Goal: Task Accomplishment & Management: Complete application form

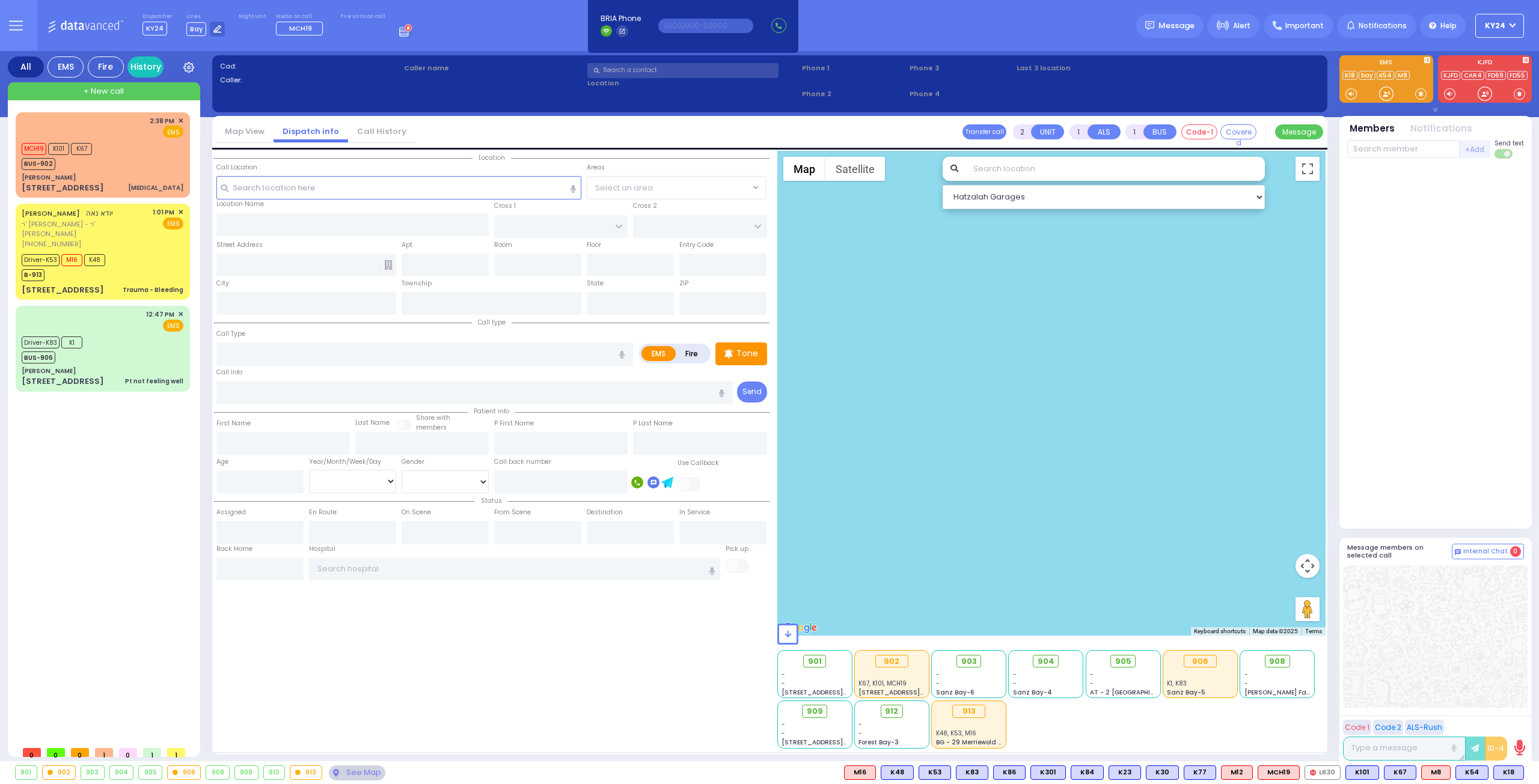
click at [1515, 31] on button "KY24" at bounding box center [1499, 25] width 49 height 24
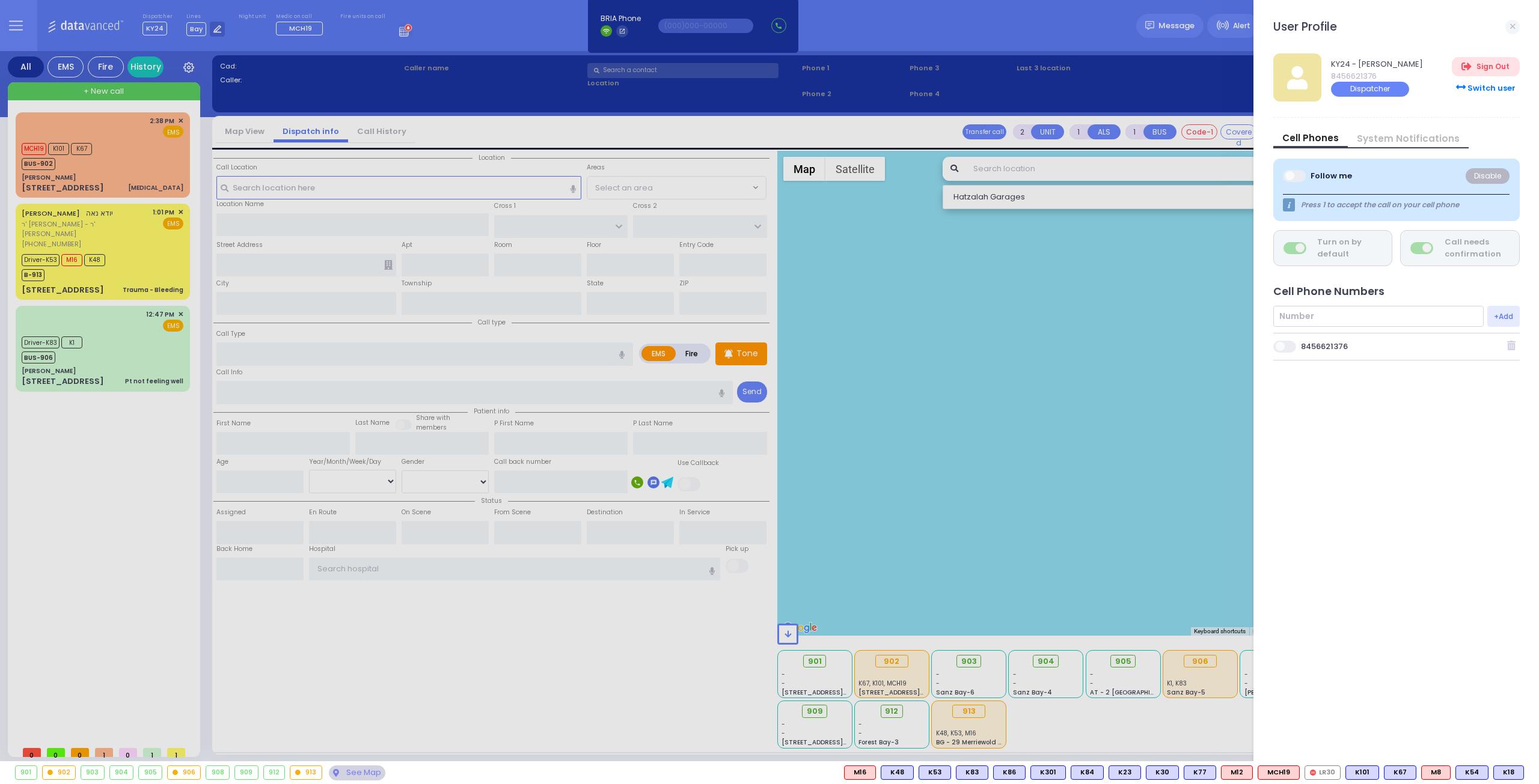
click at [1292, 343] on span at bounding box center [1285, 346] width 24 height 12
click at [672, 340] on input "checkbox" at bounding box center [672, 340] width 0 height 0
click at [1291, 348] on span at bounding box center [1285, 346] width 24 height 12
click at [672, 340] on input "checkbox" at bounding box center [672, 340] width 0 height 0
click at [149, 253] on div at bounding box center [770, 392] width 1539 height 784
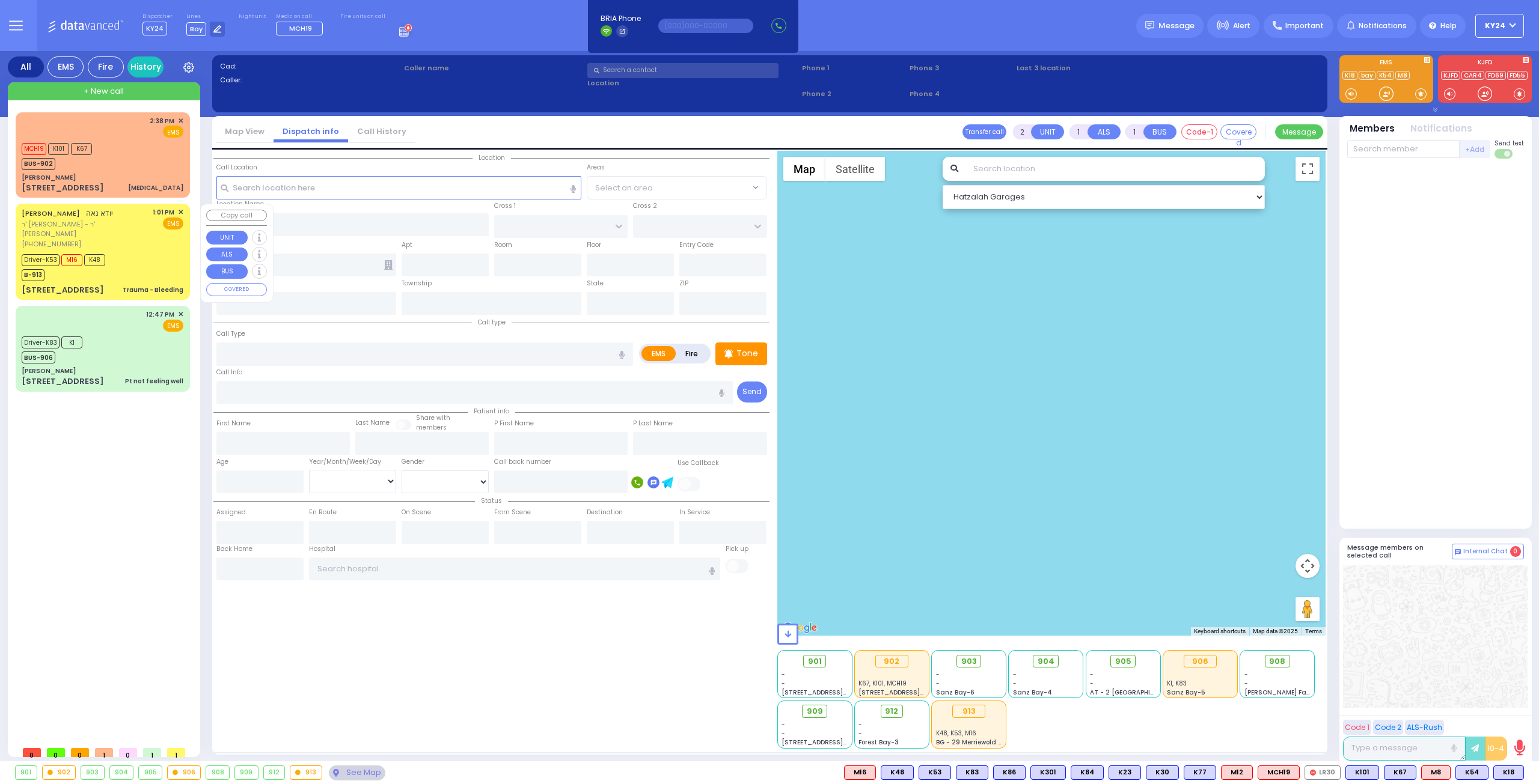
click at [149, 253] on div "Driver-K53 M16 K48 B-913" at bounding box center [103, 266] width 161 height 30
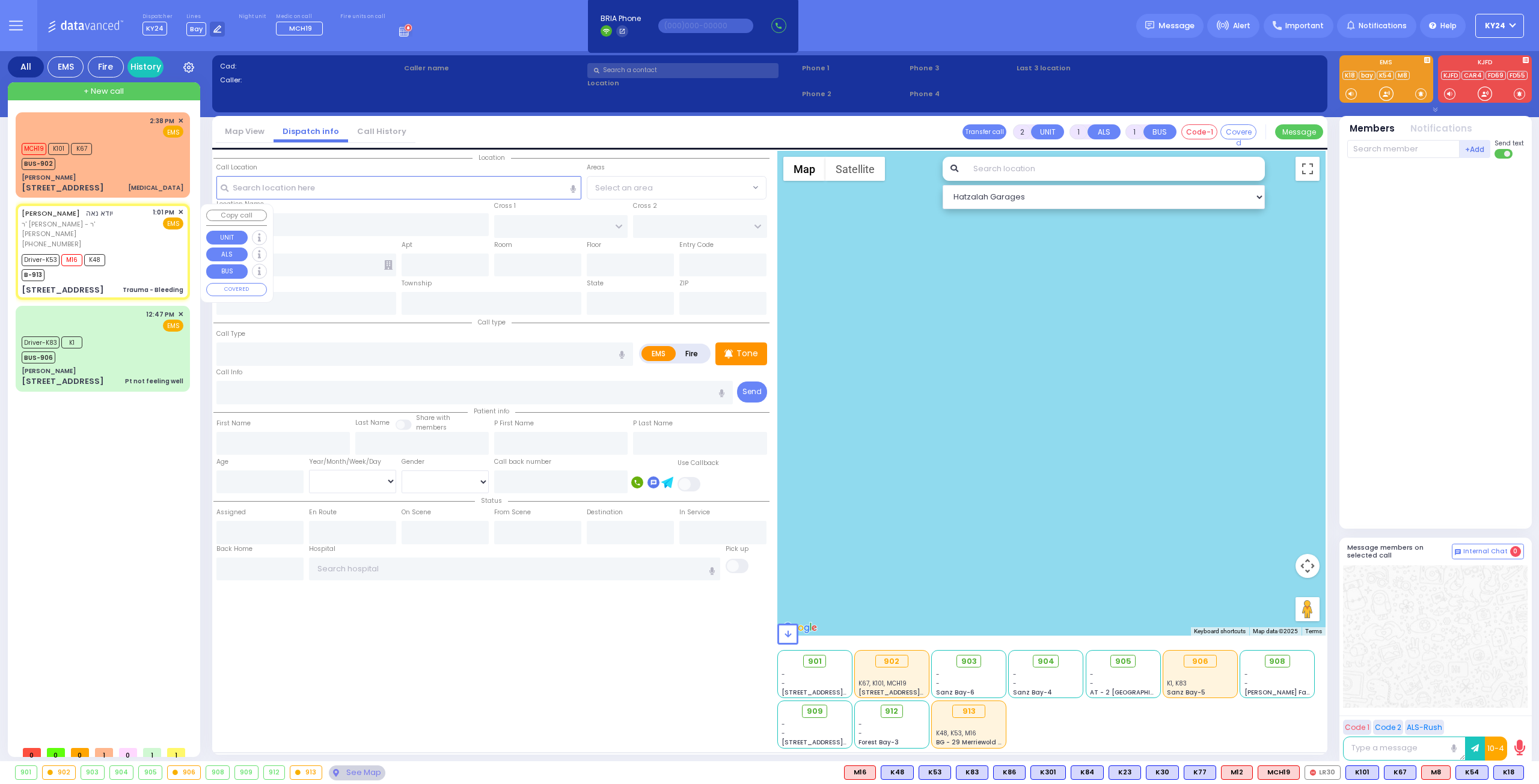
type input "6"
select select
type input "Trauma - Bleeding"
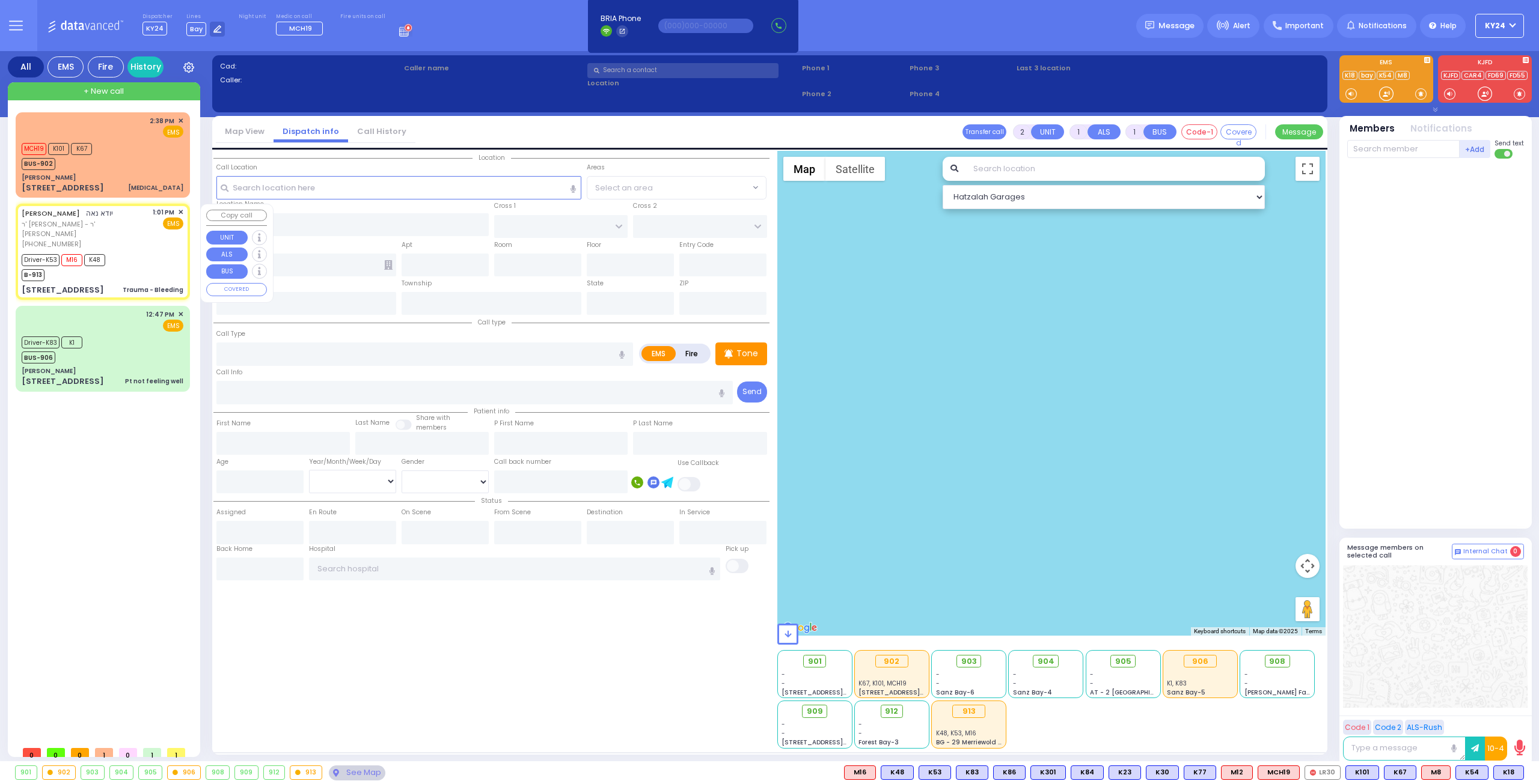
radio input "true"
type input "YIDA"
type input "NOE"
type input "Menachem"
type input "Gold"
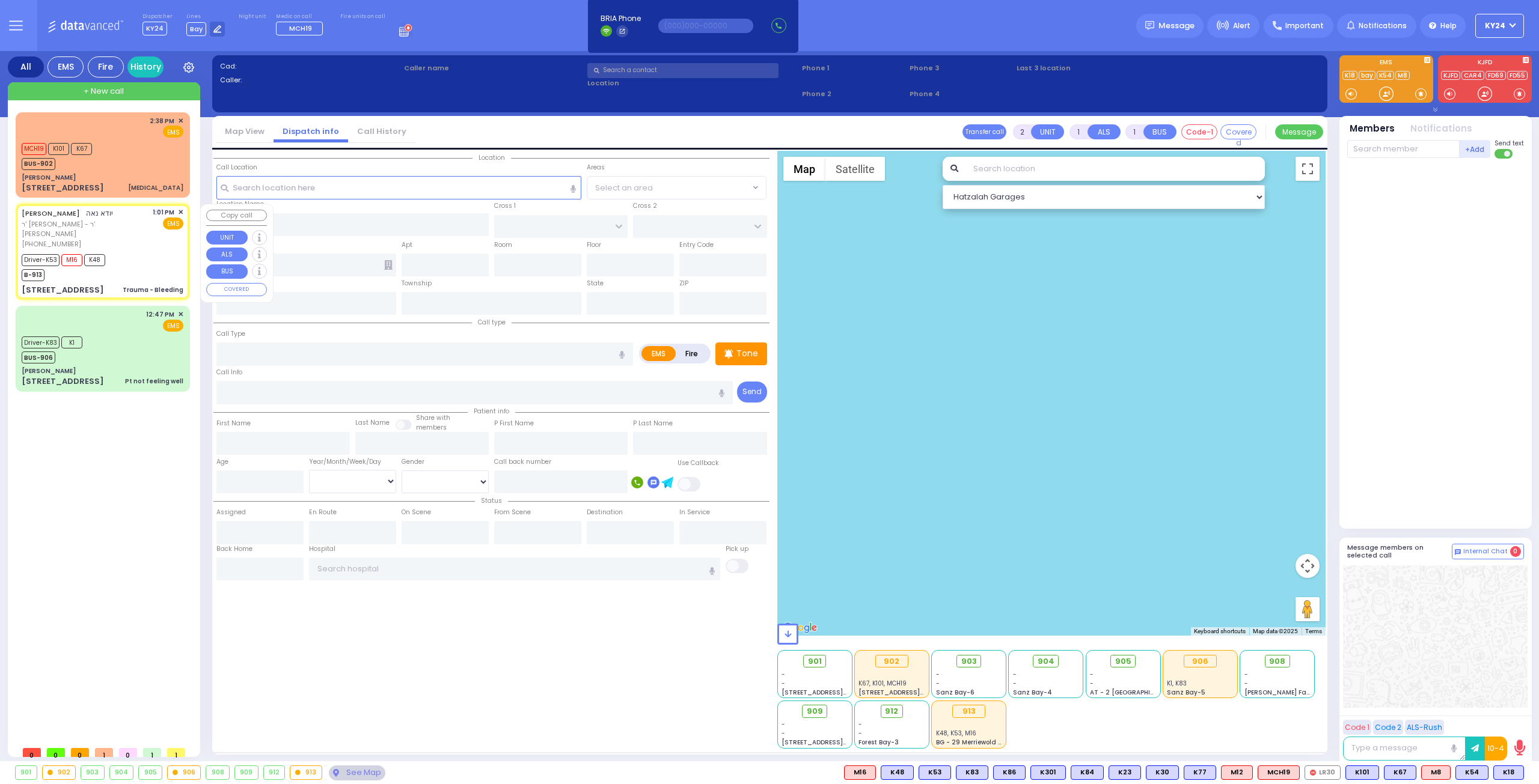
type input "1"
select select "Year"
select select "[DEMOGRAPHIC_DATA]"
type input "13:01"
type input "13:02"
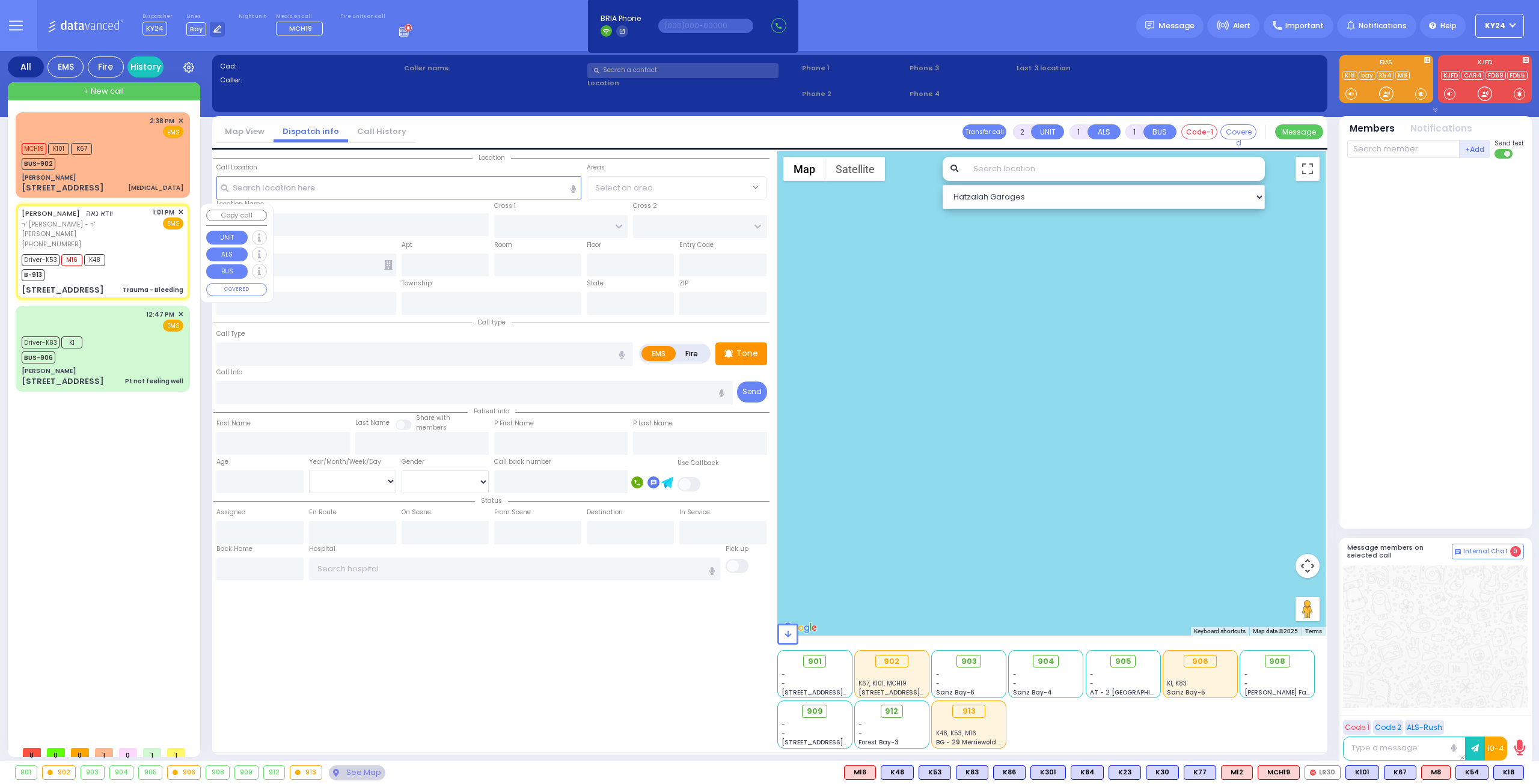
type input "13:06"
type input "13:19"
type input "14:20"
type input "14:23"
type input "New York Presbyterian Hospital- Columbia Campus"
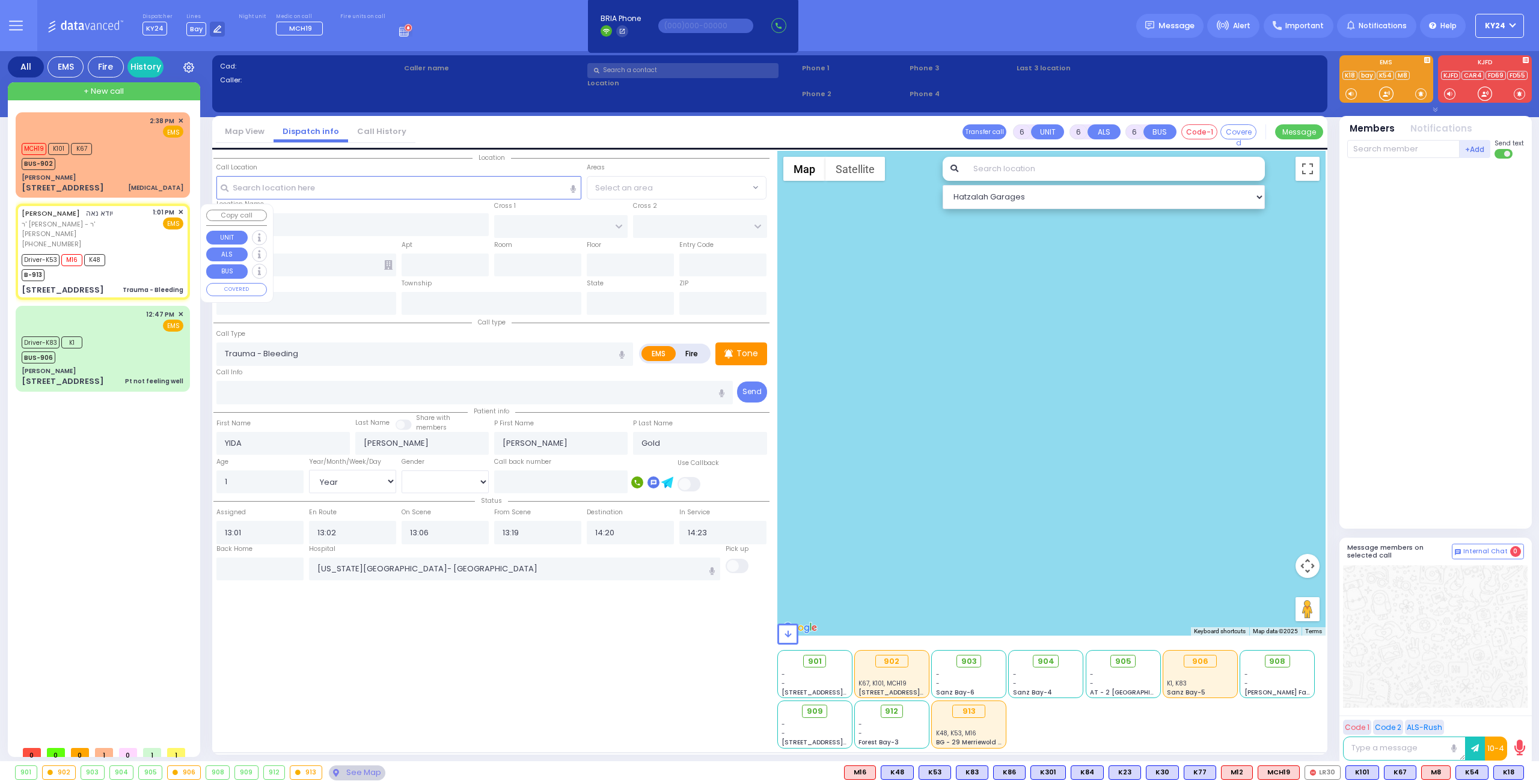
type input "ROBIN RD"
type input "MERRIEWOLD LN NORTH"
type input "[STREET_ADDRESS]"
type input "Monroe"
type input "[US_STATE]"
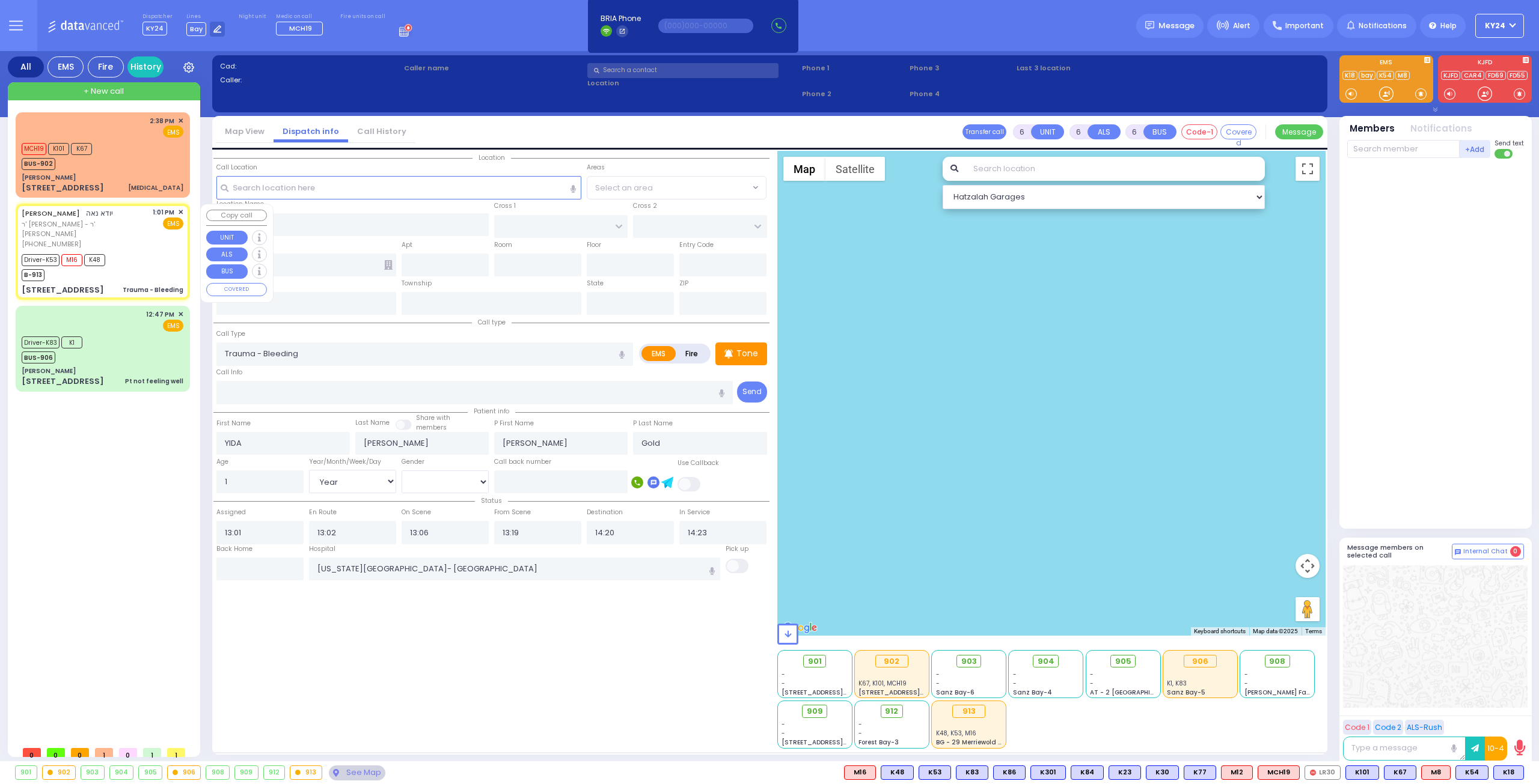
type input "10950"
select select "Hatzalah Garages"
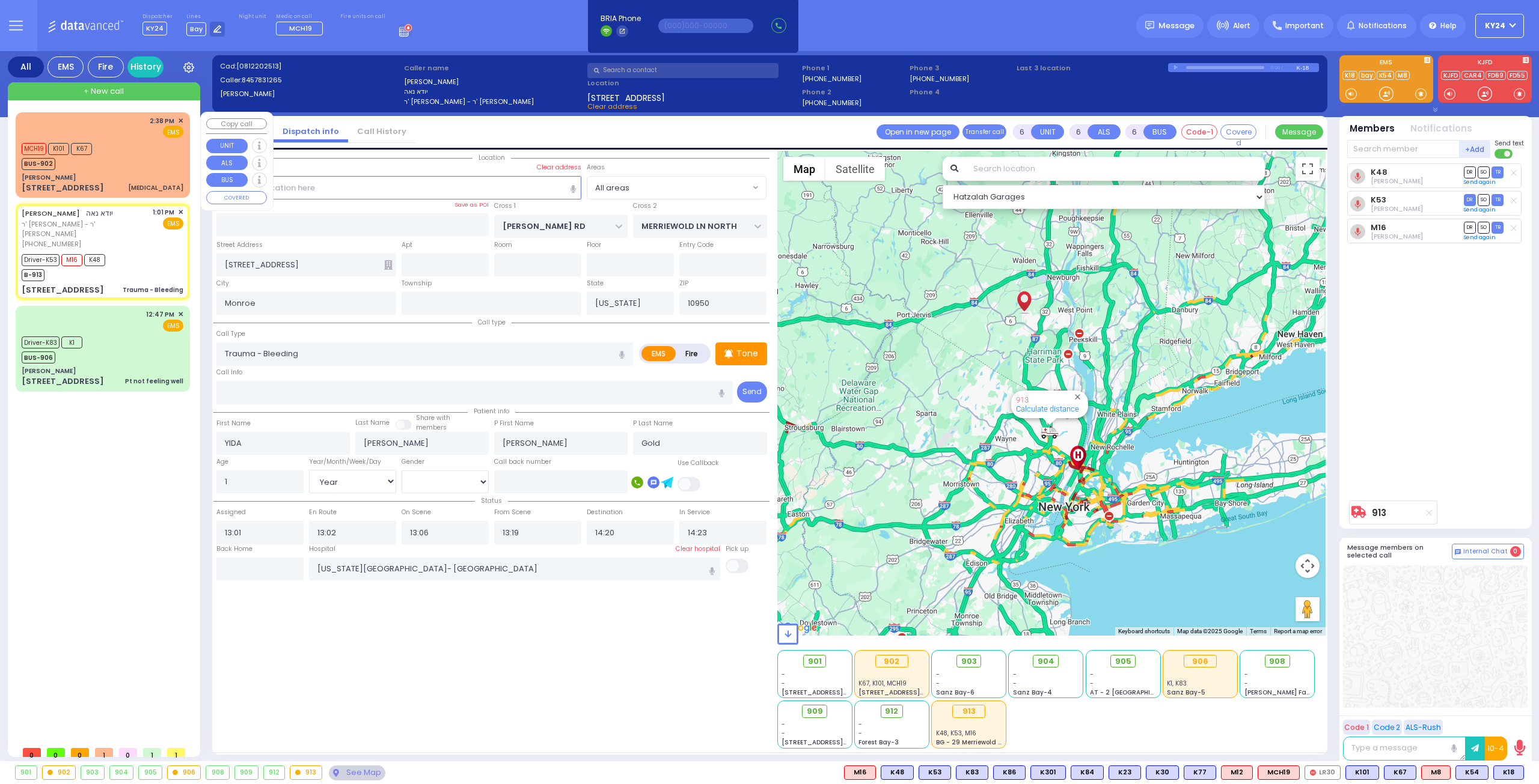
click at [136, 159] on div "MCH19 K101 K67 BUS-902" at bounding box center [103, 155] width 161 height 30
type input "1"
select select
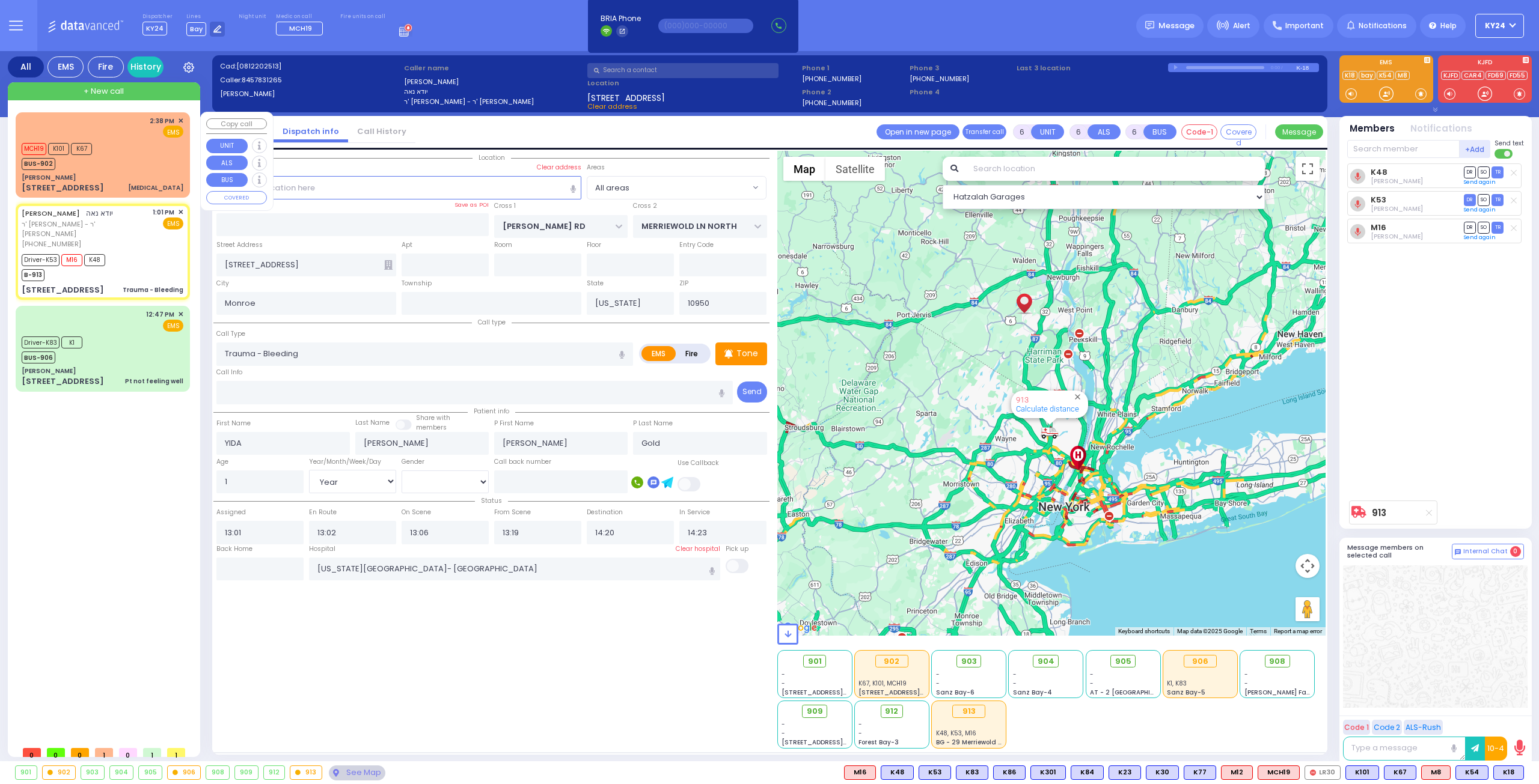
type input "[MEDICAL_DATA]"
radio input "true"
type input "77"
select select "Year"
select select "[DEMOGRAPHIC_DATA]"
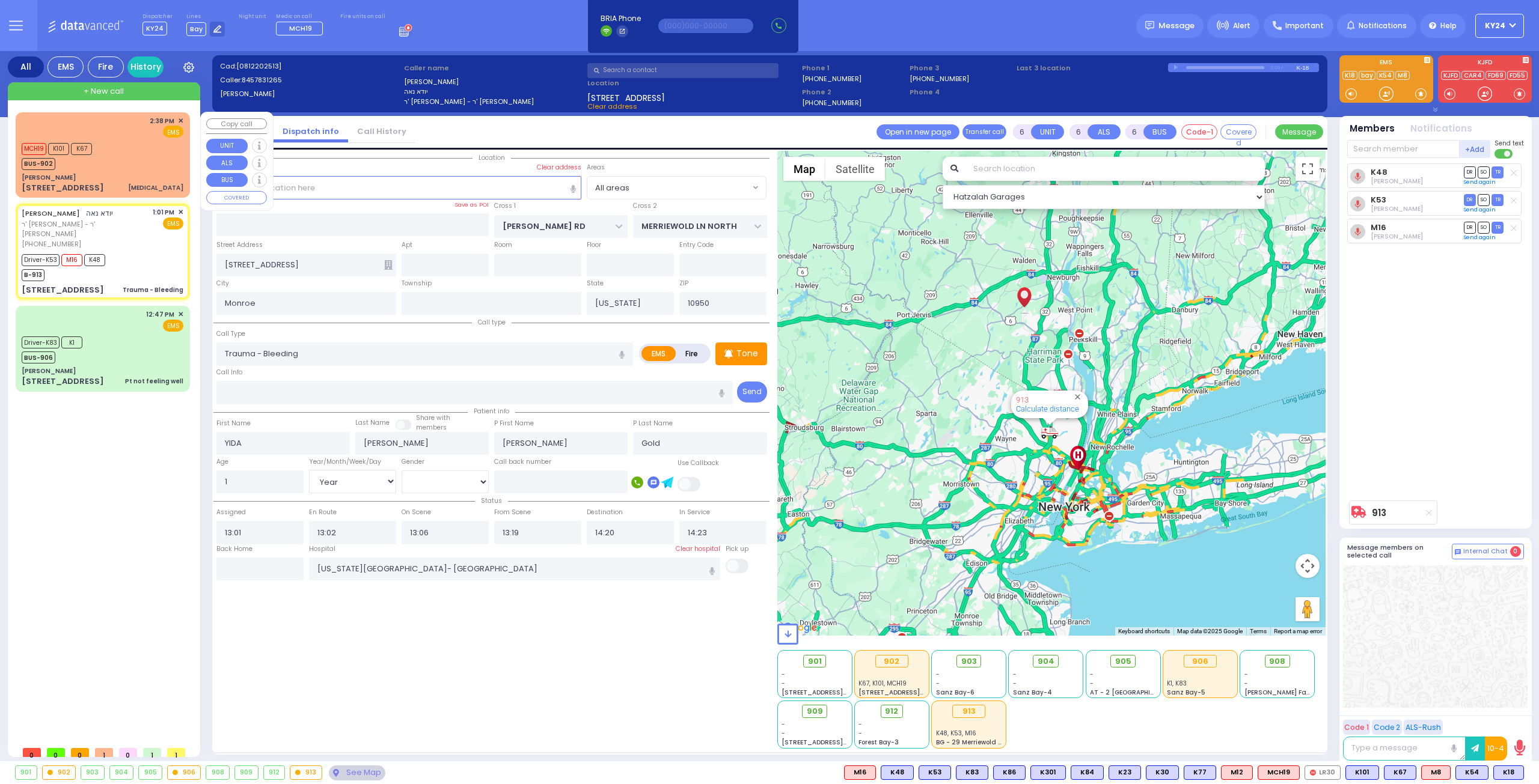
type input "14:38"
type input "14:41"
select select "Hatzalah Garages"
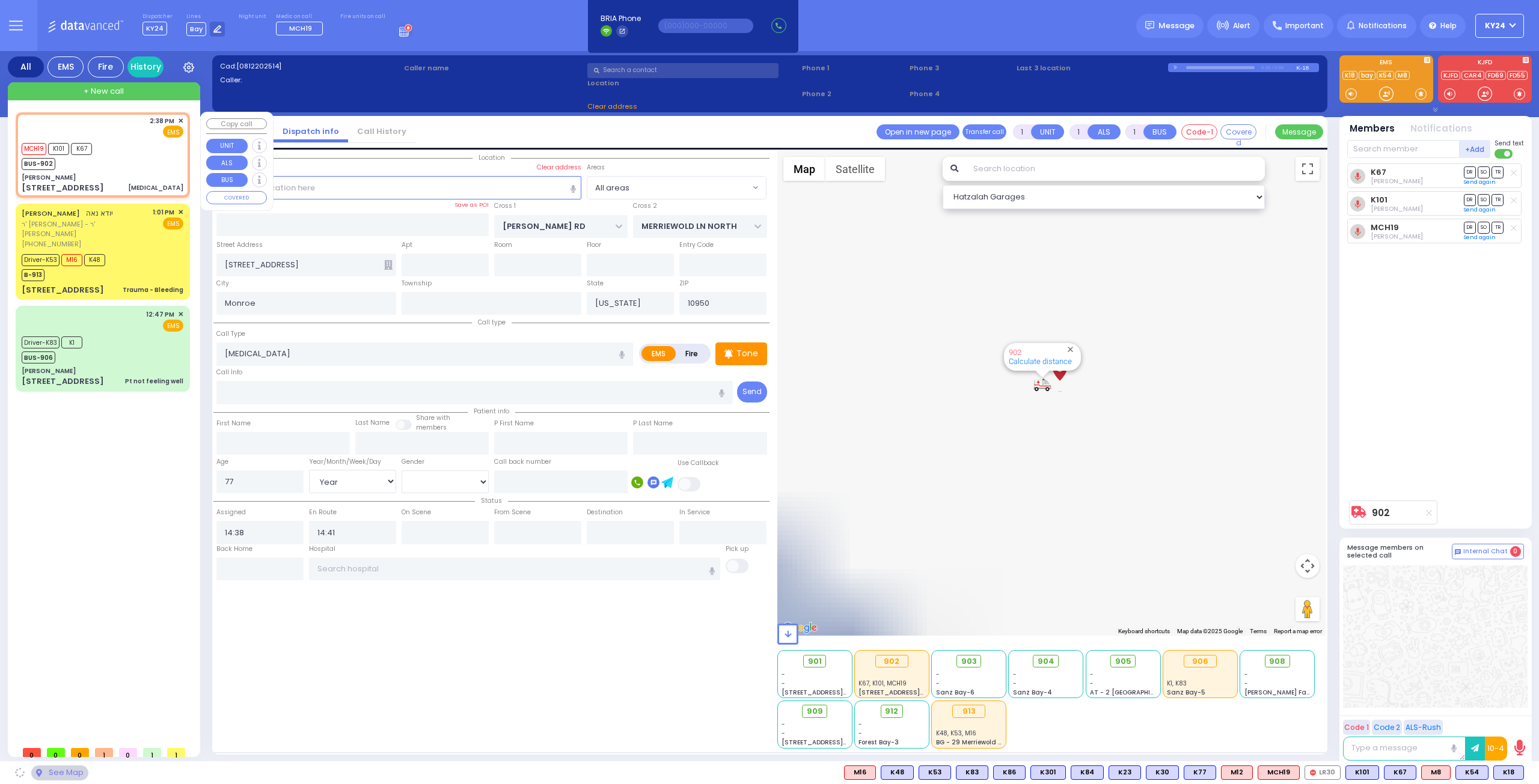
type input "[PERSON_NAME]"
type input "[GEOGRAPHIC_DATA]"
type input "[STREET_ADDRESS]"
type input "011"
type input "[PERSON_NAME]"
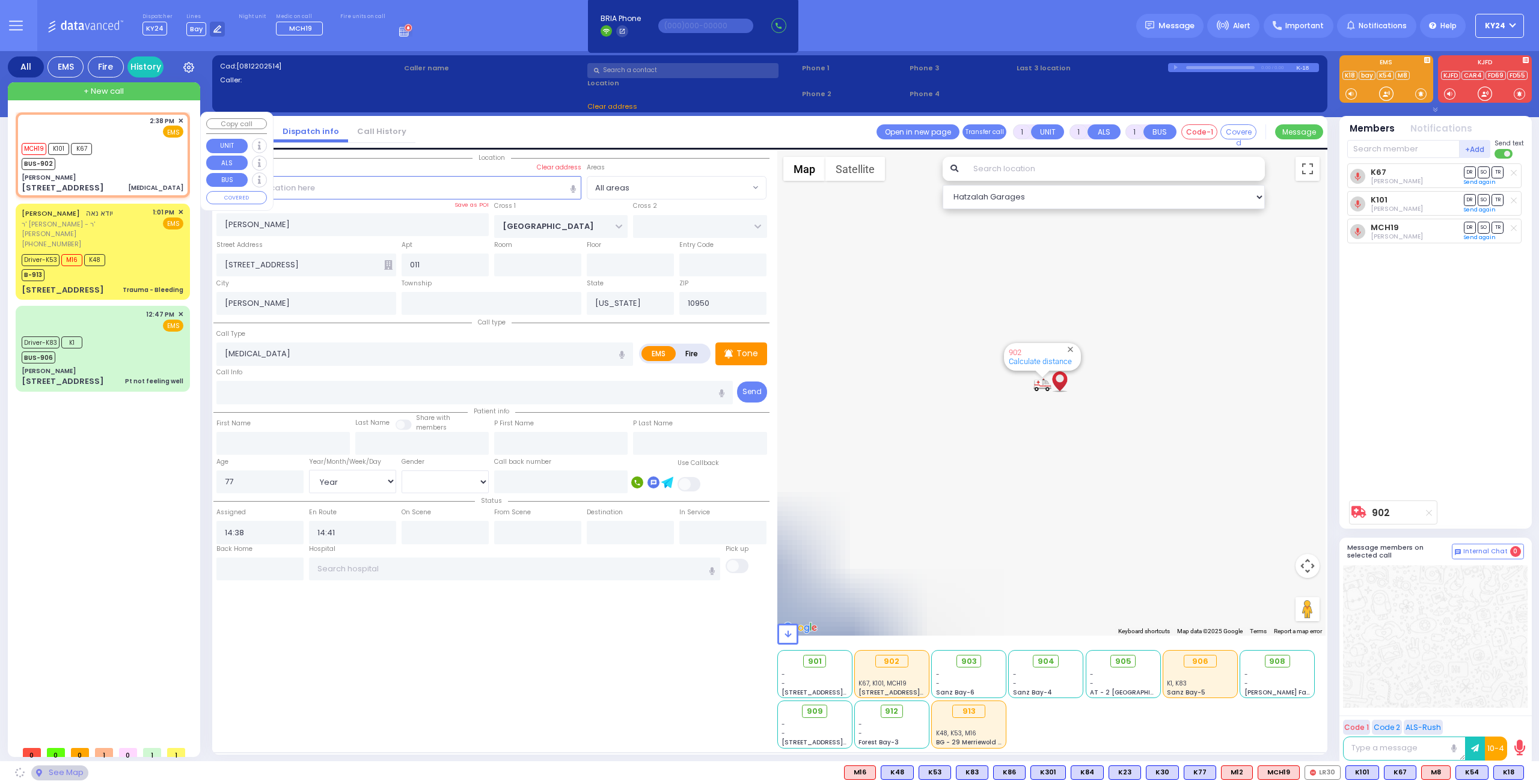
select select "SECTION 4"
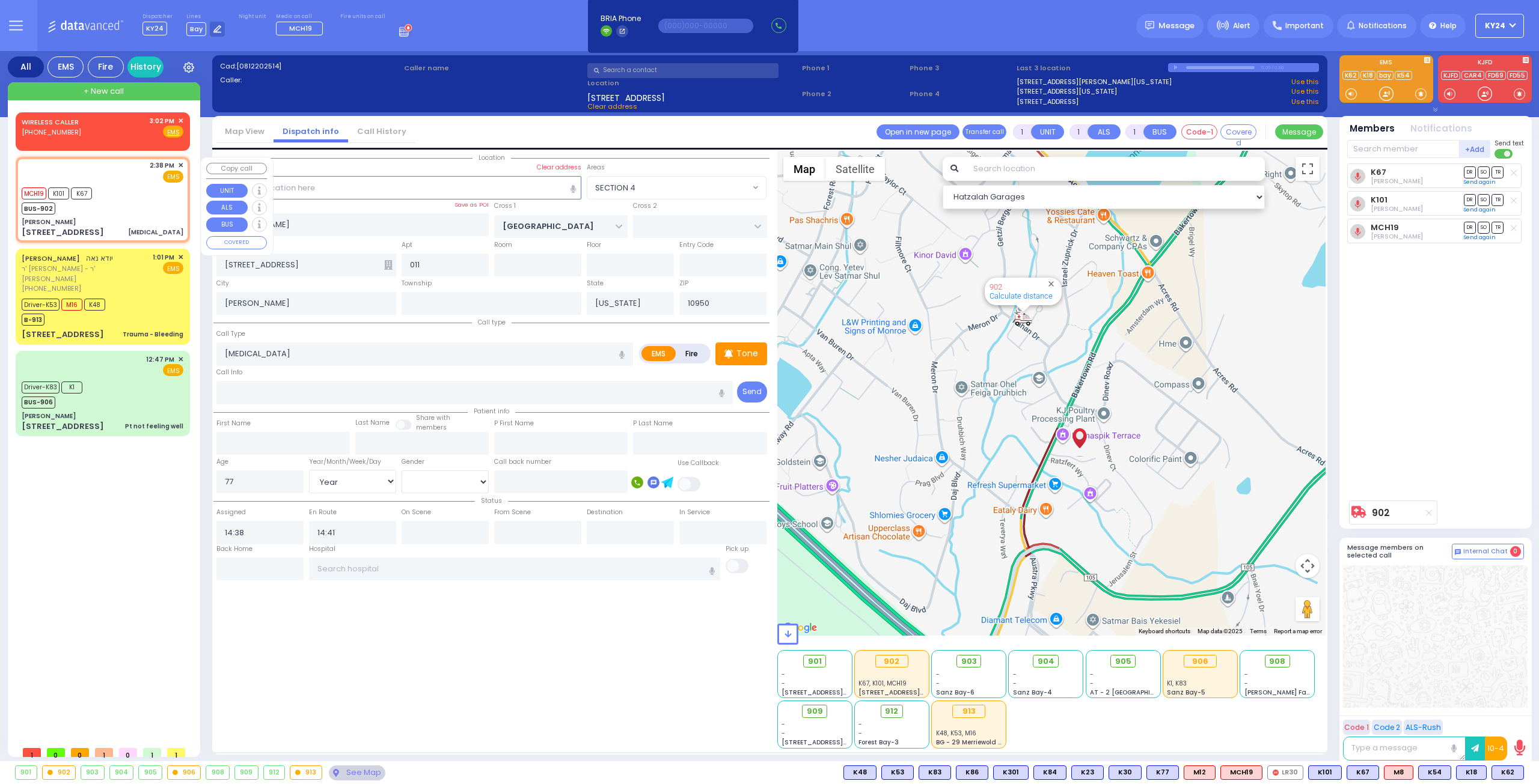
type input "6"
select select
radio input "true"
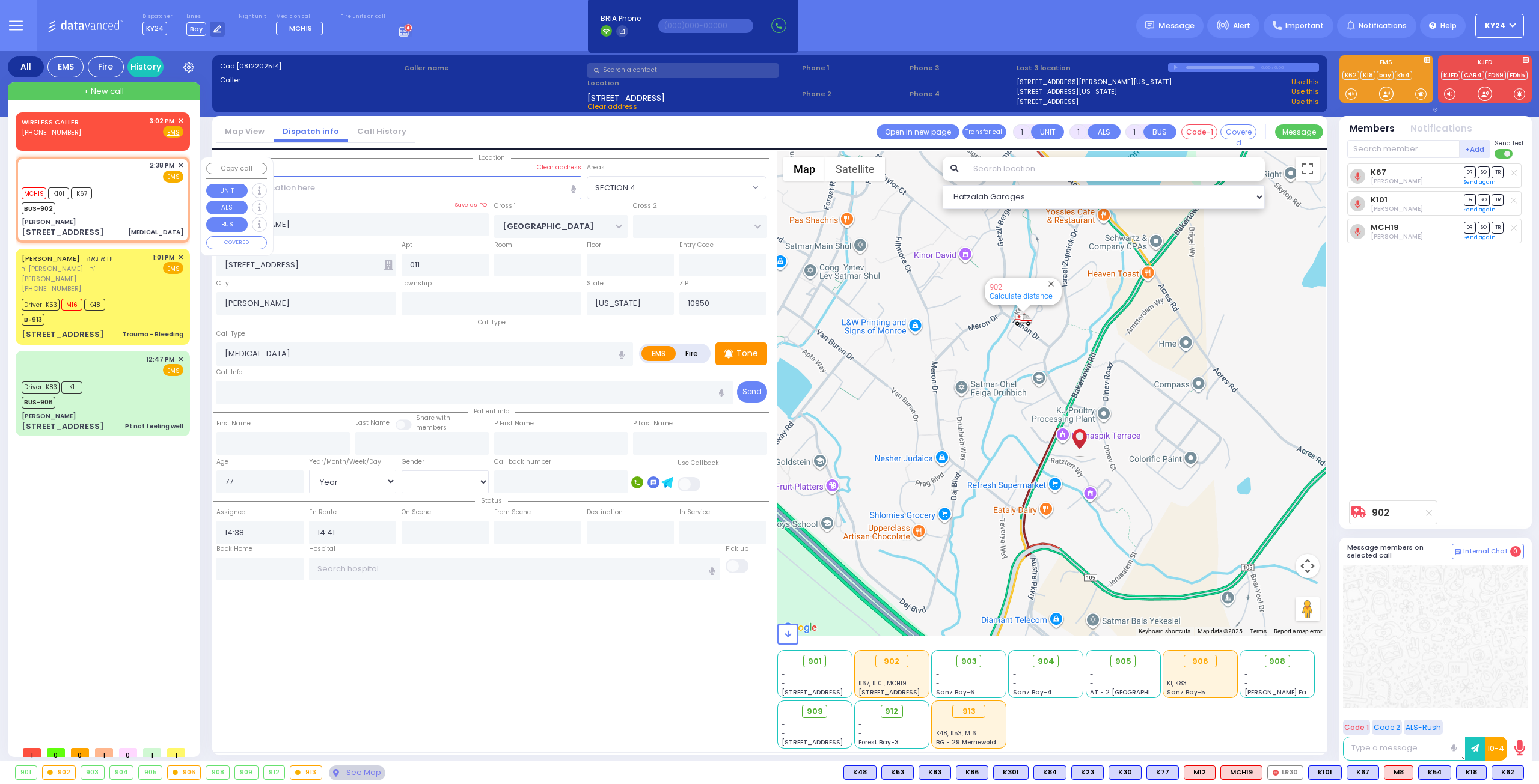
type input "Unknown"
select select "Year"
select select "[DEMOGRAPHIC_DATA]"
select select "Hatzalah Garages"
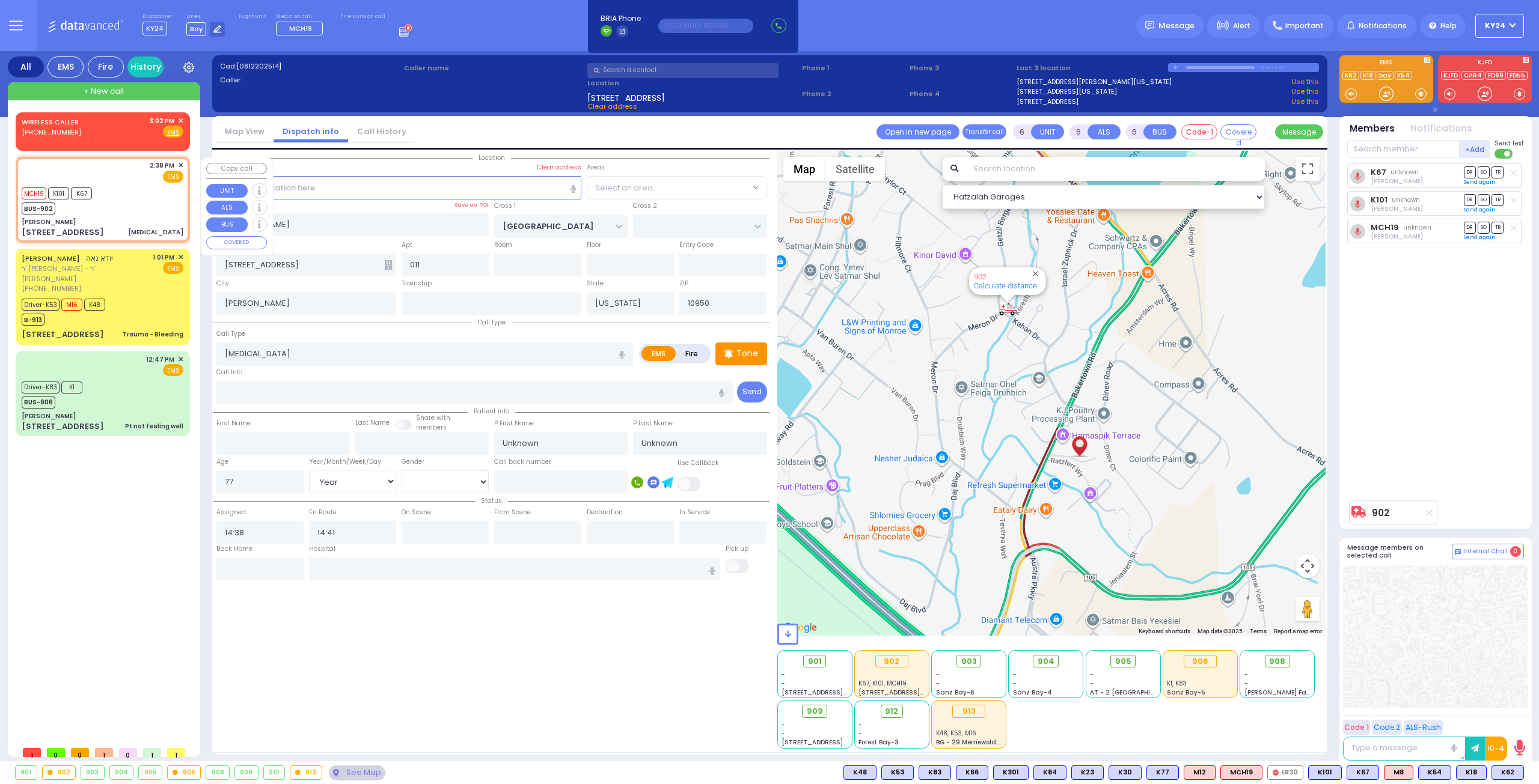
select select "SECTION 4"
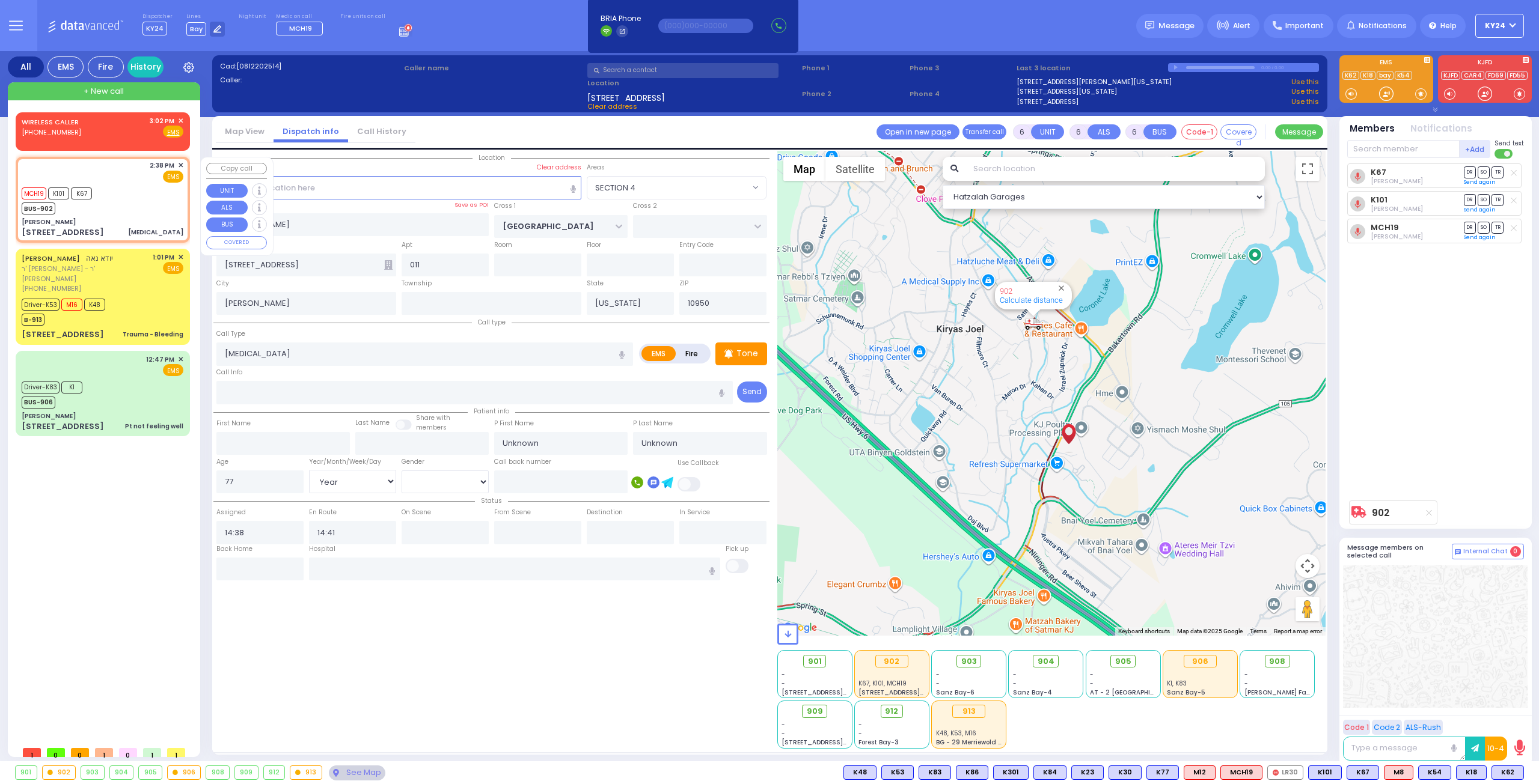
select select
radio input "true"
type input "[PERSON_NAME]"
type input "72"
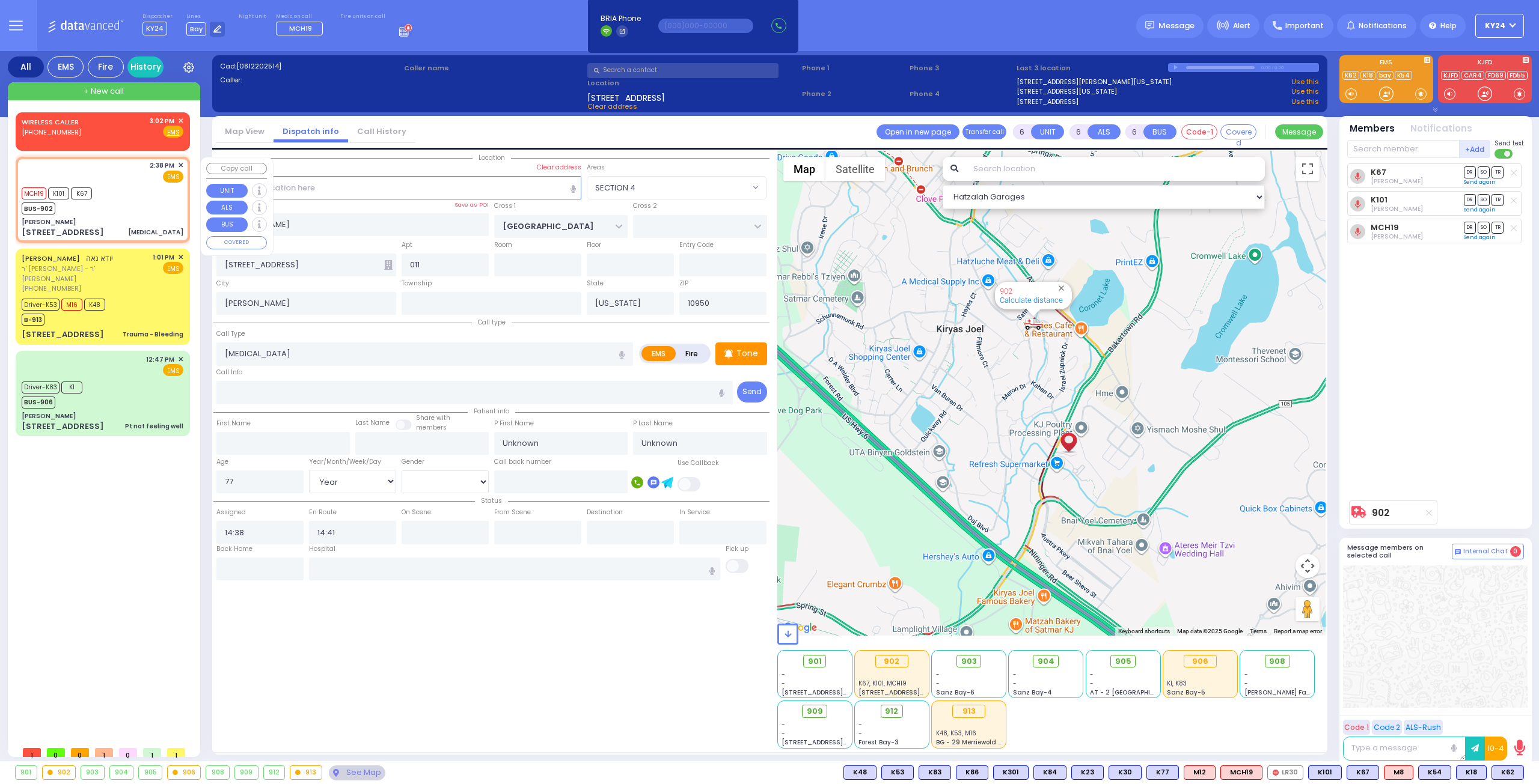
select select "Year"
select select "[DEMOGRAPHIC_DATA]"
select select "Hatzalah Garages"
select select "SECTION 4"
select select
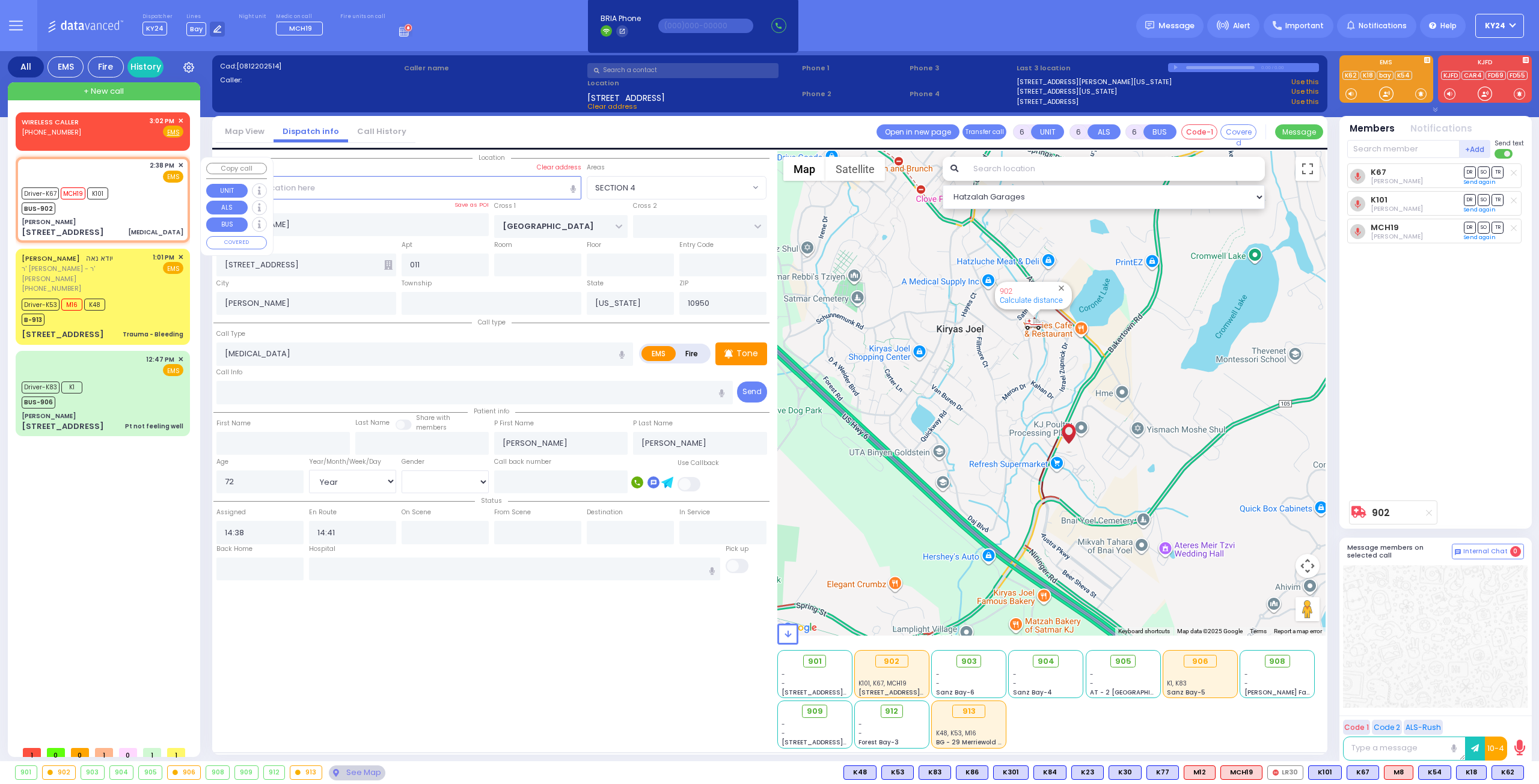
radio input "true"
select select "Year"
select select "[DEMOGRAPHIC_DATA]"
type input "14:43"
type input "15:10"
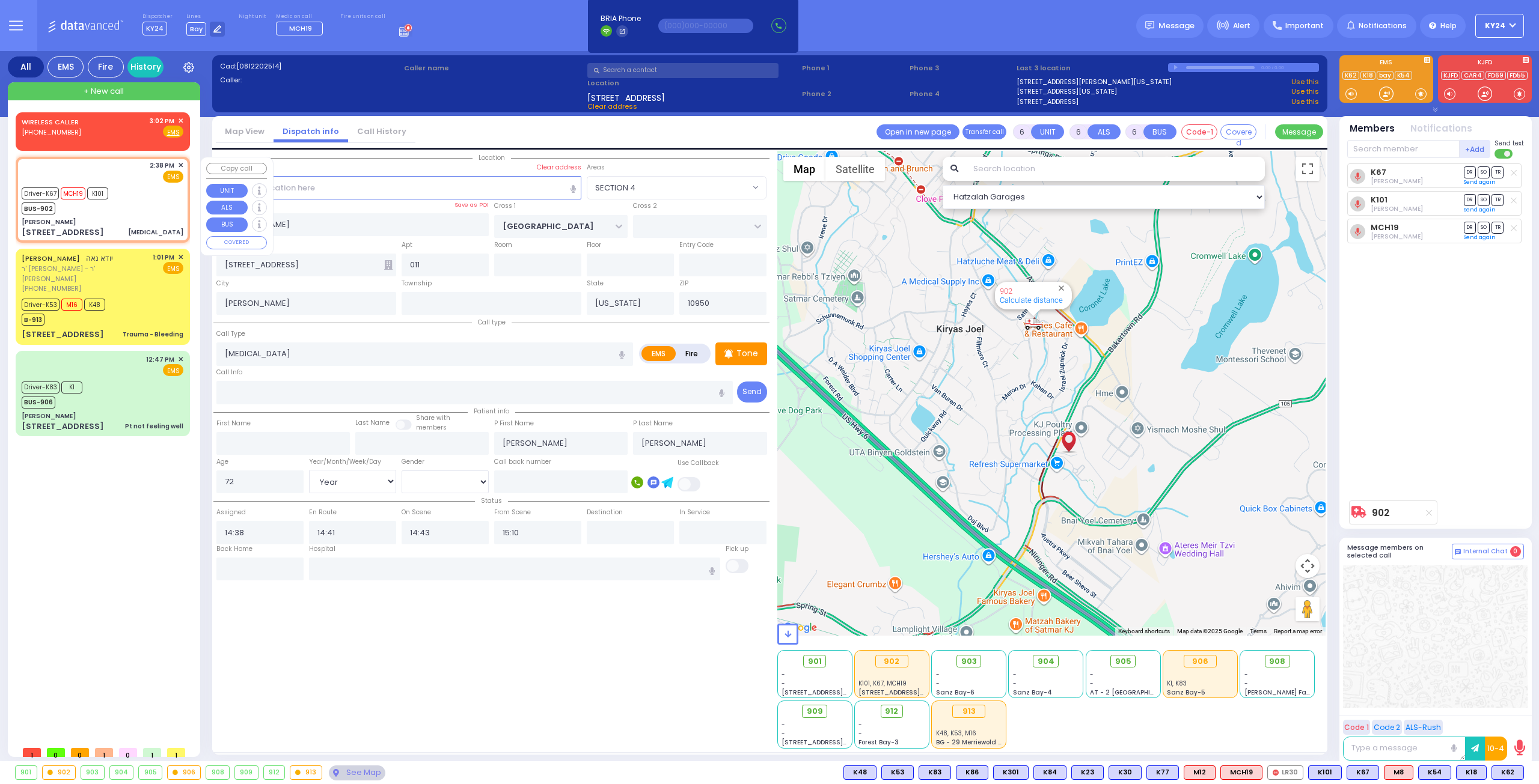
select select "Hatzalah Garages"
select select
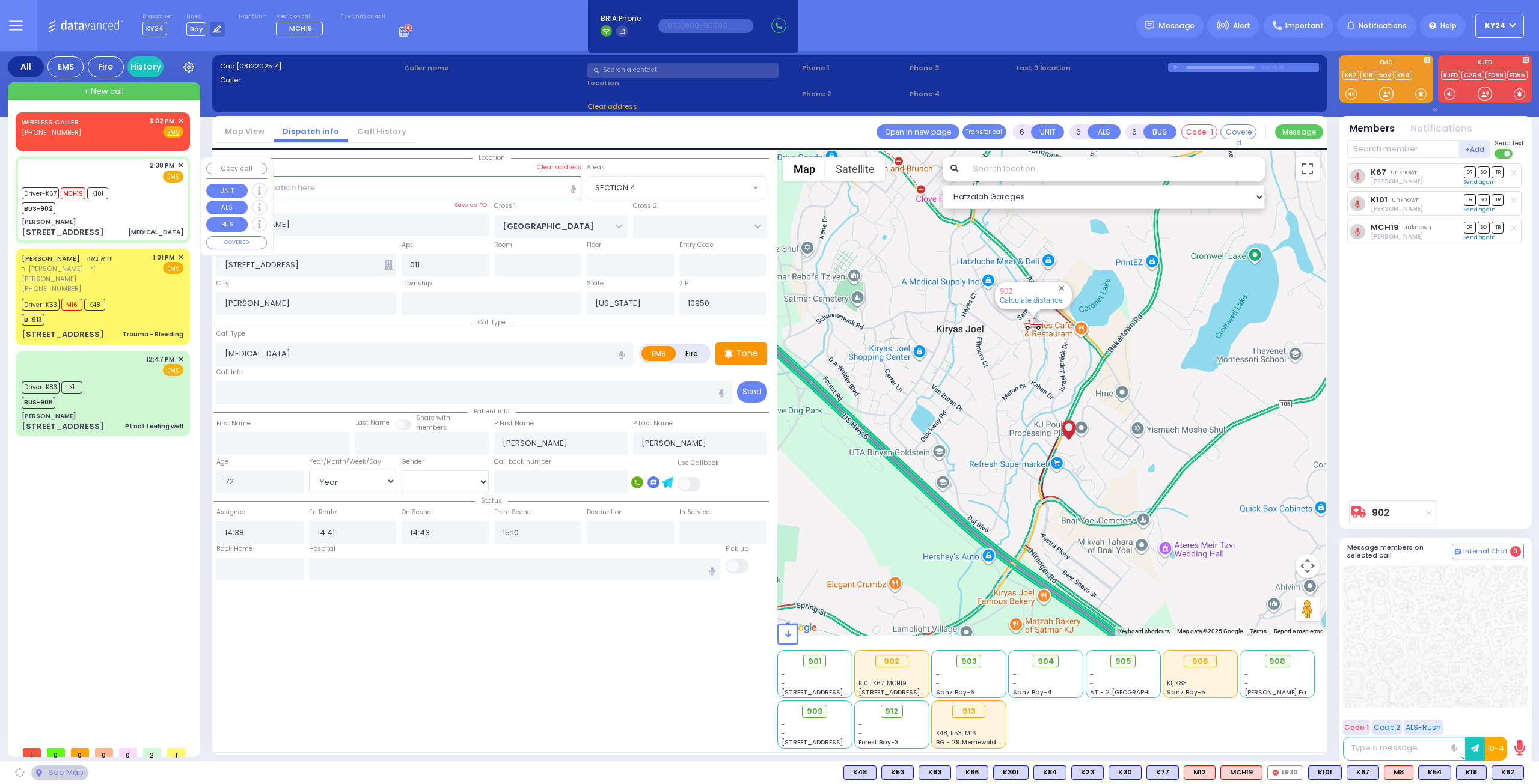
radio input "true"
select select "Year"
select select "[DEMOGRAPHIC_DATA]"
select select "Hatzalah Garages"
select select "SECTION 4"
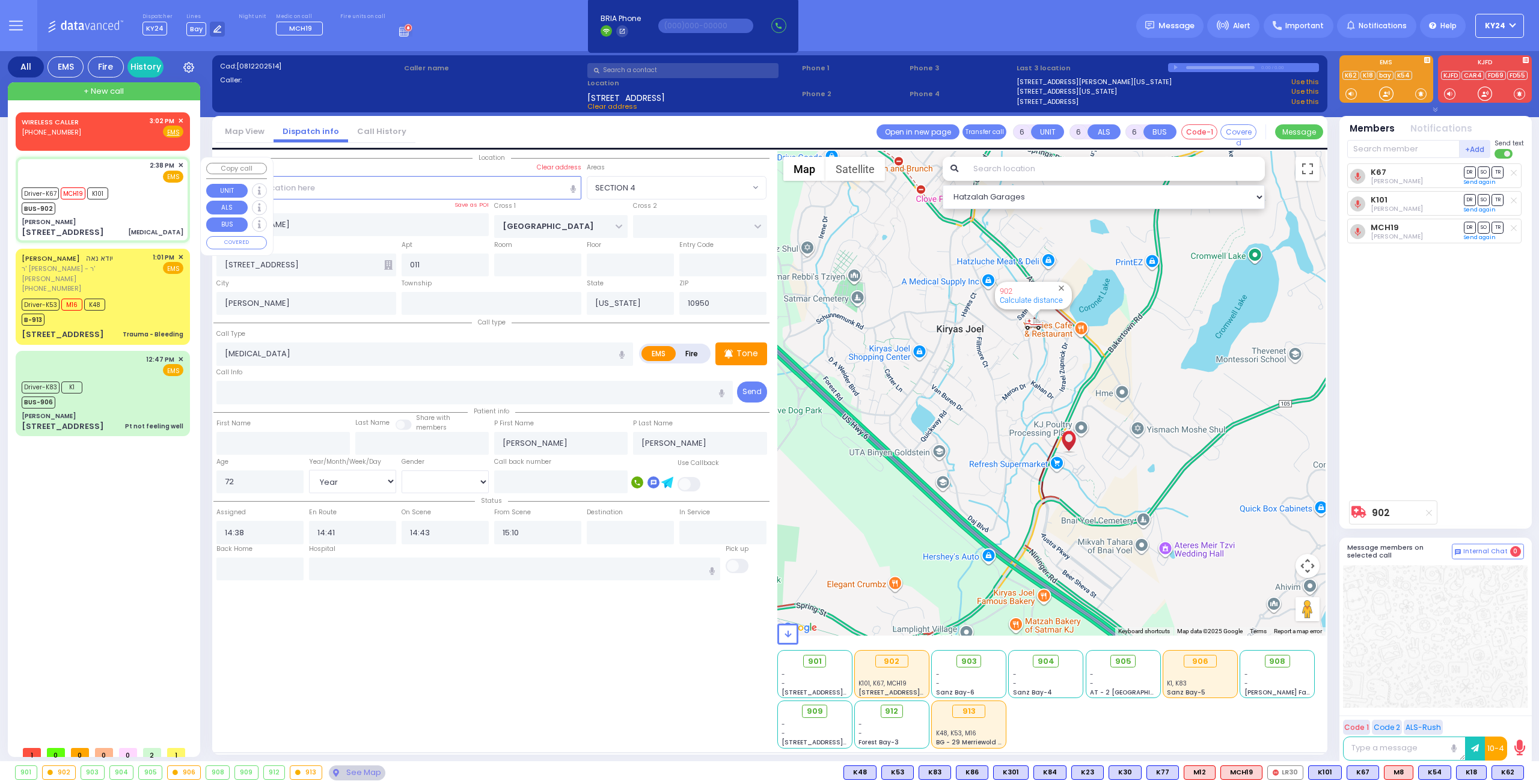
select select
radio input "true"
select select "Year"
select select "[DEMOGRAPHIC_DATA]"
select select "Hatzalah Garages"
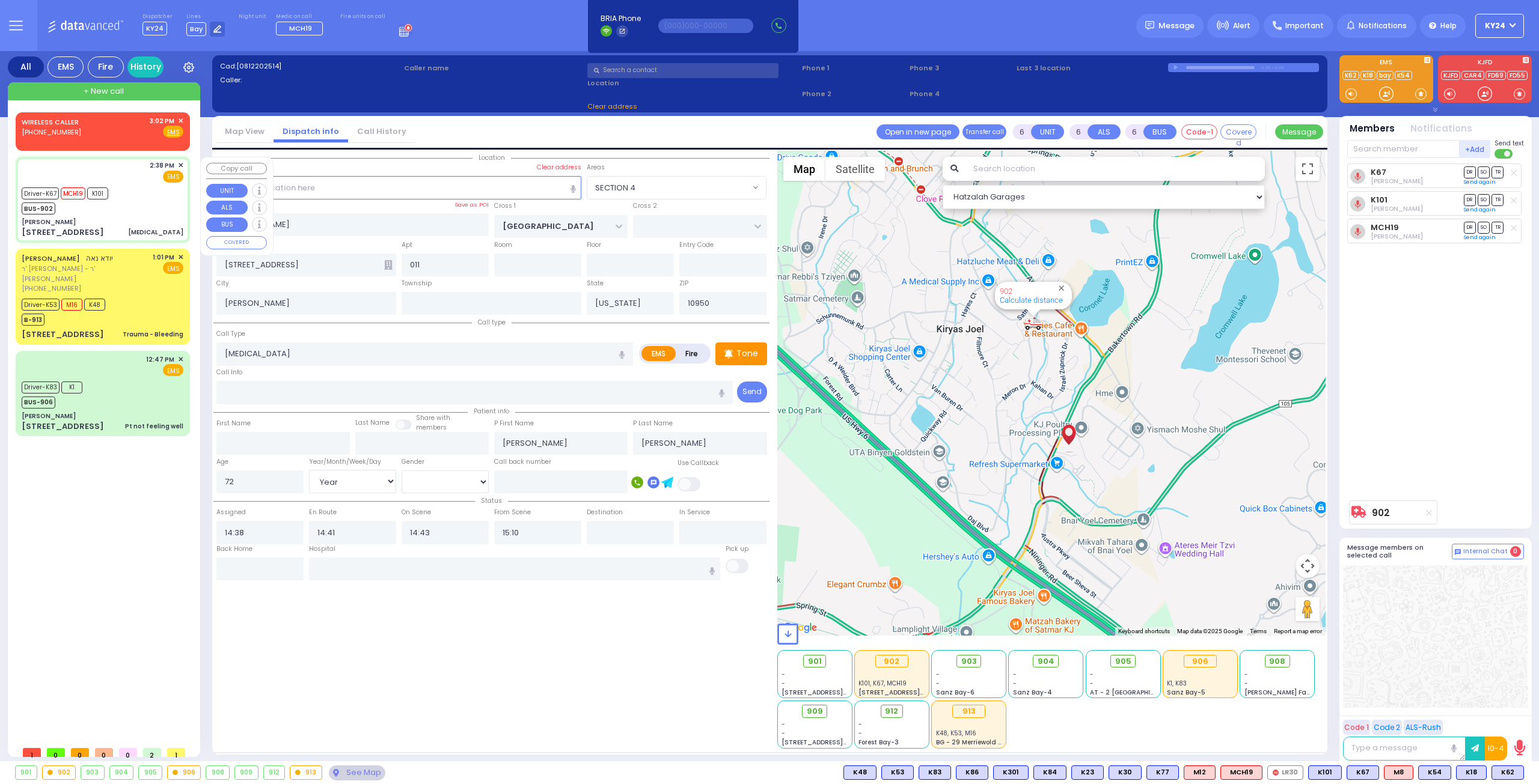
select select "SECTION 4"
select select
radio input "true"
select select "Year"
select select "[DEMOGRAPHIC_DATA]"
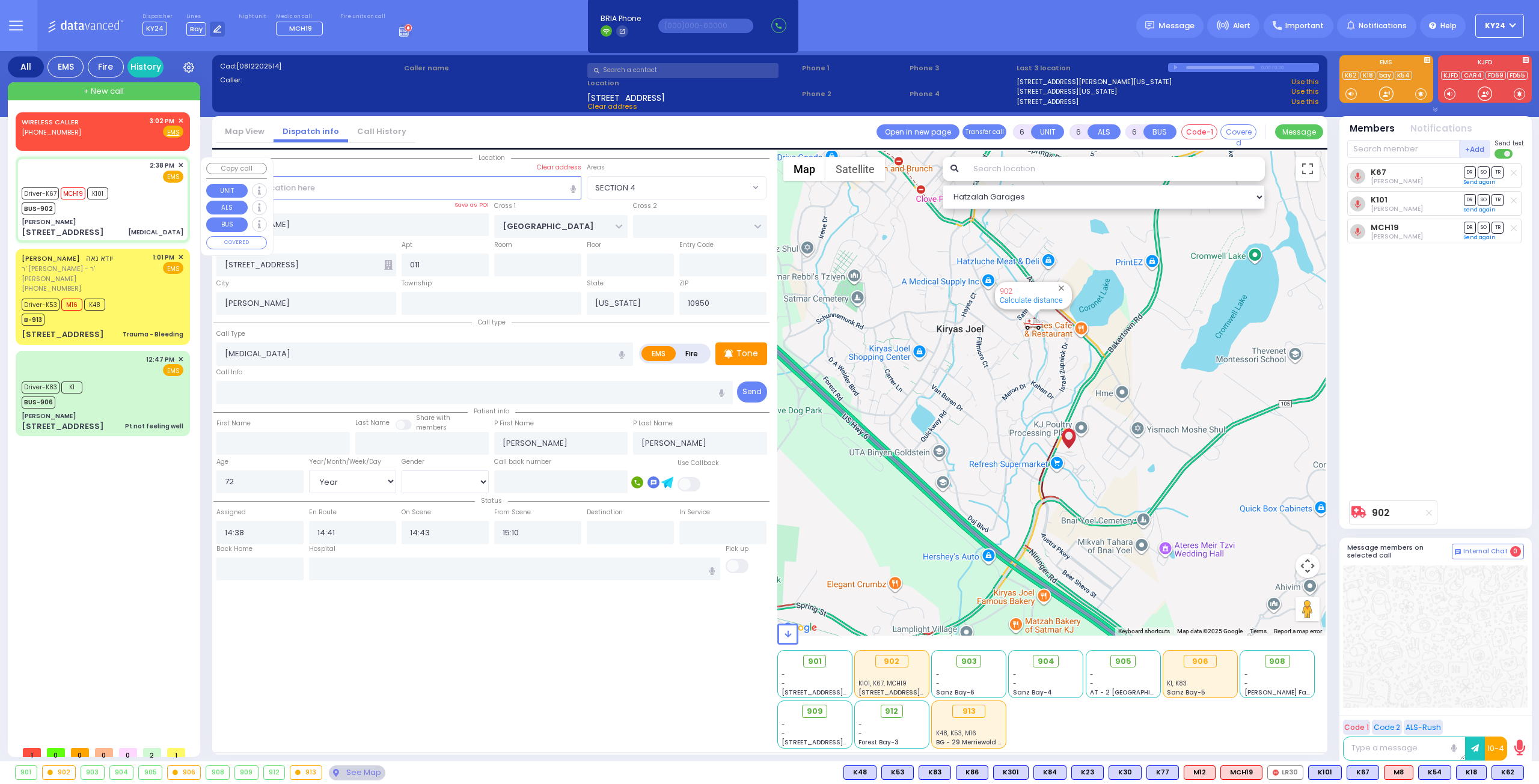
select select "Hatzalah Garages"
select select "SECTION 4"
select select
radio input "true"
select select "Year"
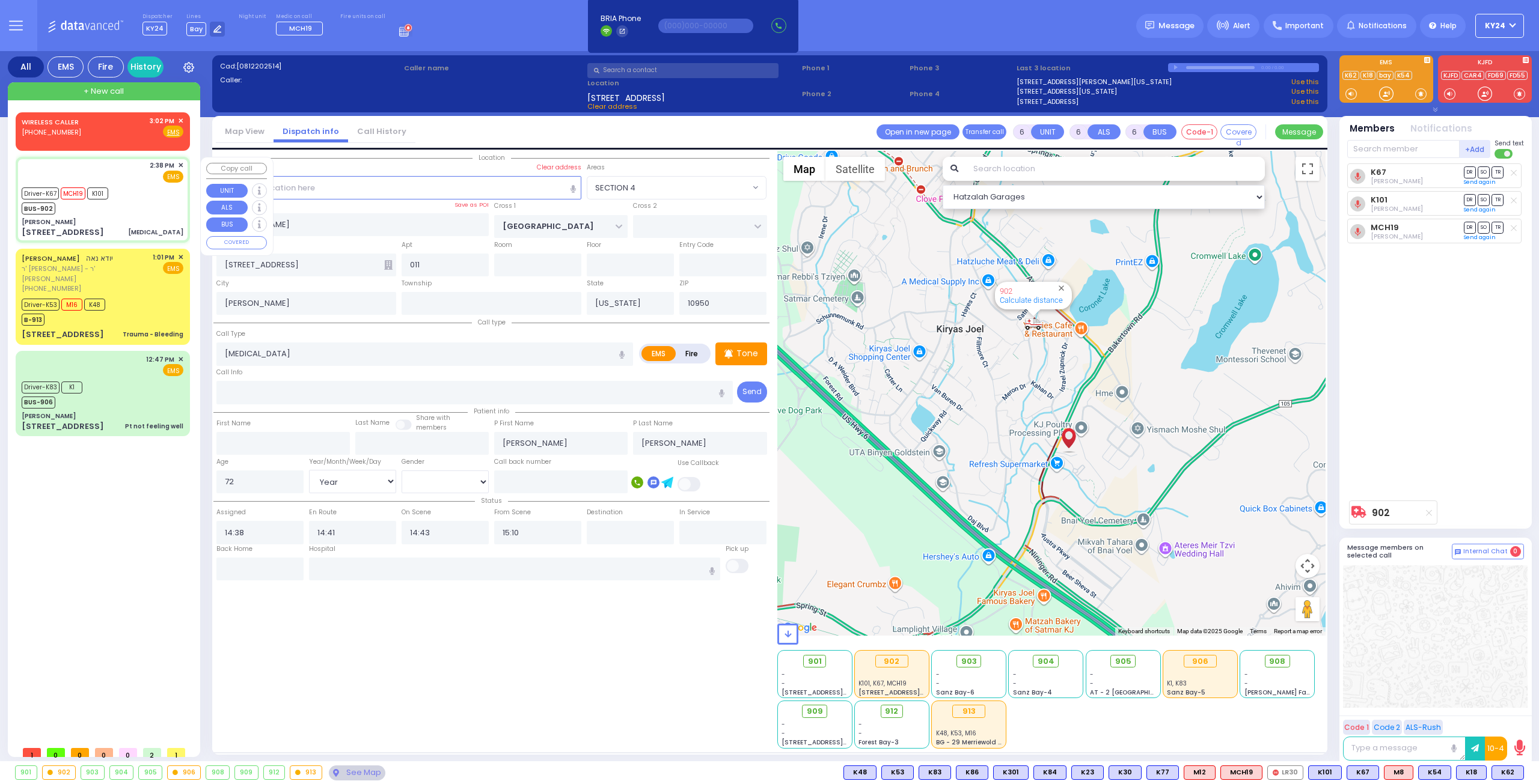
select select "[DEMOGRAPHIC_DATA]"
select select "Hatzalah Garages"
select select "SECTION 4"
select select
radio input "true"
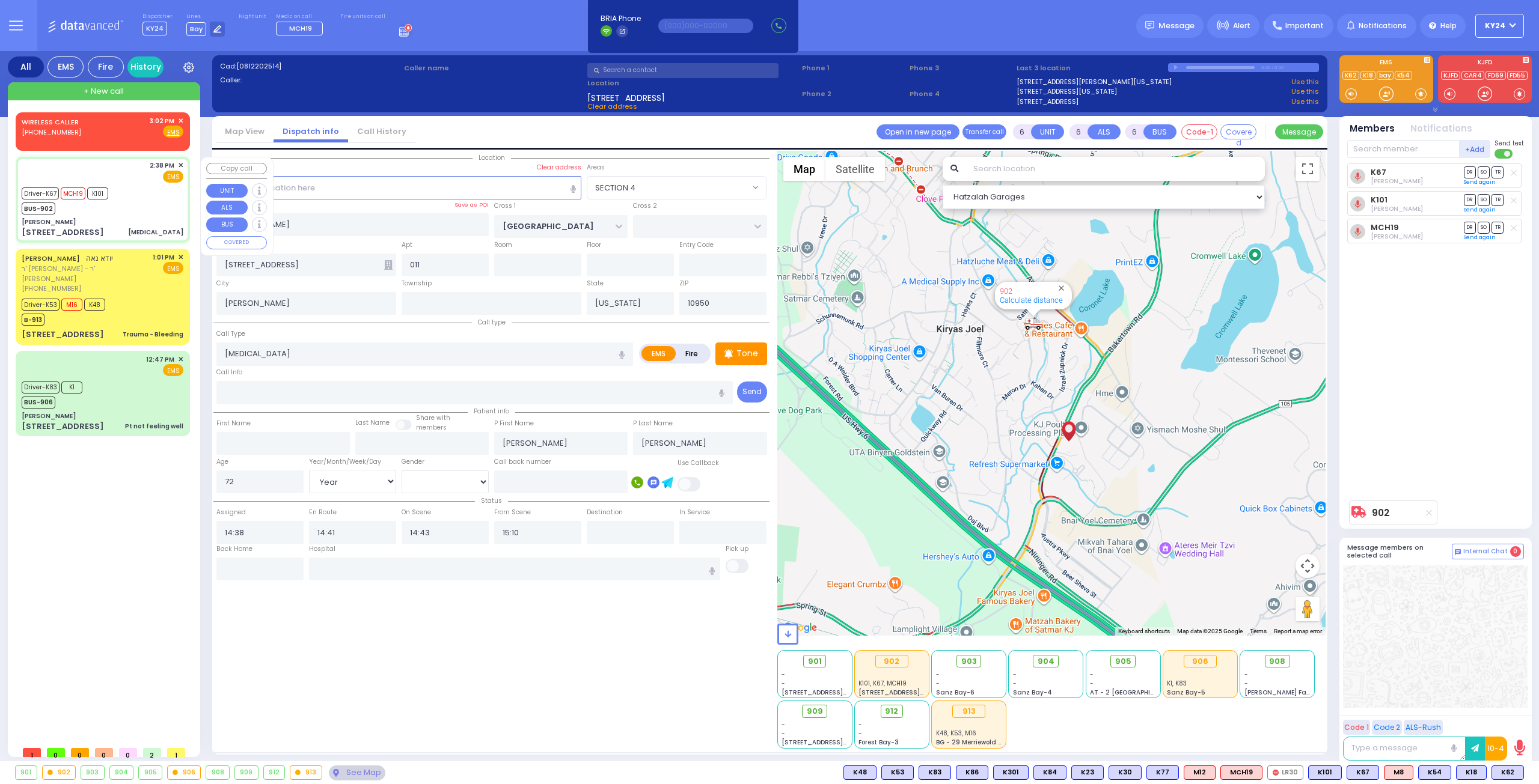
select select "Year"
select select "[DEMOGRAPHIC_DATA]"
select select "Hatzalah Garages"
select select "SECTION 4"
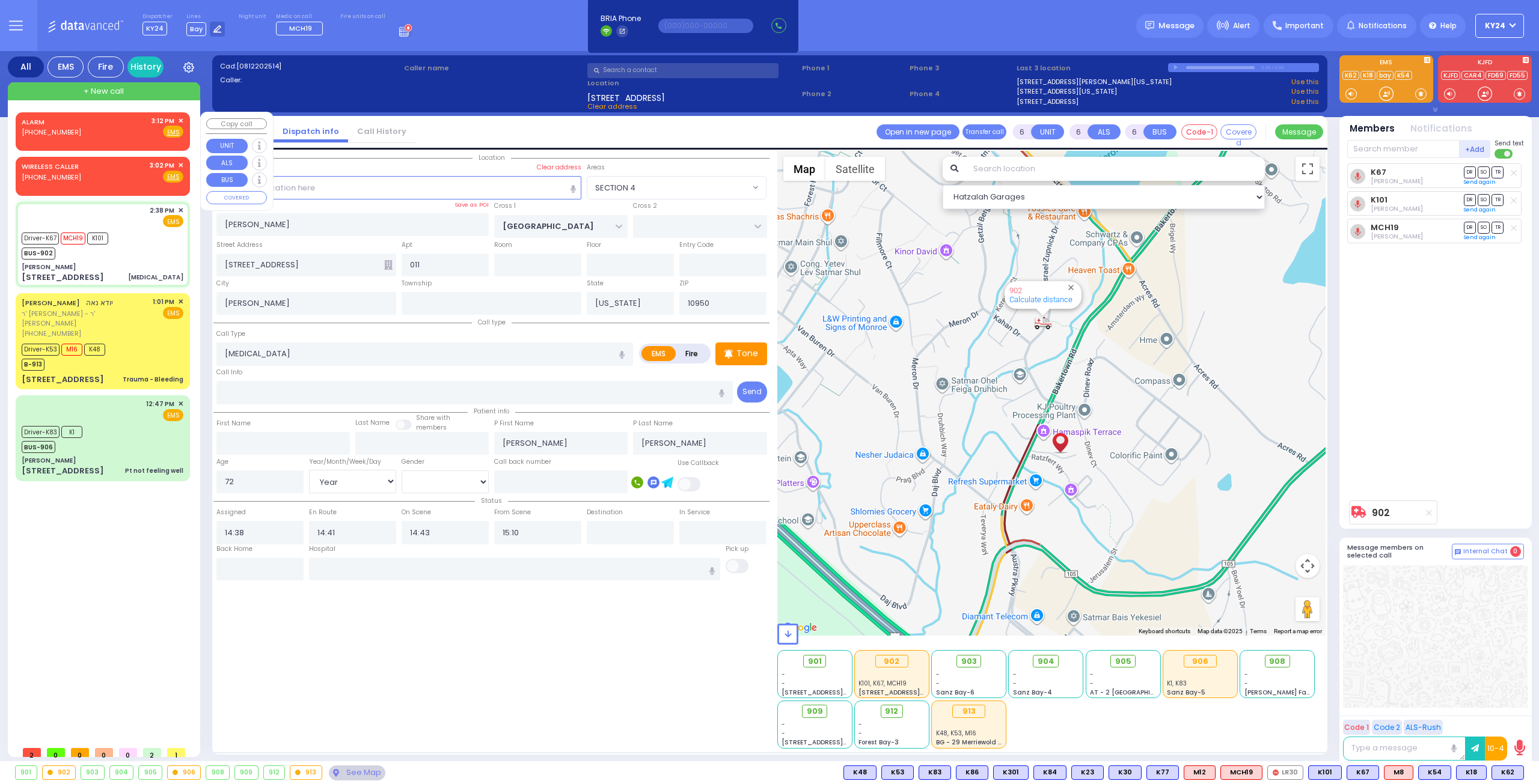
click at [121, 128] on div "ALARM (800) 481-2700 3:12 PM ✕ Fire EMS" at bounding box center [103, 126] width 161 height 22
type input "2"
type input "1"
select select
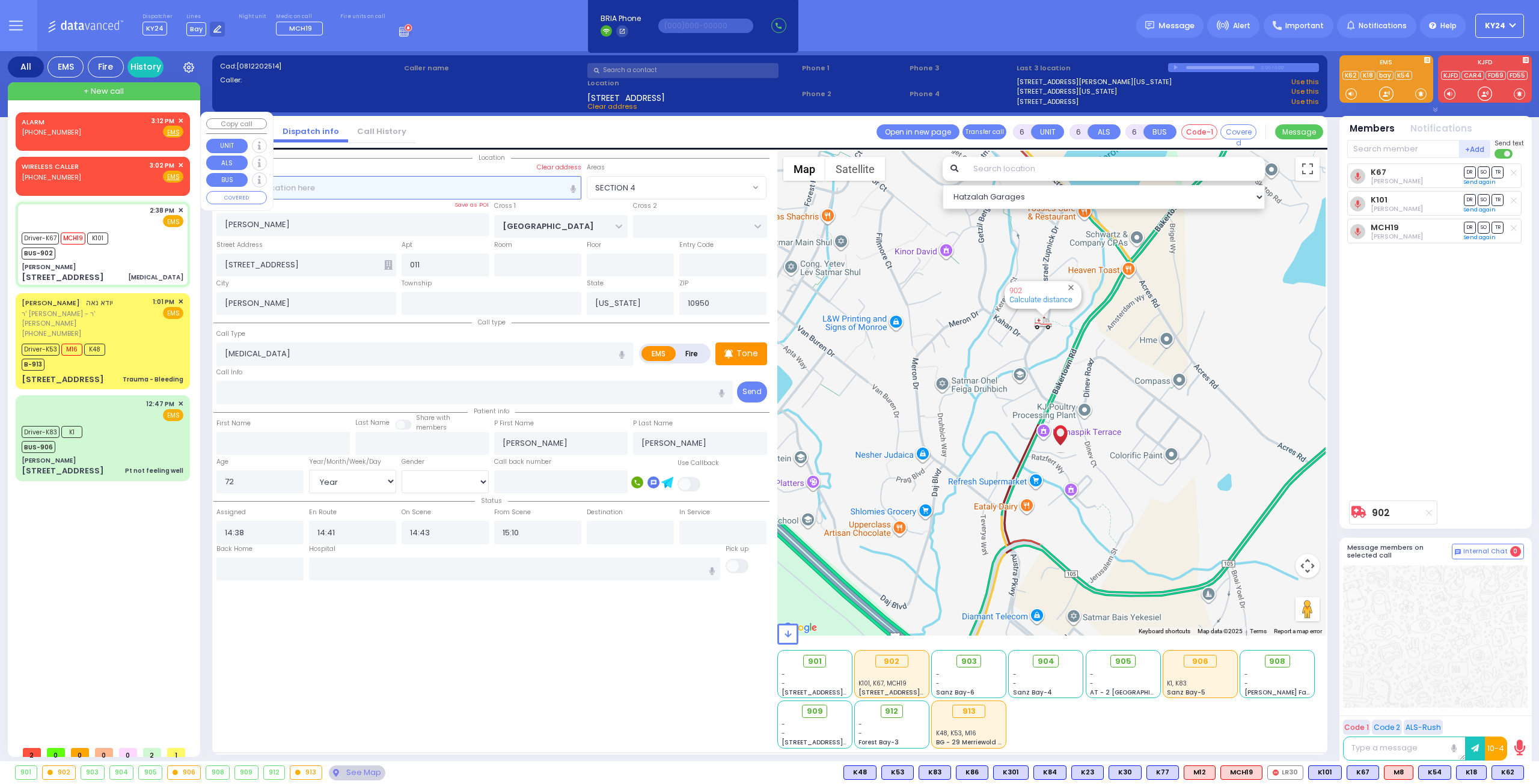
radio input "true"
select select
type input "15:12"
select select "Hatzalah Garages"
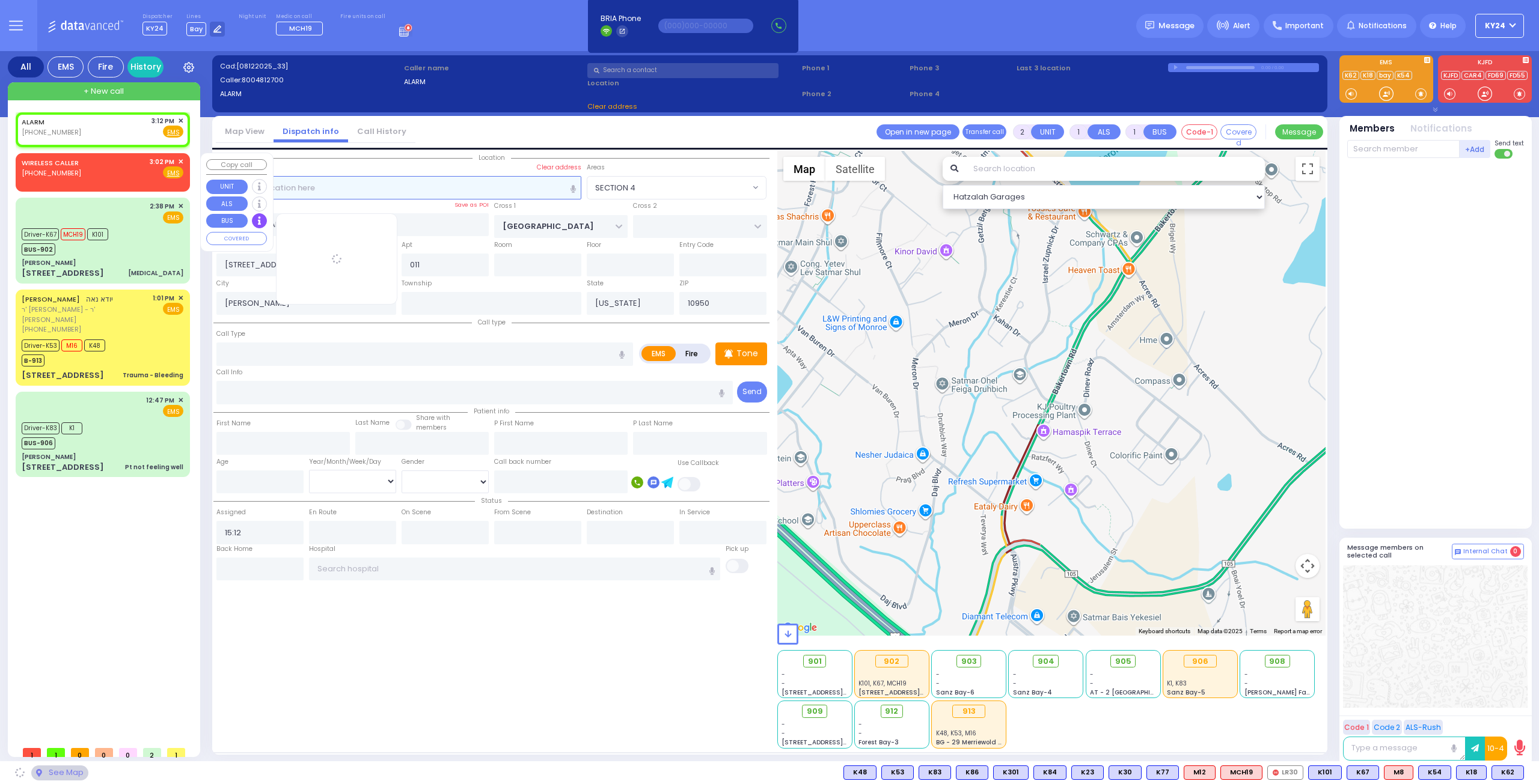
select select
radio input "true"
select select
select select "Hatzalah Garages"
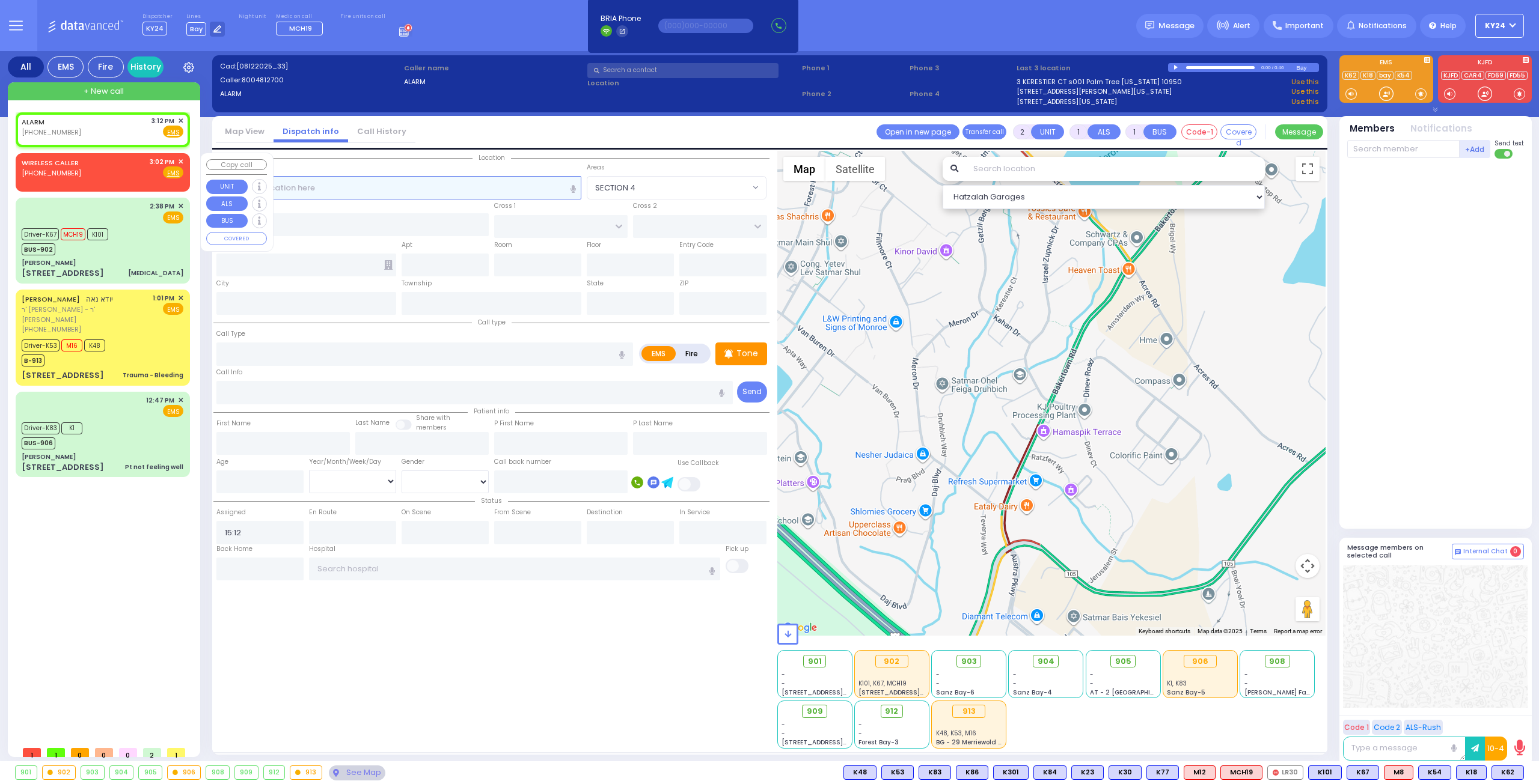
click at [478, 191] on input "text" at bounding box center [399, 187] width 365 height 23
click at [152, 133] on span "Fire" at bounding box center [153, 131] width 19 height 12
select select
radio input "false"
radio input "true"
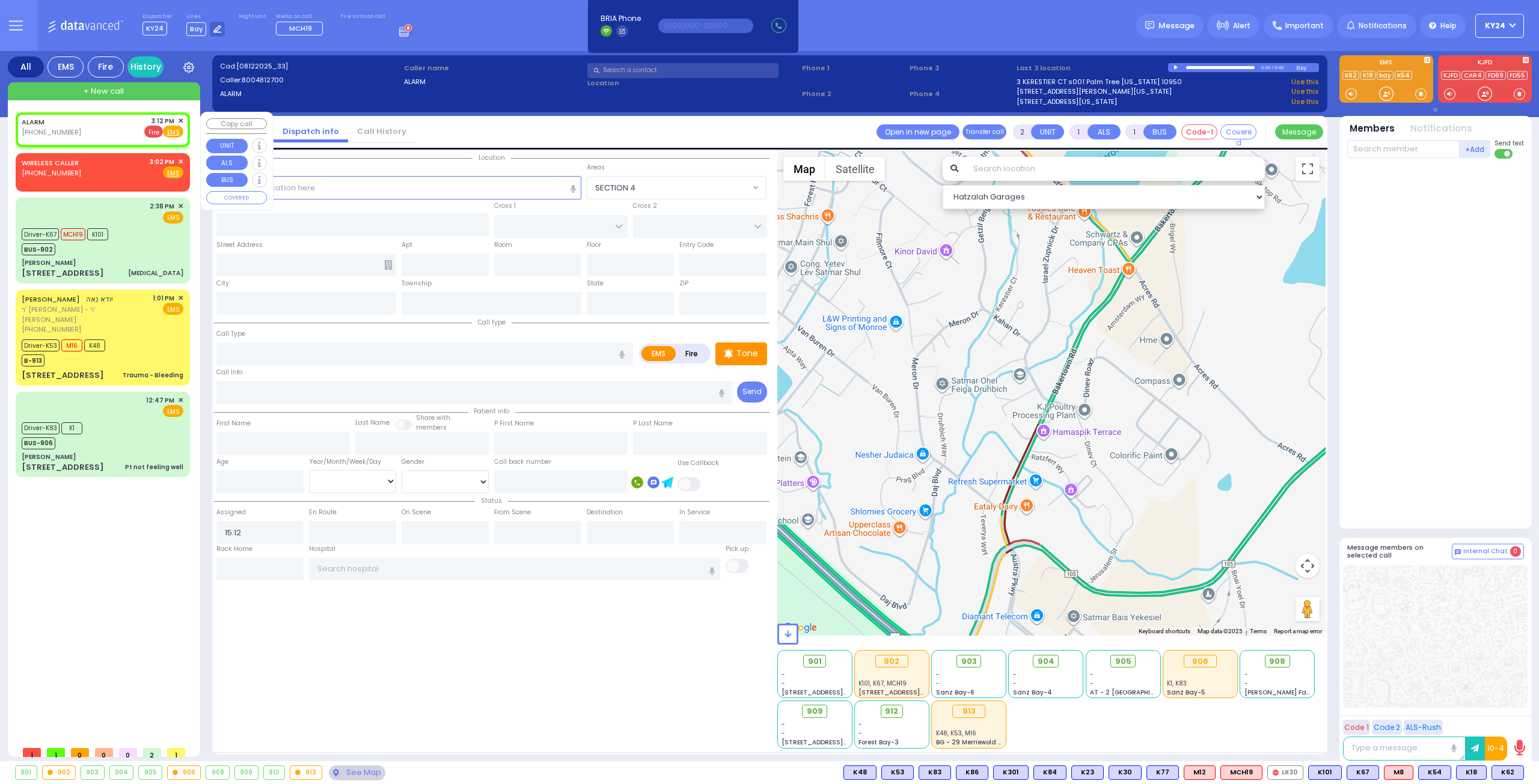
select select
select select "Hatzalah Garages"
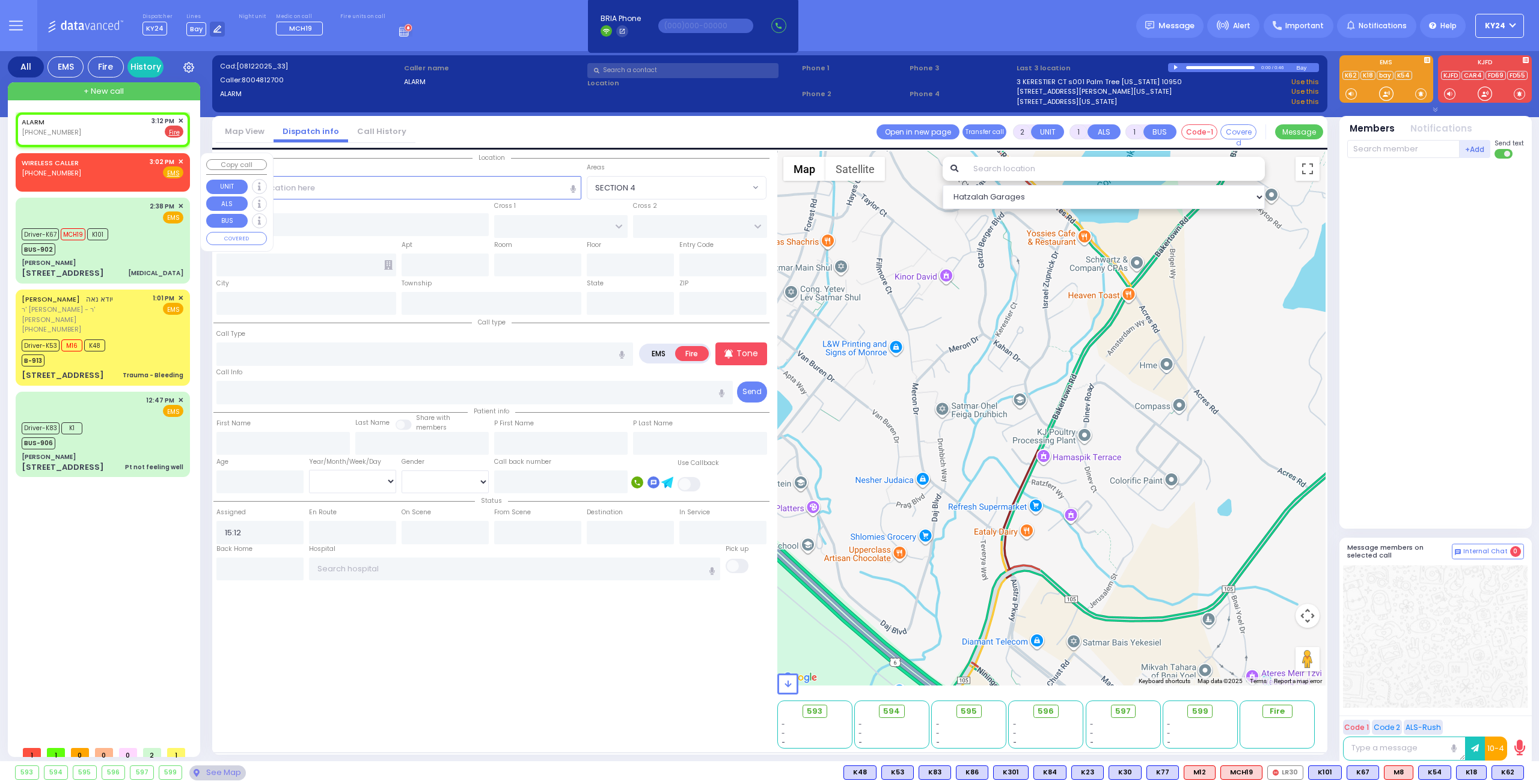
click at [184, 159] on div "WIRELESS CALLER (929) 585-4511 3:02 PM ✕ Fire EMS" at bounding box center [103, 170] width 170 height 31
select select
radio input "true"
select select
type input "15:02"
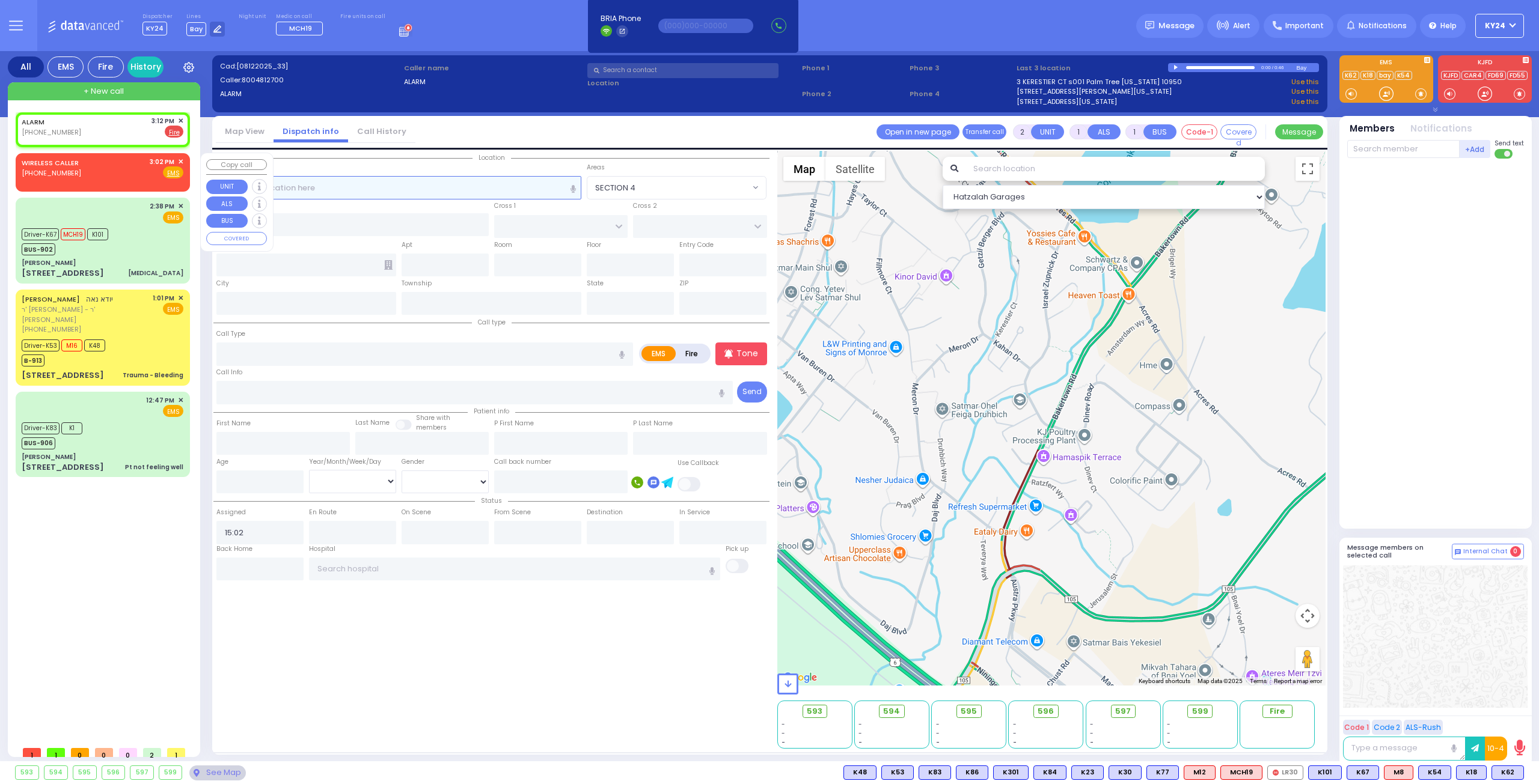
select select "Hatzalah Garages"
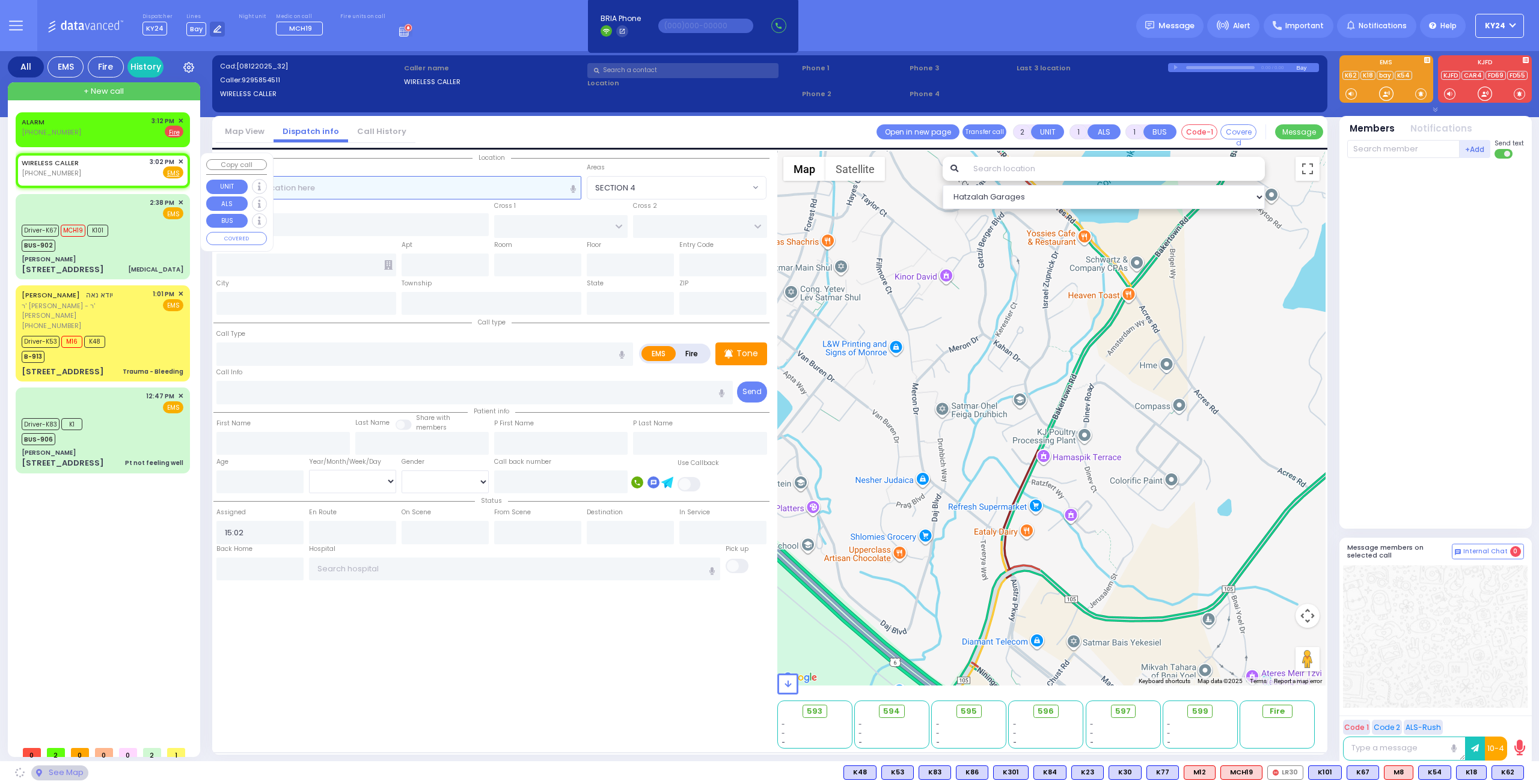
select select
radio input "true"
select select
select select "Hatzalah Garages"
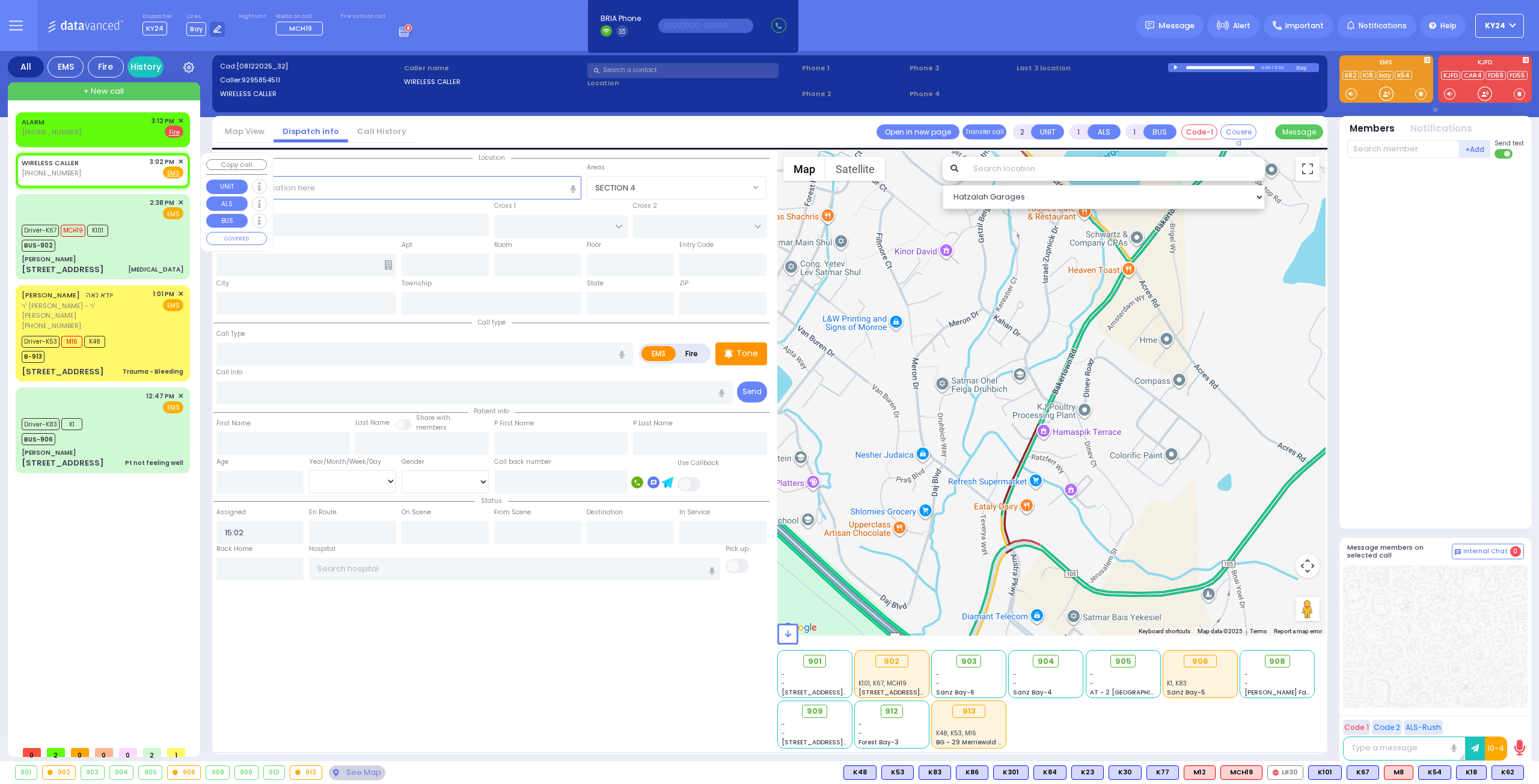
click at [181, 159] on span "✕" at bounding box center [180, 161] width 6 height 11
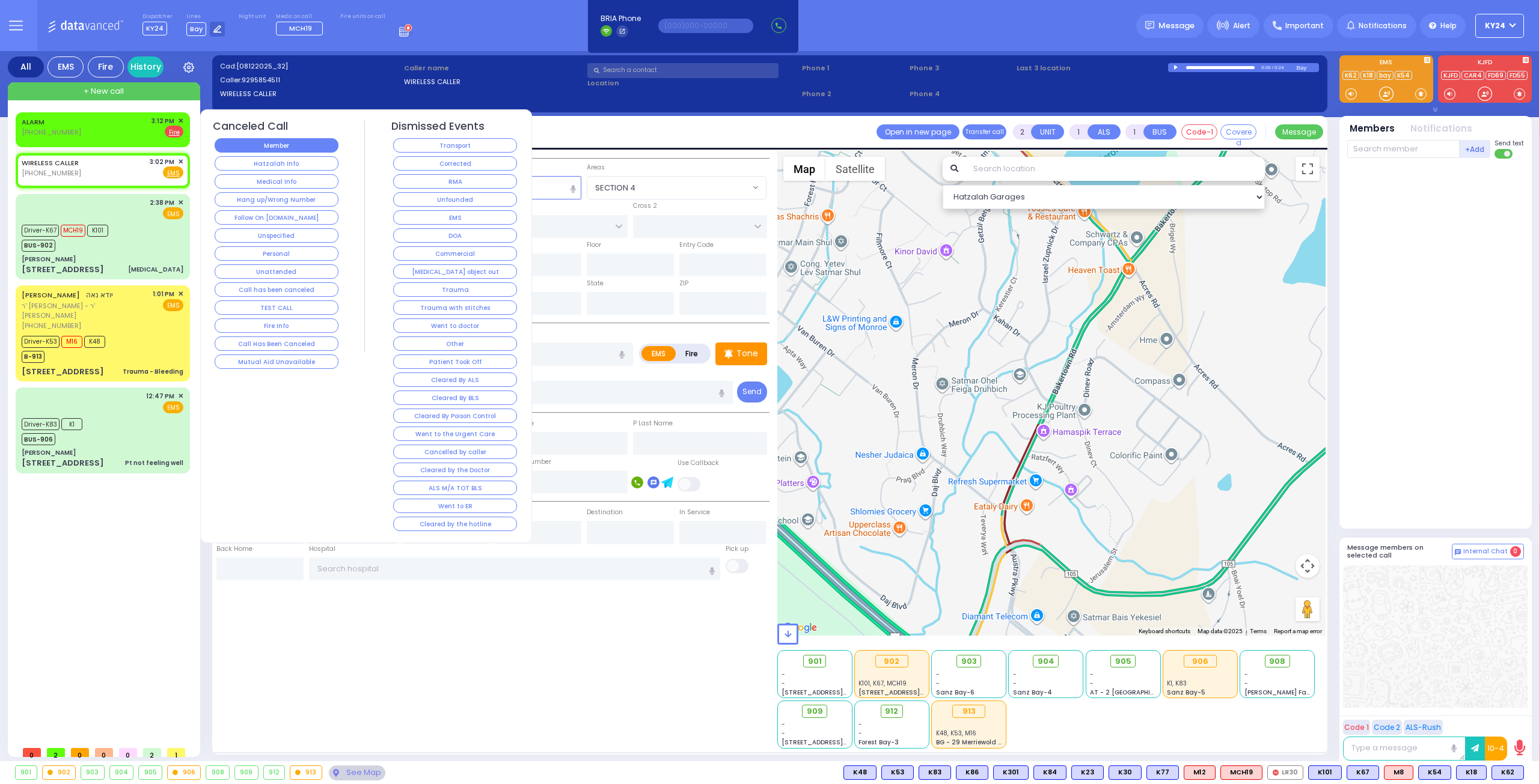
click at [294, 148] on button "Member" at bounding box center [276, 146] width 124 height 15
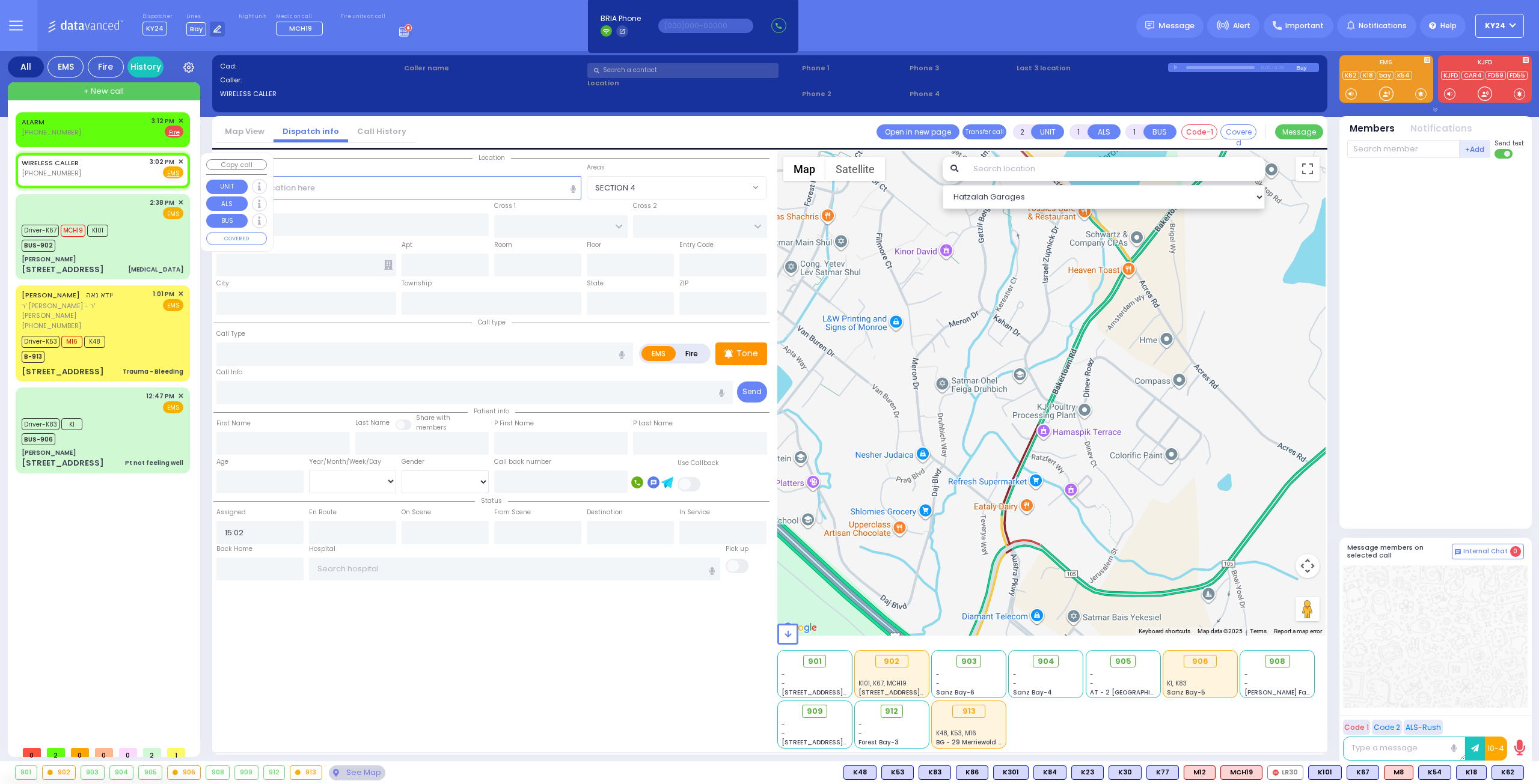
select select
radio input "true"
select select
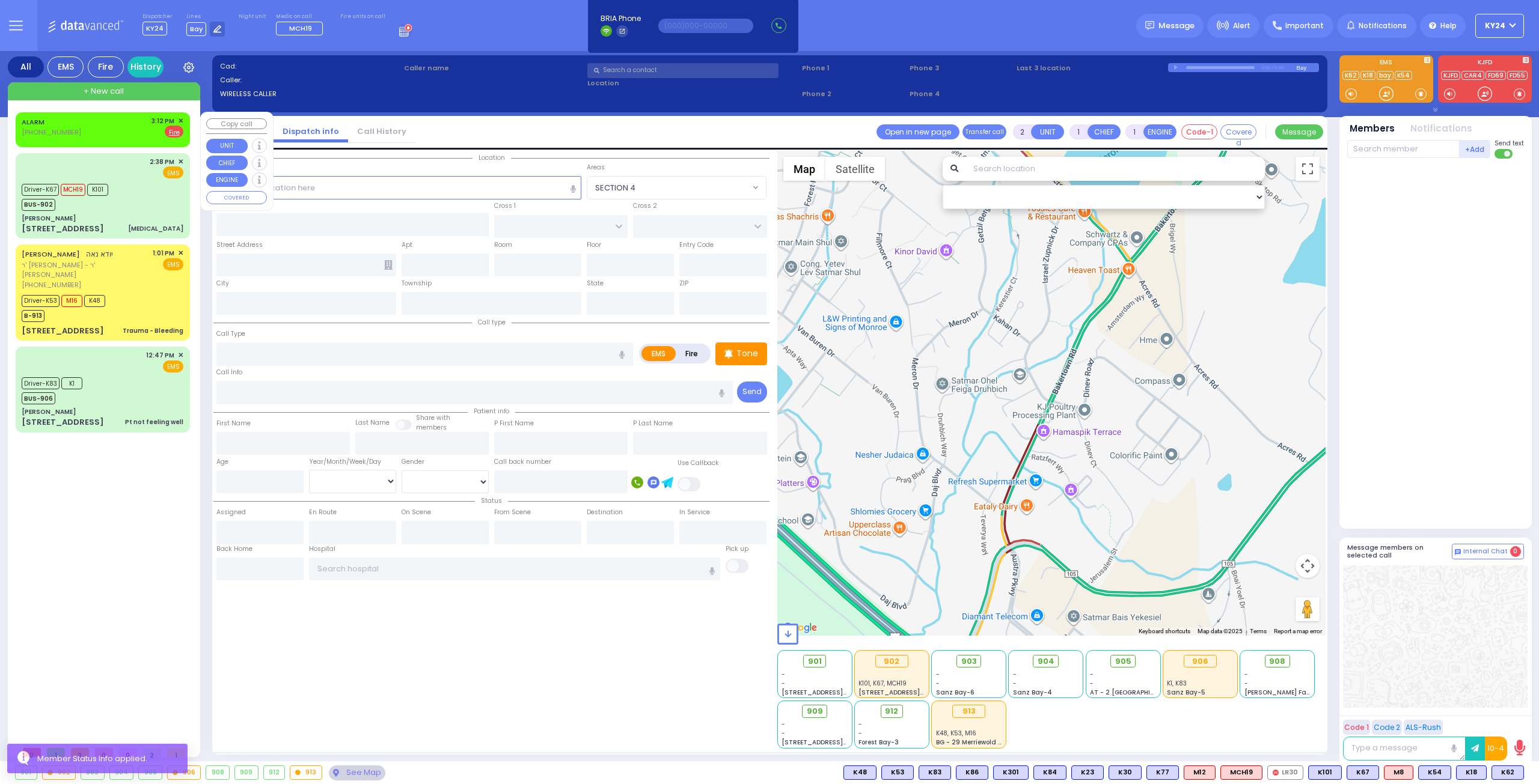
click at [99, 133] on div "ALARM (800) 481-2700 3:12 PM ✕ EMS Fire" at bounding box center [103, 126] width 161 height 22
select select
radio input "false"
radio input "true"
select select
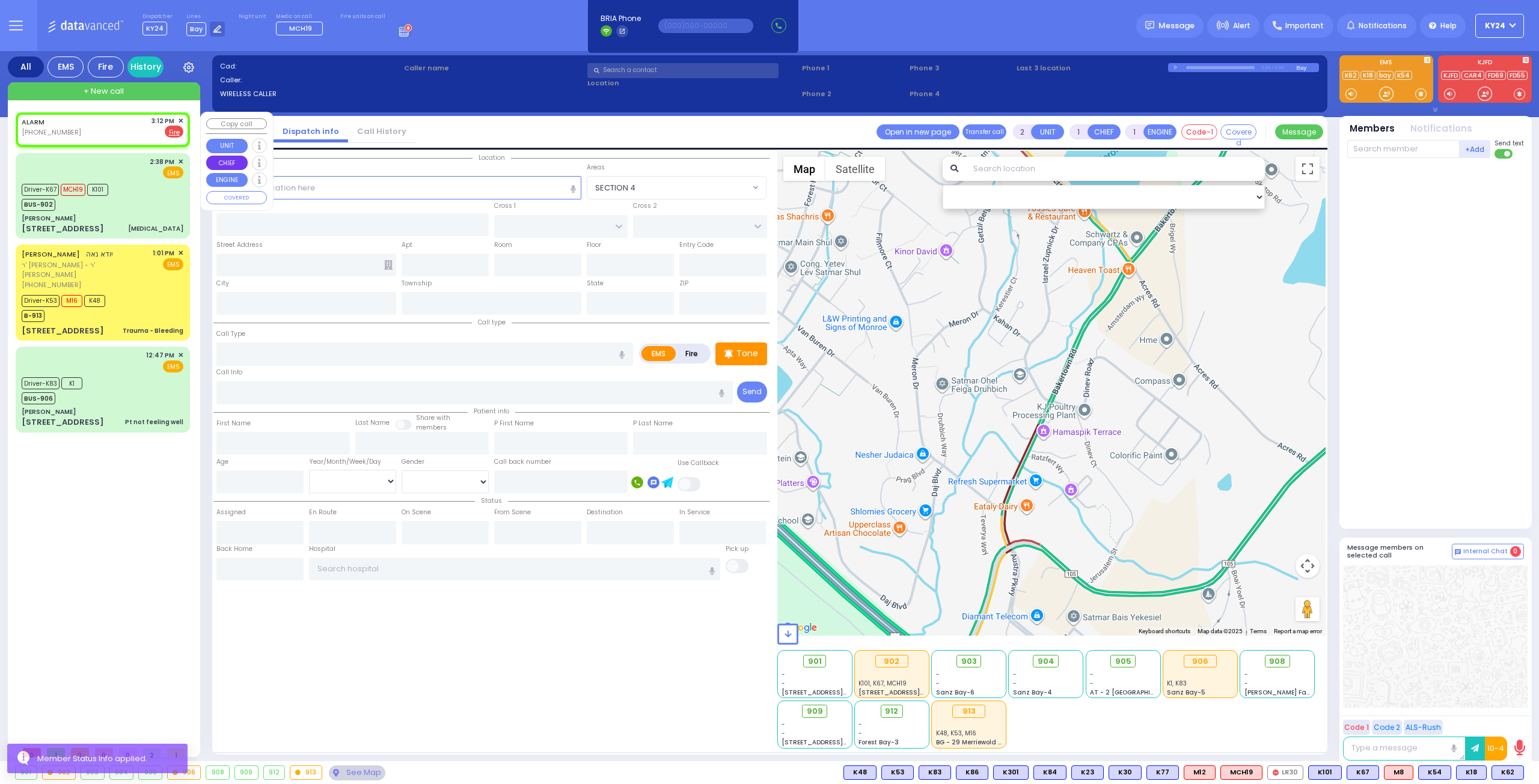
type input "15:12"
select select "Hatzalah Garages"
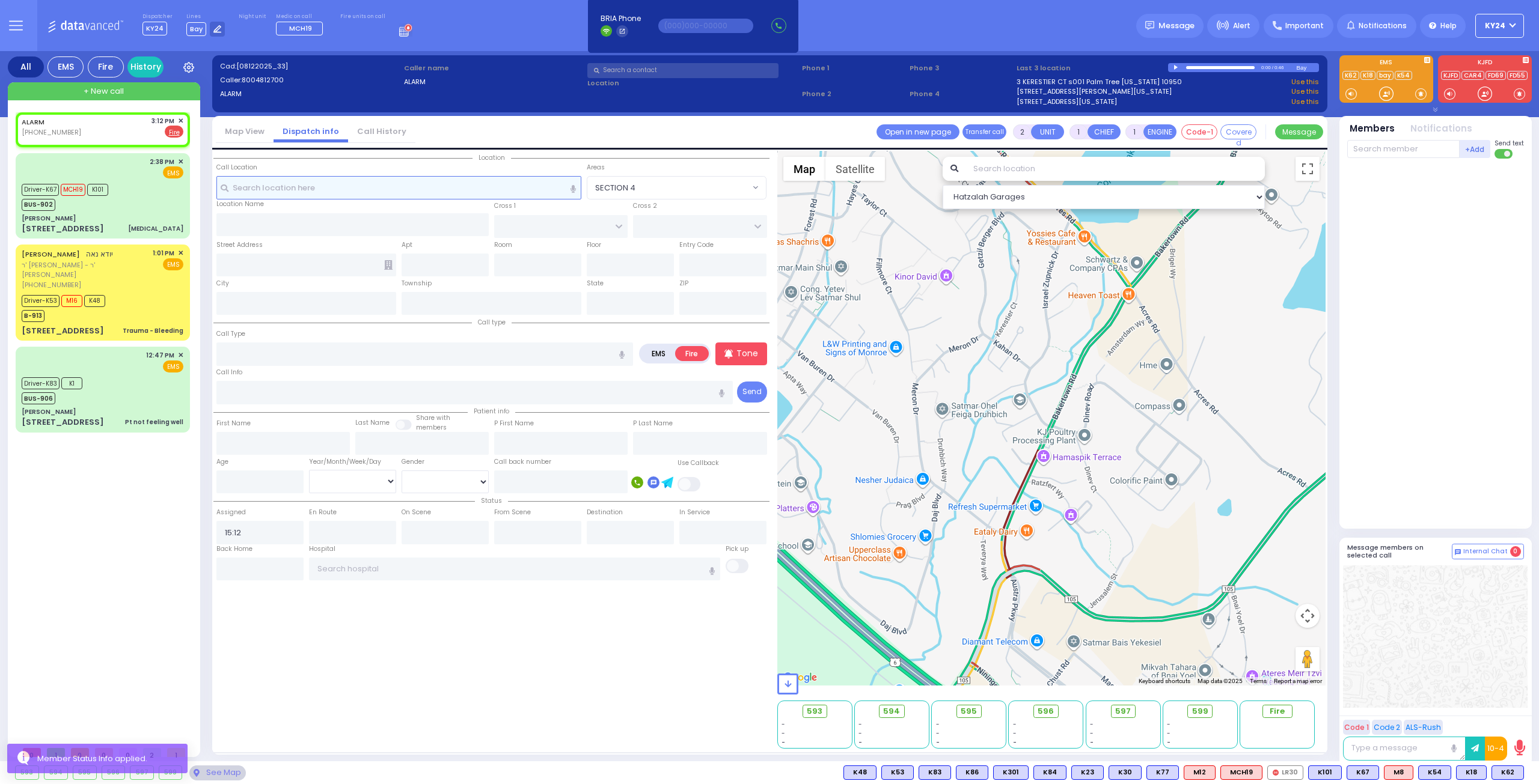
click at [436, 184] on input "text" at bounding box center [399, 187] width 365 height 23
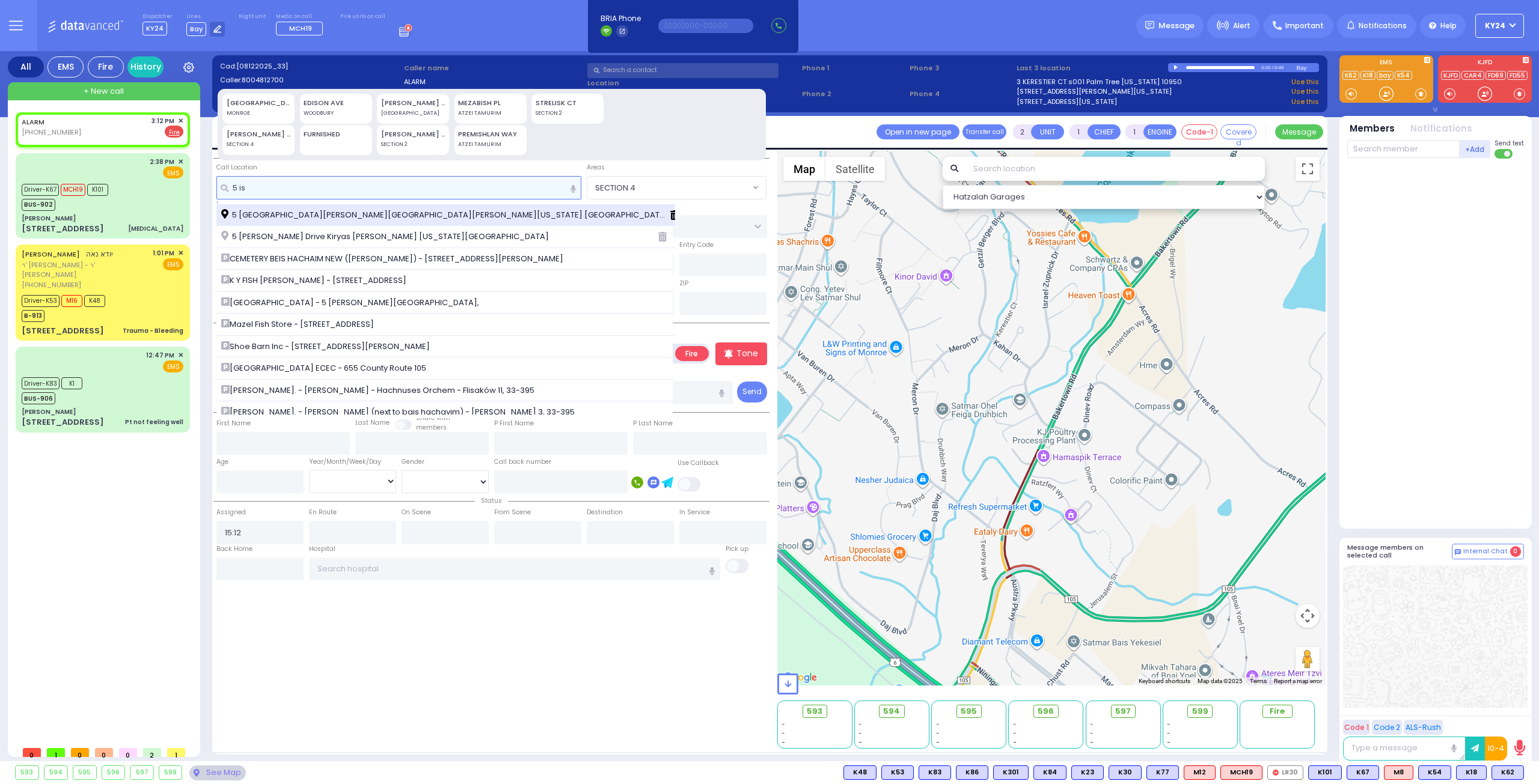
type input "5 is"
click at [349, 209] on span "5 [GEOGRAPHIC_DATA][PERSON_NAME][GEOGRAPHIC_DATA][PERSON_NAME][US_STATE] [GEOGR…" at bounding box center [446, 215] width 450 height 12
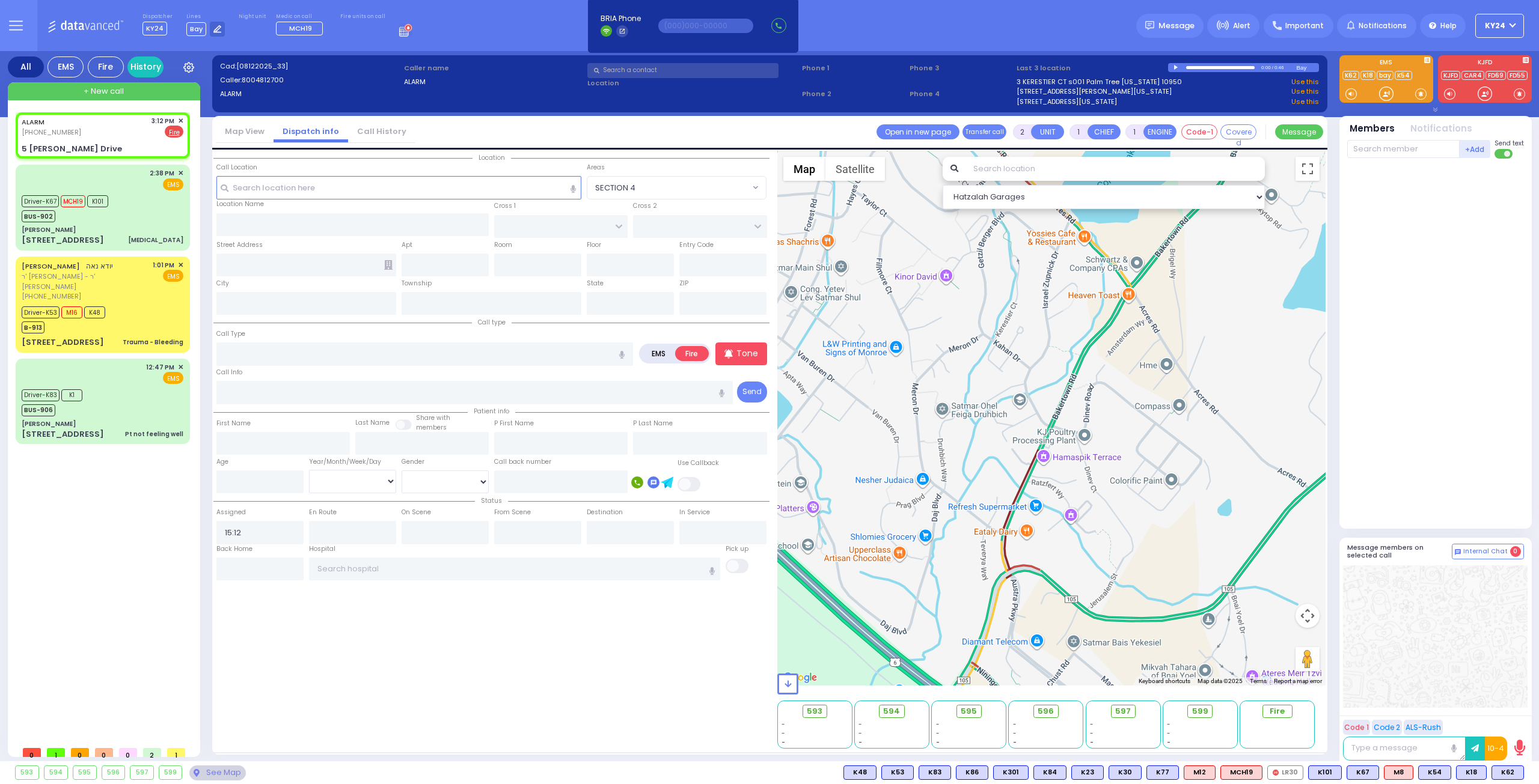
select select
radio input "true"
select select
type input "KAHAN DR"
type input "VAYOEL MOSHE COURT"
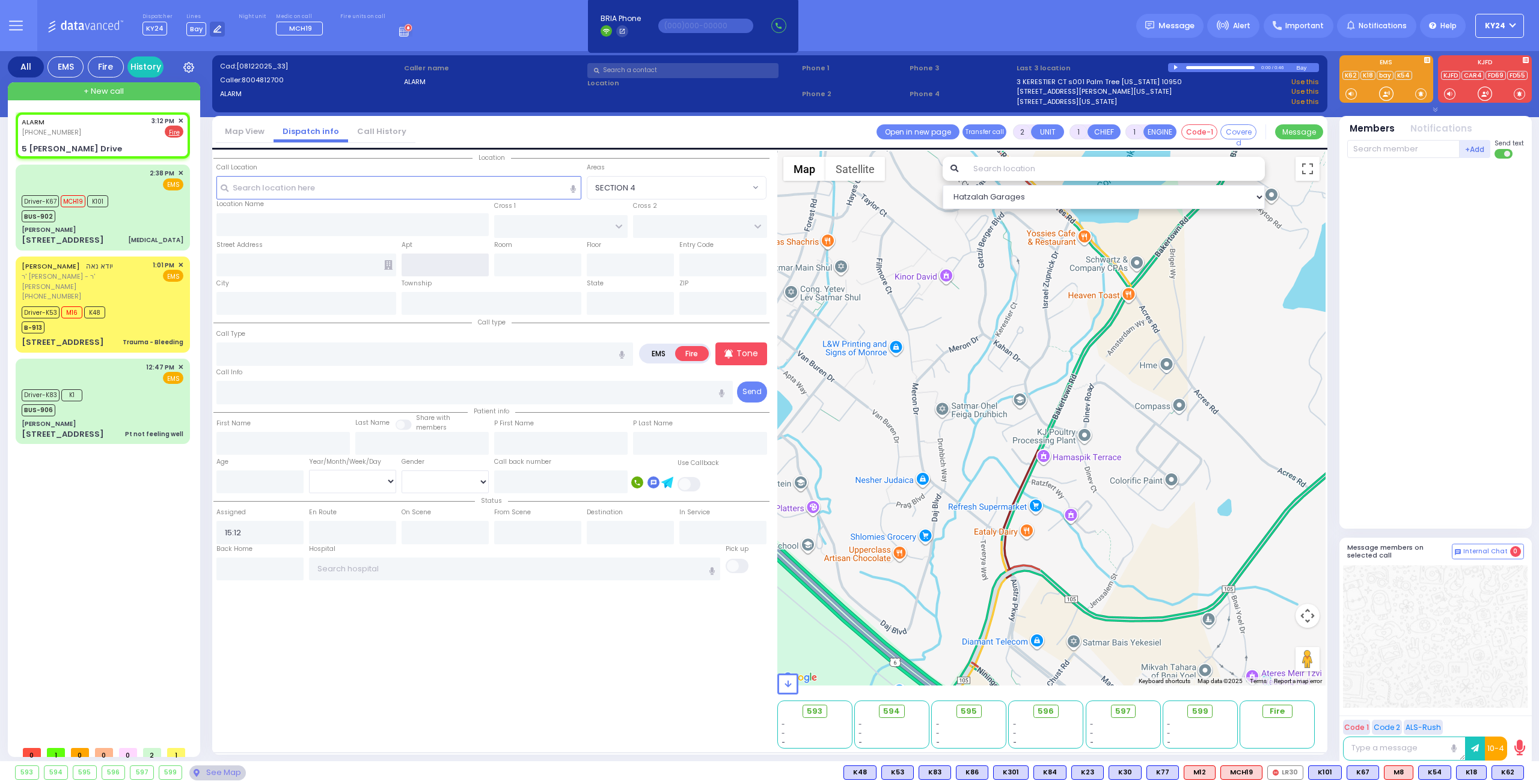
type input "5 Israel Zupnick Drive"
type input "Monroe"
type input "[US_STATE]"
type input "10950 Cross Streets: : KAHAN DR/GETZIL BERGER BLVD"
select select "SECTION 4"
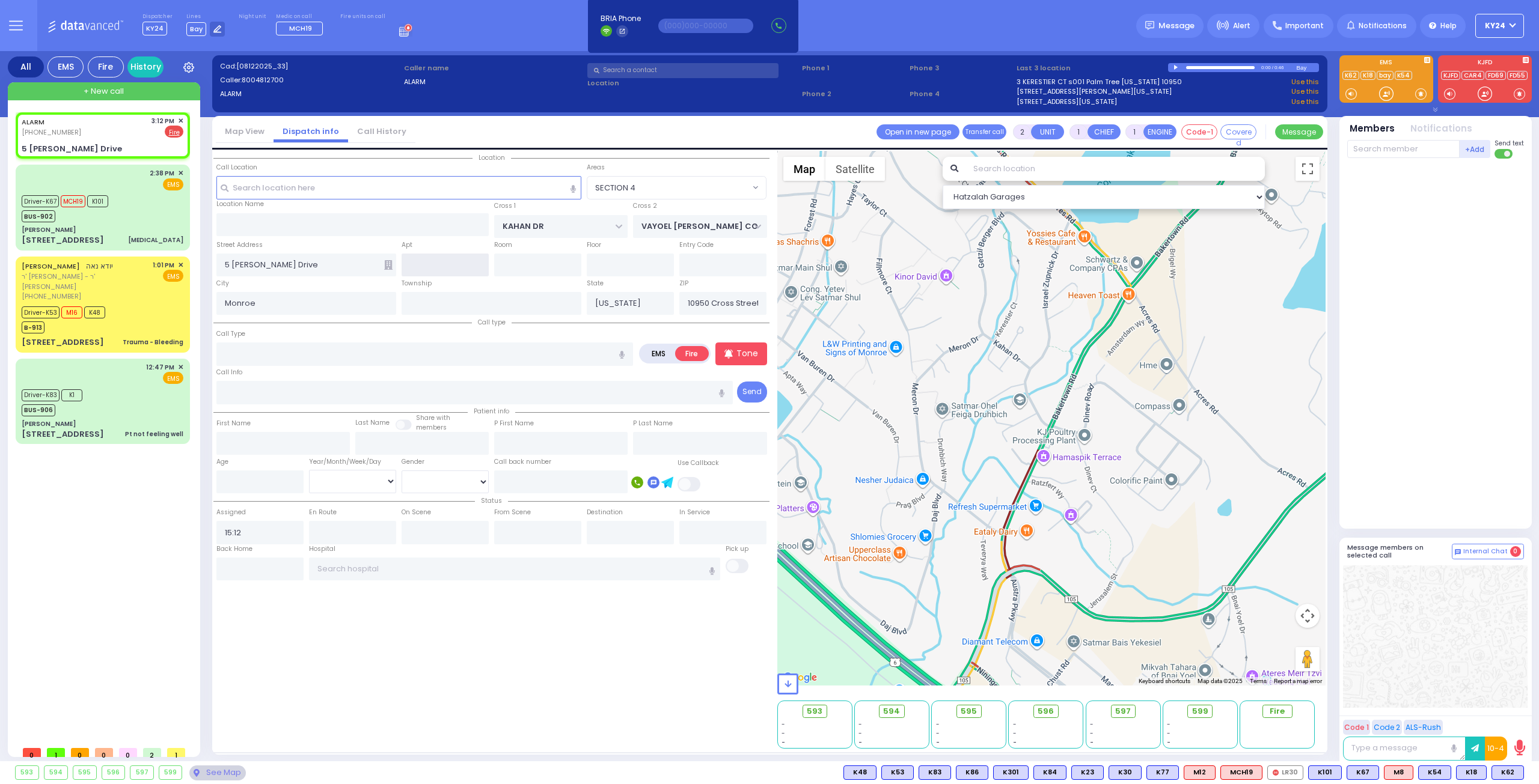
select select "Hatzalah Garages"
click at [502, 351] on input "text" at bounding box center [424, 354] width 417 height 23
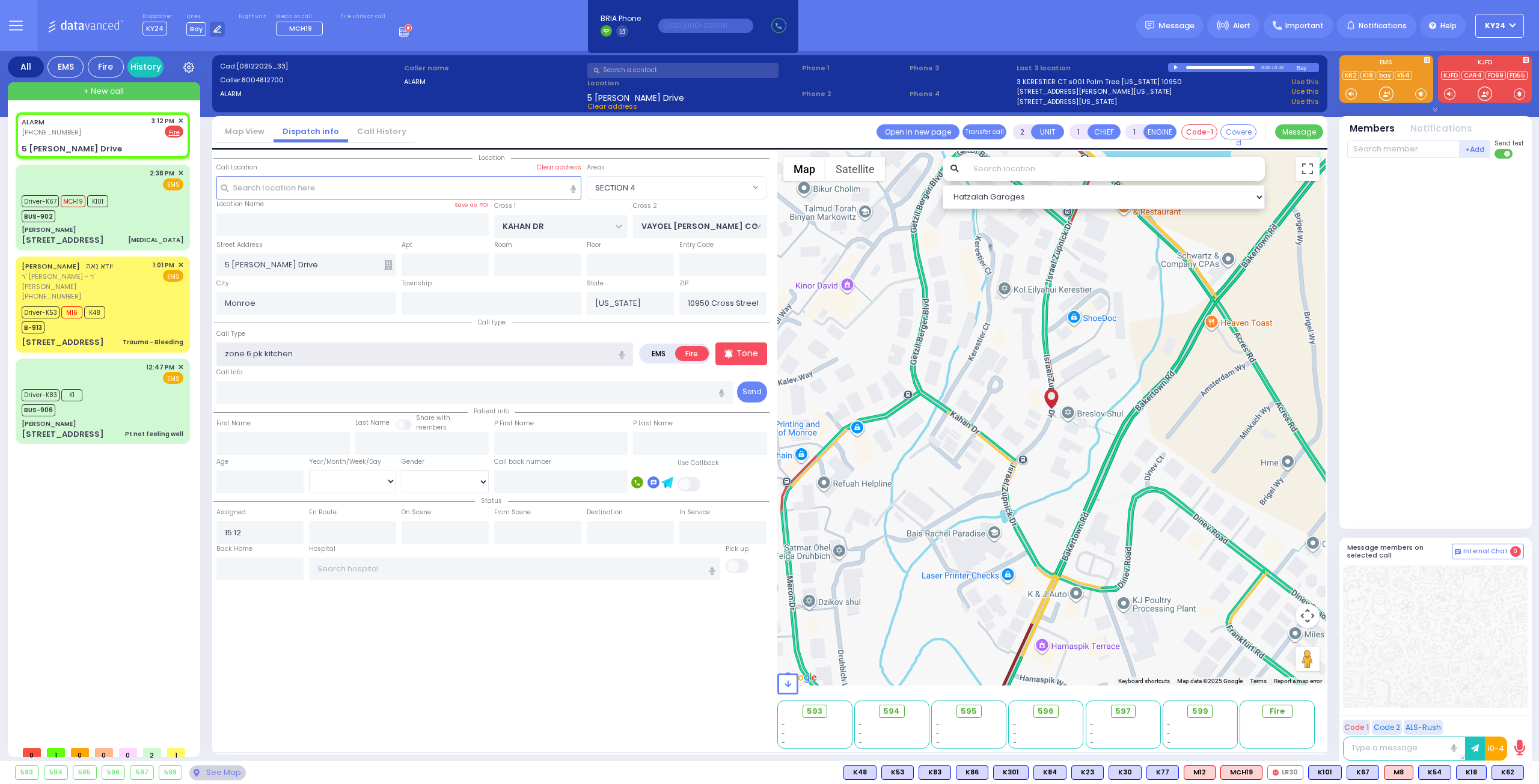
type input "zone 6 pk kitchen"
select select
radio input "true"
select select
select select "Hatzalah Garages"
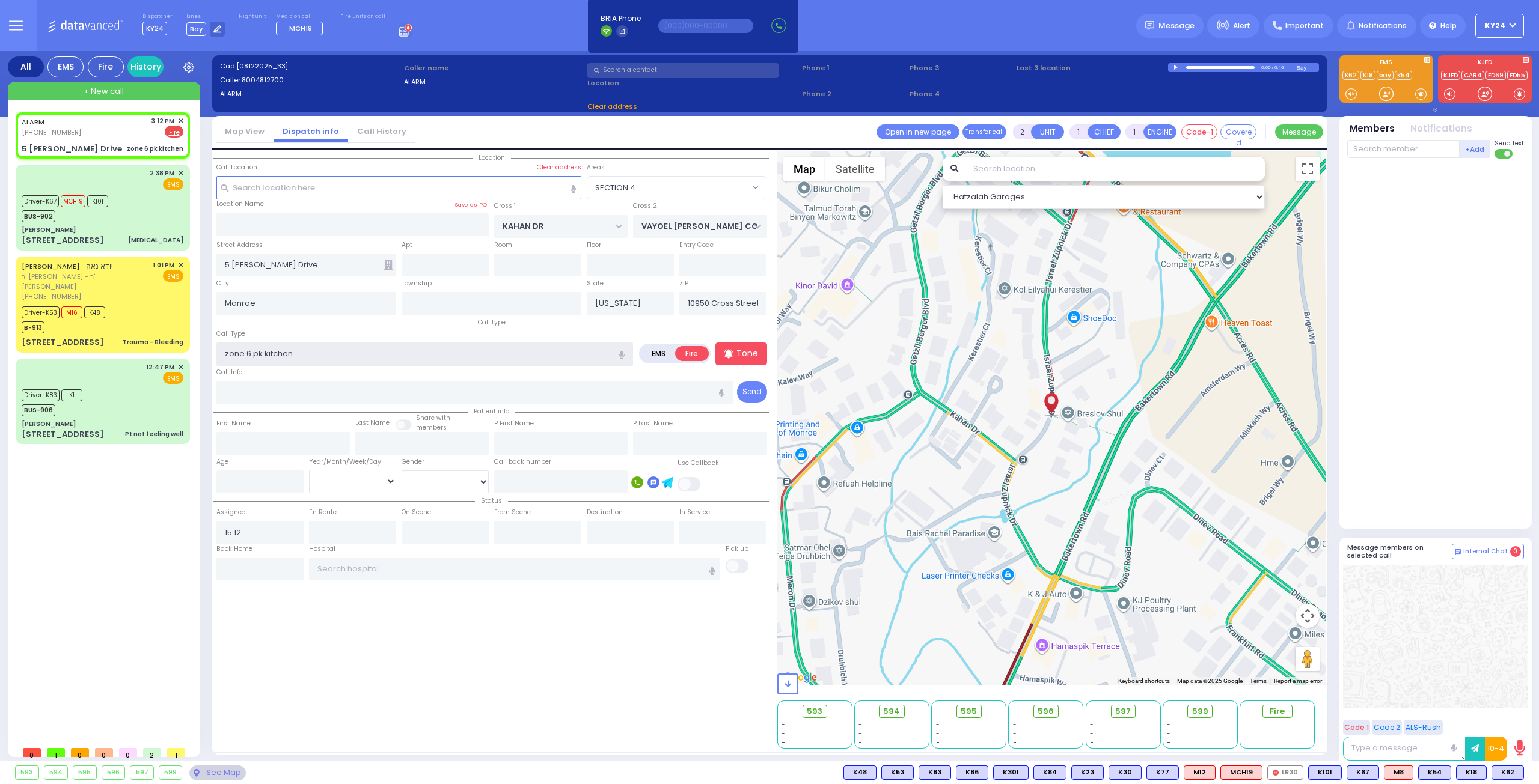
select select "SECTION 4"
type input "zone 6 pk kitchen"
click at [747, 354] on p "Tone" at bounding box center [747, 353] width 22 height 12
select select
radio input "true"
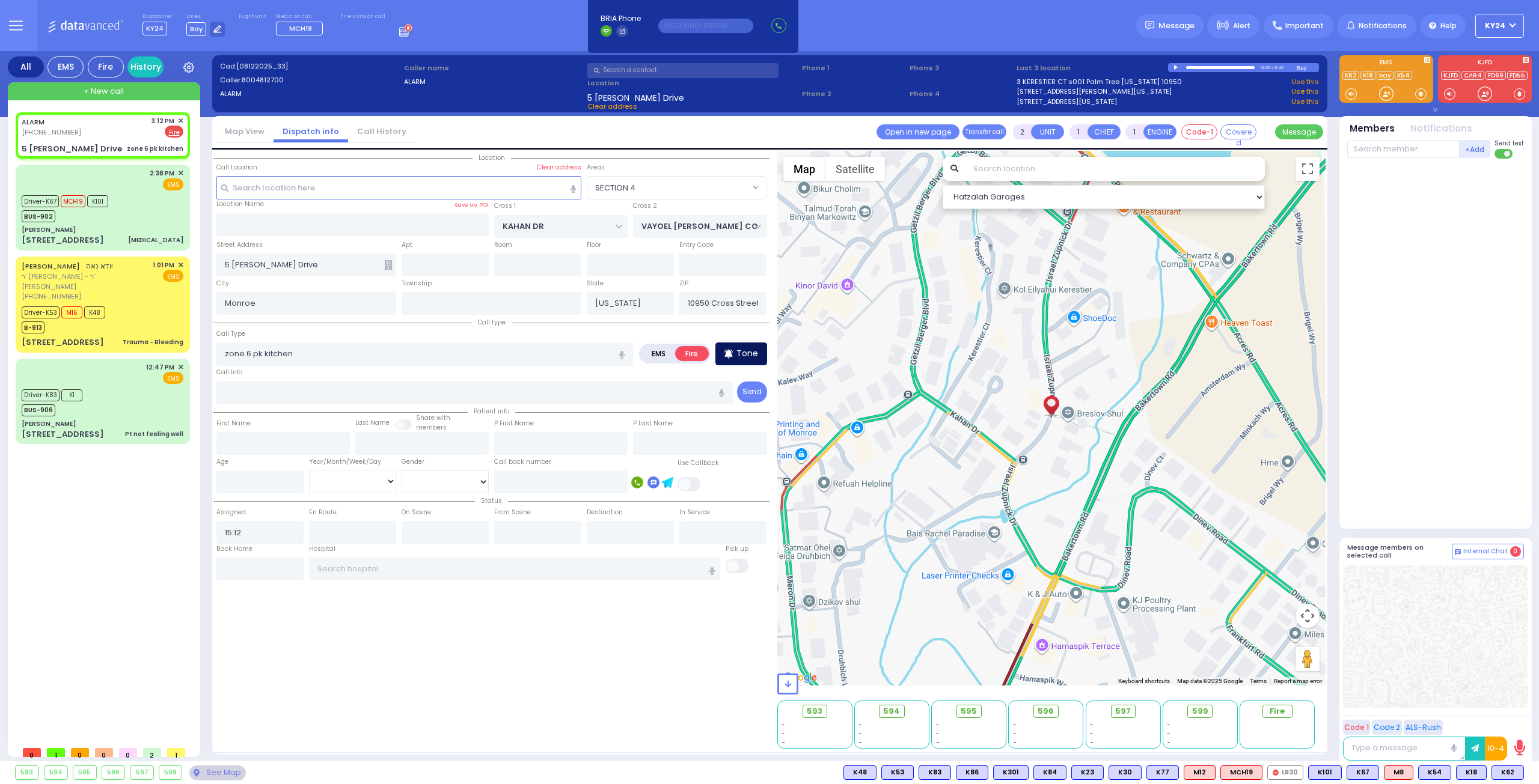
select select
select select "Hatzalah Garages"
select select "SECTION 4"
click at [1429, 150] on input "text" at bounding box center [1403, 149] width 112 height 18
type input "21"
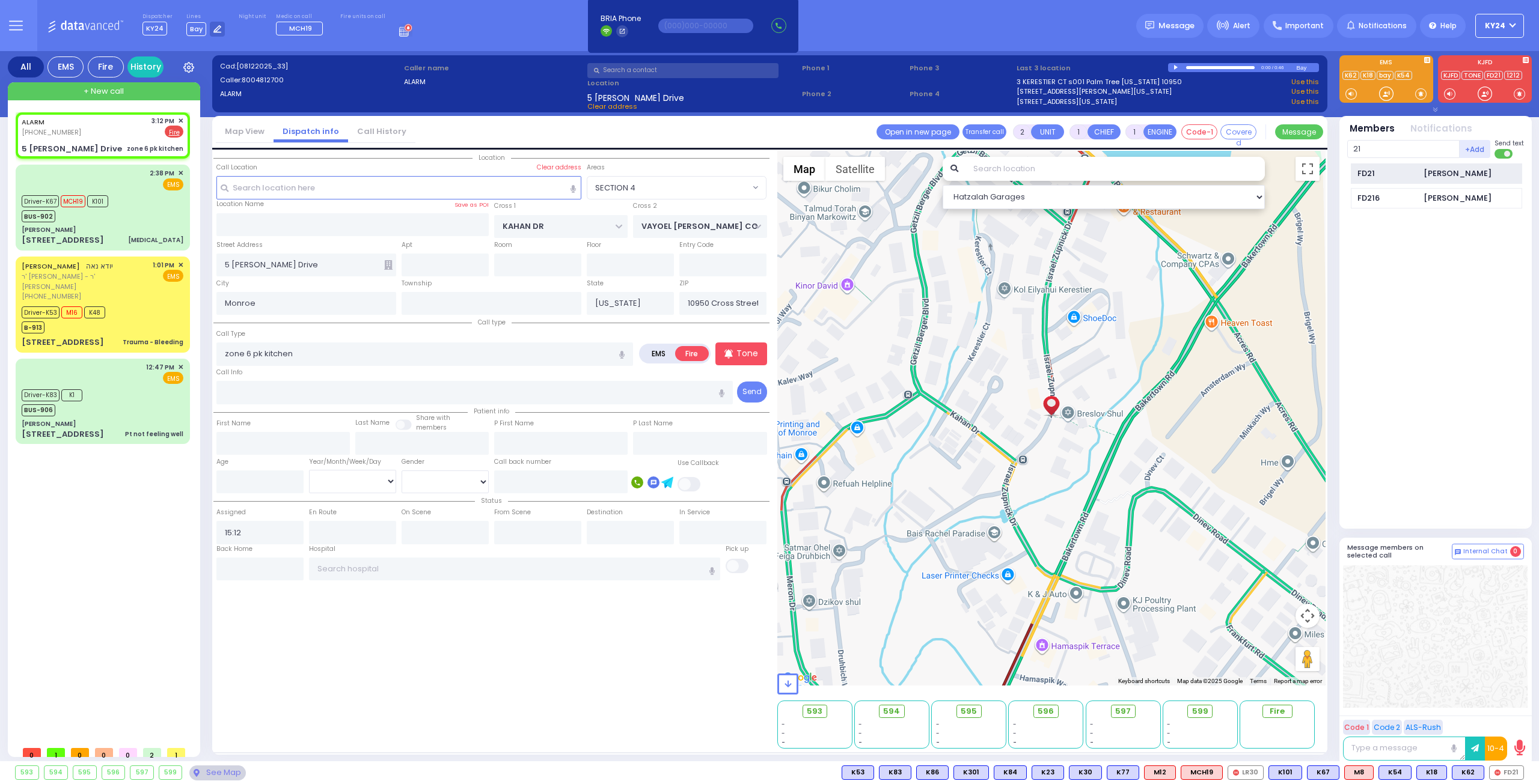
click at [1383, 170] on div "FD21" at bounding box center [1387, 174] width 60 height 12
click at [1380, 150] on input "text" at bounding box center [1403, 149] width 112 height 18
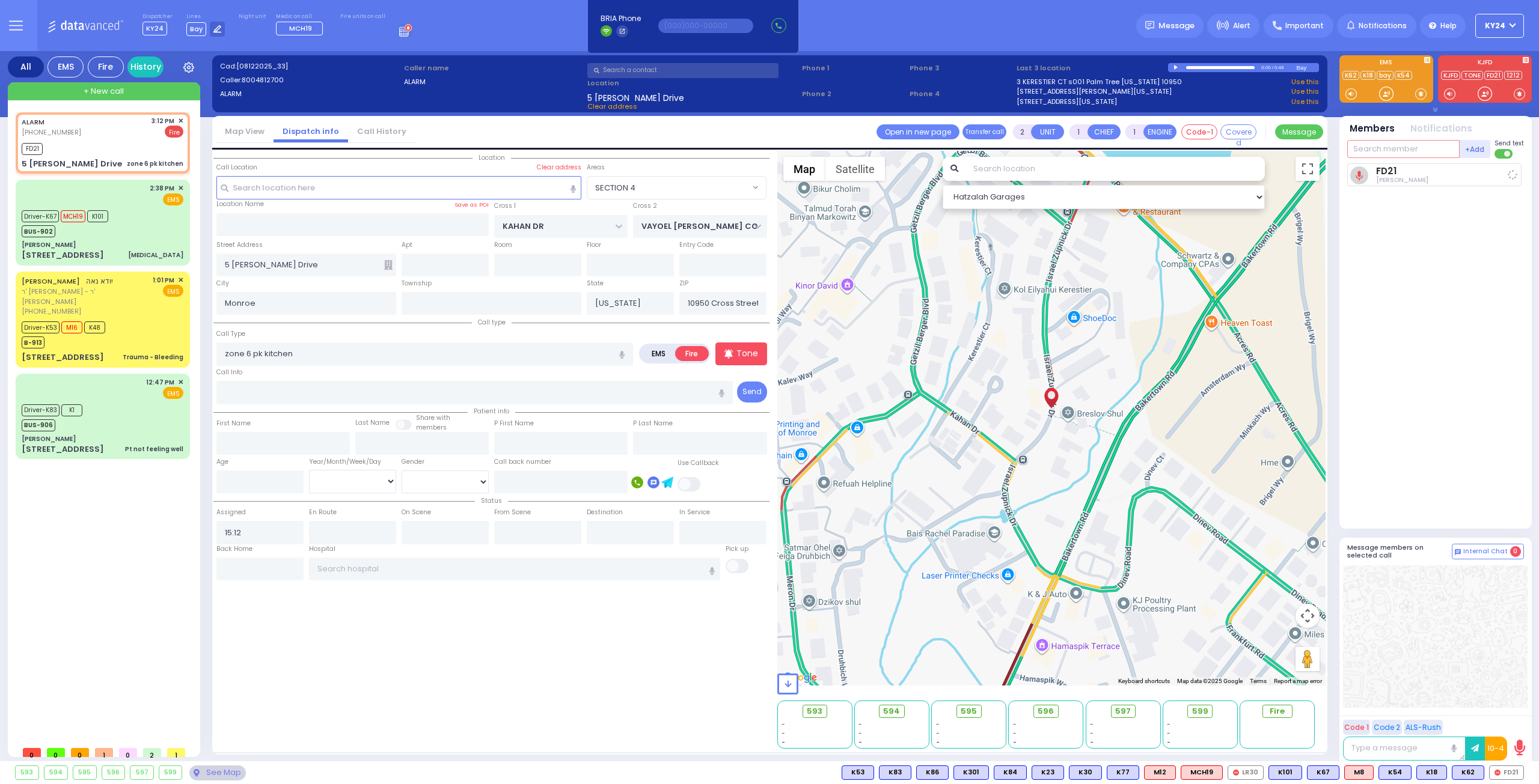
select select
radio input "true"
select select
type input "15:15"
select select "Hatzalah Garages"
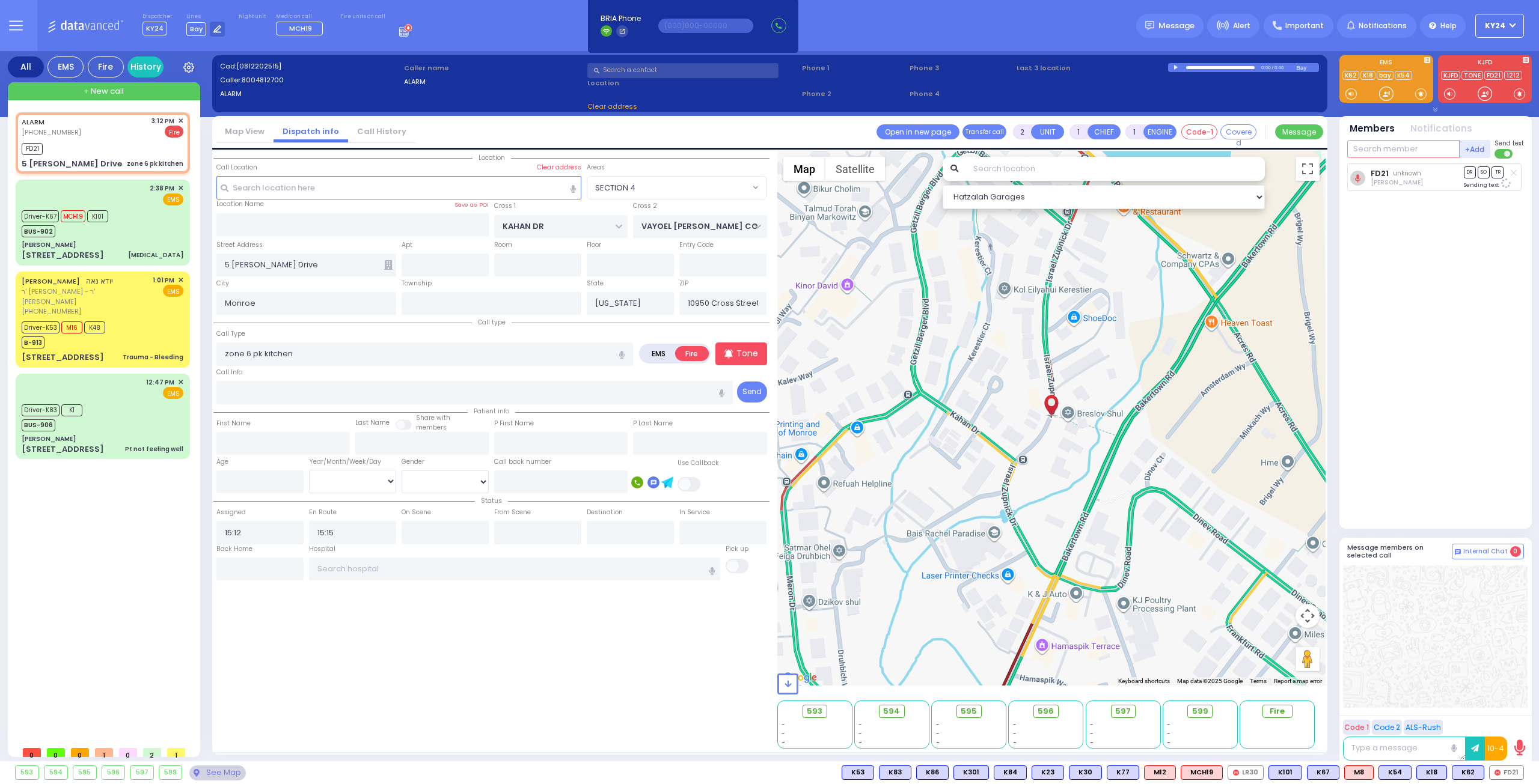
type input "6"
select select "SECTION 4"
click at [1398, 175] on div "FD69" at bounding box center [1387, 174] width 60 height 12
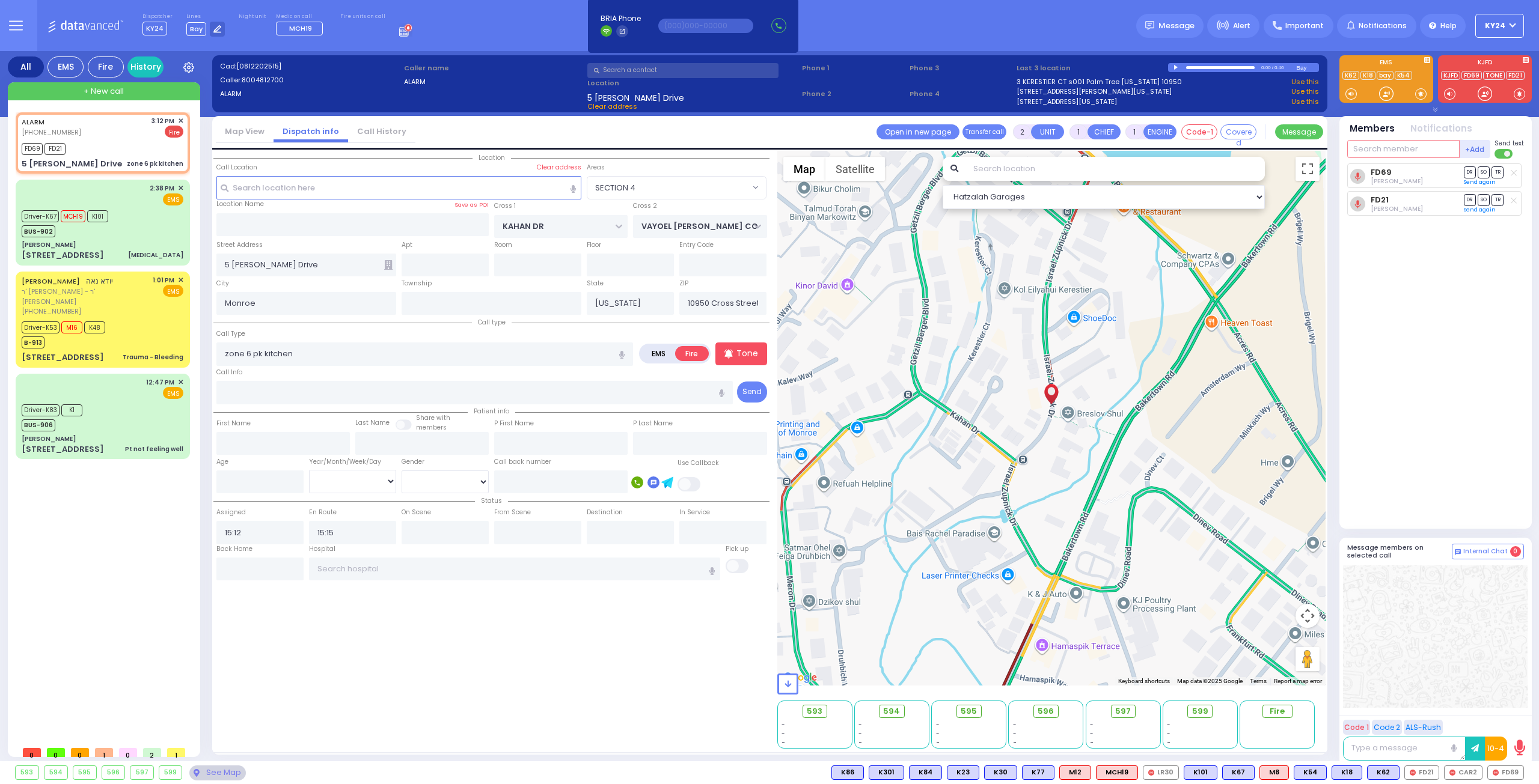
click at [1411, 152] on input "text" at bounding box center [1403, 149] width 112 height 18
click at [1420, 149] on input "text" at bounding box center [1403, 149] width 112 height 18
click at [1440, 178] on div "[PERSON_NAME]" at bounding box center [1457, 174] width 68 height 12
click at [1387, 265] on div "CAR6 Joel Sandel FD69 DR SO TR" at bounding box center [1436, 341] width 179 height 355
click at [1421, 148] on input "text" at bounding box center [1403, 149] width 112 height 18
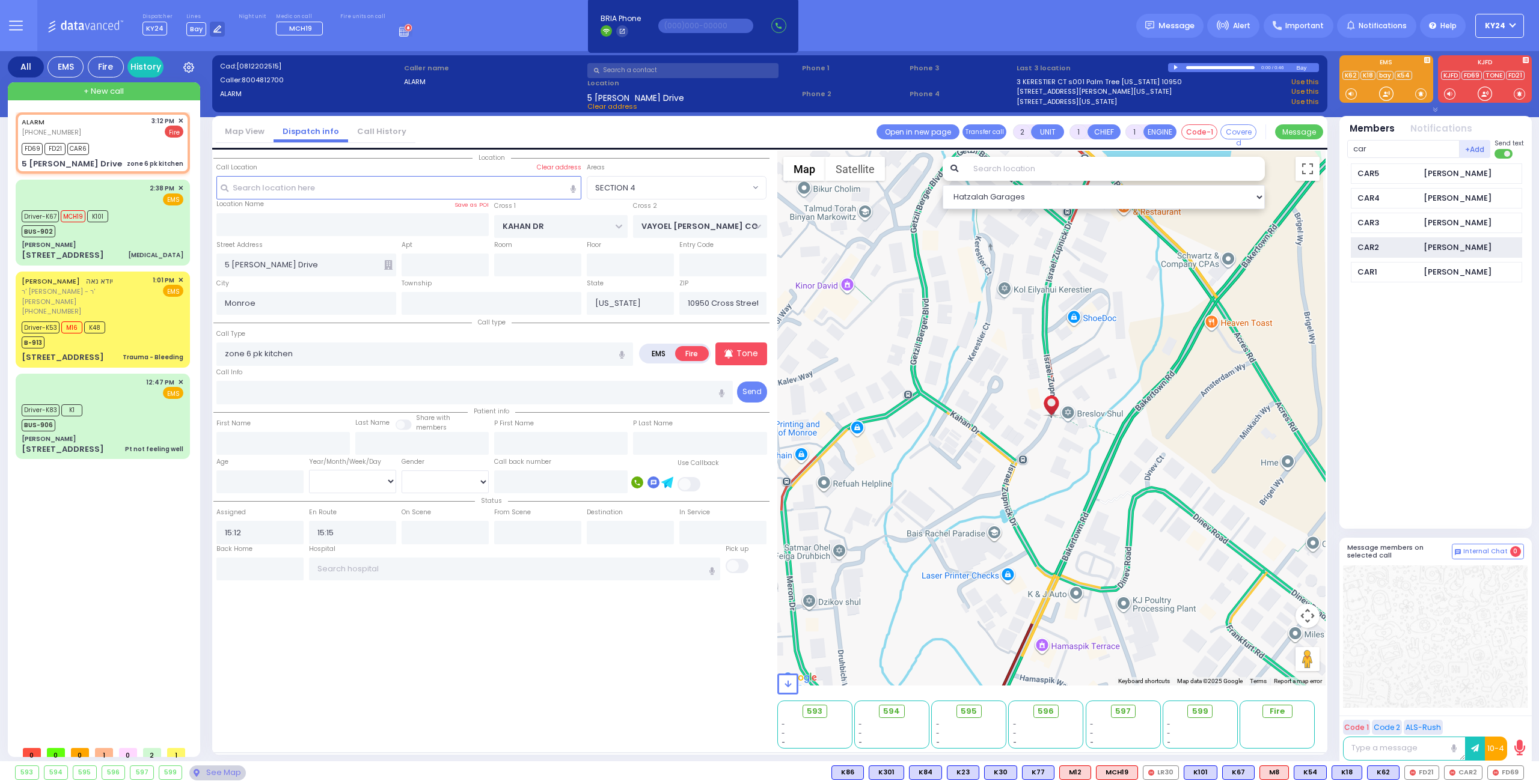
click at [1406, 243] on div "CAR2" at bounding box center [1387, 247] width 60 height 12
click at [1509, 196] on div at bounding box center [1513, 198] width 12 height 12
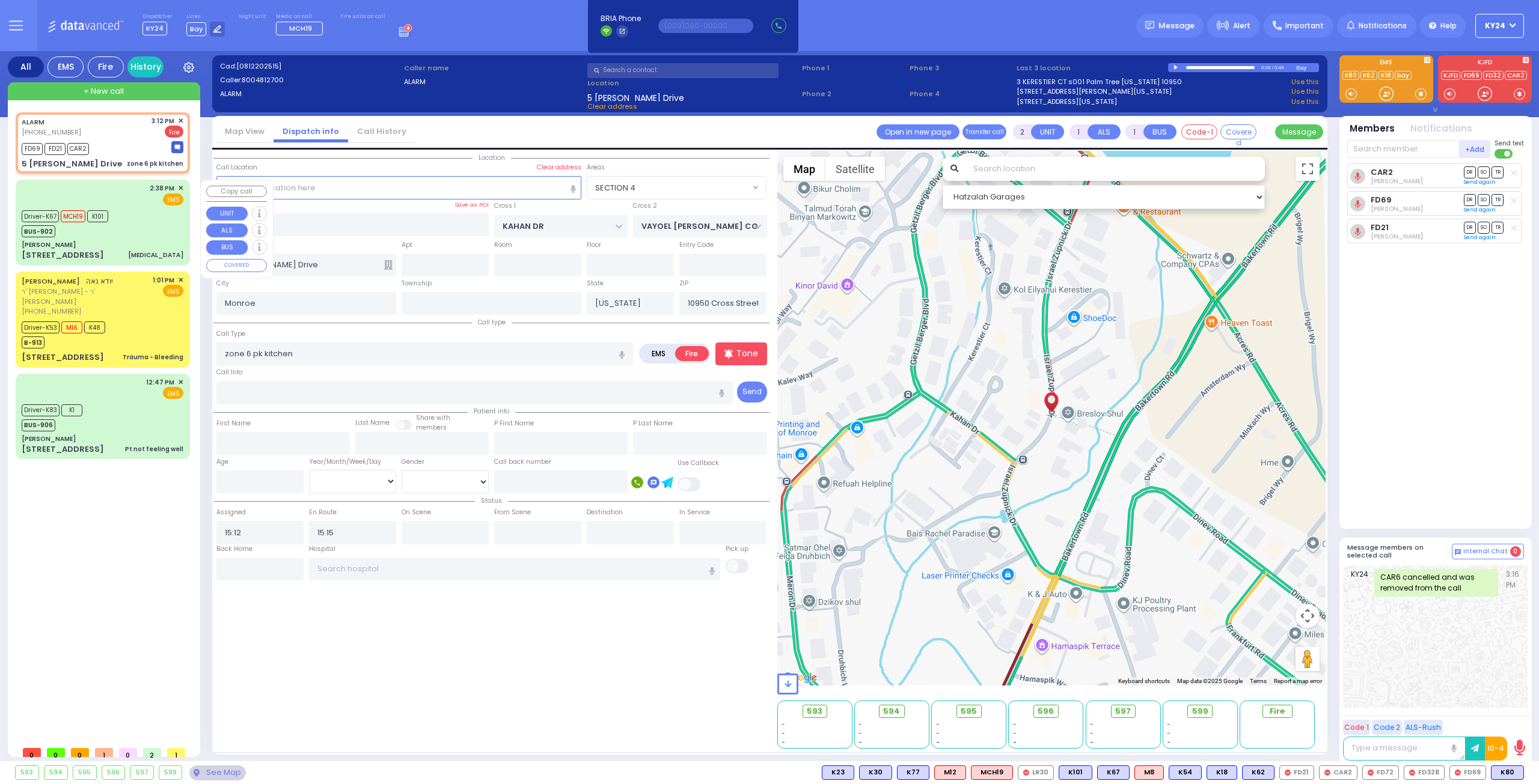
click at [130, 244] on div "[PERSON_NAME]" at bounding box center [103, 244] width 161 height 9
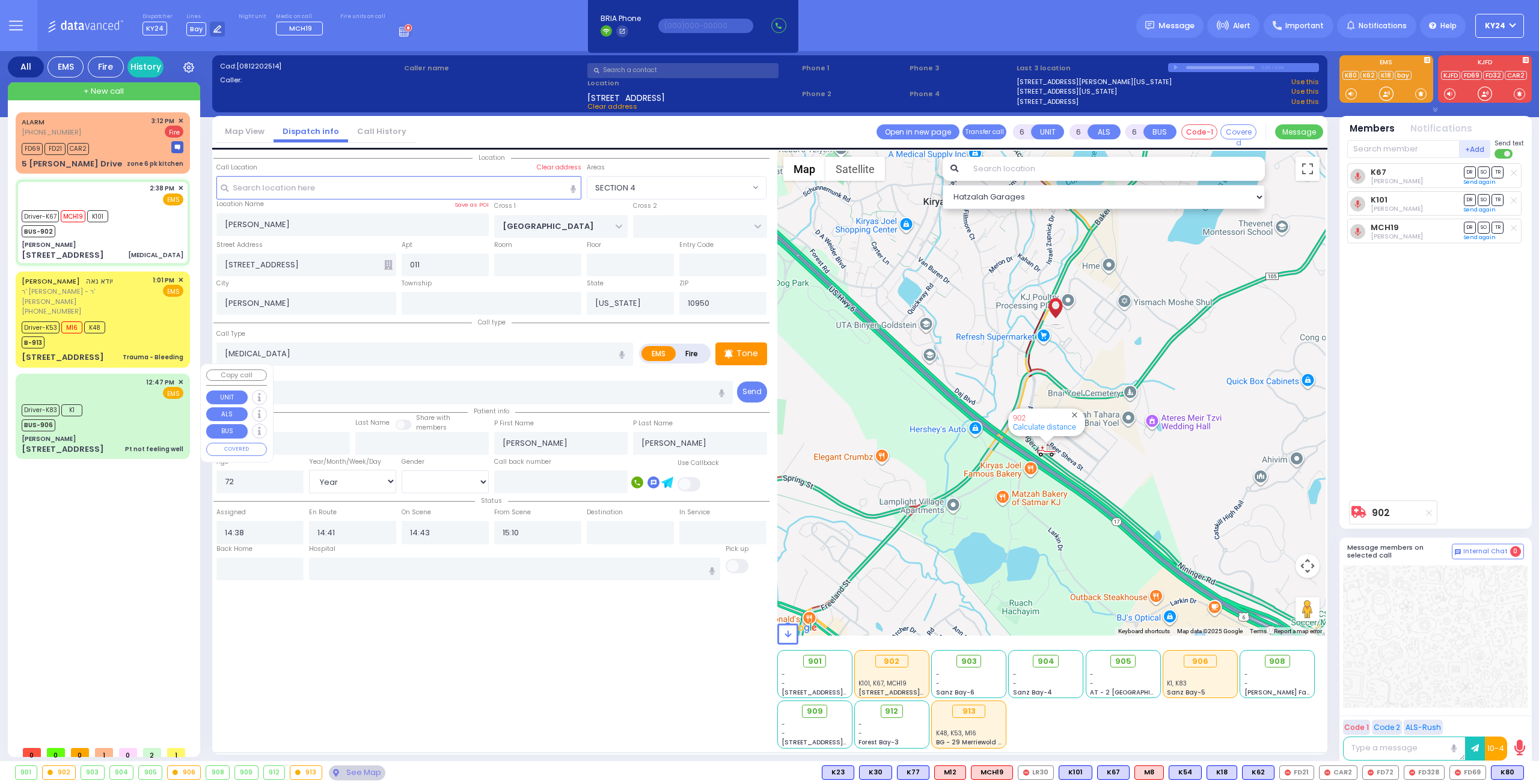
click at [118, 434] on div "[PERSON_NAME]" at bounding box center [103, 438] width 161 height 9
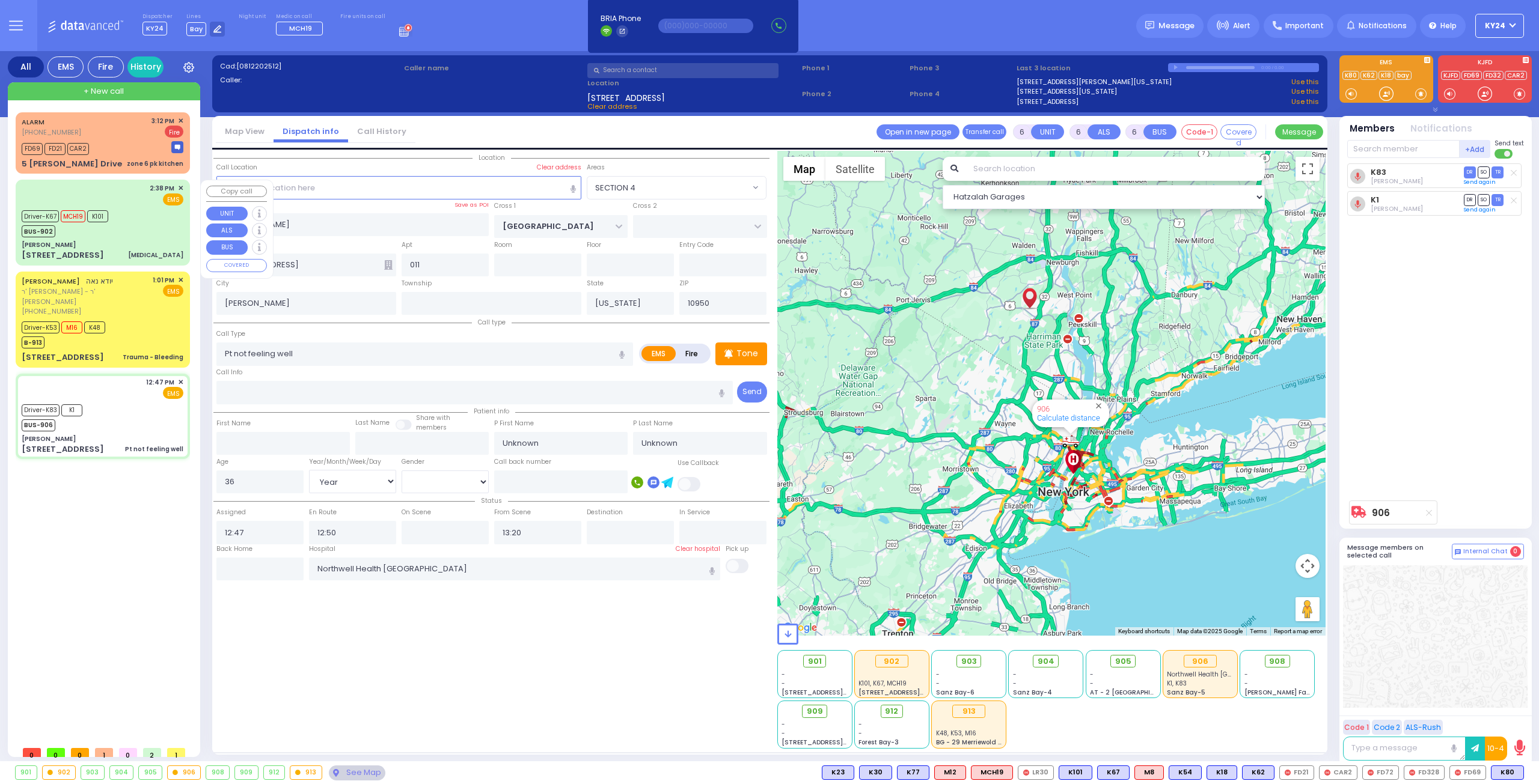
click at [145, 247] on div "[PERSON_NAME]" at bounding box center [103, 244] width 161 height 9
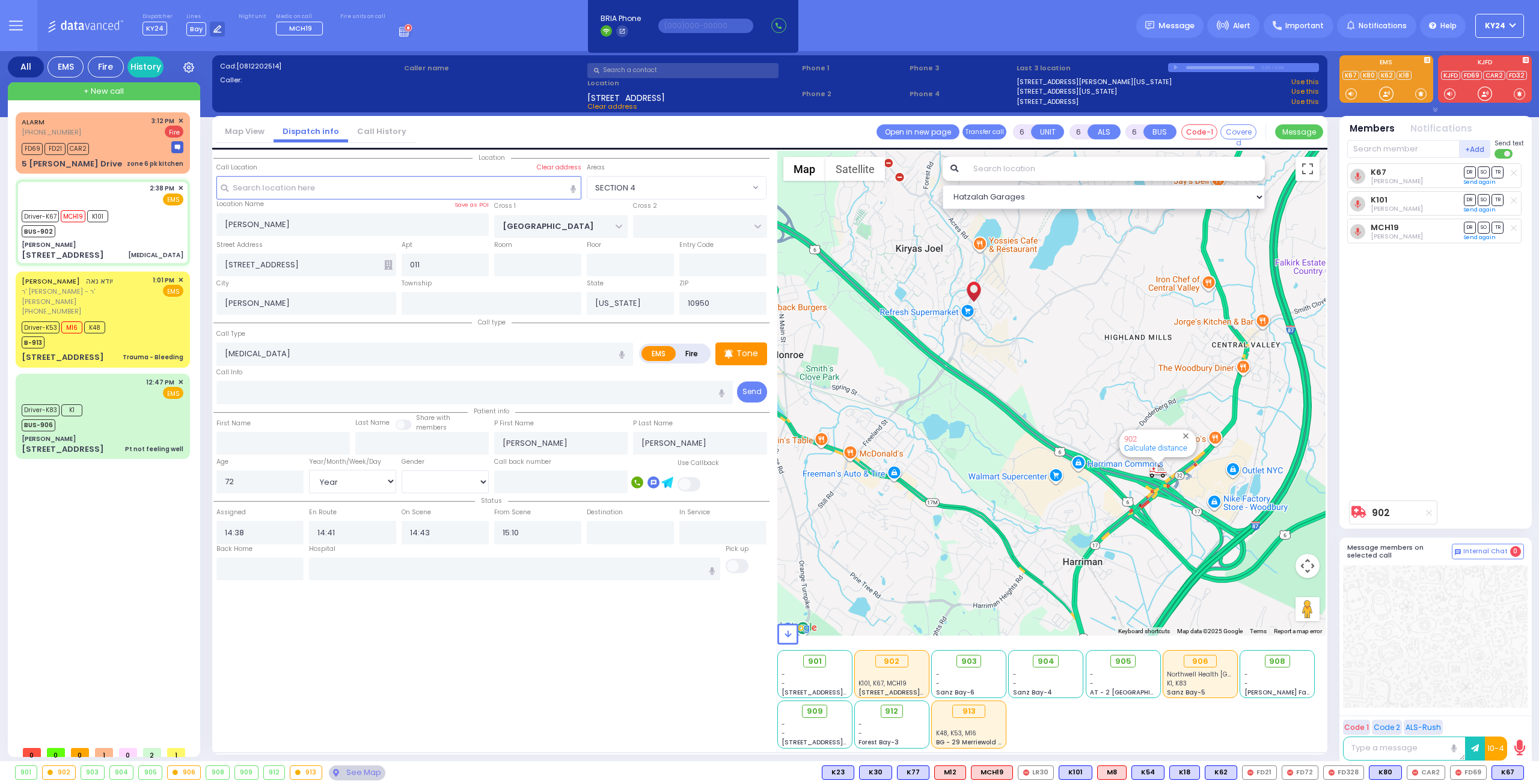
click at [209, 775] on div "908" at bounding box center [218, 773] width 23 height 13
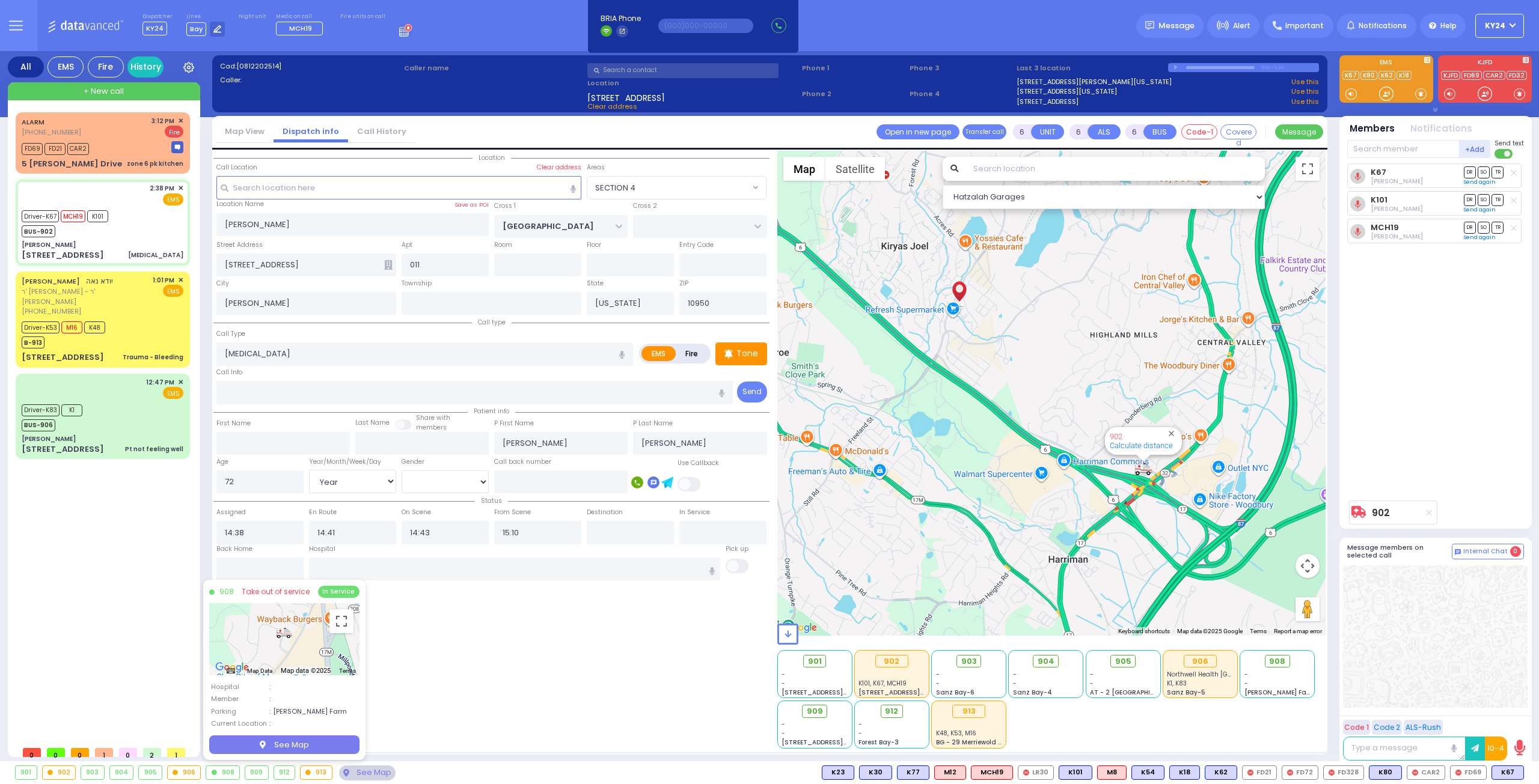
click at [344, 592] on div "In Service" at bounding box center [338, 592] width 42 height 12
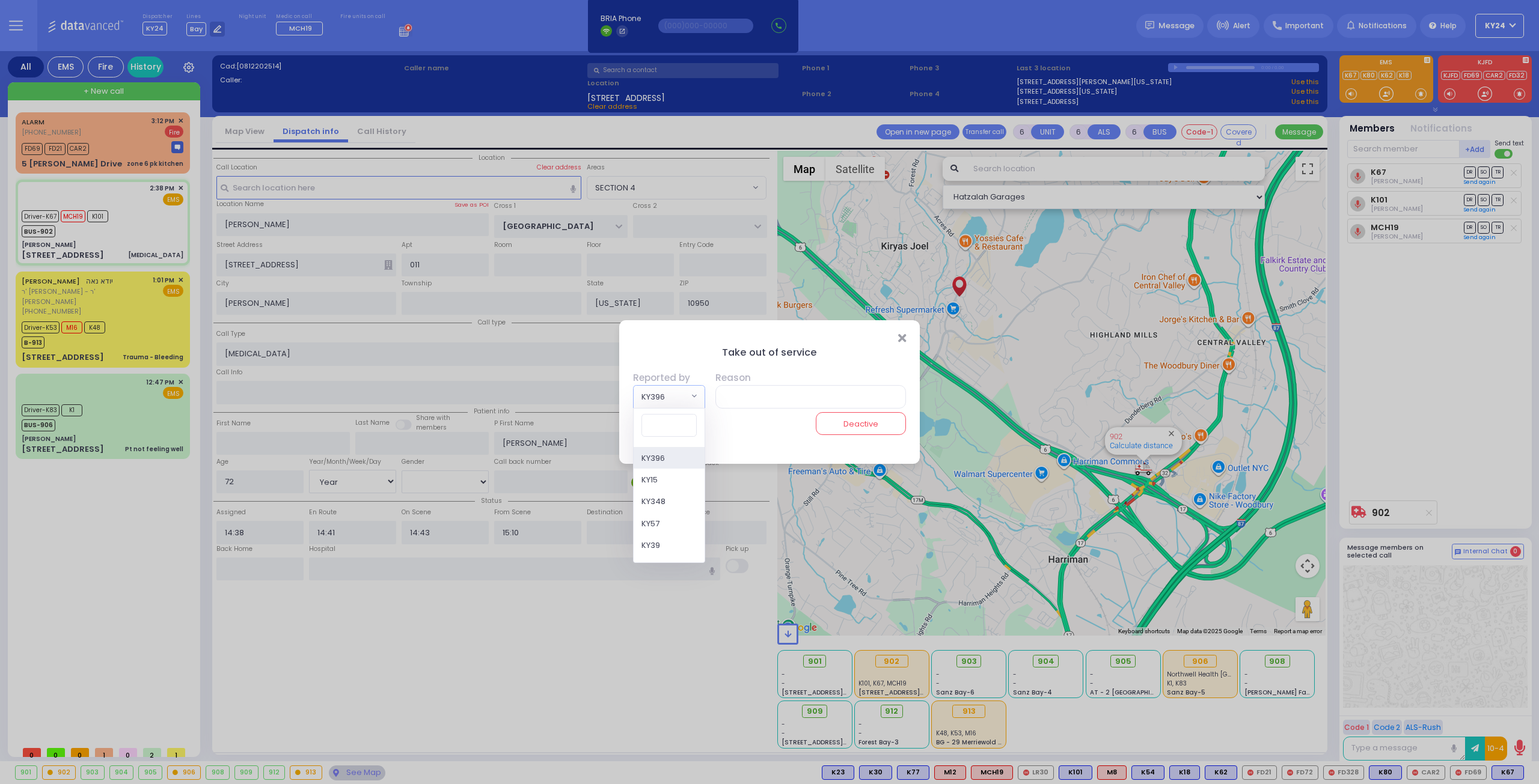
click at [686, 401] on span "KY396" at bounding box center [660, 396] width 55 height 22
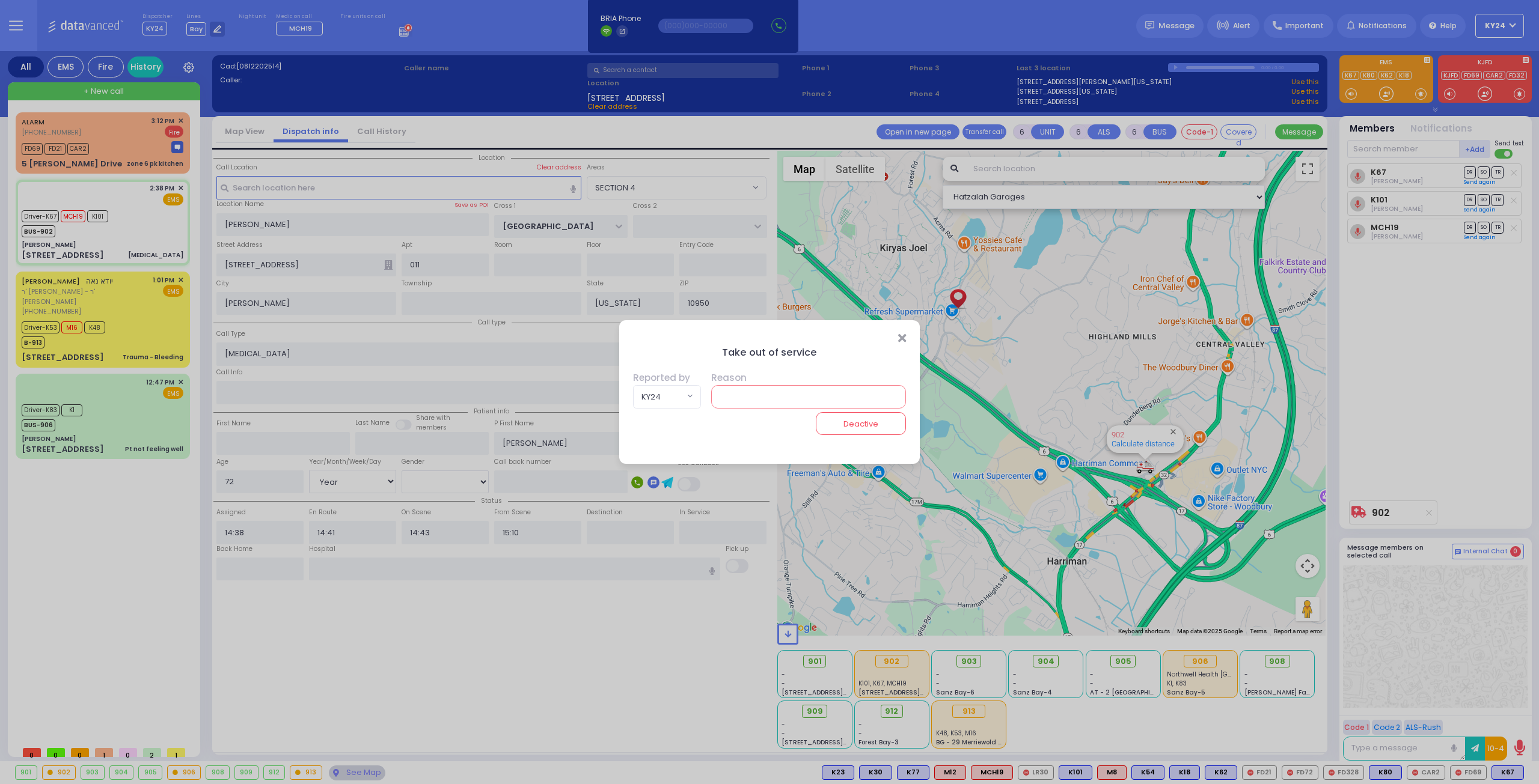
click at [805, 402] on input "text" at bounding box center [809, 397] width 196 height 23
click at [834, 424] on button "Deactive" at bounding box center [861, 424] width 90 height 23
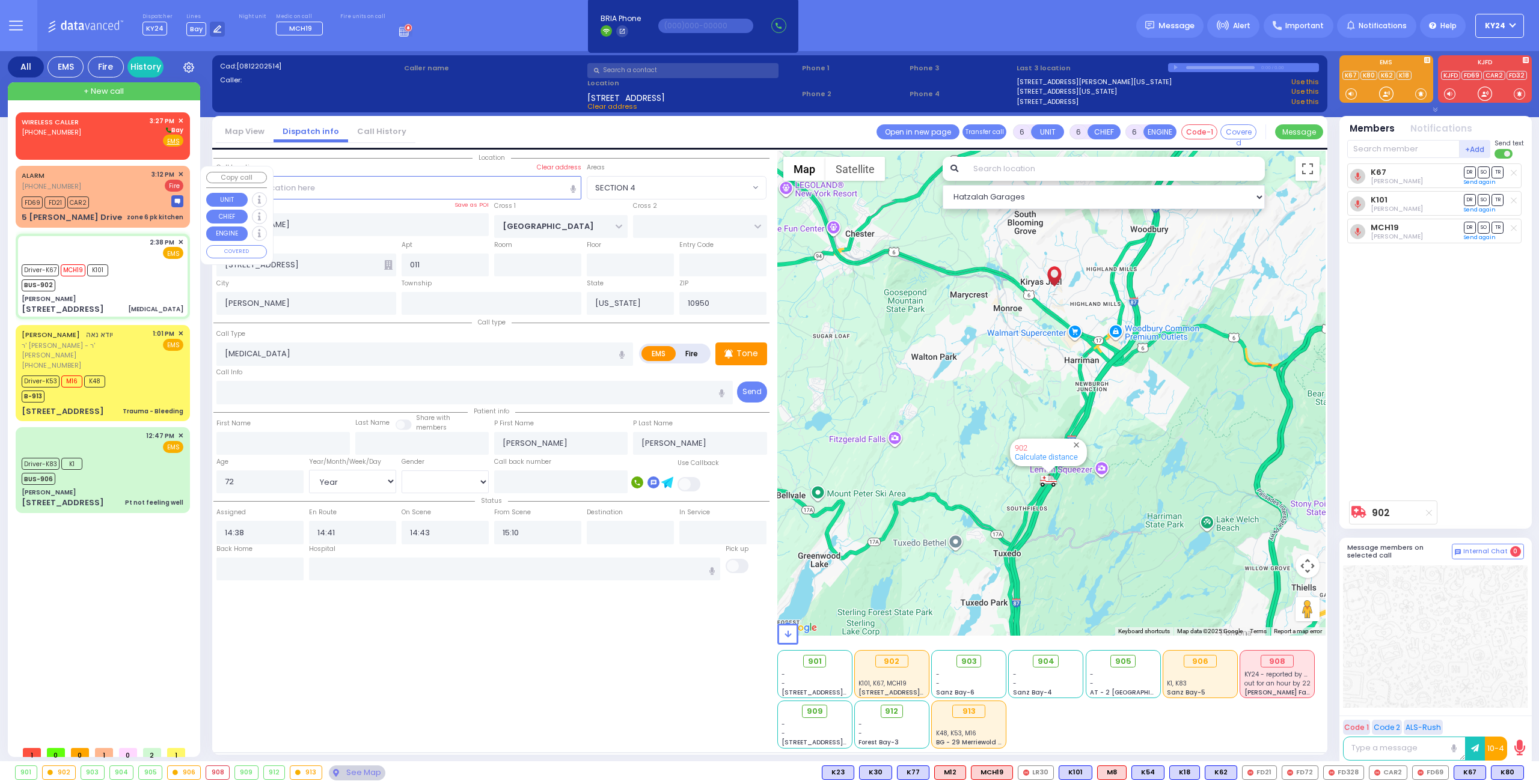
click at [179, 171] on span "✕" at bounding box center [180, 174] width 6 height 11
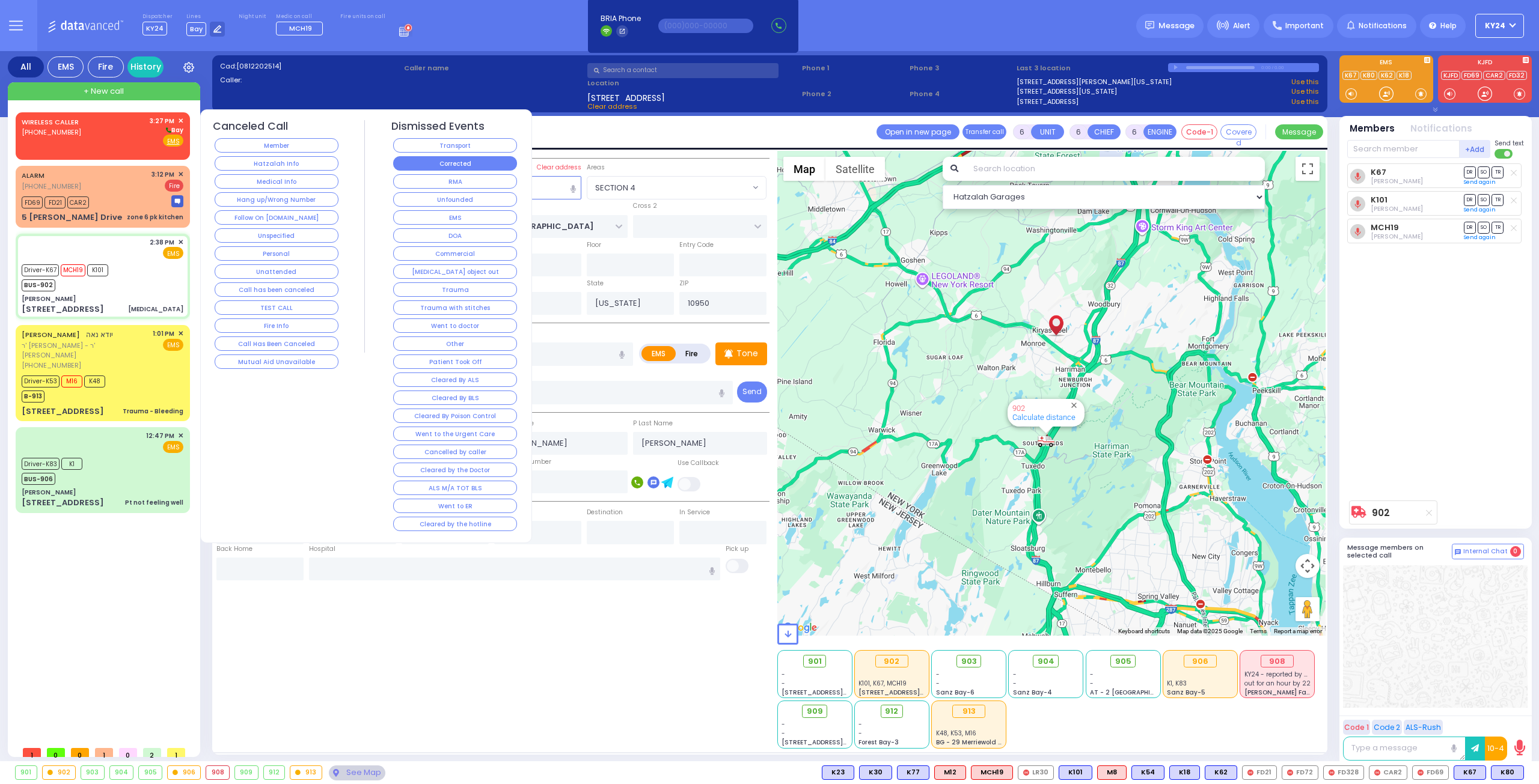
click at [474, 166] on button "Corrected" at bounding box center [455, 164] width 124 height 15
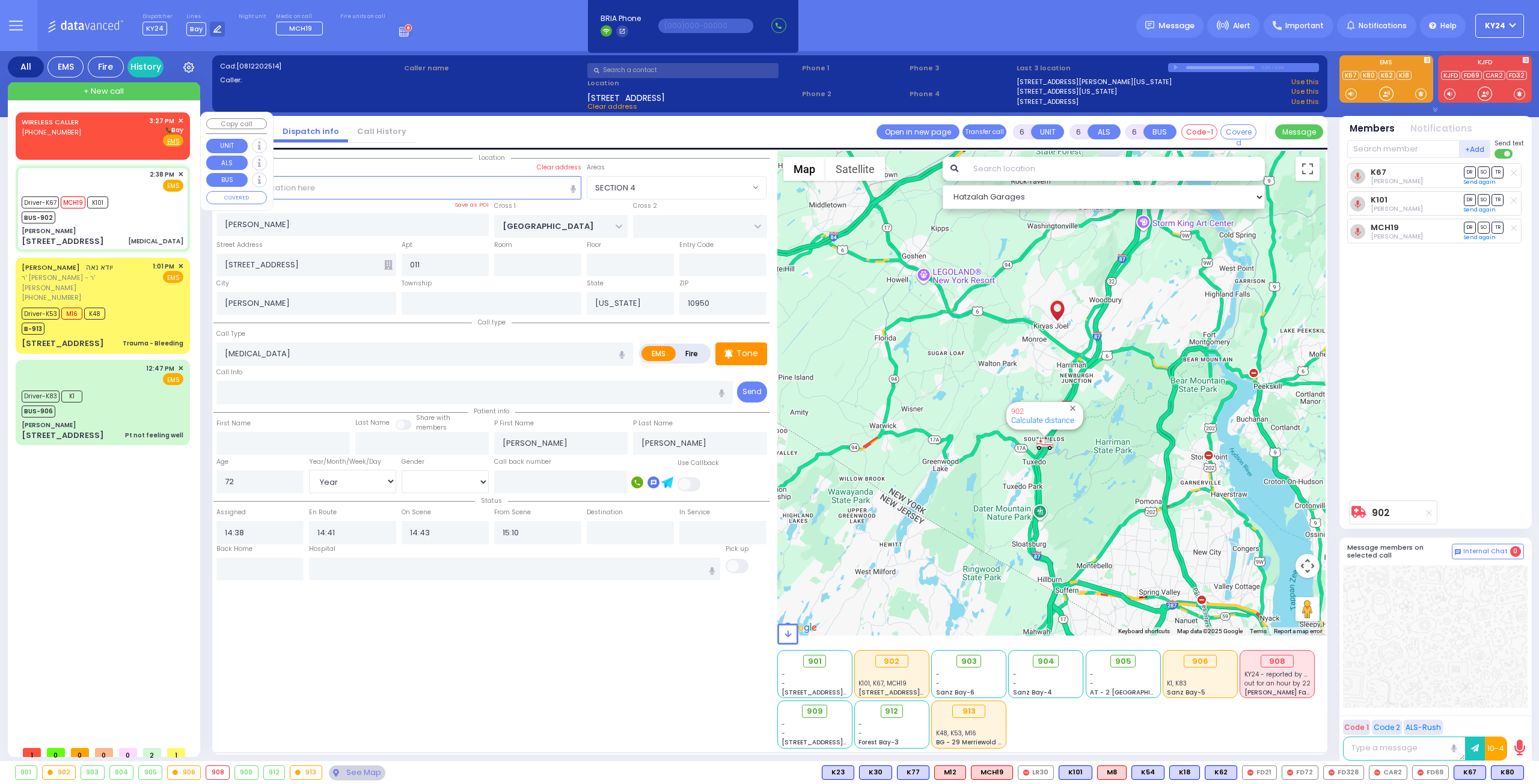
click at [180, 120] on span "✕" at bounding box center [180, 121] width 6 height 11
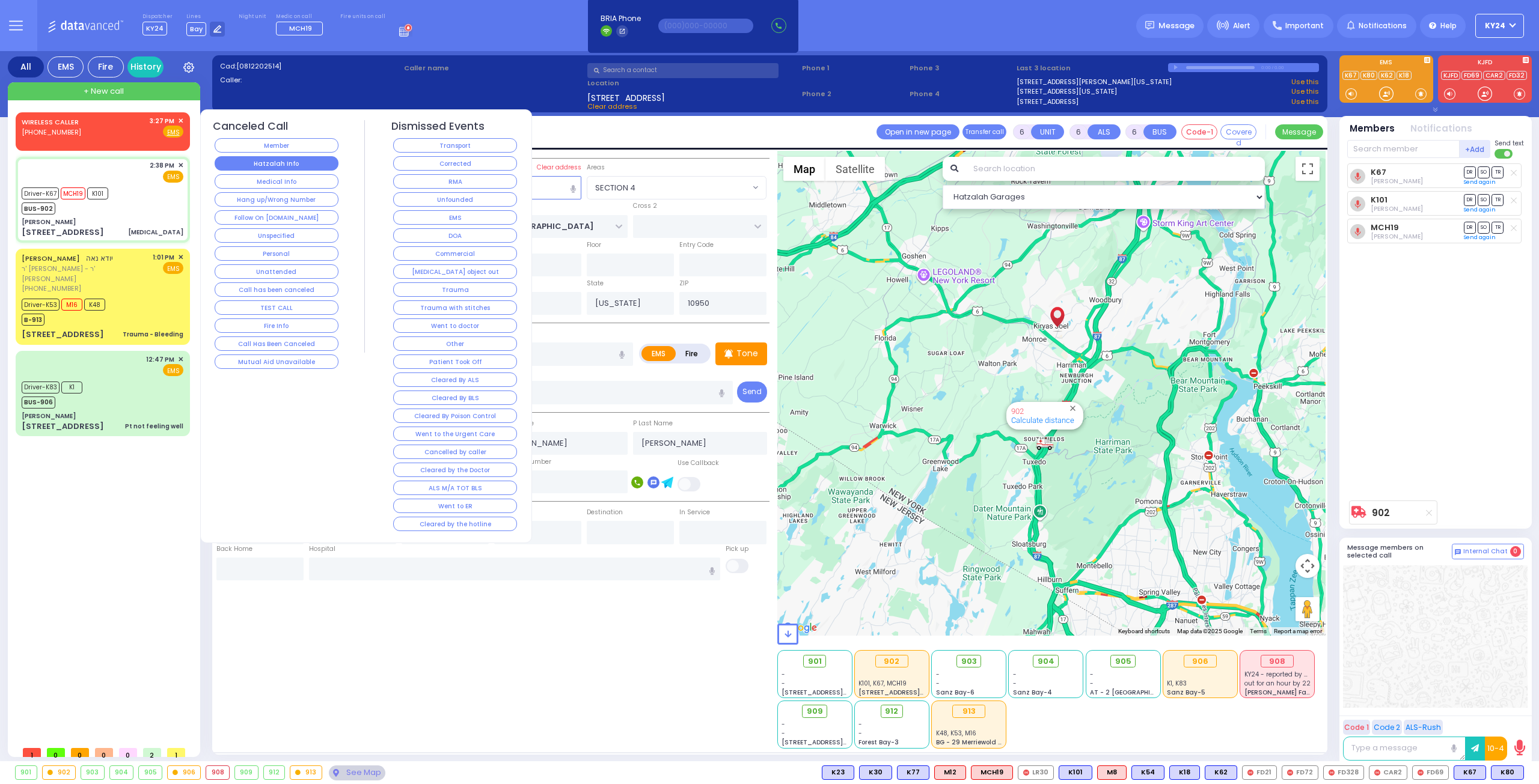
click at [311, 161] on button "Hatzalah Info" at bounding box center [276, 164] width 124 height 15
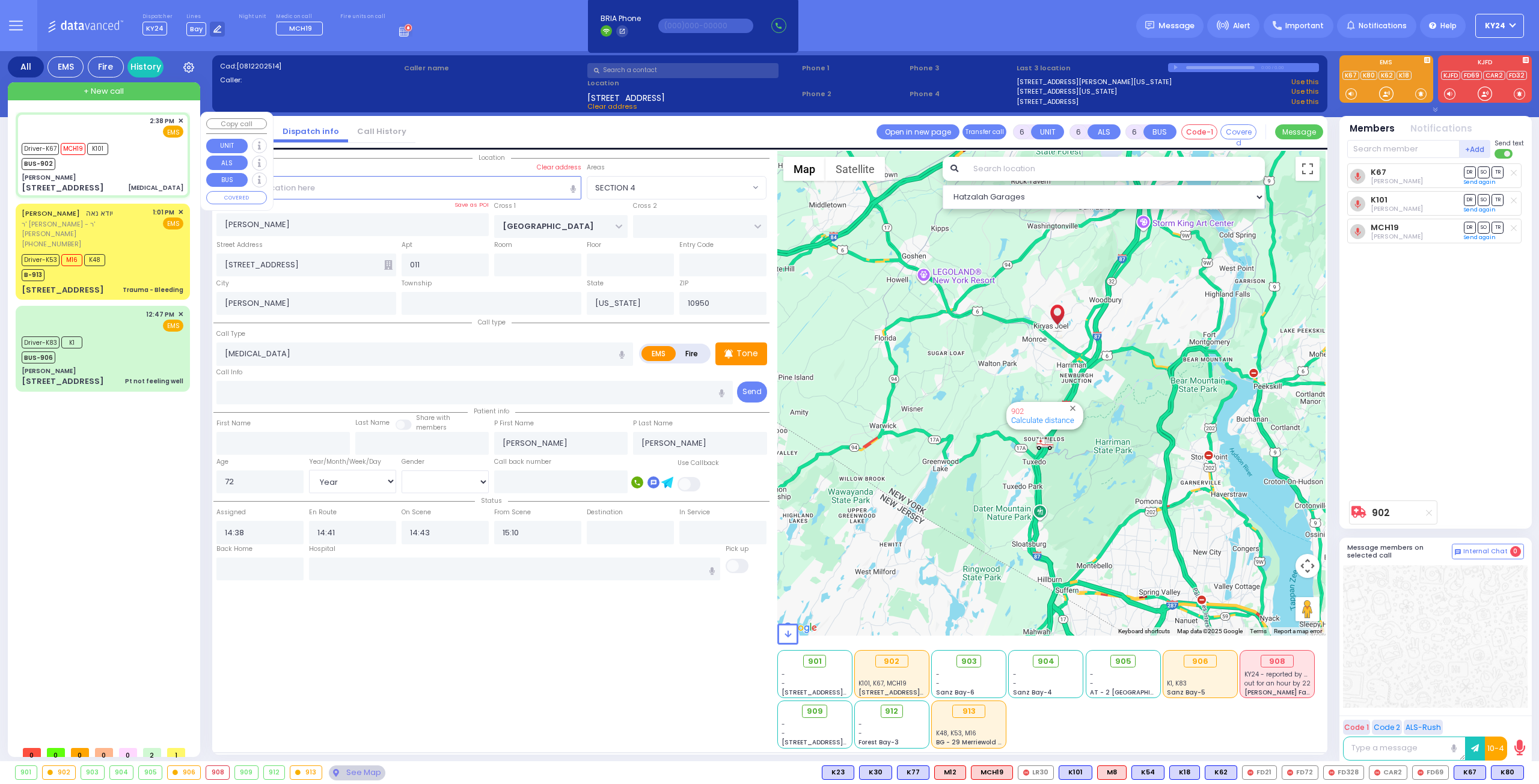
click at [155, 165] on div "Driver-K67 MCH19 K101 BUS-902" at bounding box center [103, 155] width 161 height 30
click at [560, 581] on div "Location" at bounding box center [492, 450] width 556 height 598
click at [569, 570] on input "text" at bounding box center [514, 569] width 412 height 23
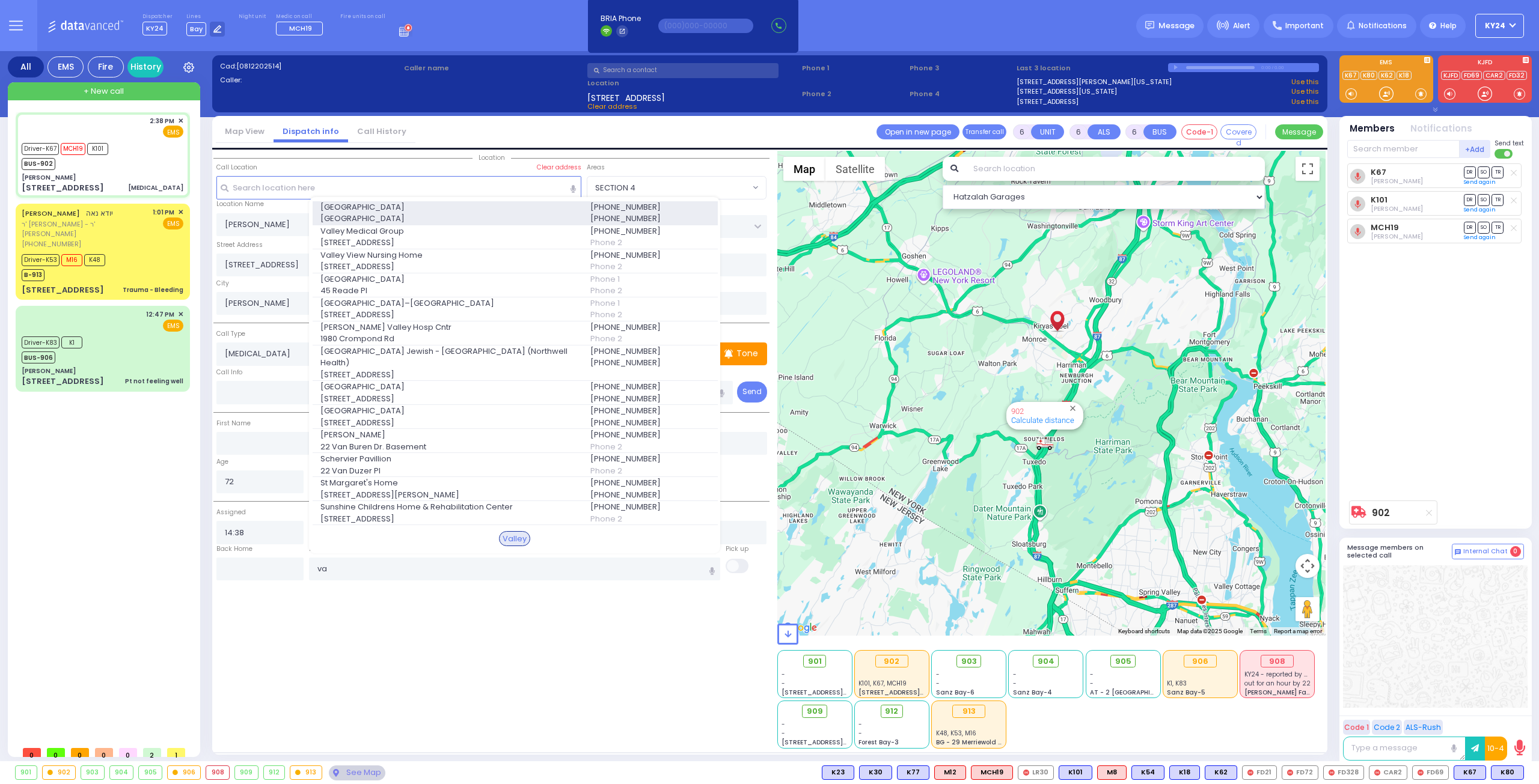
click at [438, 214] on span "[GEOGRAPHIC_DATA]" at bounding box center [448, 207] width 255 height 12
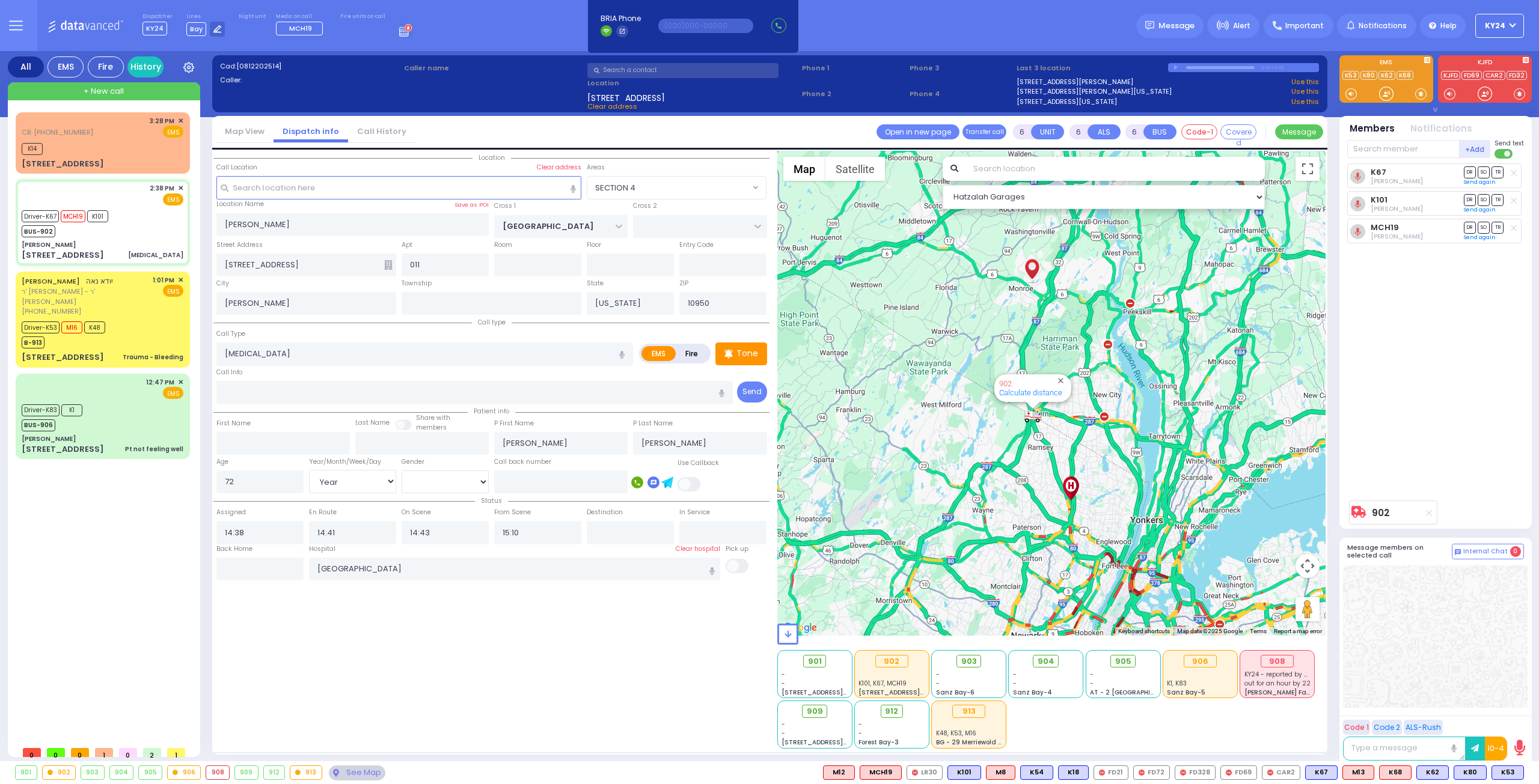
select select "SECTION 4"
select select "Year"
select select "[DEMOGRAPHIC_DATA]"
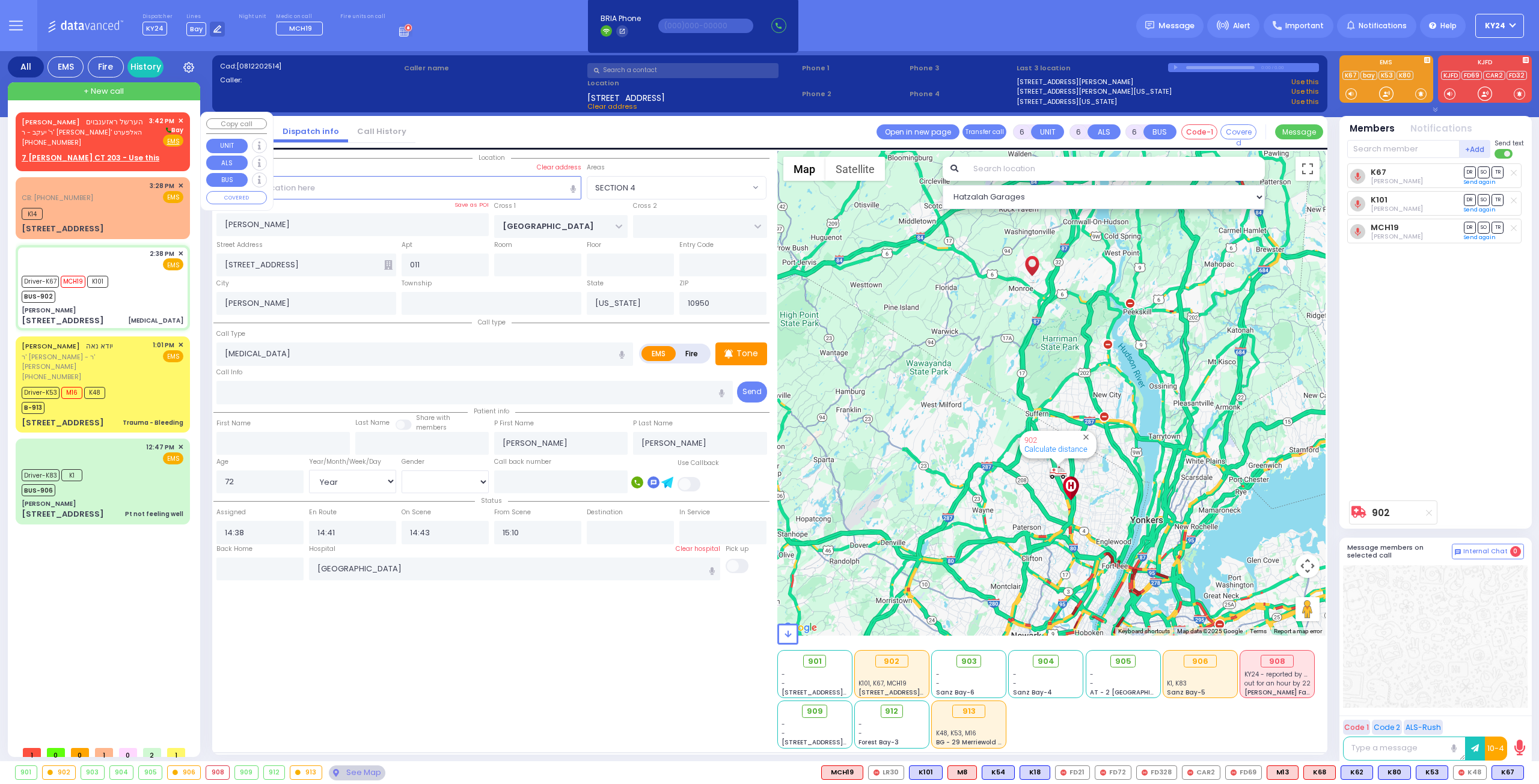
click at [140, 148] on div "(845) 213-5321" at bounding box center [82, 143] width 121 height 11
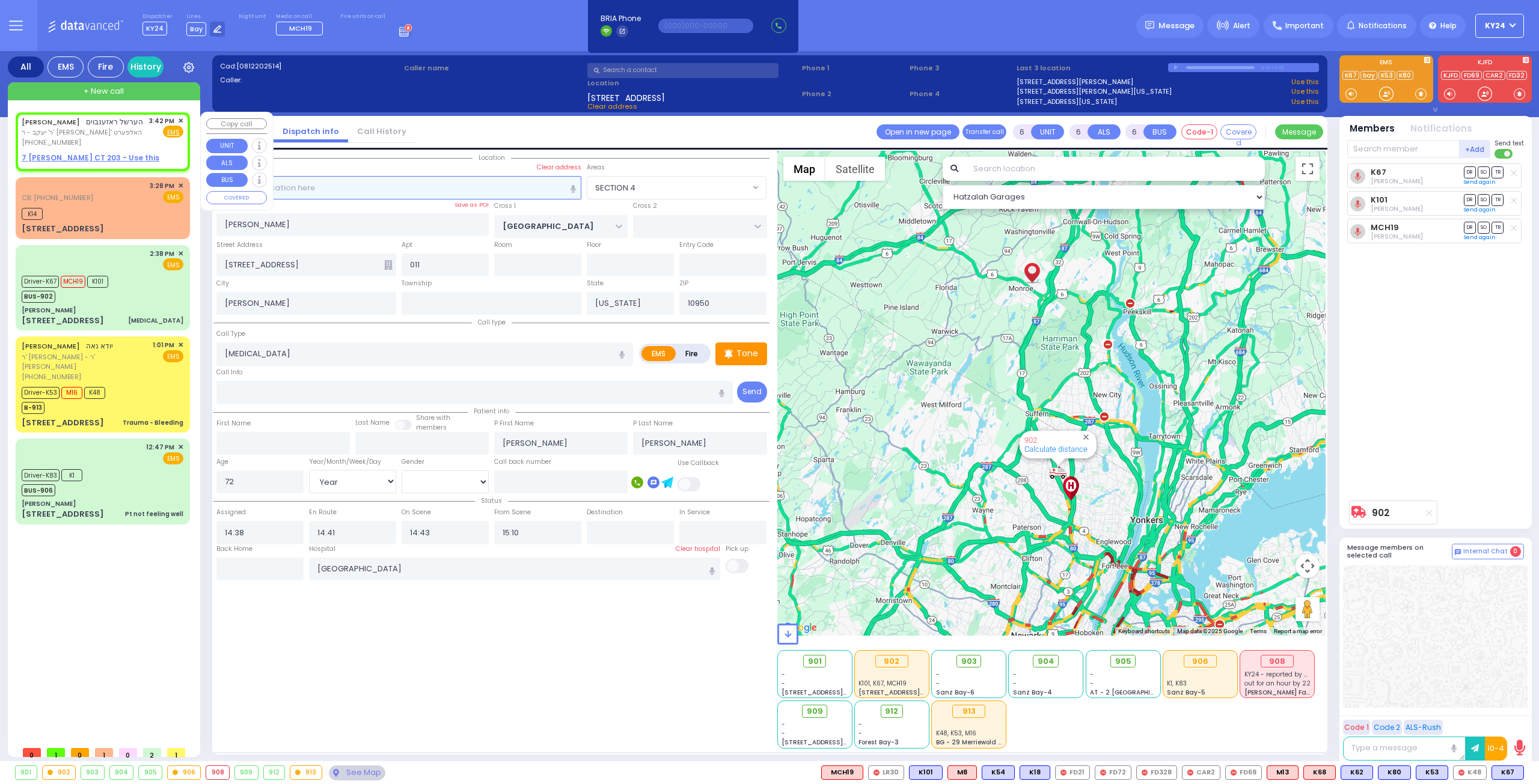
type input "2"
type input "1"
select select
radio input "true"
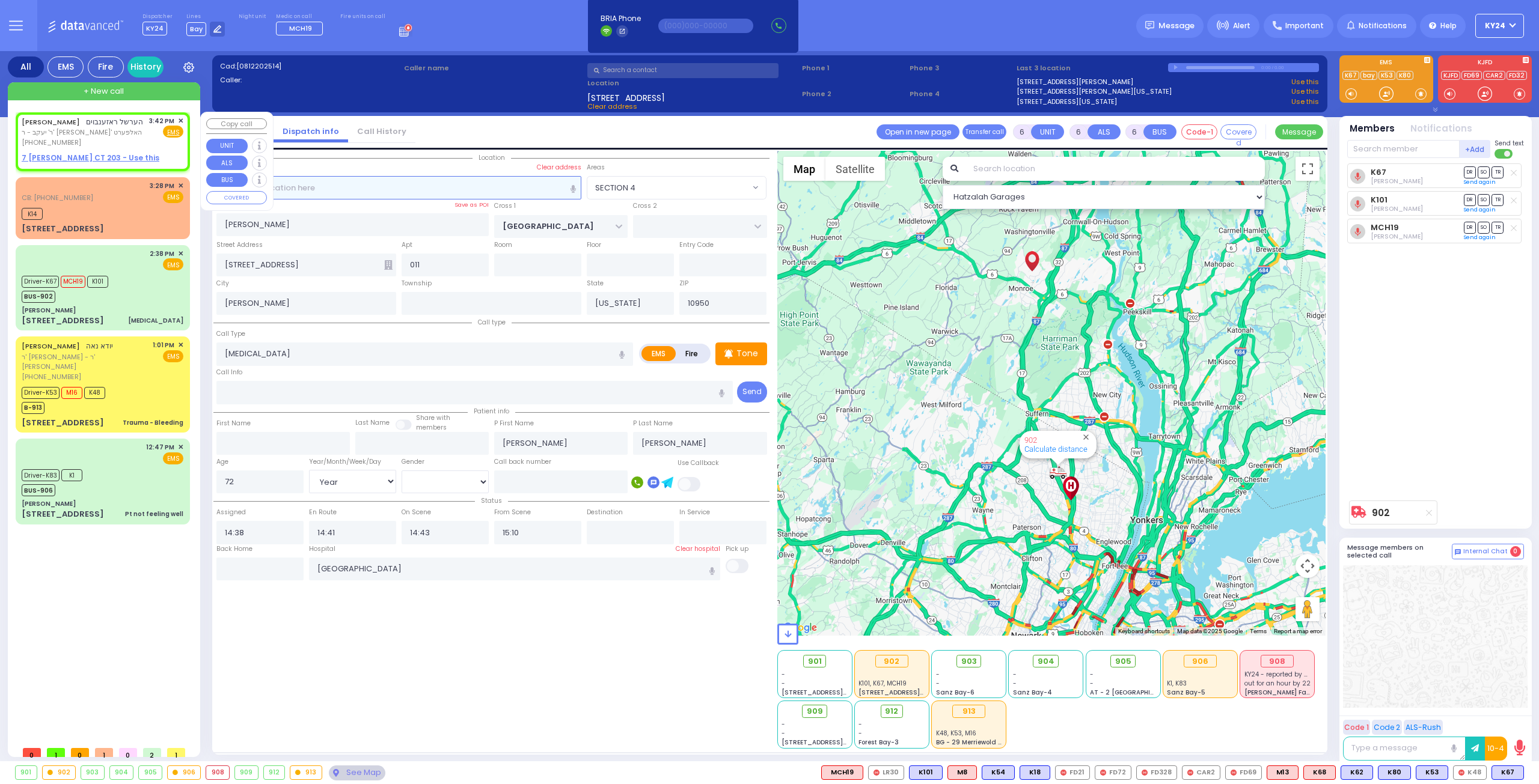
type input "HERSHEL"
type input "ROSENBAUM"
select select
type input "15:42"
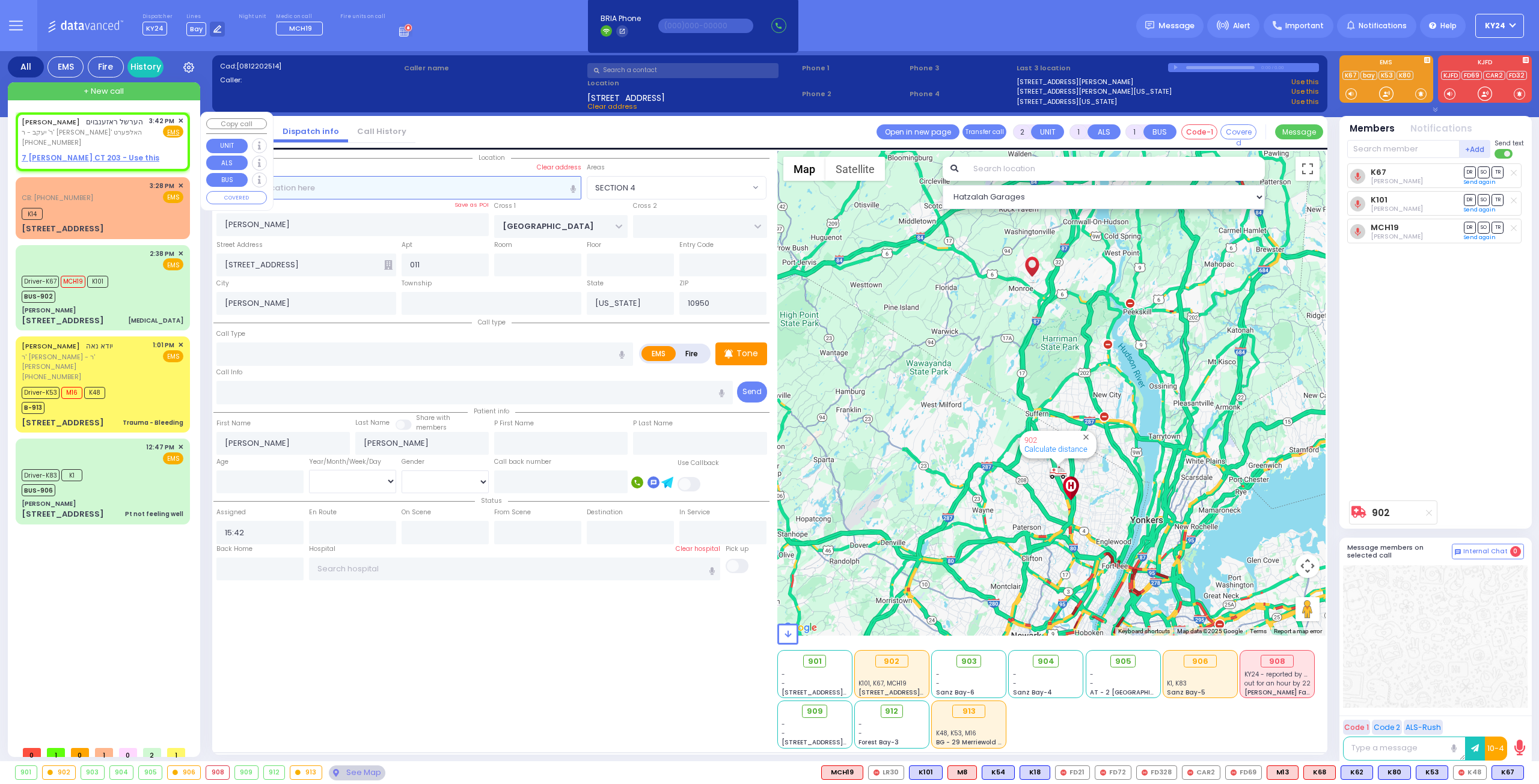
select select "Hatzalah Garages"
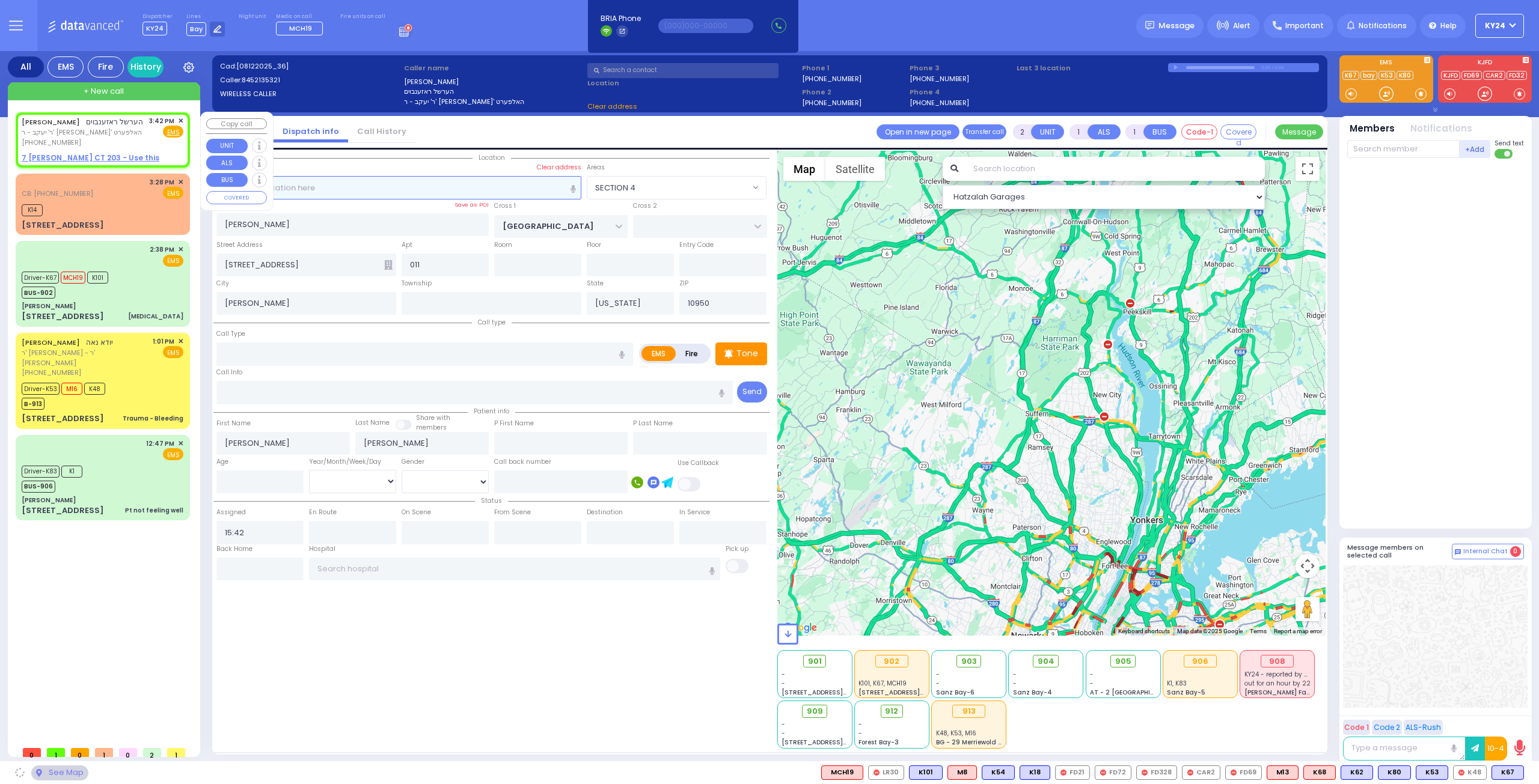
select select
radio input "true"
select select
select select "Hatzalah Garages"
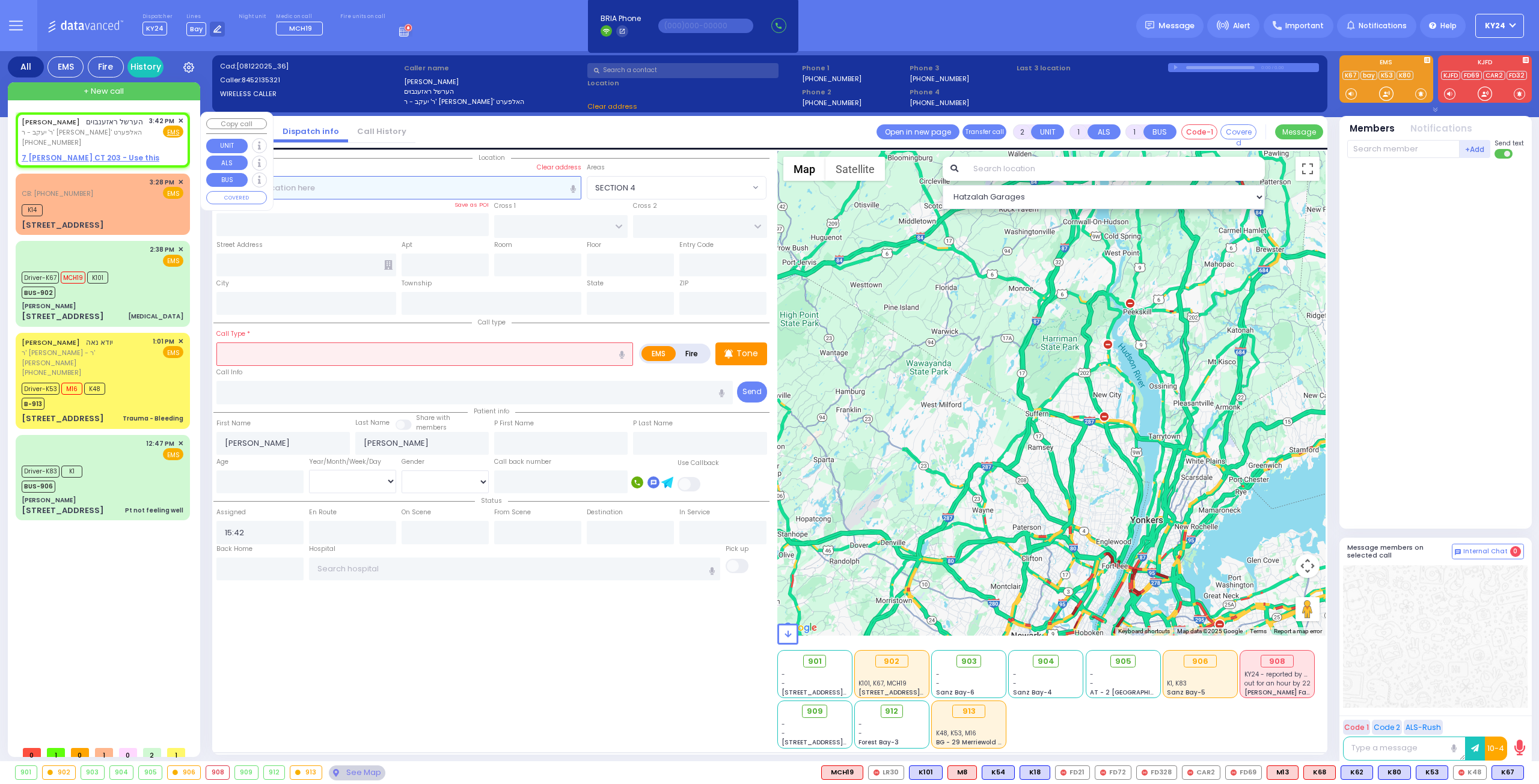
select select
radio input "true"
select select
select select "Hatzalah Garages"
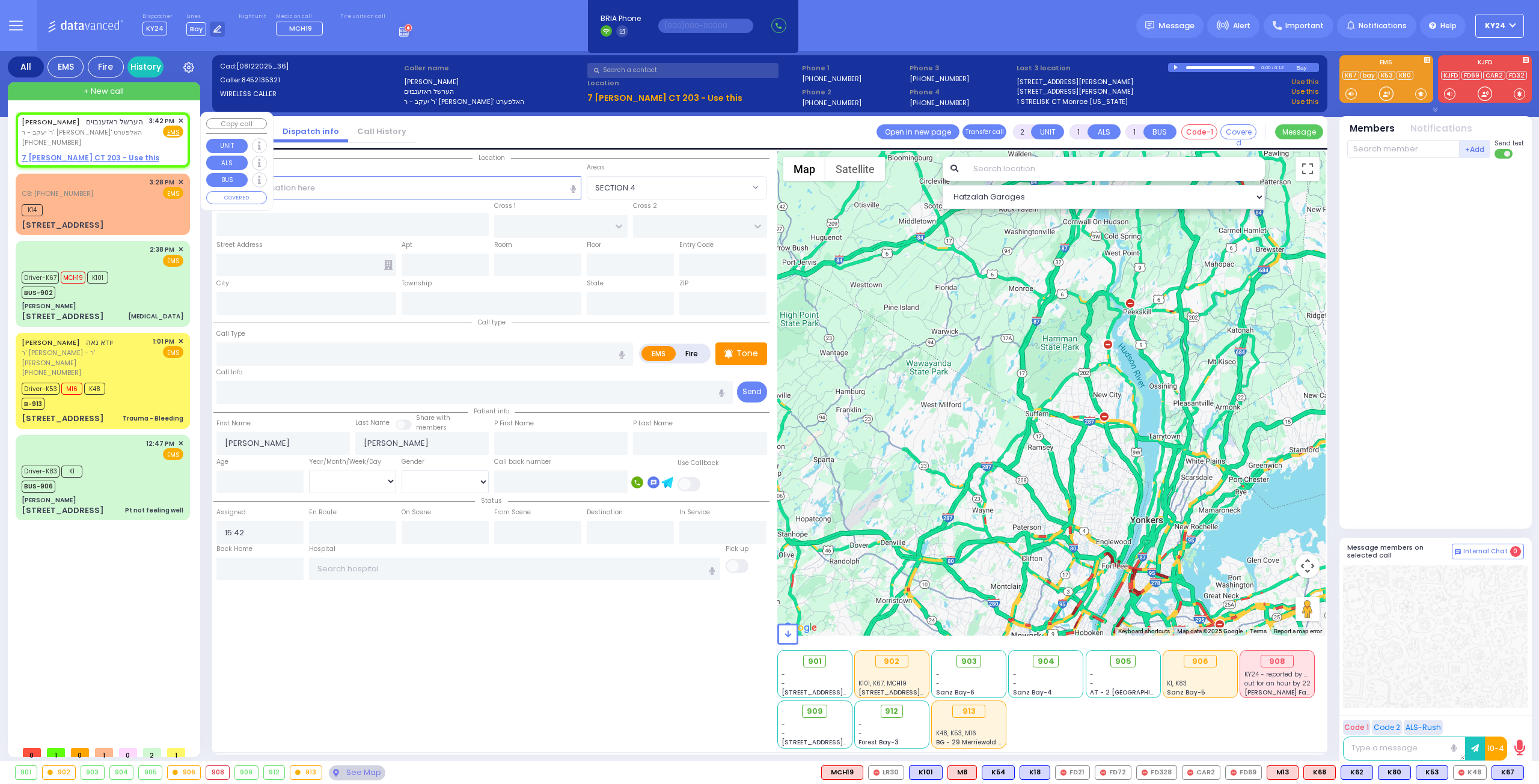
click at [179, 120] on span "✕" at bounding box center [180, 121] width 6 height 11
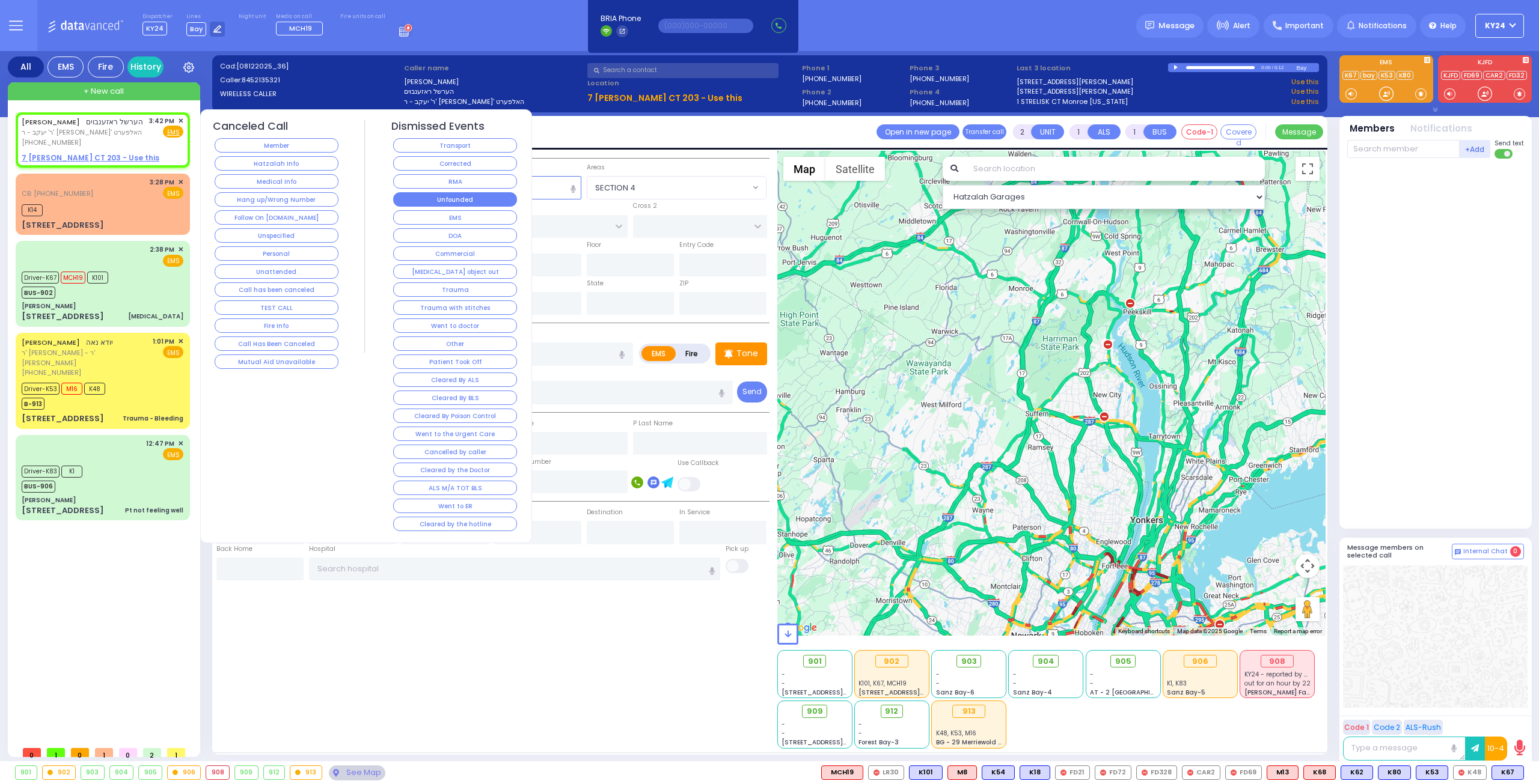
click at [455, 196] on button "Unfounded" at bounding box center [455, 200] width 124 height 15
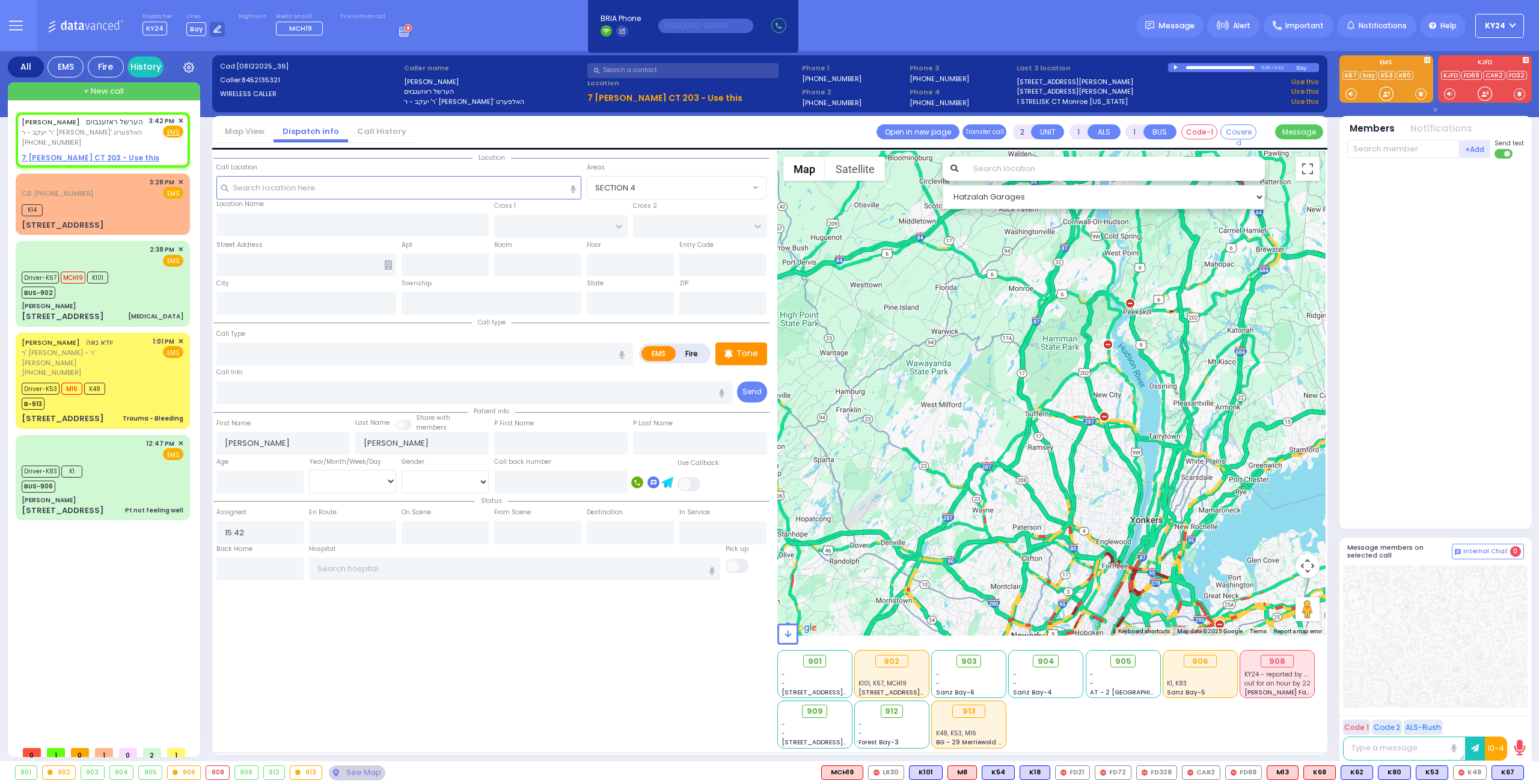
select select
radio input "true"
select select
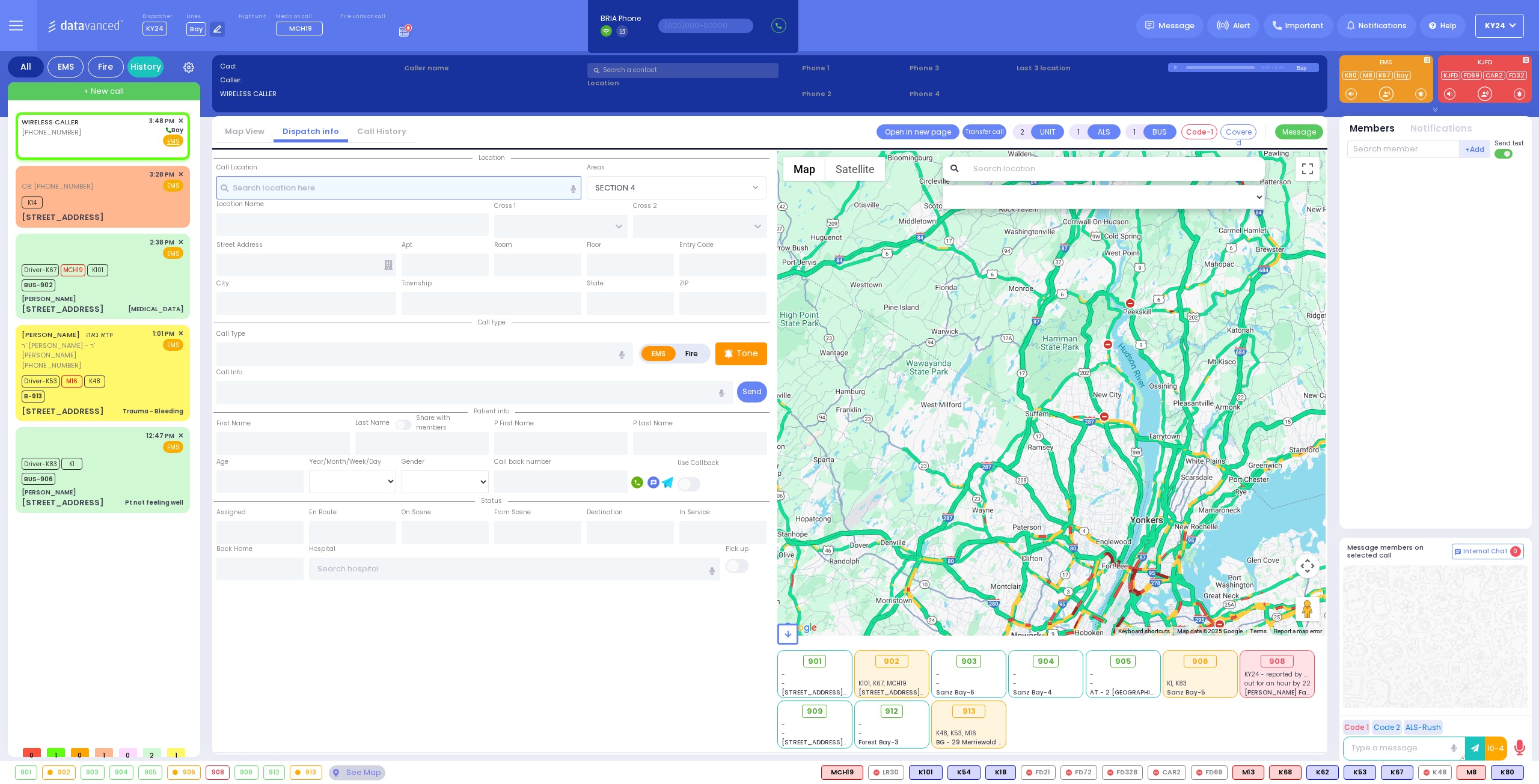
select select
radio input "true"
select select
type input "15:48"
select select "Hatzalah Garages"
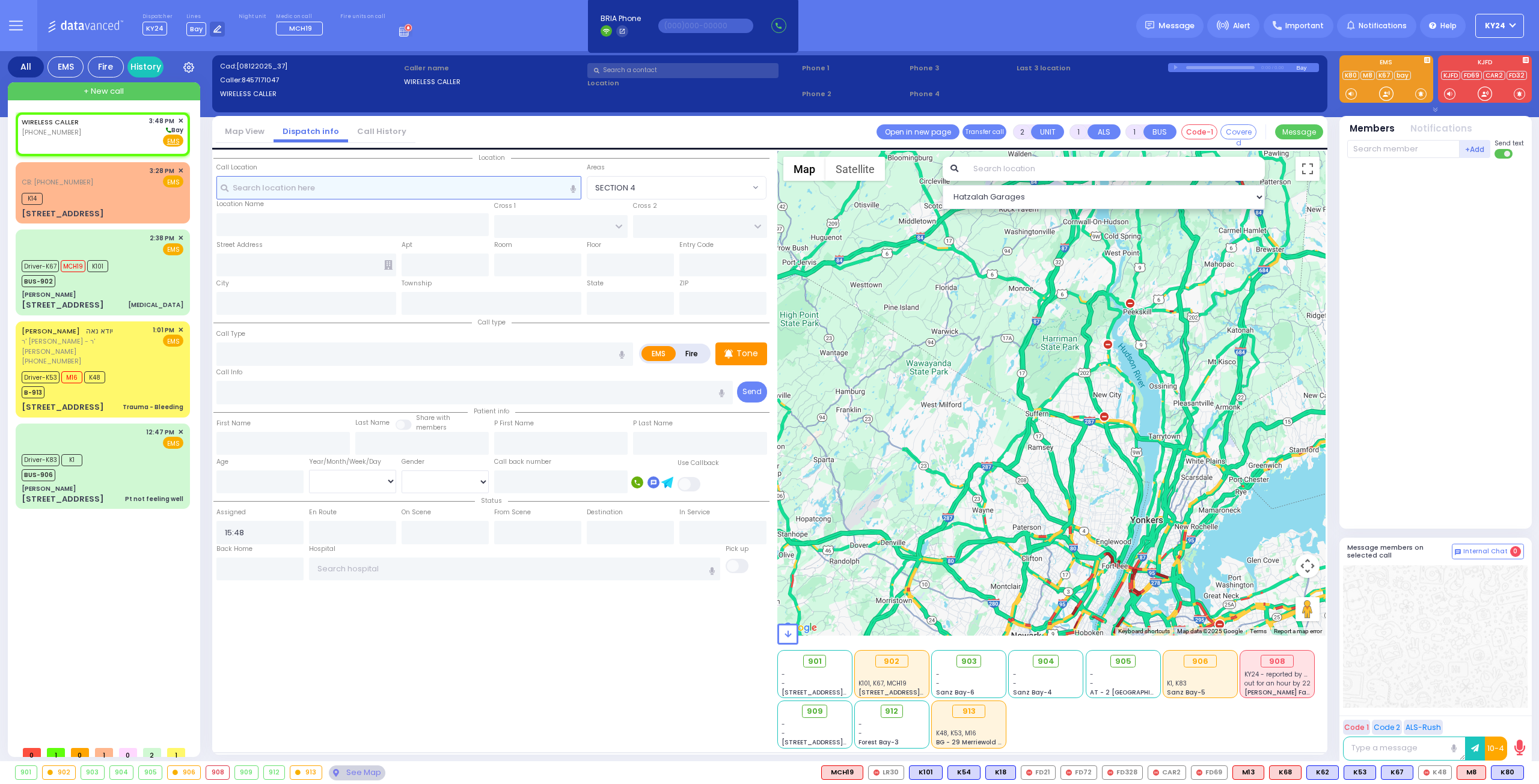
select select
radio input "true"
select select
select select "Hatzalah Garages"
click at [83, 135] on div "WIRELESS CALLER (845) 717-1047 3:48 PM ✕ Bay" at bounding box center [103, 131] width 161 height 31
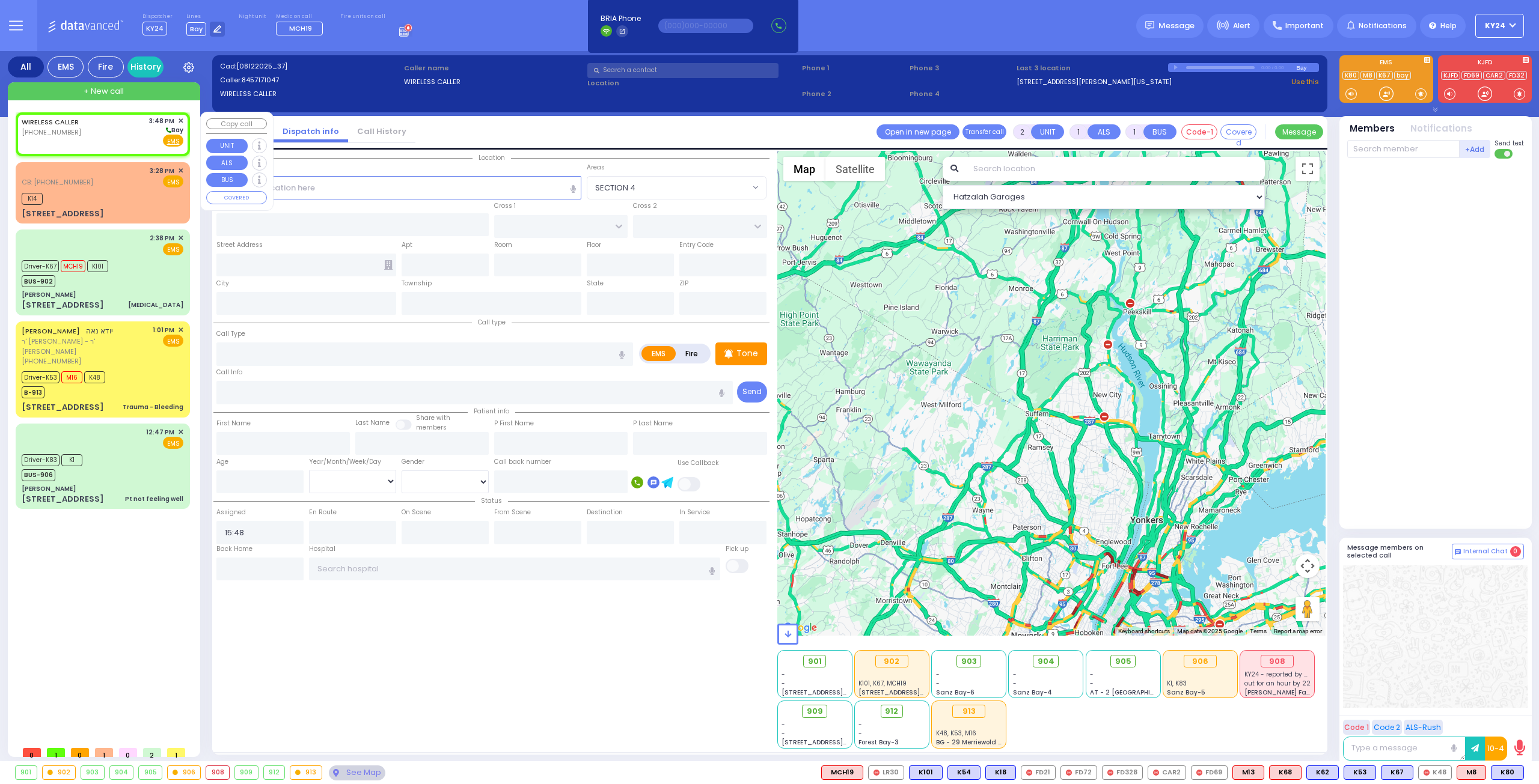
select select
radio input "true"
select select
select select "Hatzalah Garages"
click at [421, 221] on input "text" at bounding box center [352, 225] width 273 height 23
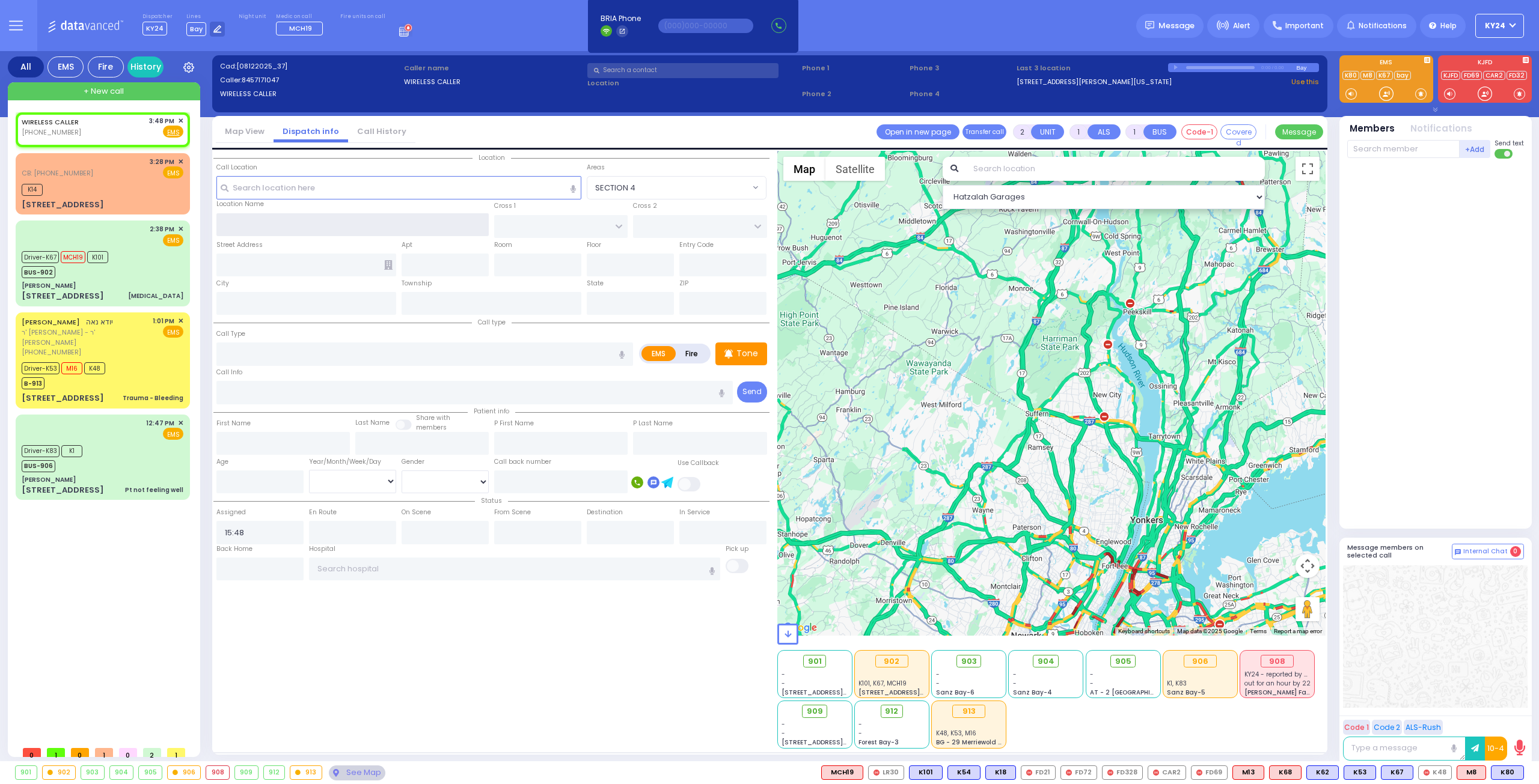
select select
radio input "true"
select select
select select "Hatzalah Garages"
click at [139, 178] on div "CB: (845) 781-6646 3:28 PM ✕ EMS" at bounding box center [103, 167] width 161 height 22
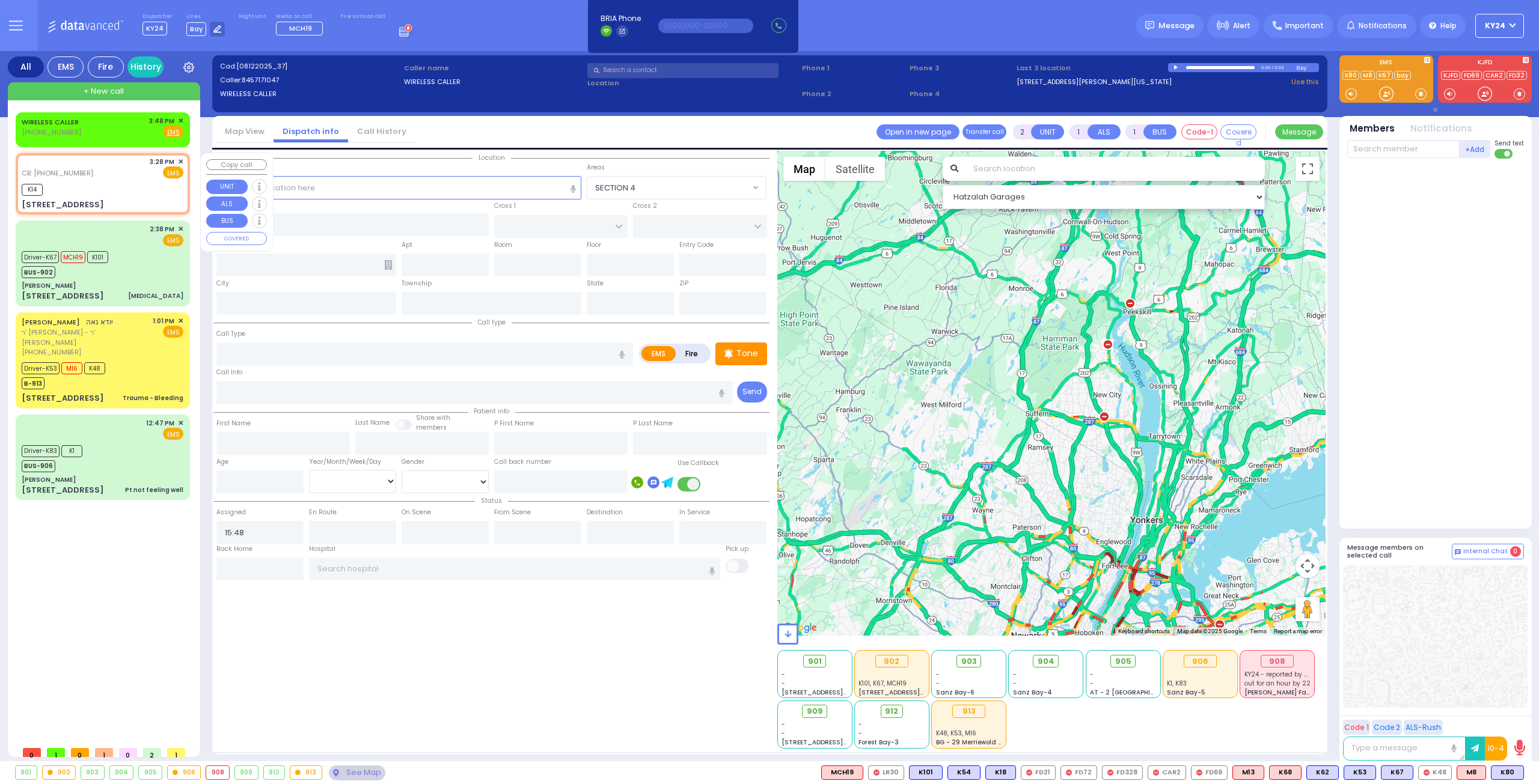
select select
radio input "true"
select select
type input "8457816646"
type input "15:28"
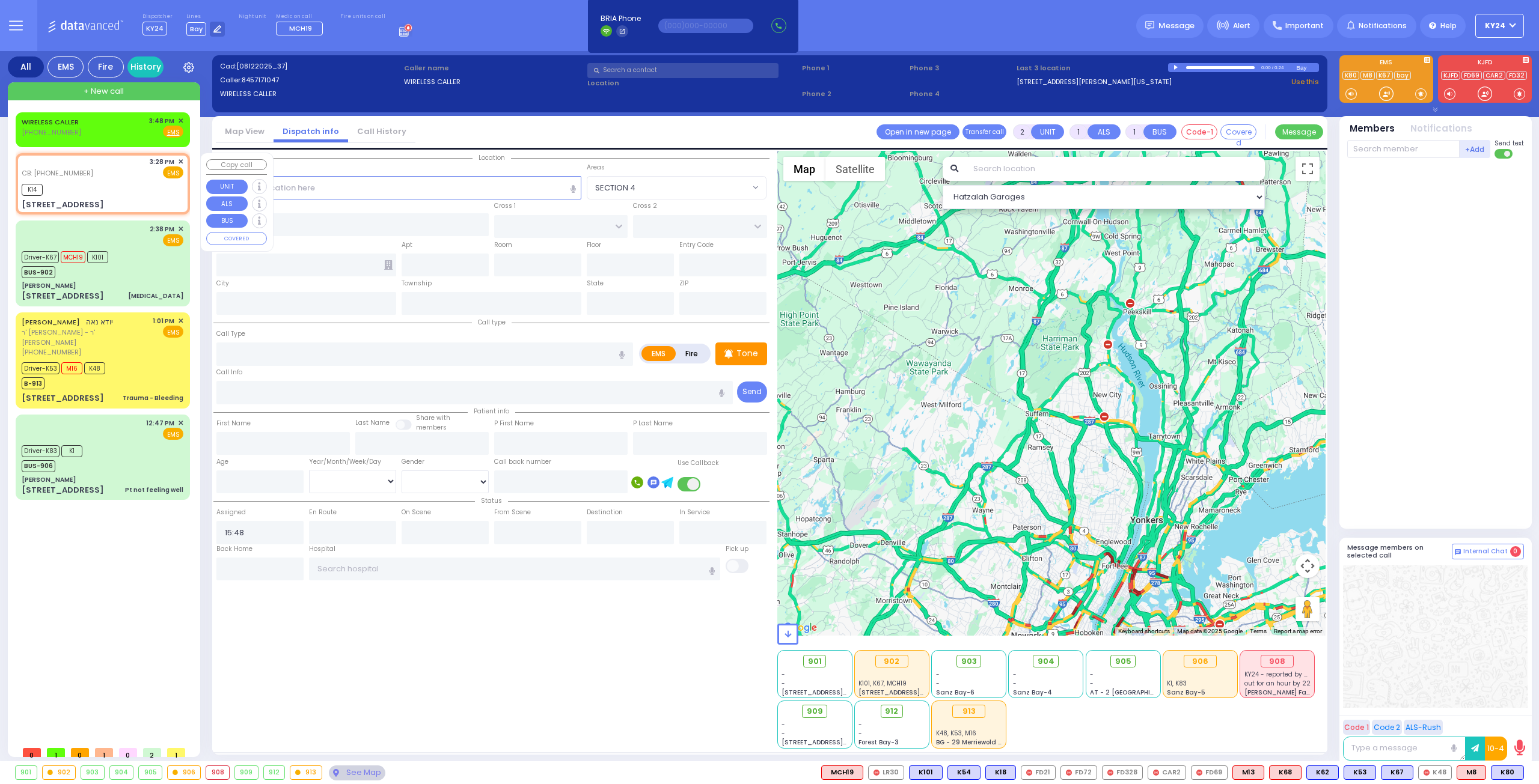
type input "15:28"
select select "Hatzalah Garages"
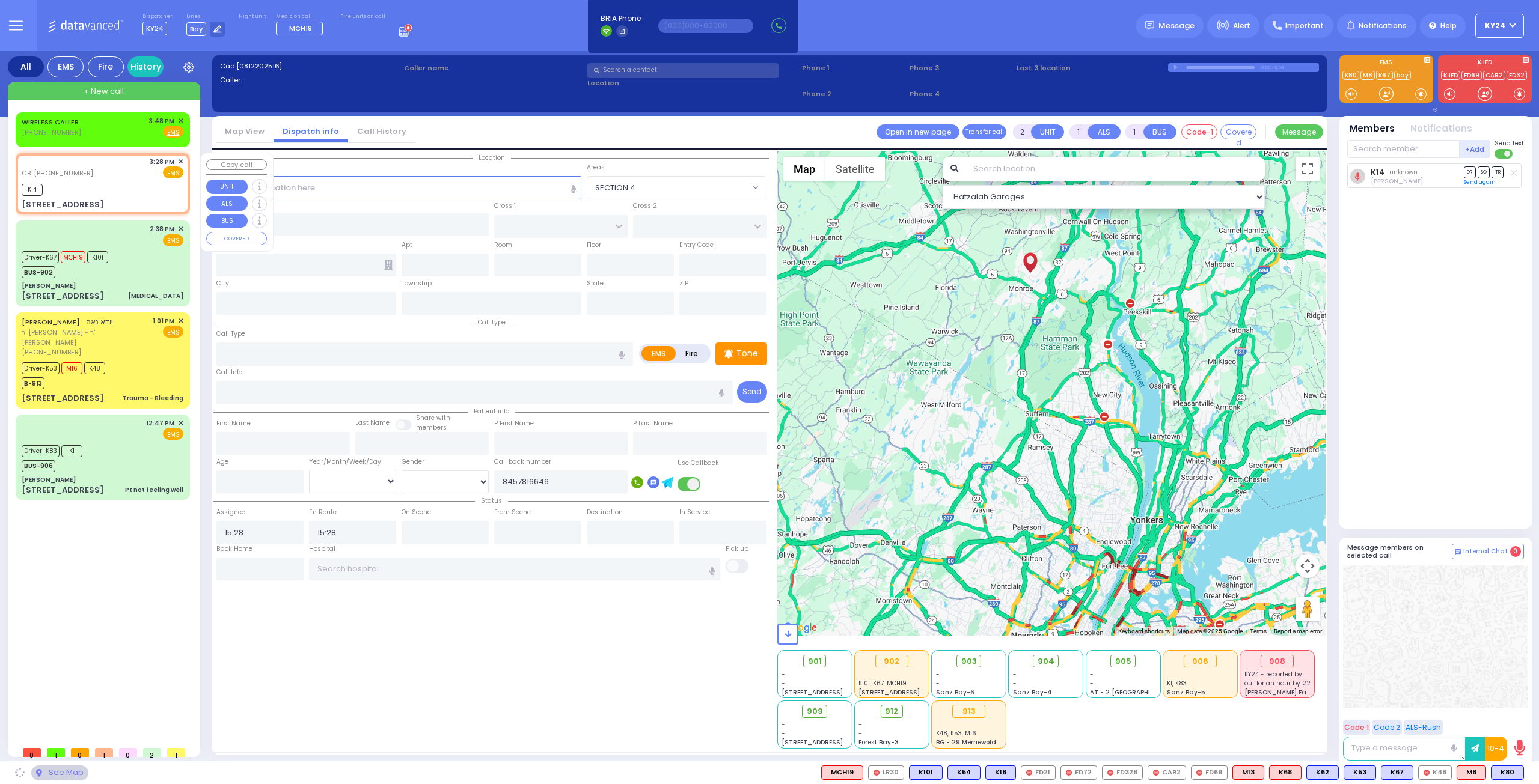
type input "PRAG BLVD"
type input "DAJ BLVD"
type input "[STREET_ADDRESS]"
type input "[PERSON_NAME]"
type input "[US_STATE]"
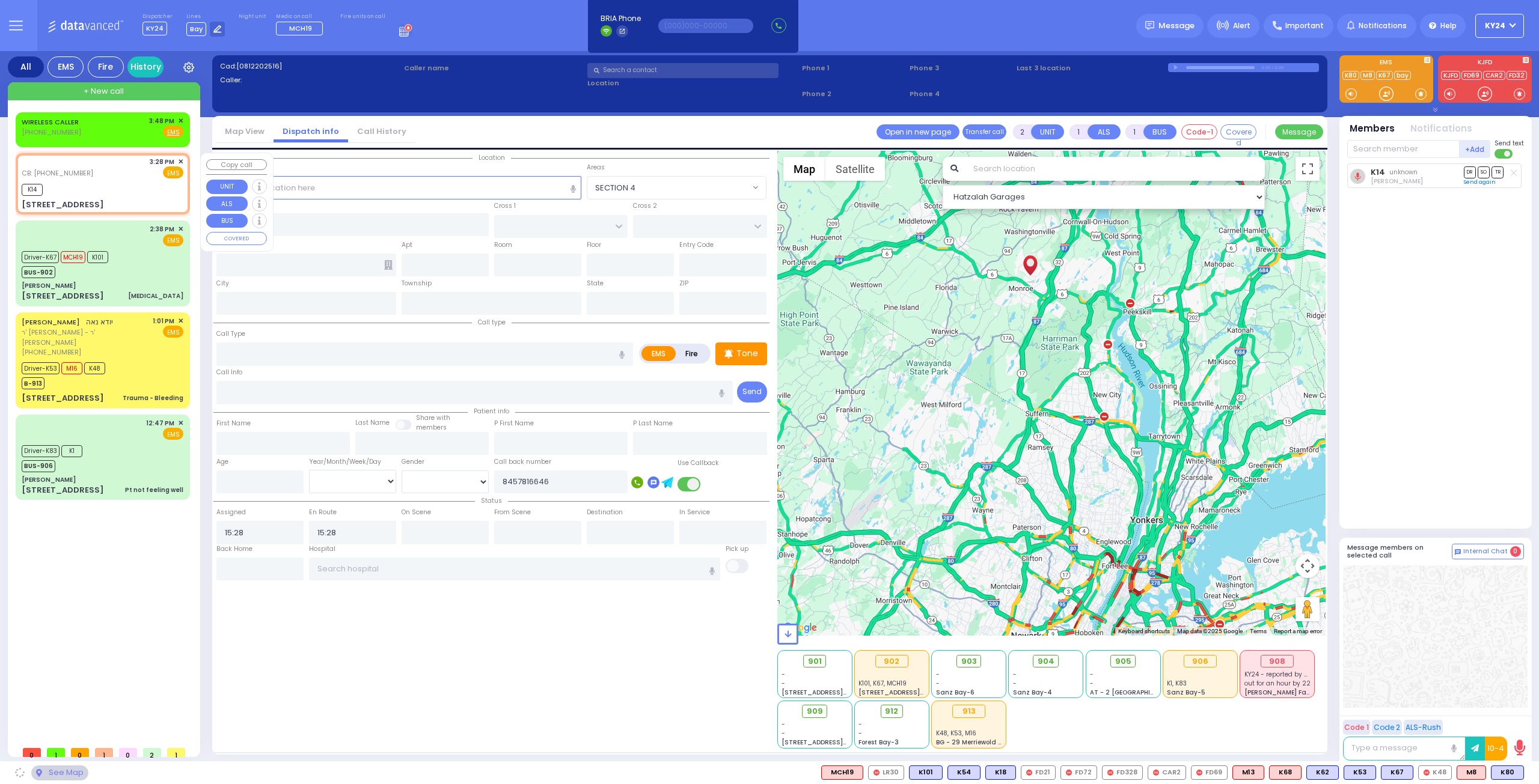
type input "10950"
select select "SECTION 6"
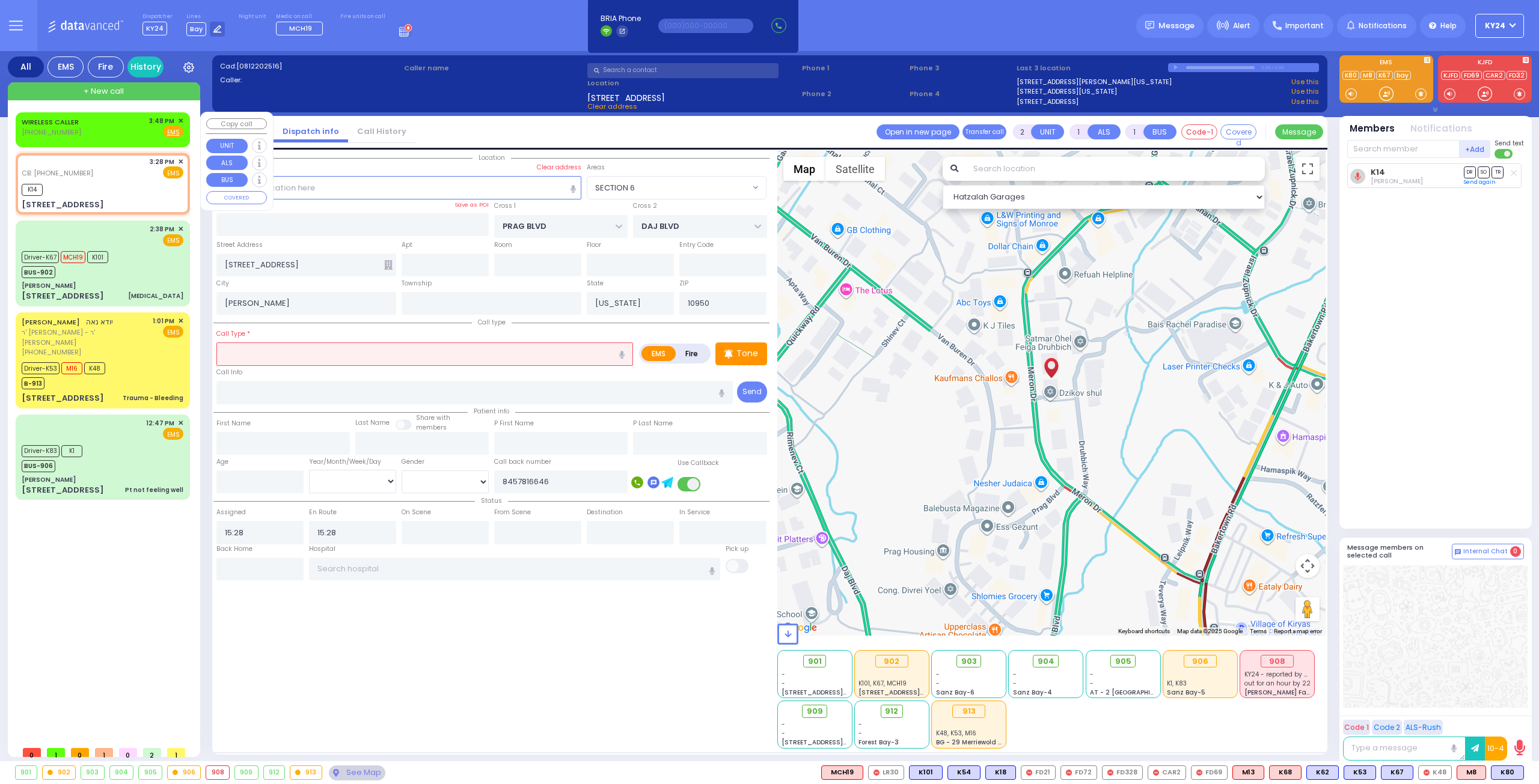
click at [180, 118] on span "✕" at bounding box center [180, 121] width 6 height 11
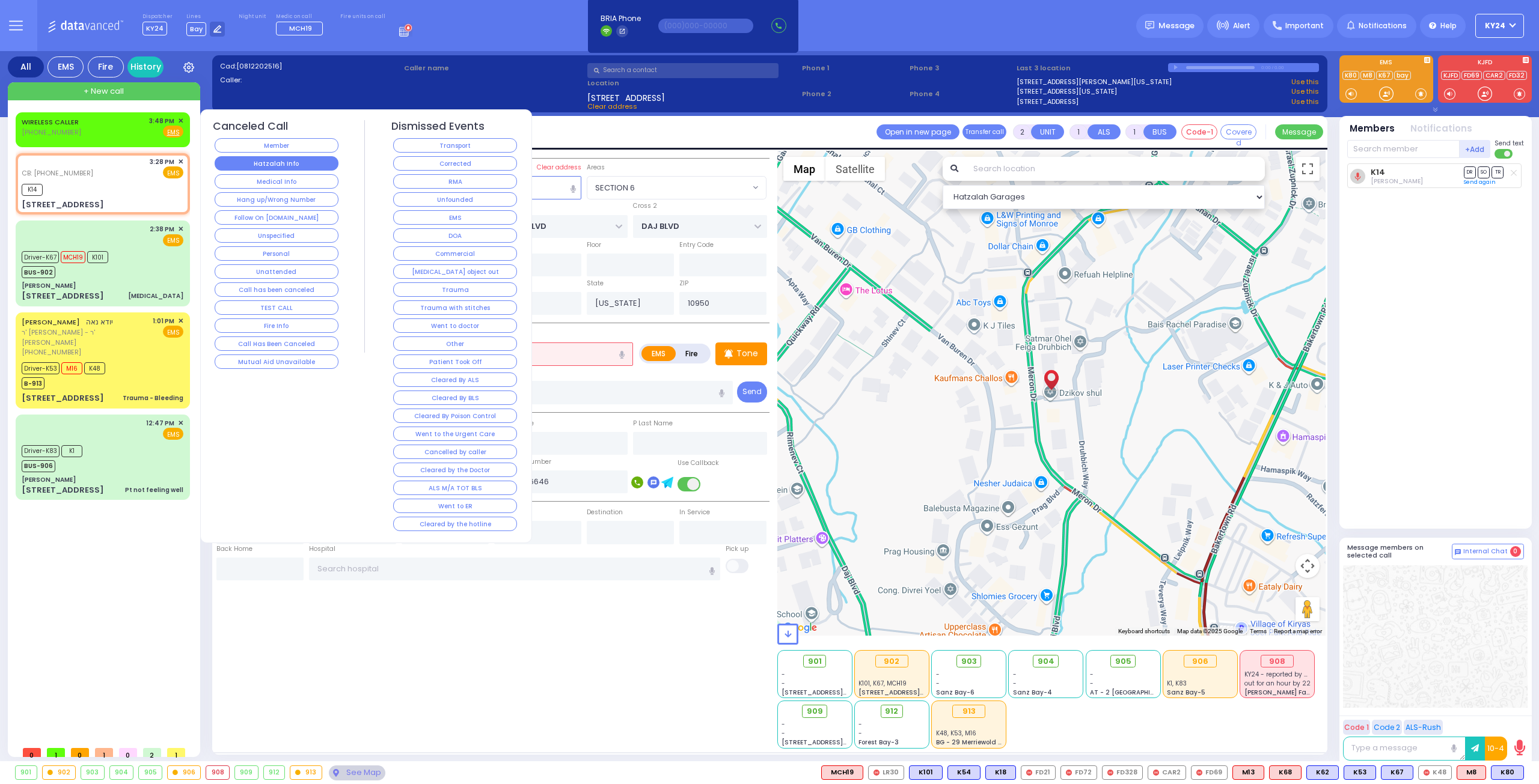
click at [298, 164] on button "Hatzalah Info" at bounding box center [276, 164] width 124 height 15
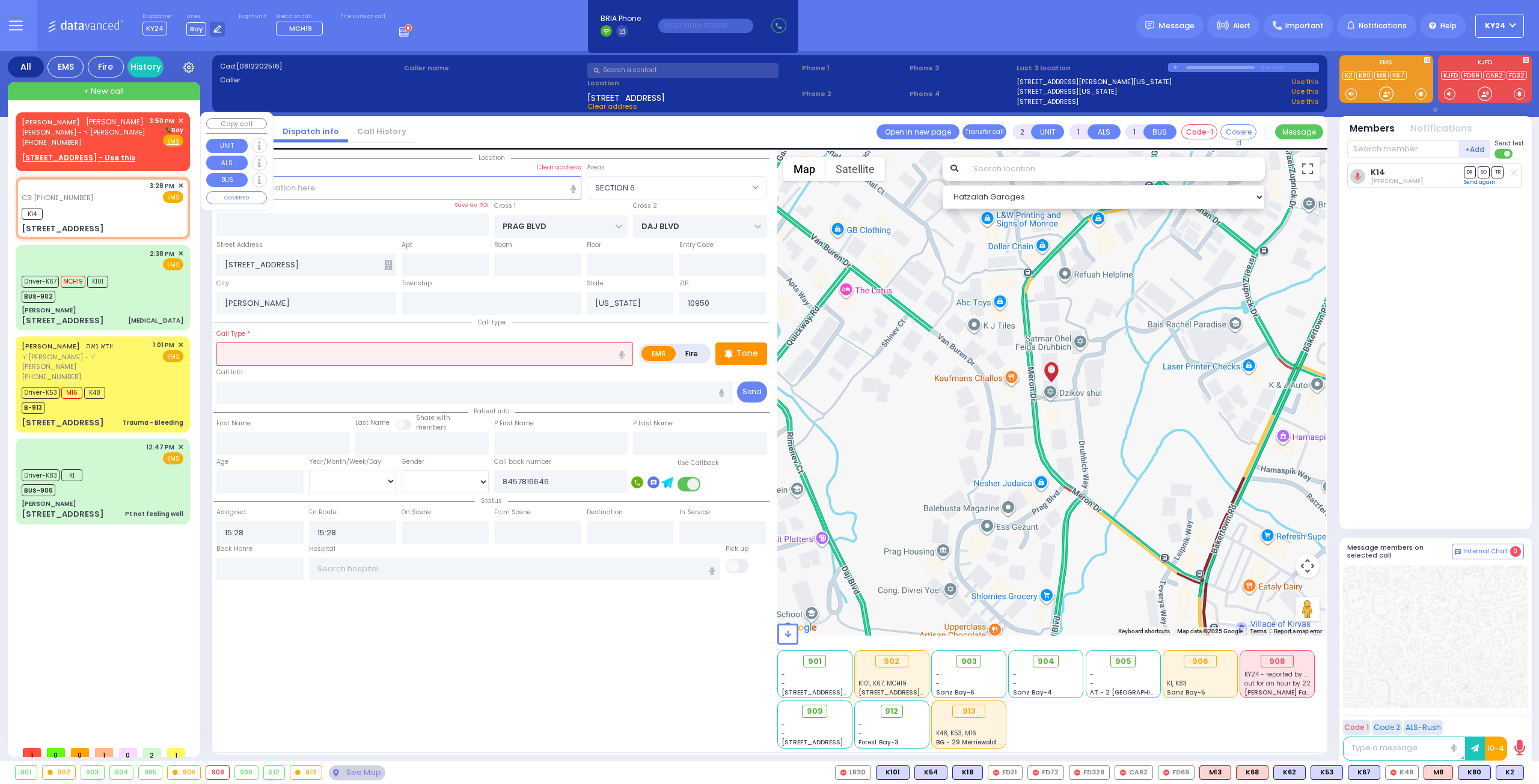
click at [134, 143] on div "JOEL WEISS יואל ווייס הרר ברוך - ר' ברוך יודא קליין (845) 662-8112 3:50 PM ✕ Bay" at bounding box center [103, 131] width 161 height 32
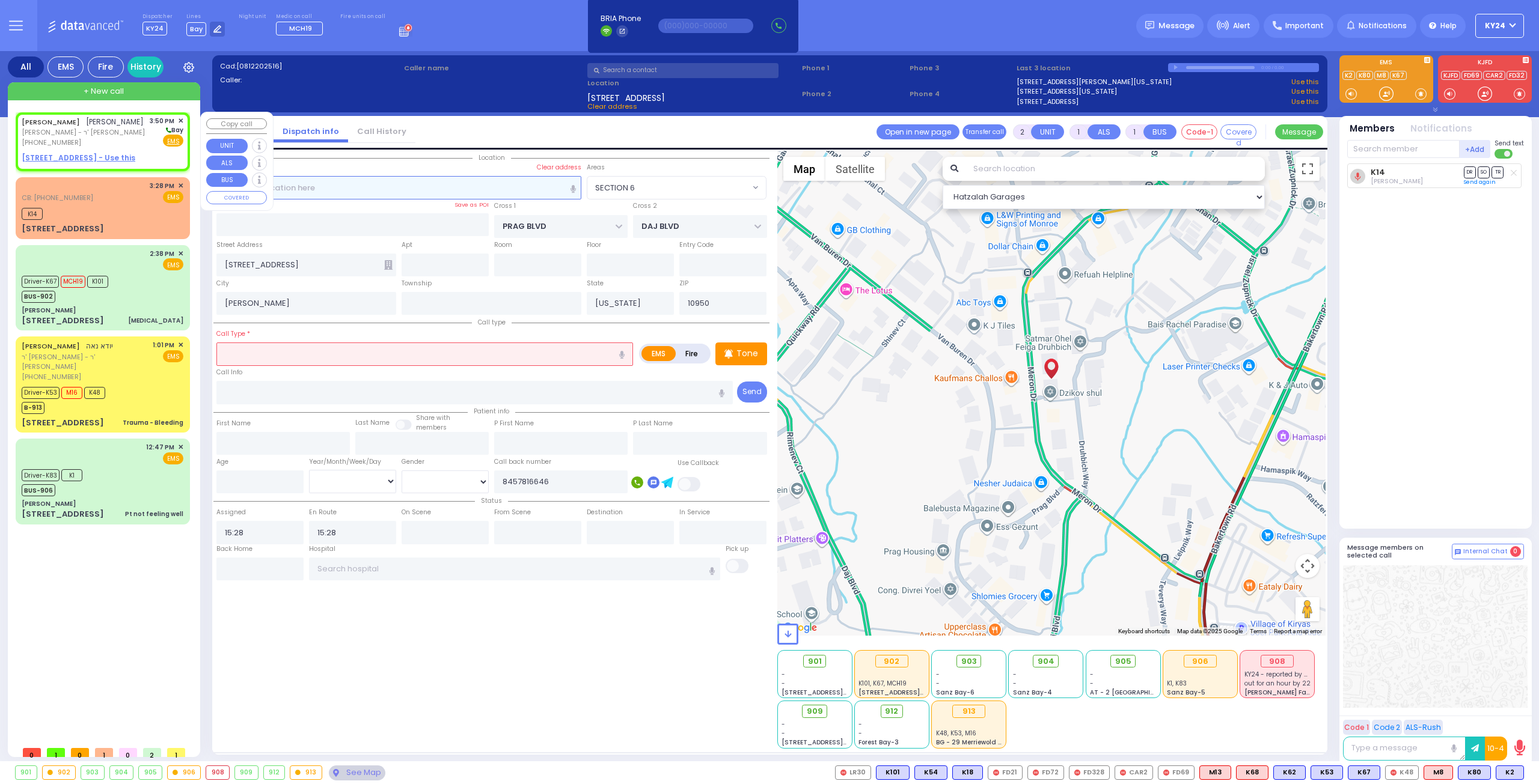
select select
radio input "true"
type input "[PERSON_NAME]"
select select
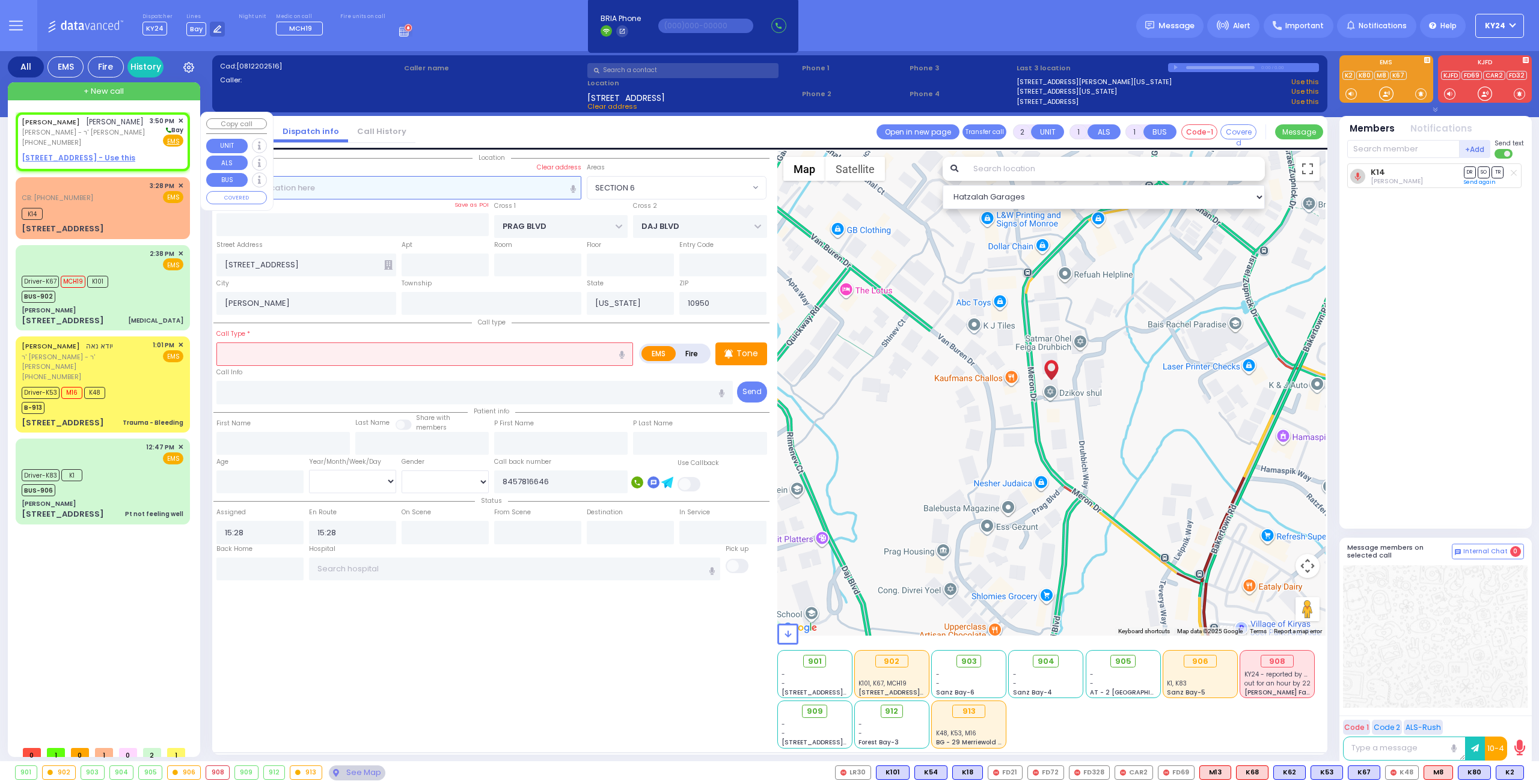
type input "15:50"
select select "Hatzalah Garages"
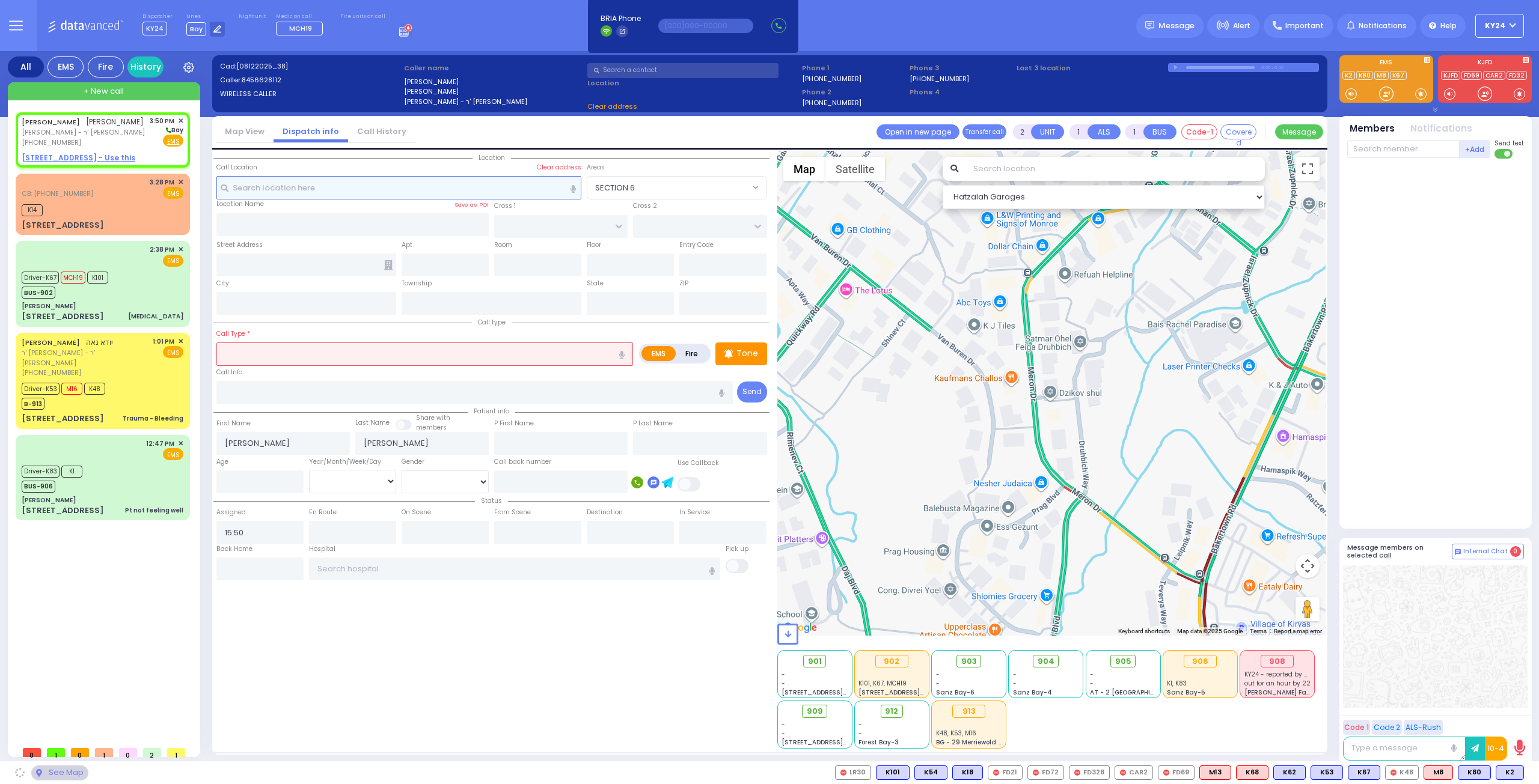
select select
radio input "true"
select select
select select "Hatzalah Garages"
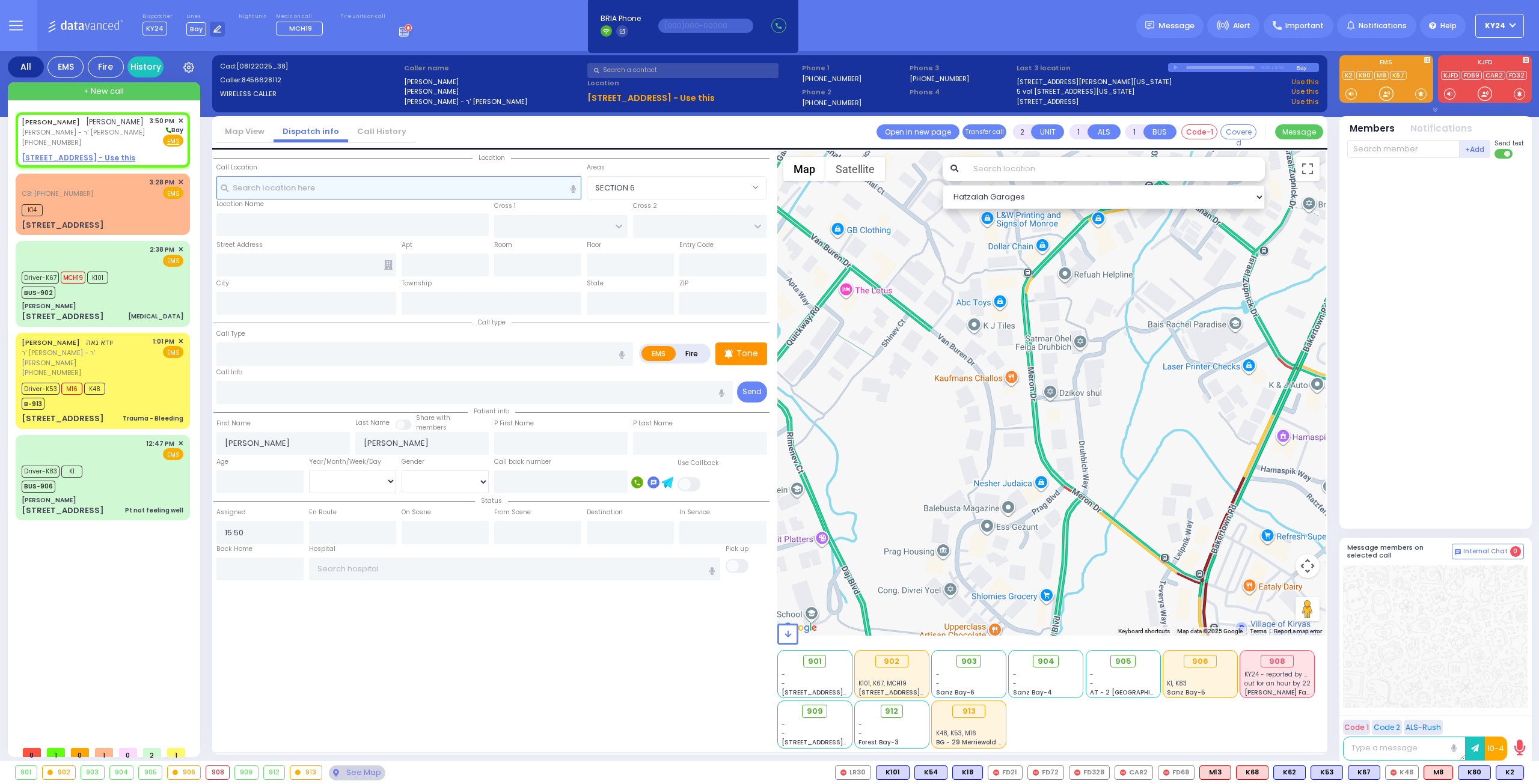
click at [391, 192] on input "text" at bounding box center [399, 187] width 365 height 23
select select
radio input "true"
select select
select select "Hatzalah Garages"
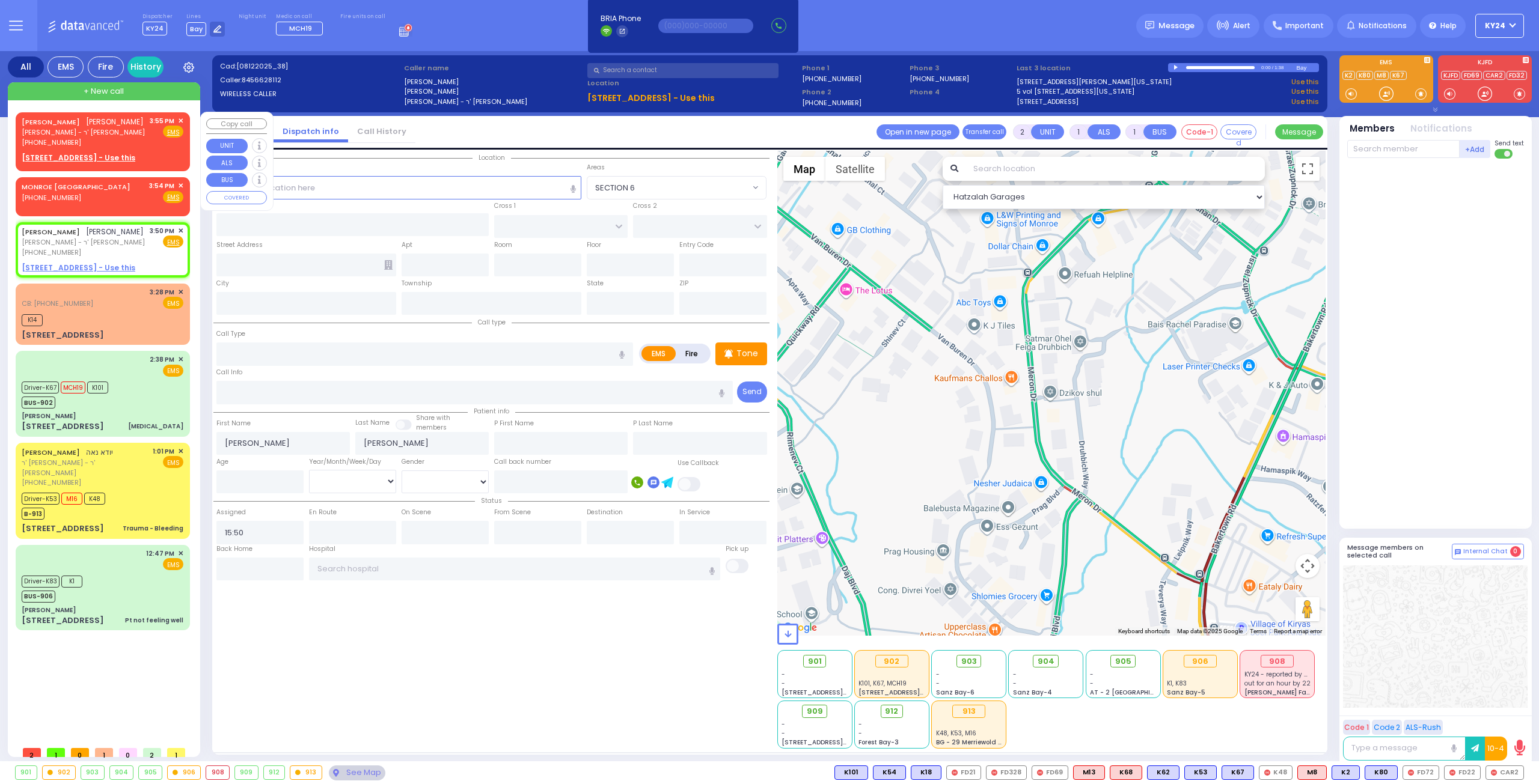
click at [180, 120] on span "✕" at bounding box center [180, 121] width 6 height 11
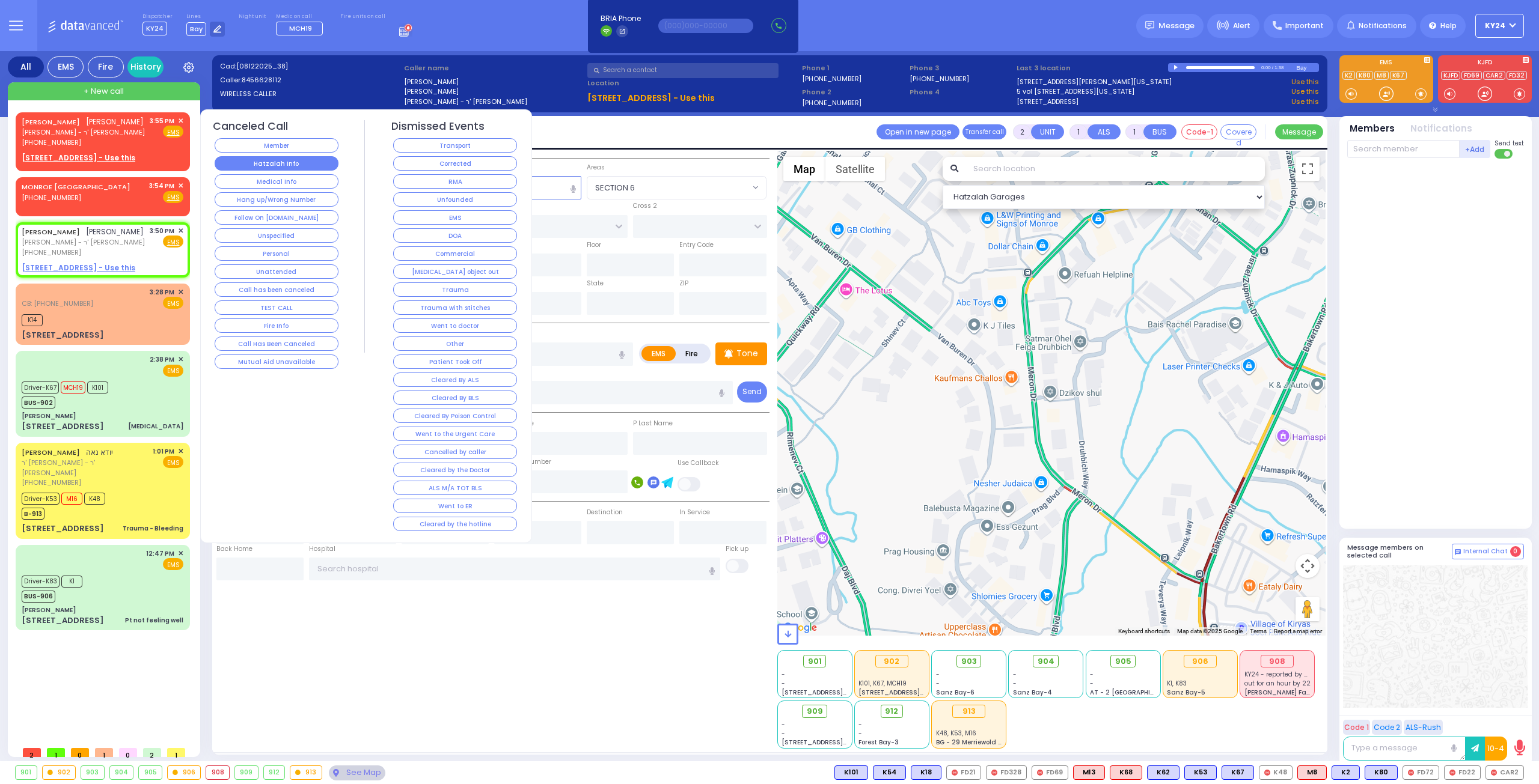
click at [297, 164] on button "Hatzalah Info" at bounding box center [276, 164] width 124 height 15
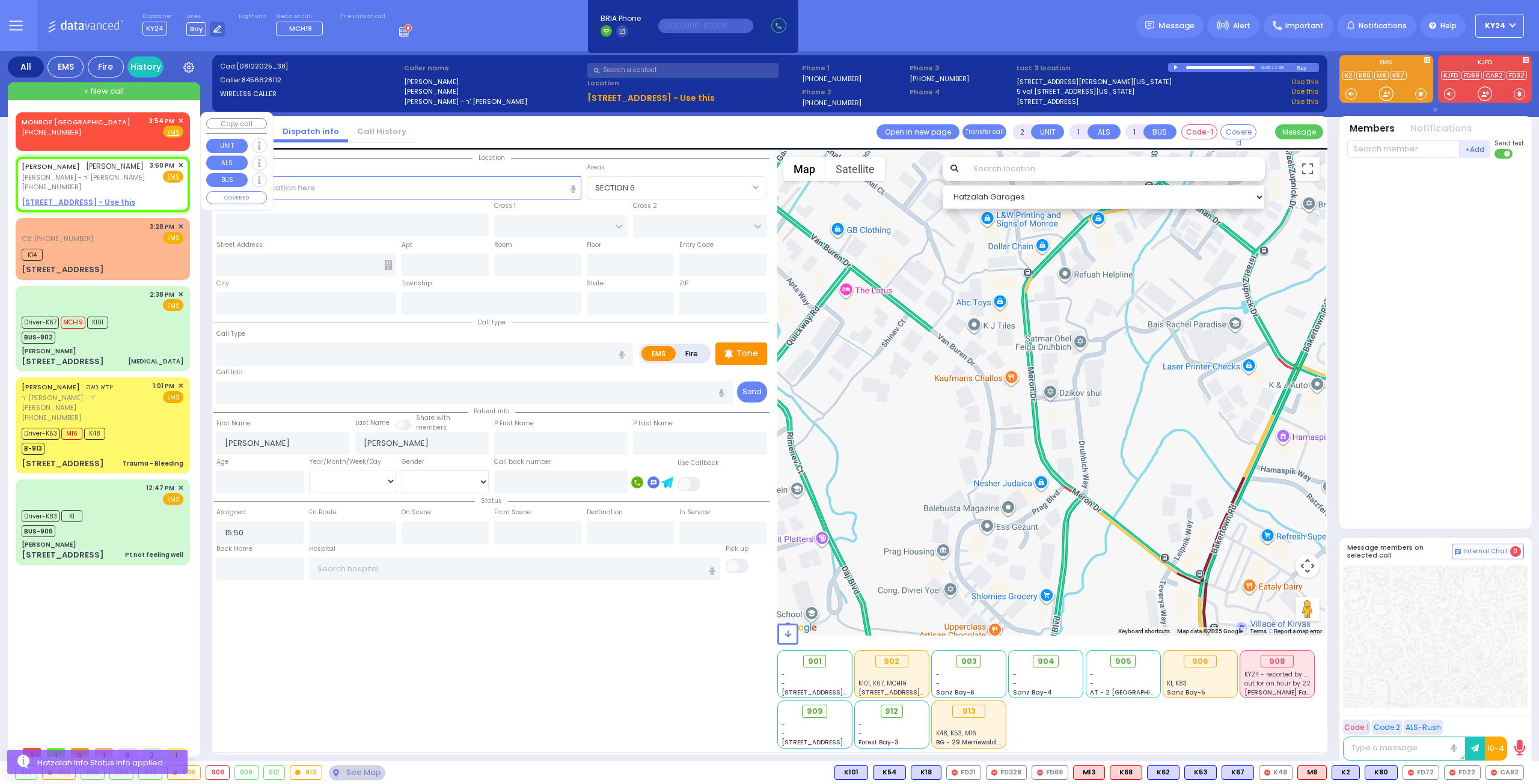
click at [182, 121] on span "✕" at bounding box center [180, 121] width 6 height 11
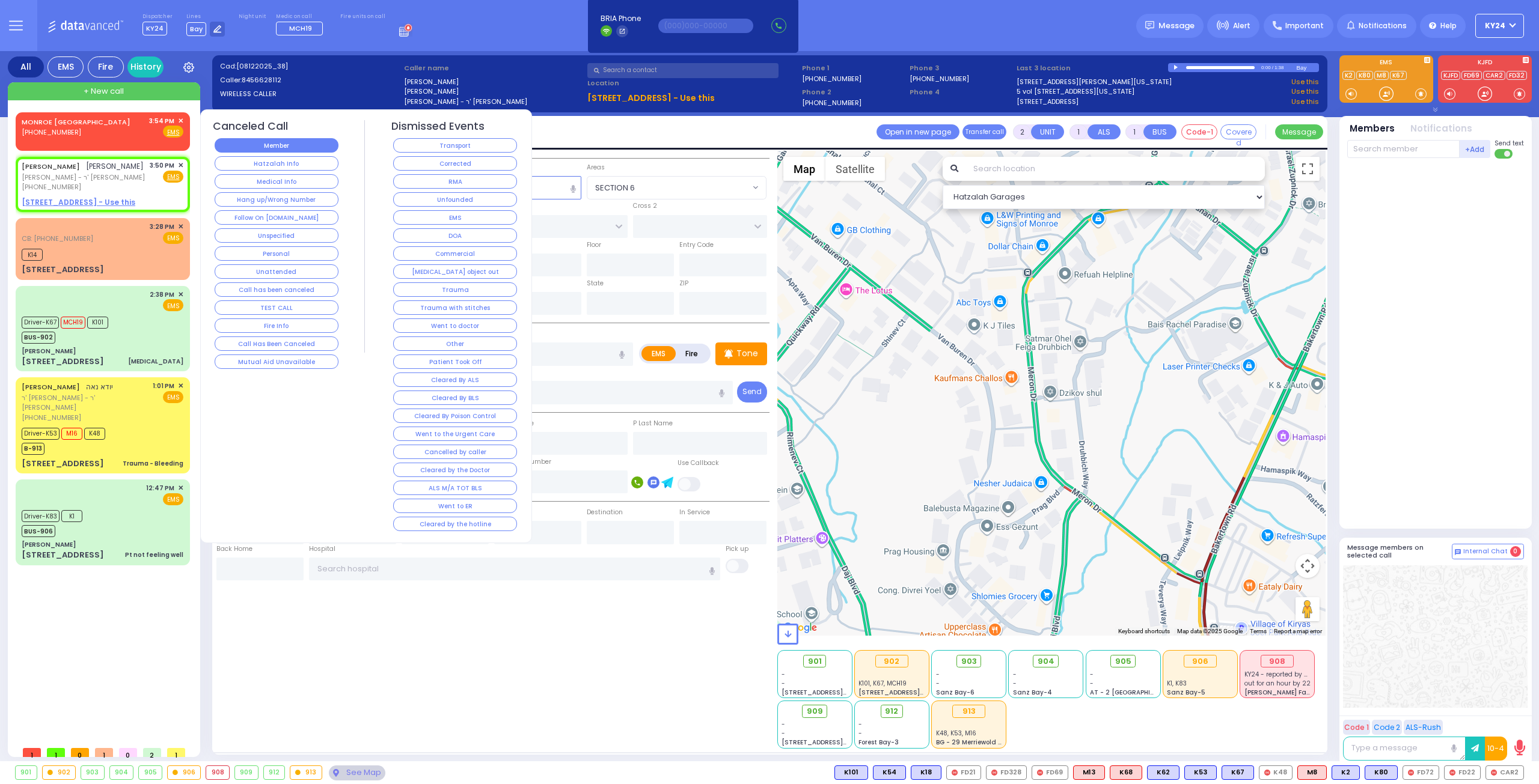
click at [267, 145] on button "Member" at bounding box center [276, 146] width 124 height 15
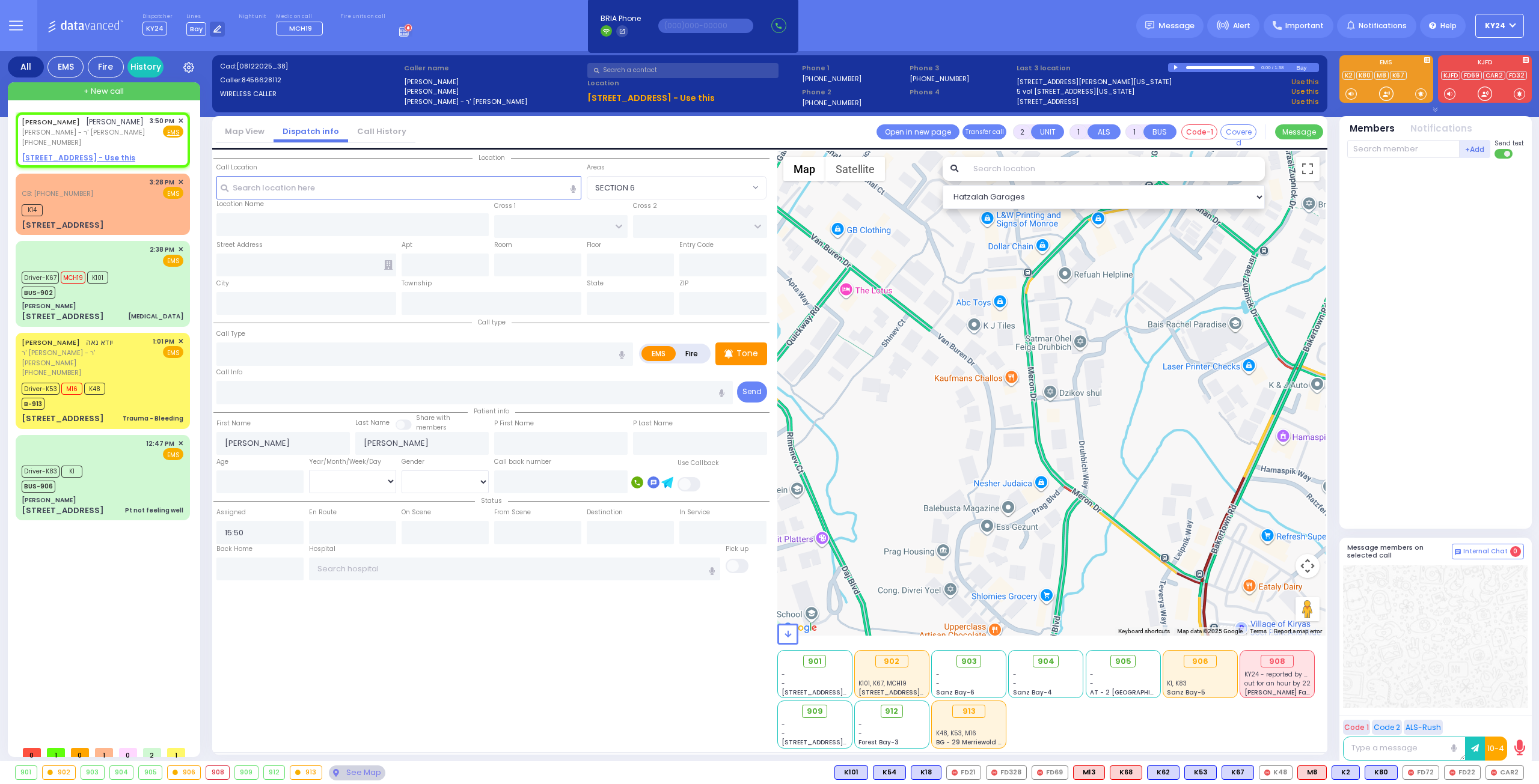
click at [217, 771] on div "908" at bounding box center [218, 773] width 23 height 13
click at [214, 773] on div "908" at bounding box center [218, 773] width 23 height 13
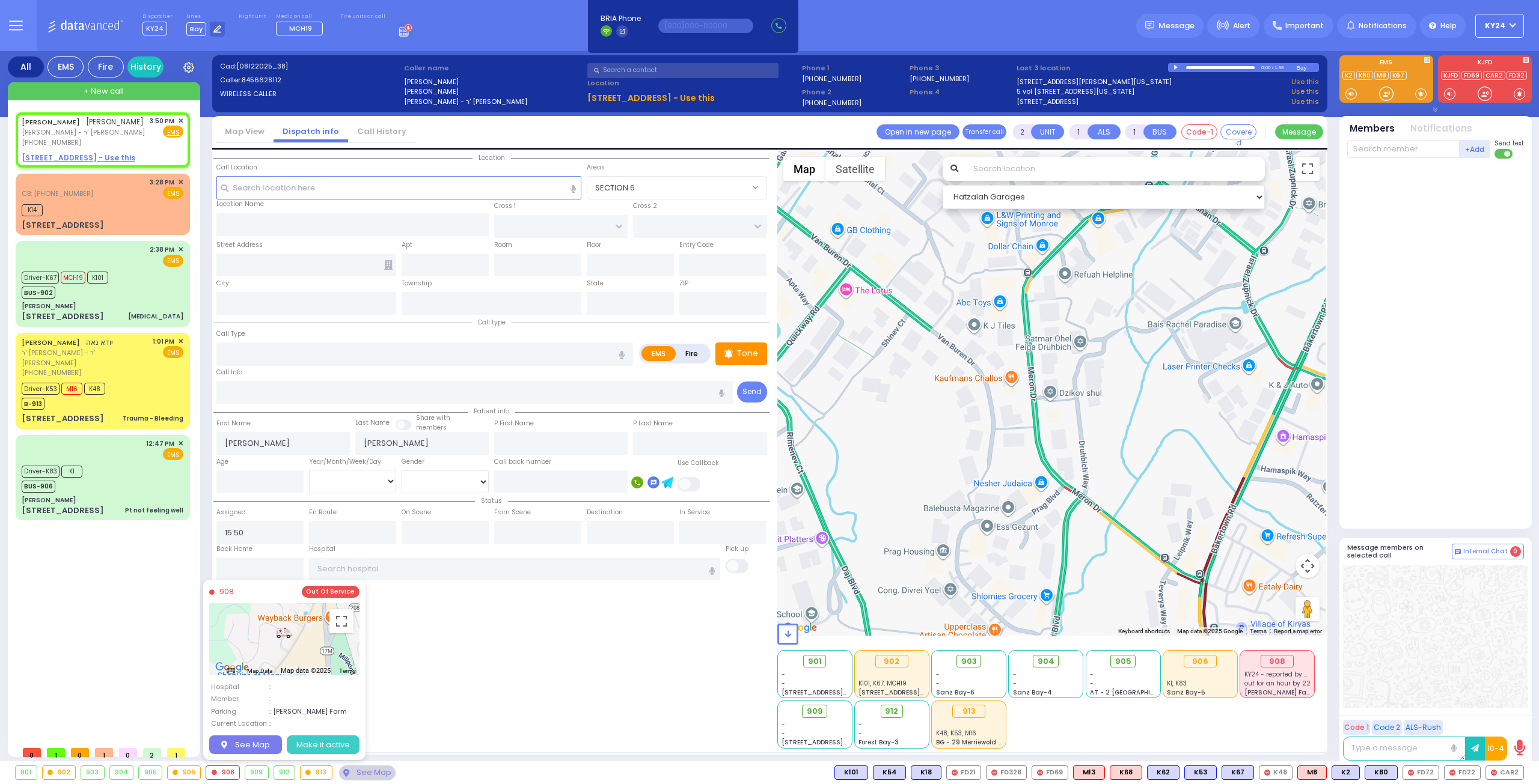
click at [342, 747] on button "Make it active" at bounding box center [323, 745] width 73 height 20
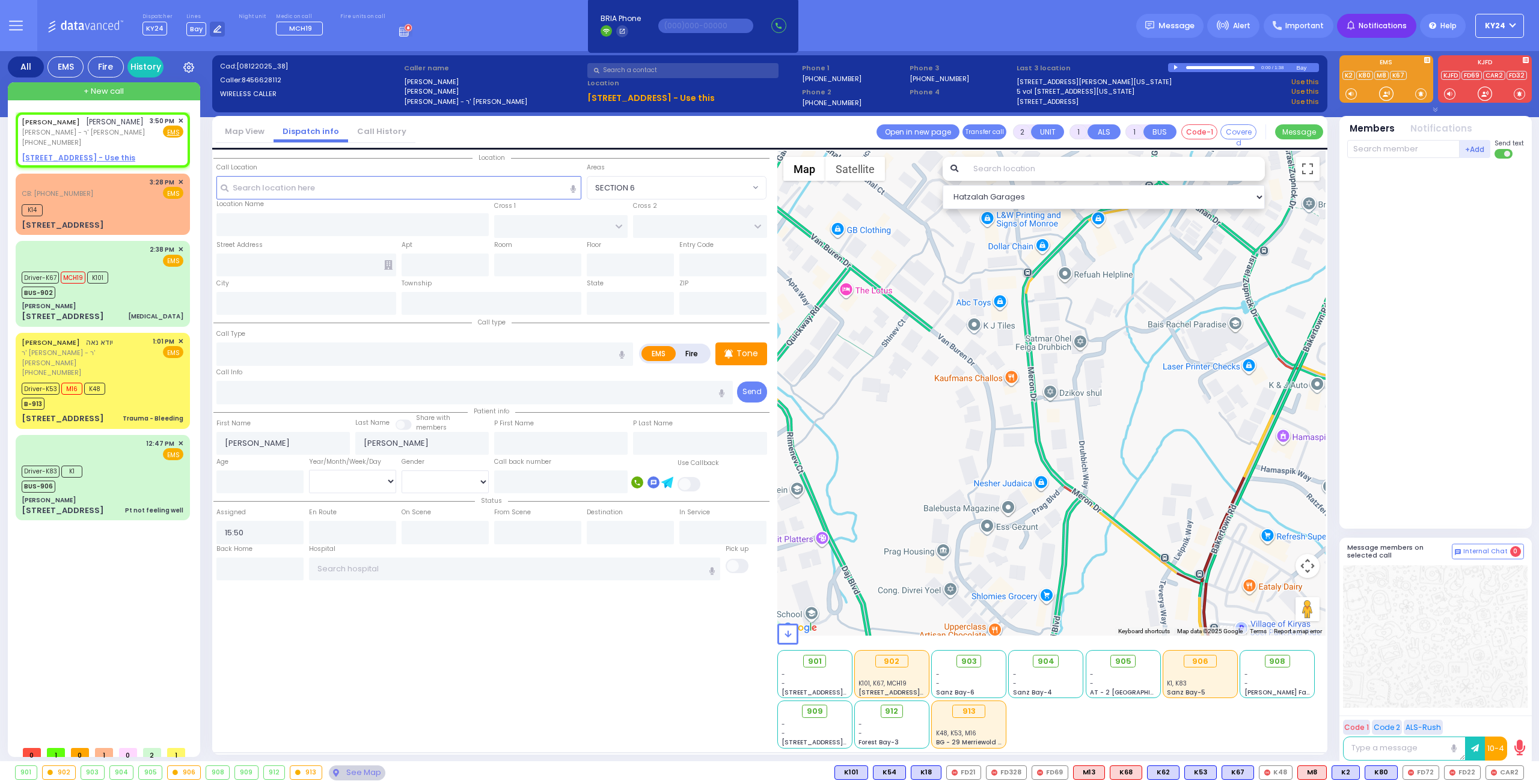
click at [1408, 31] on div "Notifications" at bounding box center [1376, 25] width 79 height 24
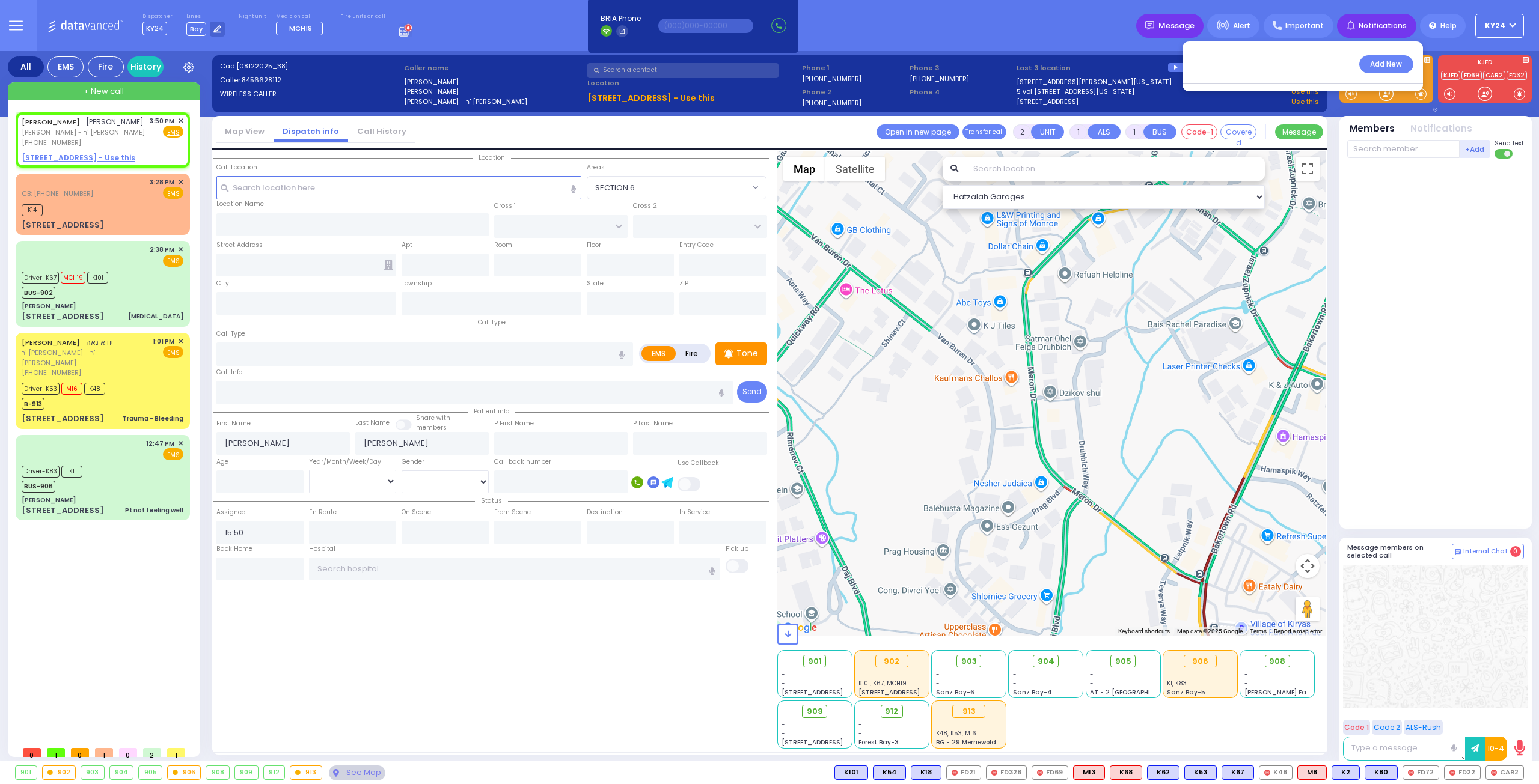
click at [1180, 26] on span "Message" at bounding box center [1176, 25] width 36 height 12
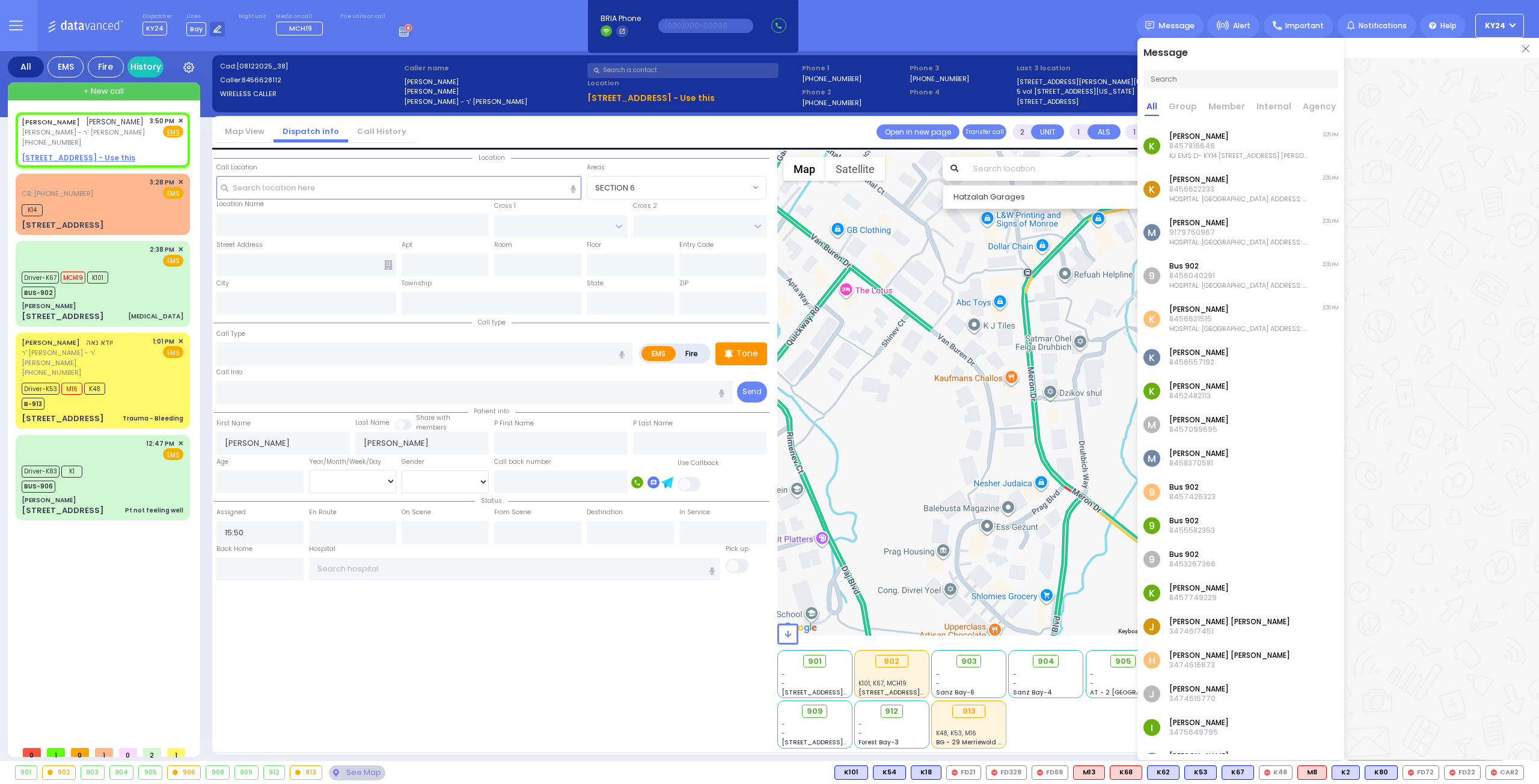
click at [1188, 104] on link "Group" at bounding box center [1182, 108] width 32 height 15
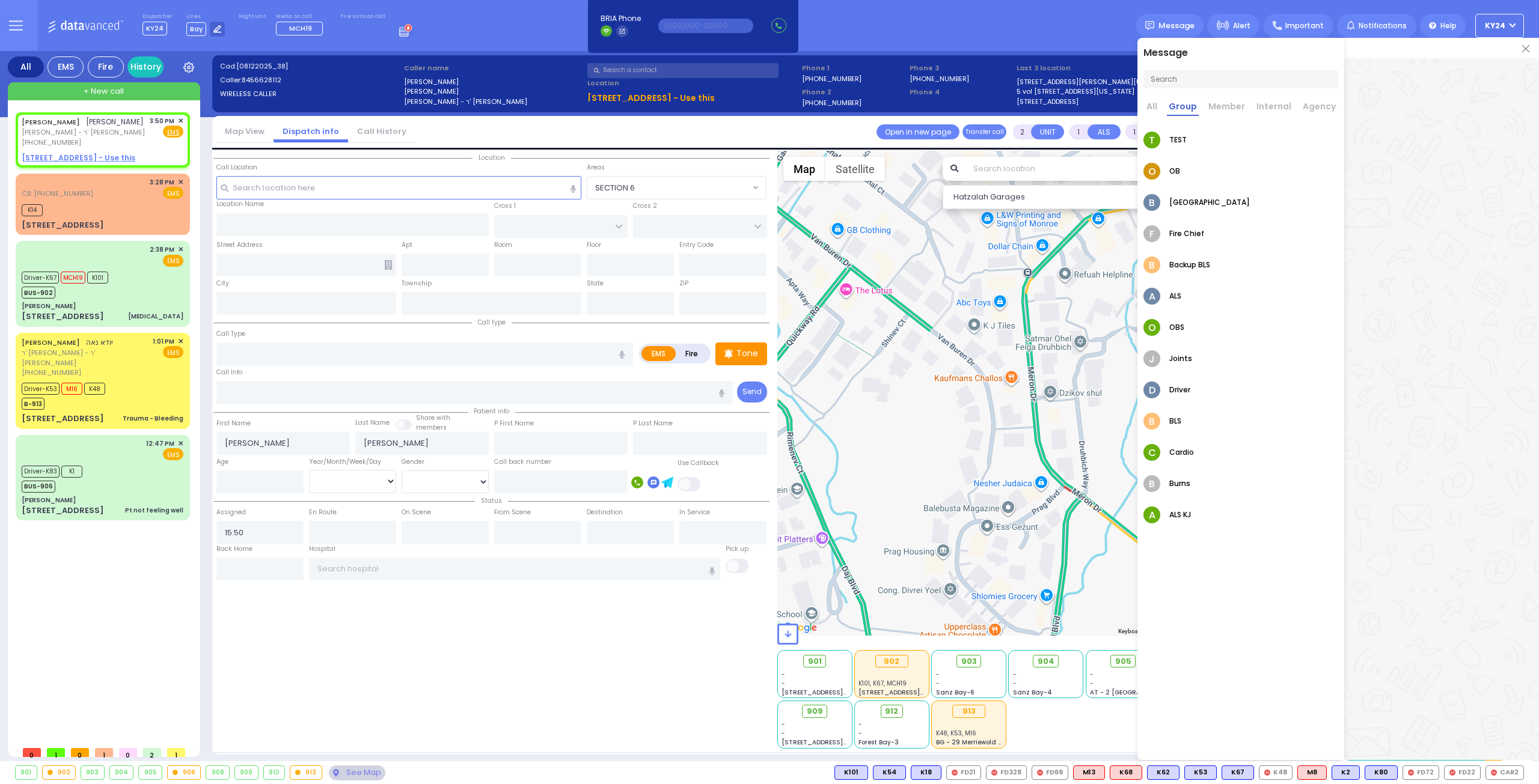
click at [1222, 107] on link "Member" at bounding box center [1226, 108] width 40 height 15
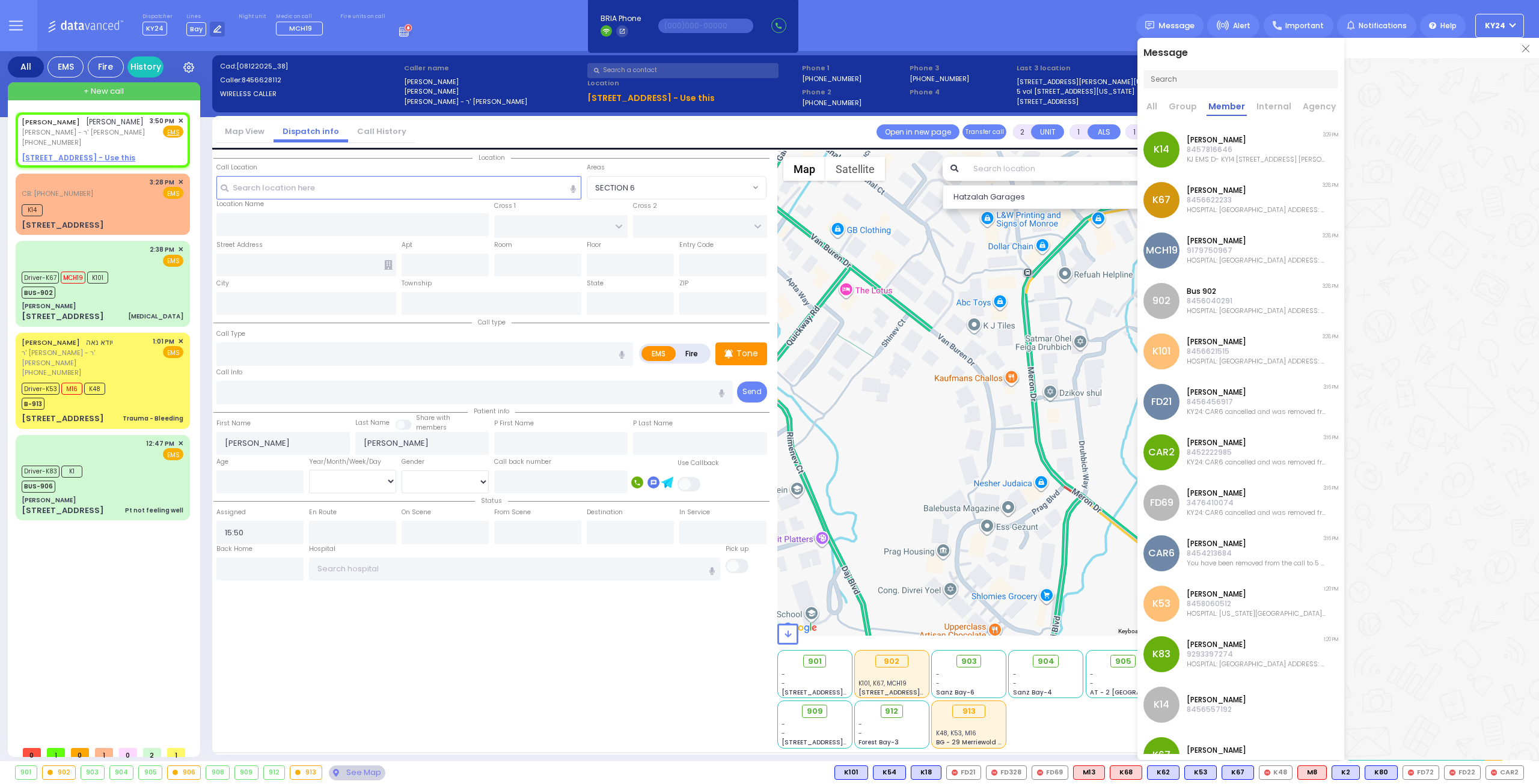
click at [1278, 111] on link "Internal" at bounding box center [1273, 108] width 38 height 15
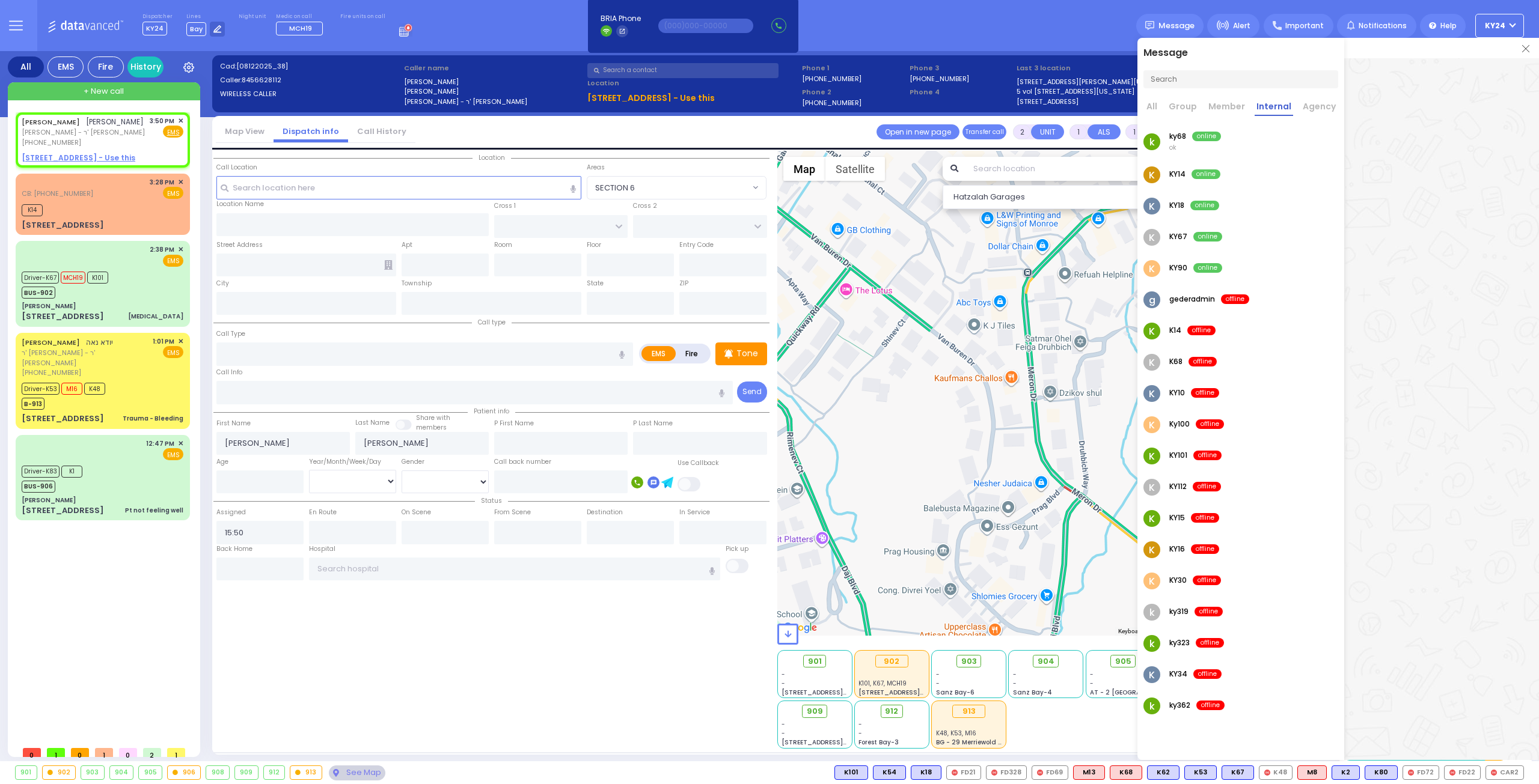
click at [1310, 107] on link "Agency" at bounding box center [1319, 108] width 37 height 15
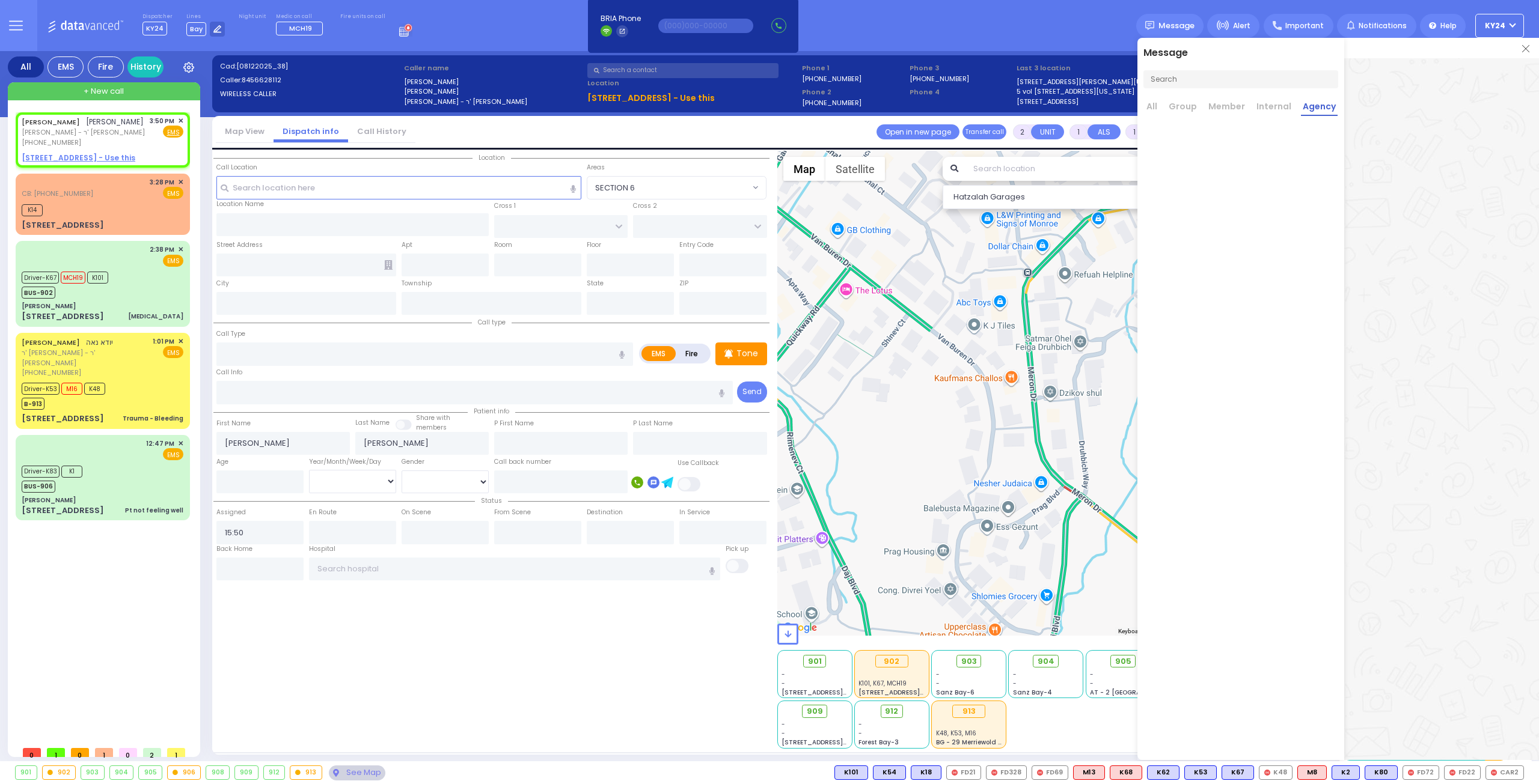
click at [1162, 105] on ul "All Group Member Internal Agency" at bounding box center [1241, 112] width 207 height 24
click at [1153, 106] on link "All" at bounding box center [1152, 108] width 15 height 15
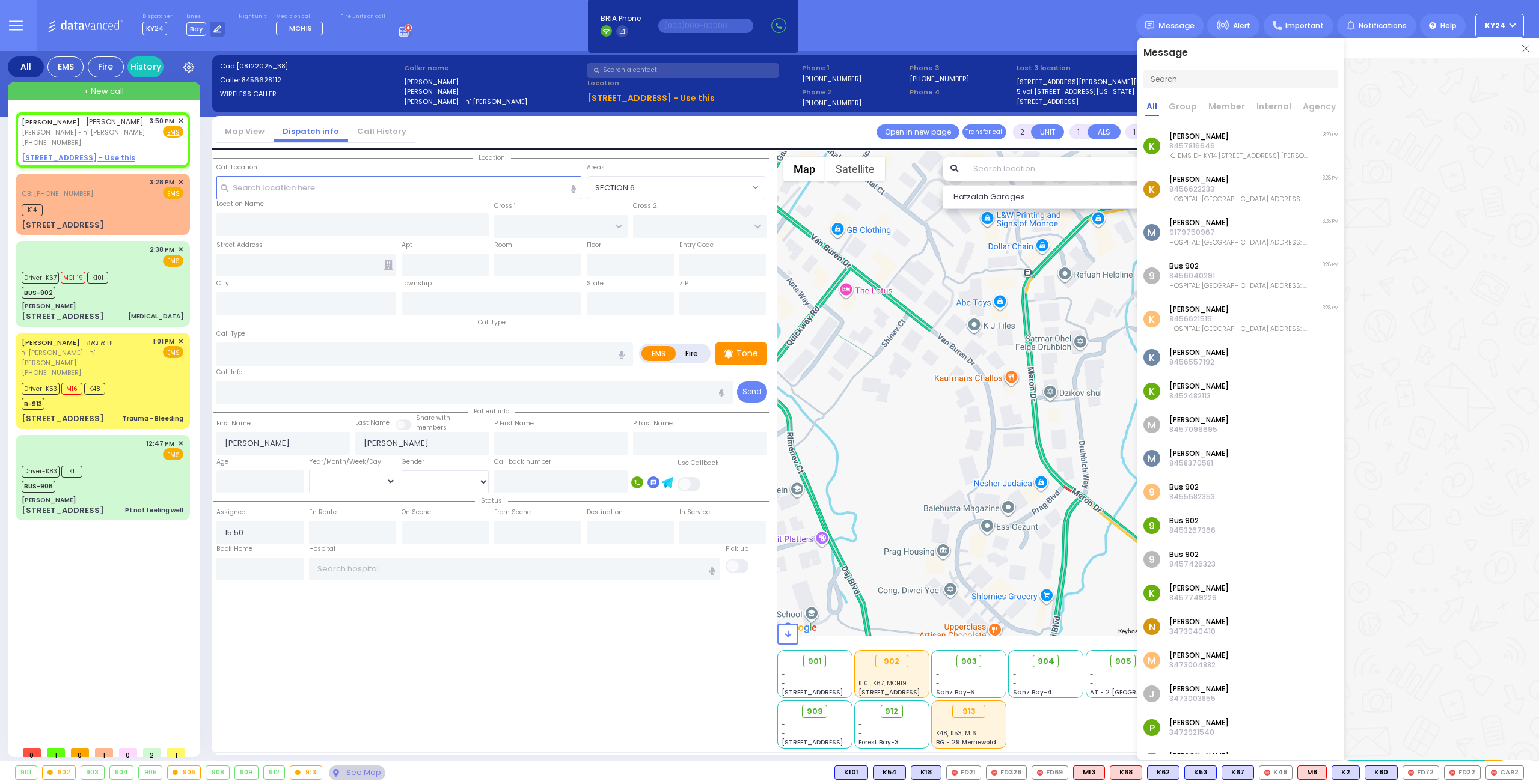
click at [1528, 49] on img at bounding box center [1525, 48] width 7 height 7
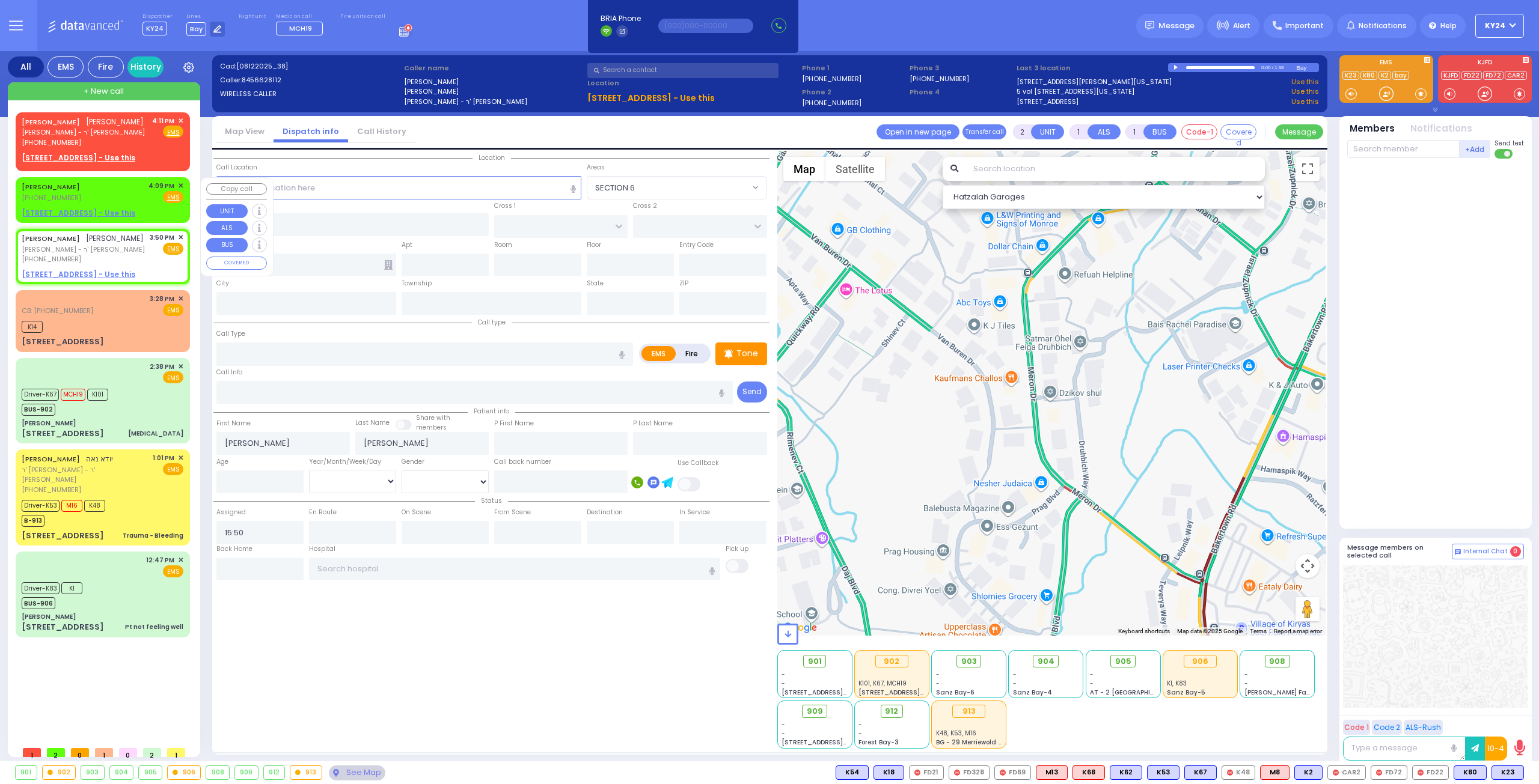
select select
click at [182, 237] on span "✕" at bounding box center [180, 237] width 6 height 11
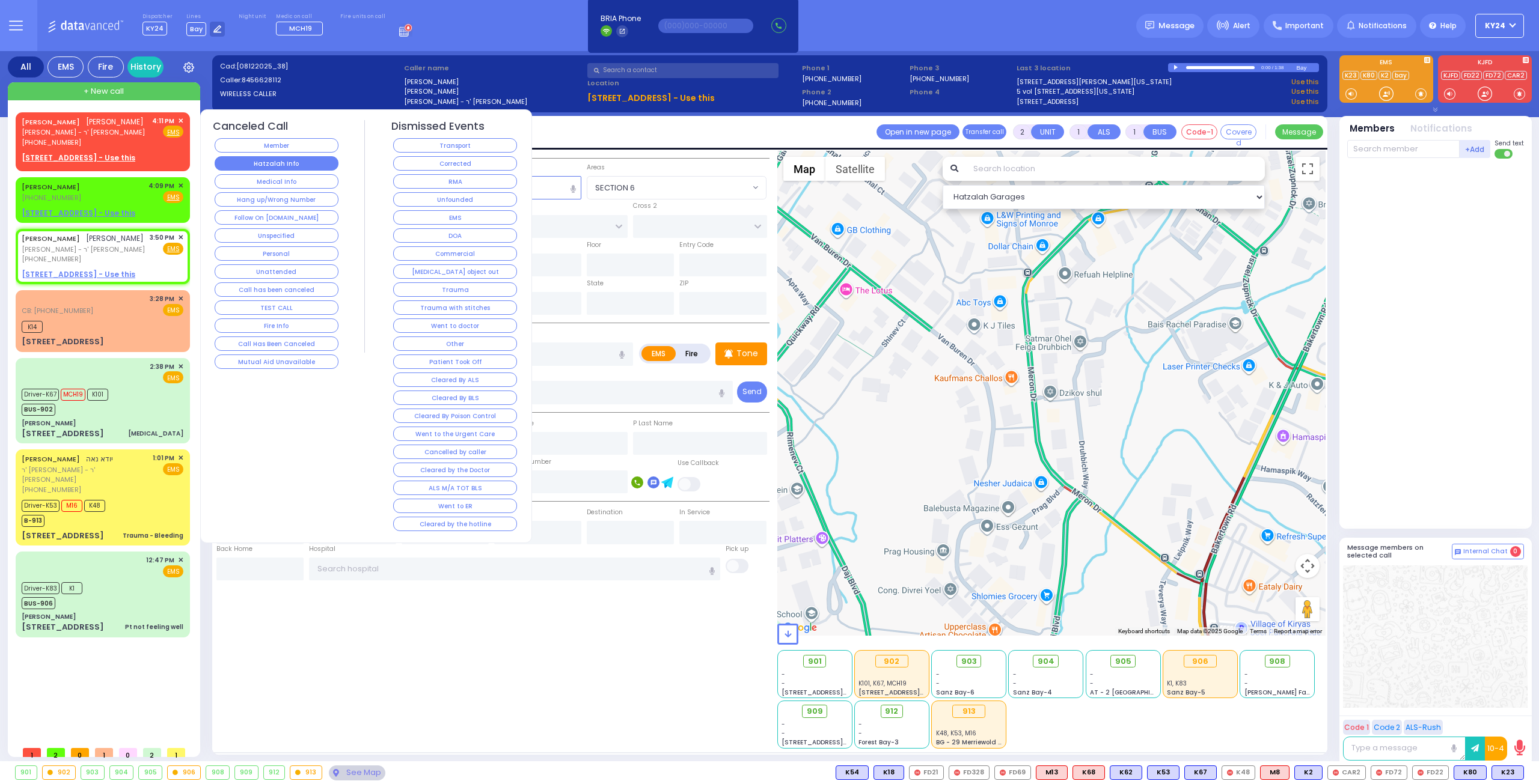
click at [306, 167] on button "Hatzalah Info" at bounding box center [276, 164] width 124 height 15
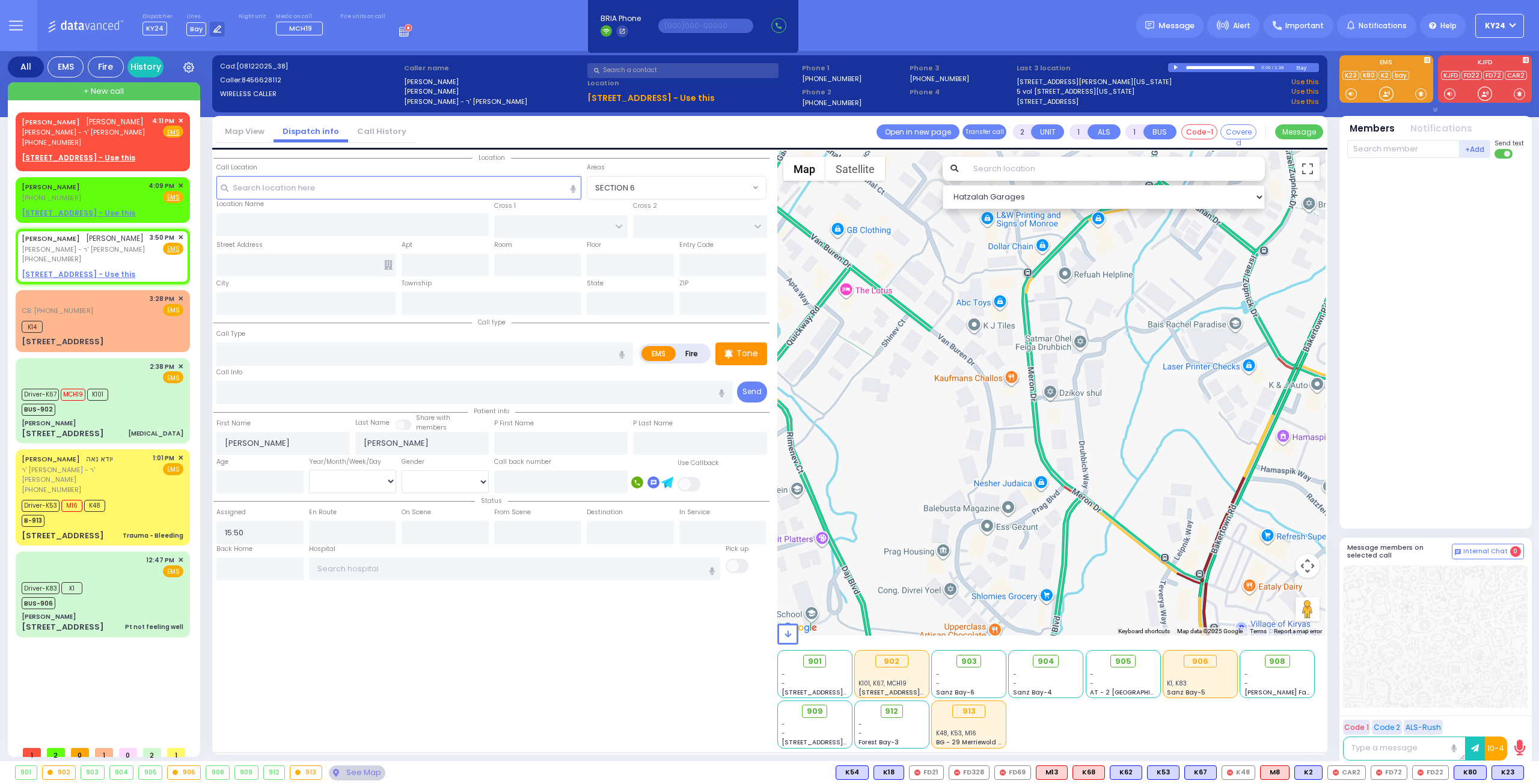
select select
radio input "true"
select select
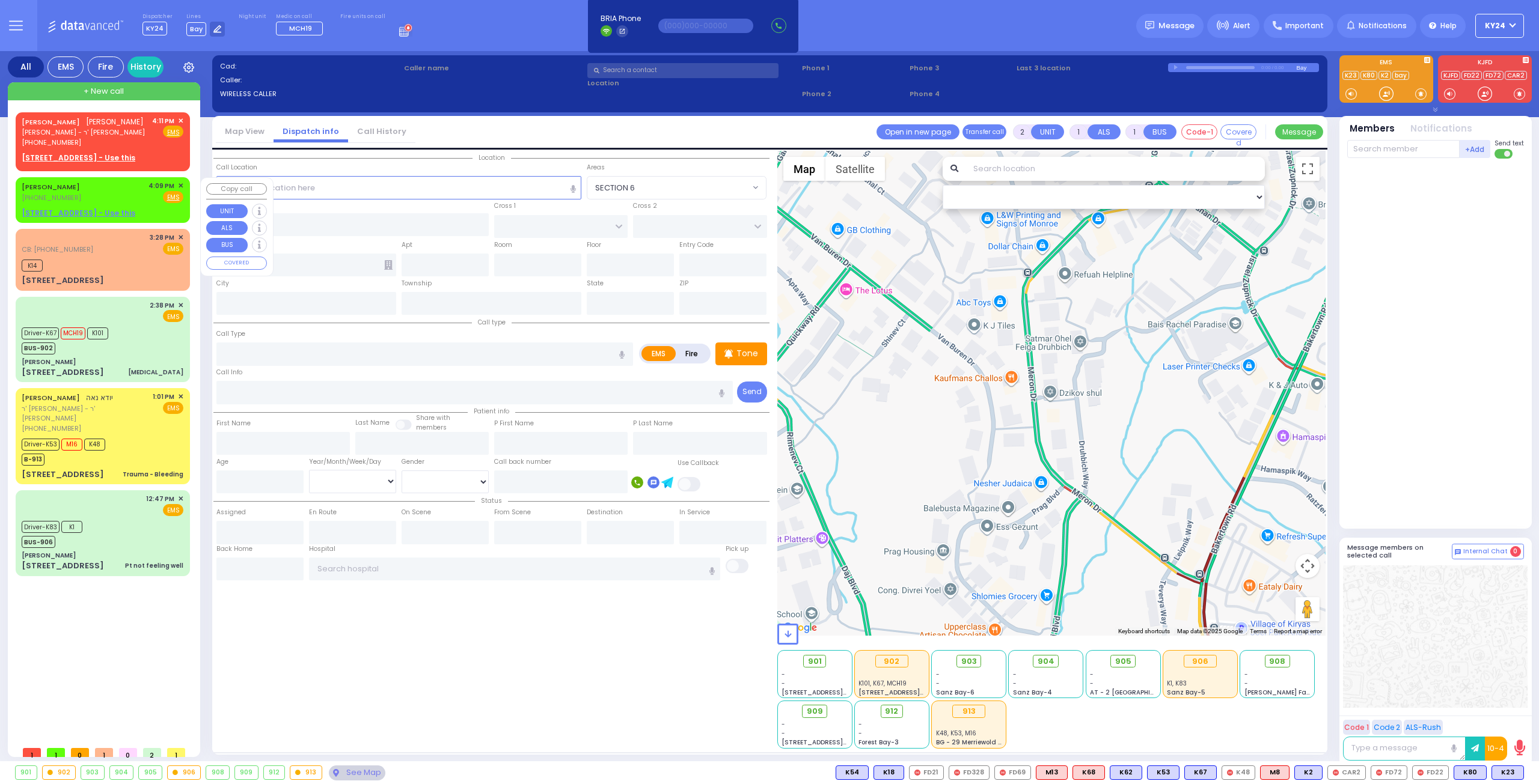
click at [179, 182] on span "✕" at bounding box center [180, 186] width 6 height 11
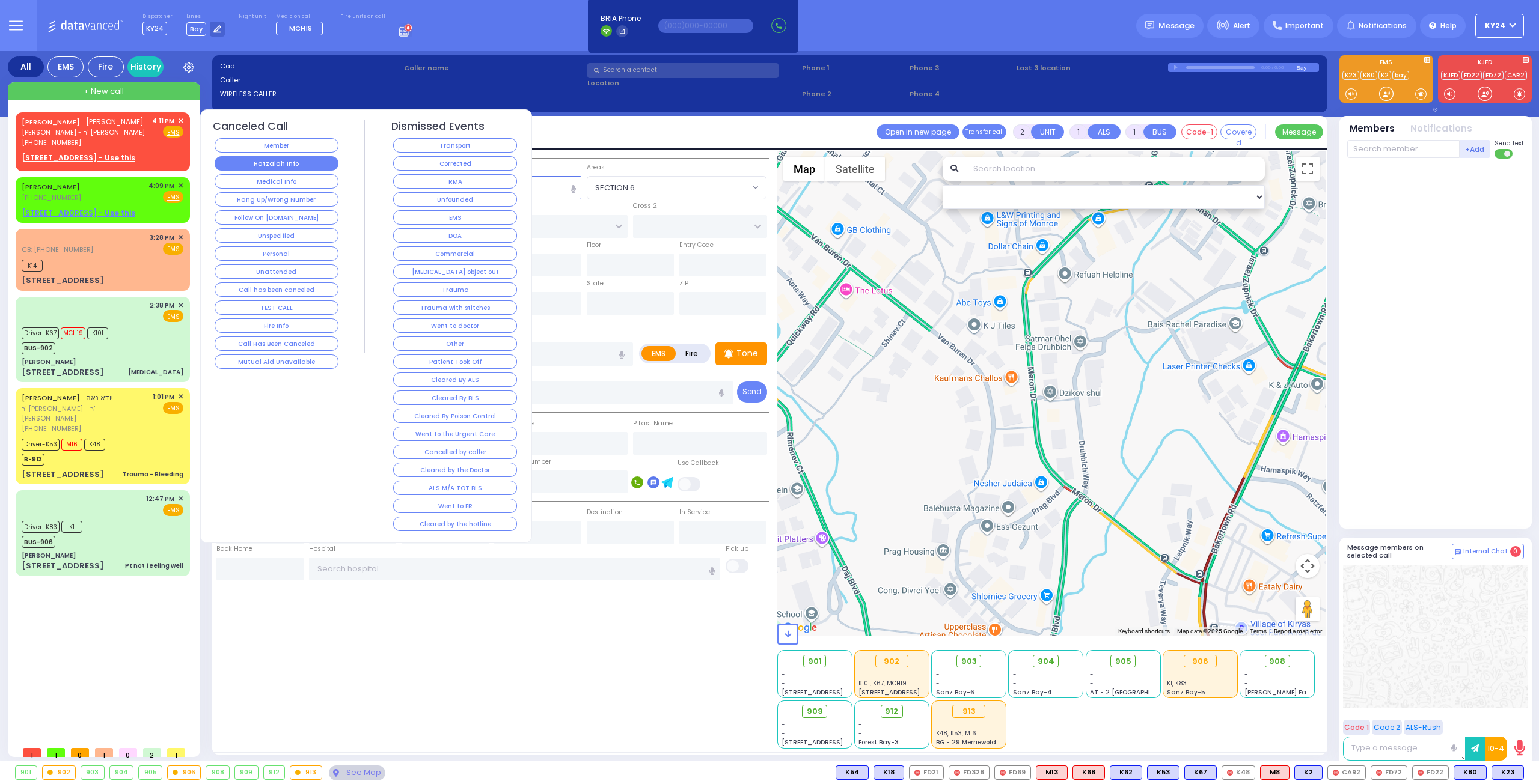
click at [314, 163] on button "Hatzalah Info" at bounding box center [276, 164] width 124 height 15
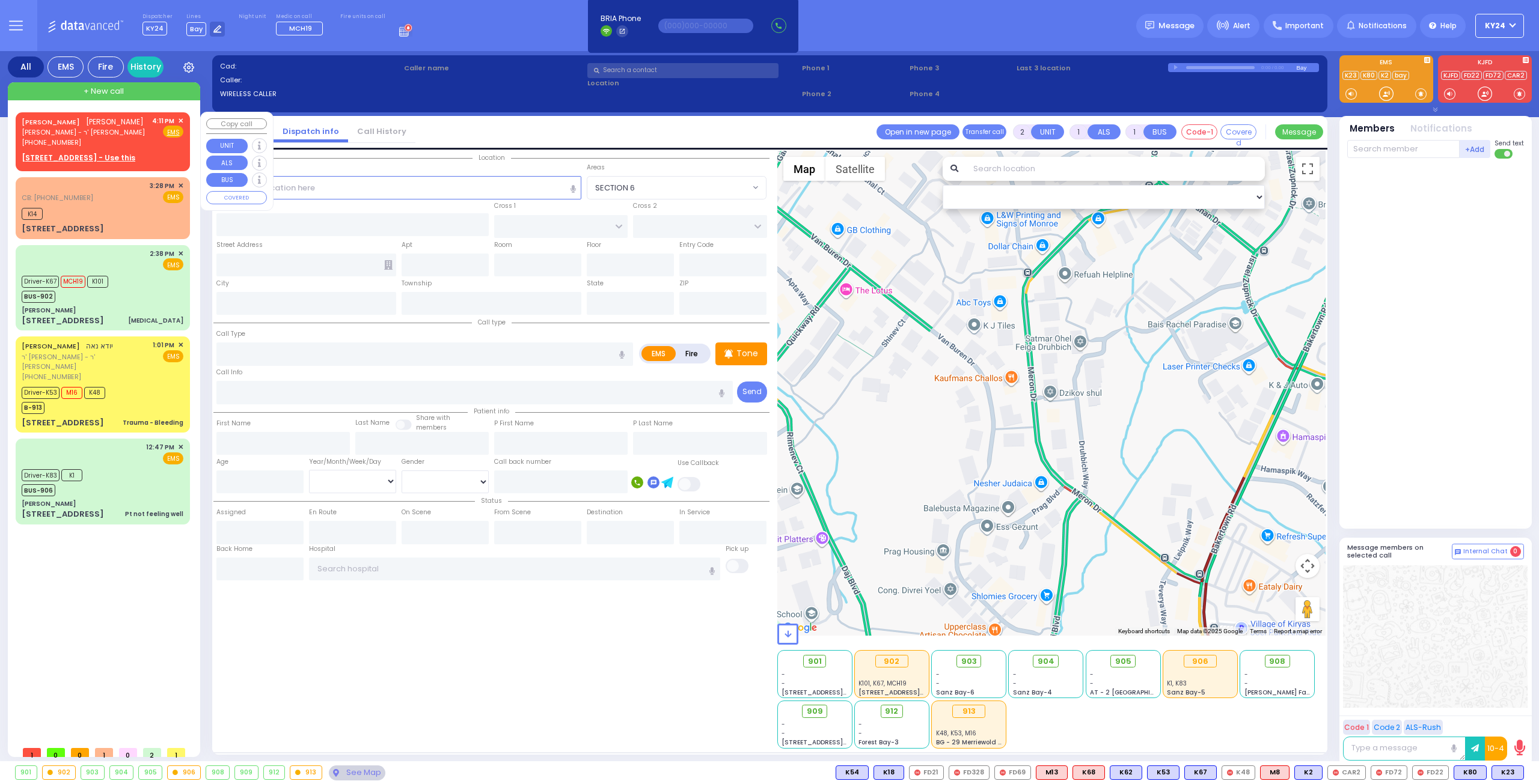
click at [143, 131] on div "[PERSON_NAME] [PERSON_NAME] [PERSON_NAME] [PHONE_NUMBER] 4:11 PM ✕ Fire" at bounding box center [103, 131] width 161 height 32
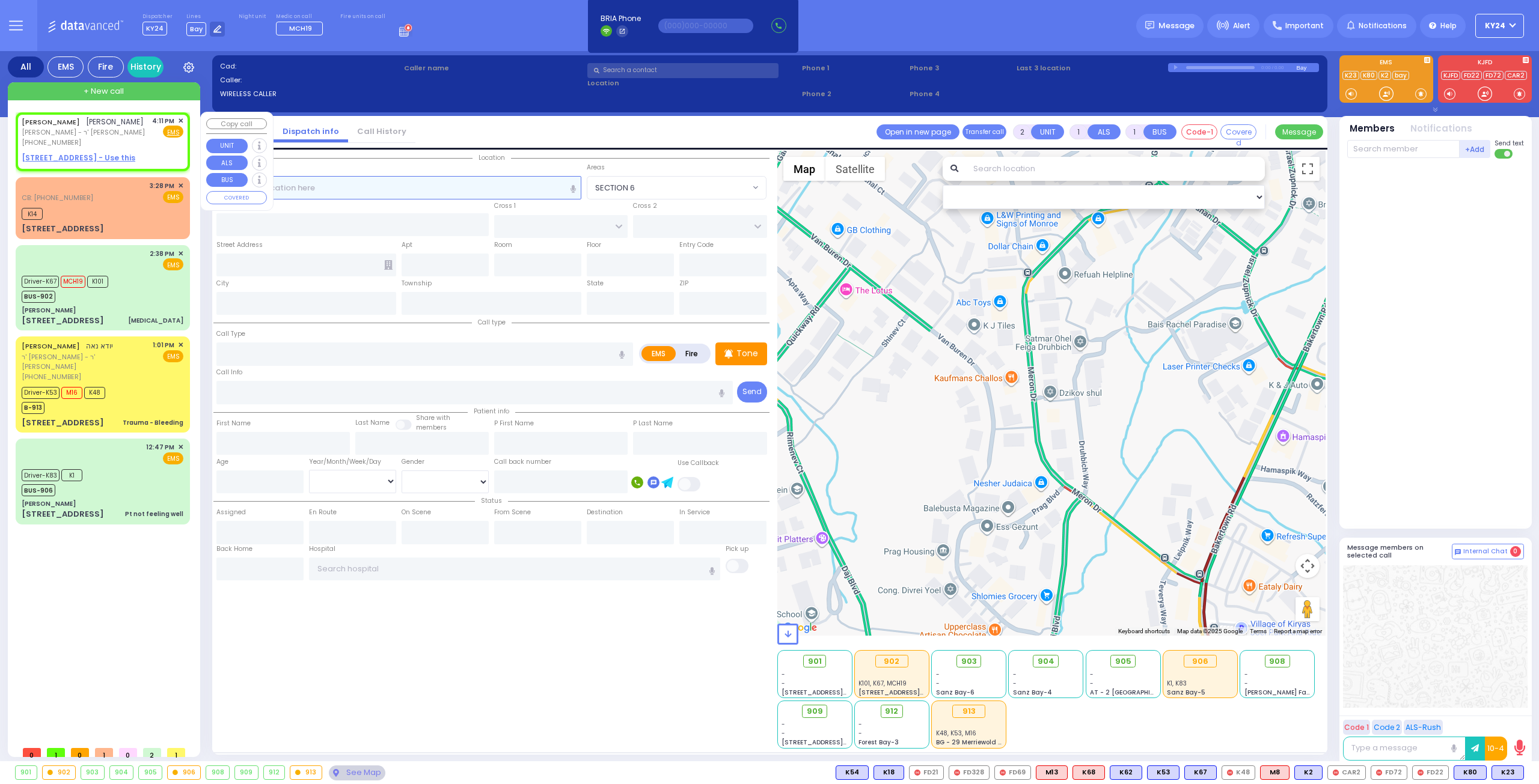
select select
radio input "true"
type input "[PERSON_NAME]"
select select
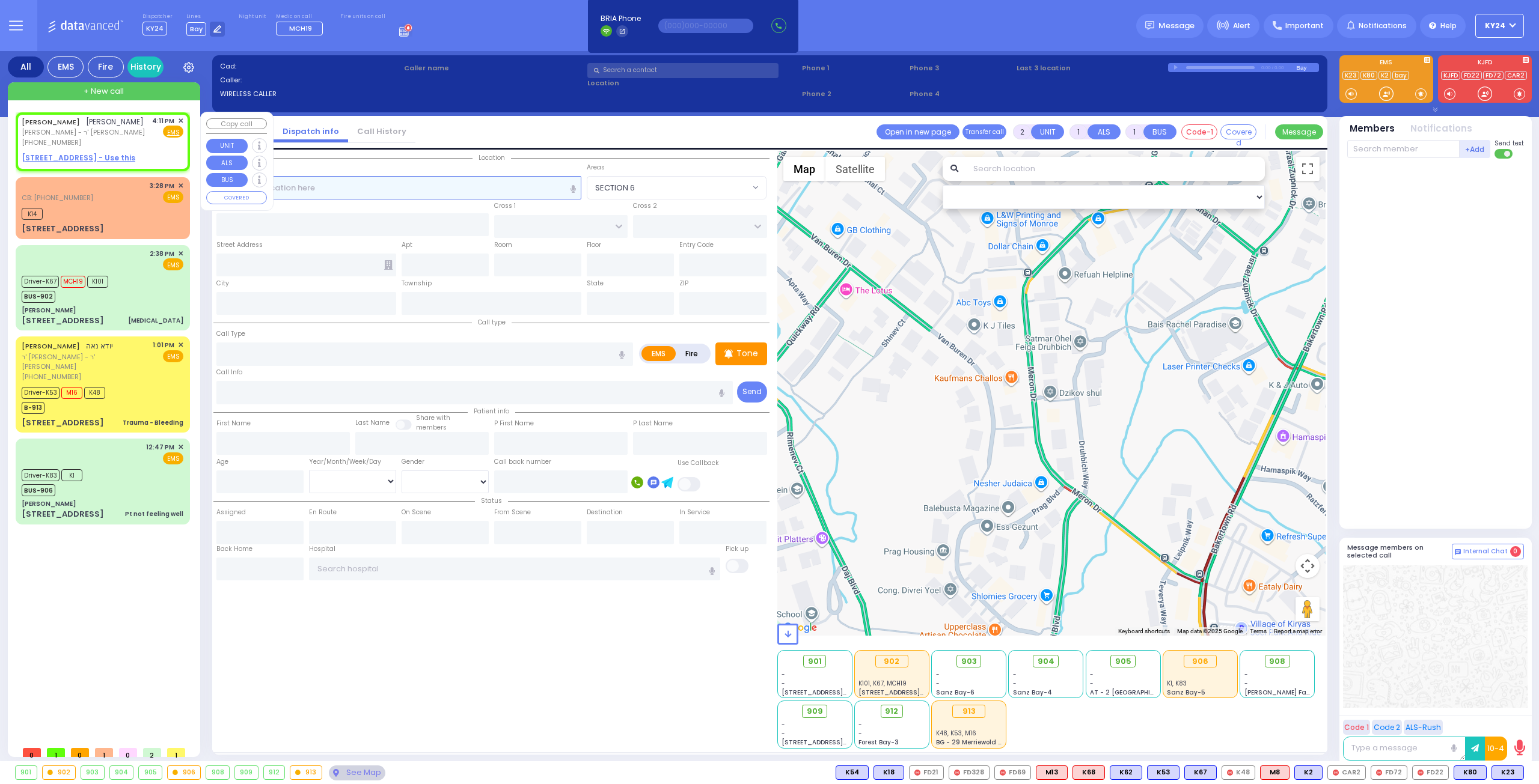
type input "16:11"
select select "Hatzalah Garages"
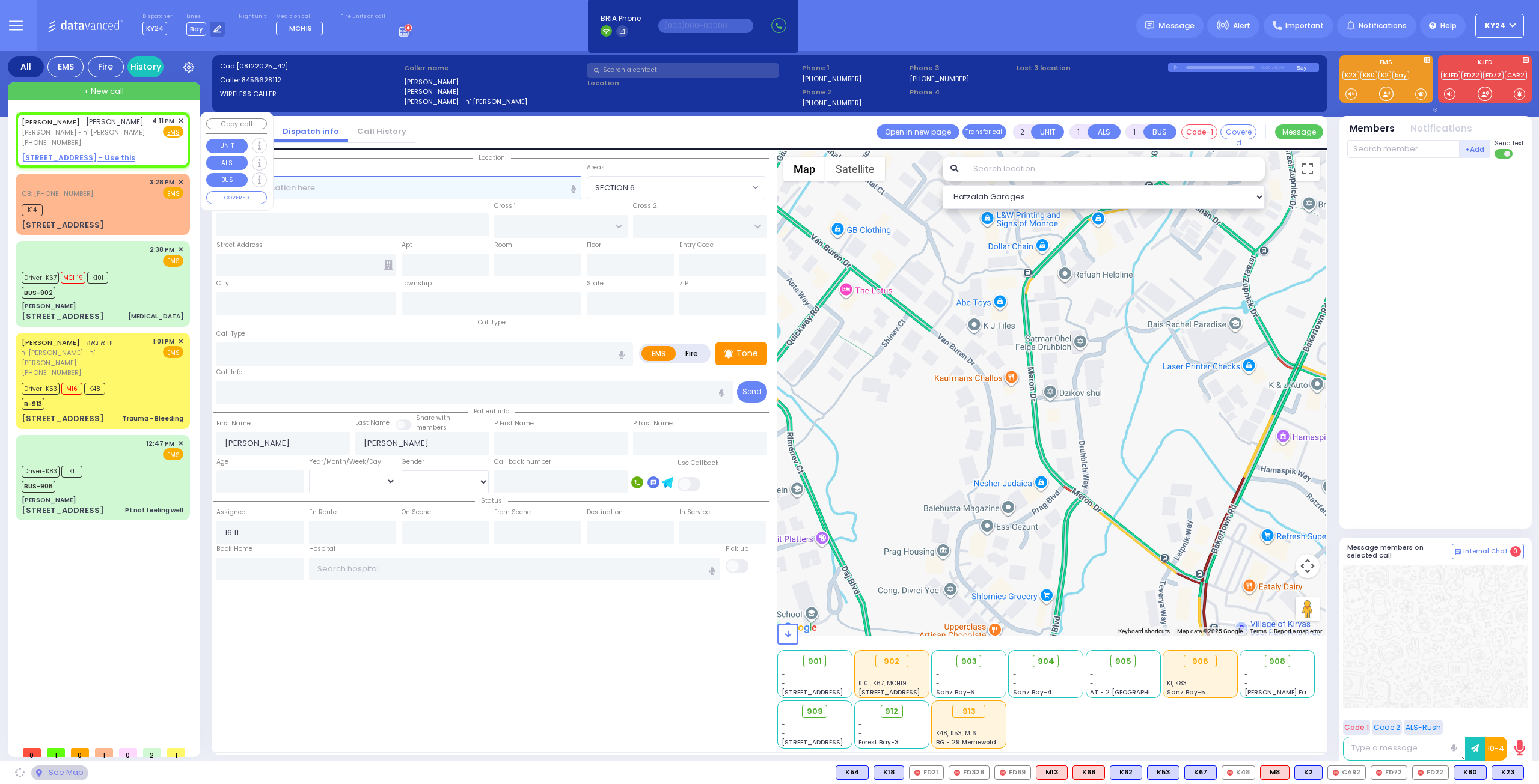
select select
radio input "true"
select select
select select "Hatzalah Garages"
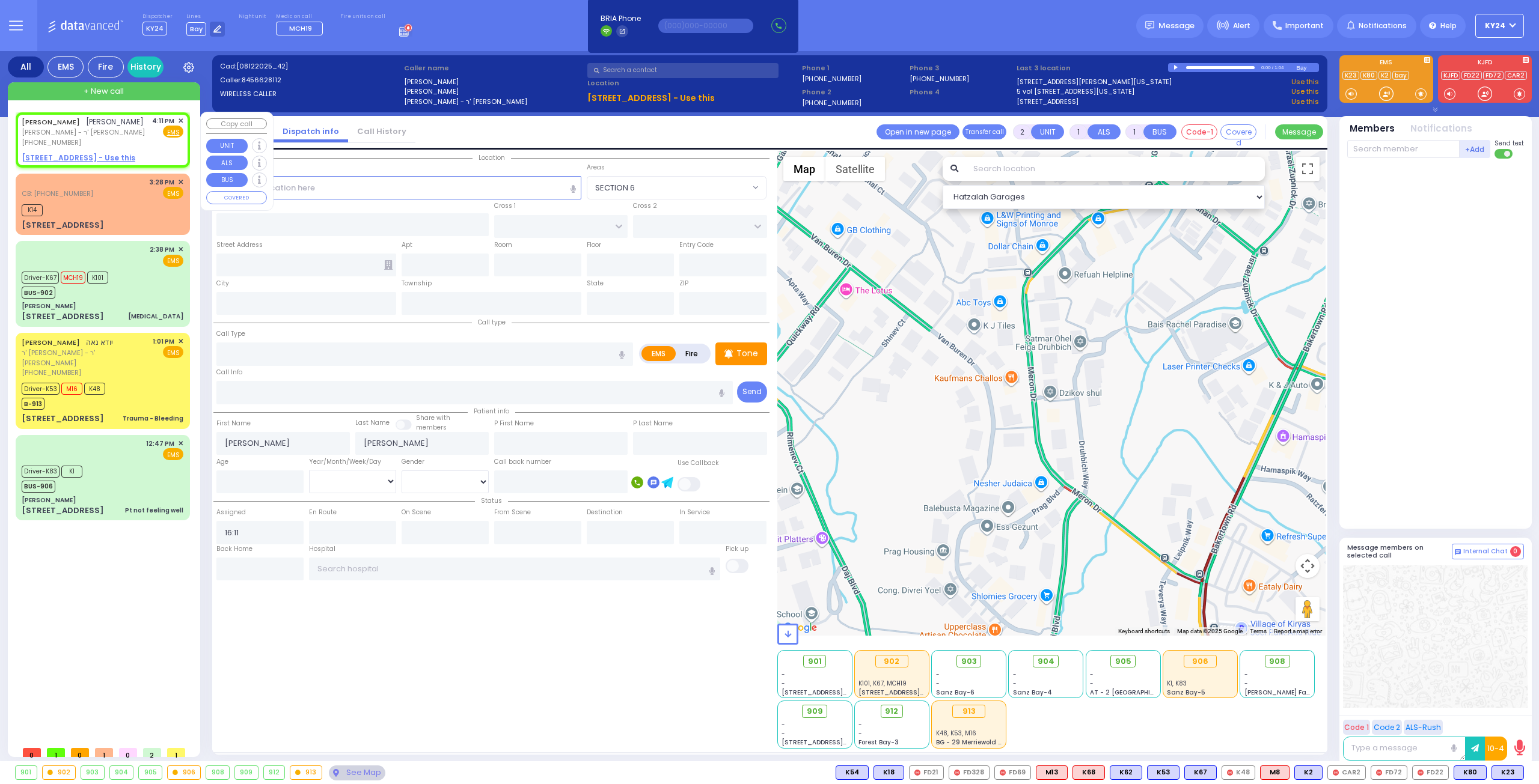
click at [183, 121] on span "✕" at bounding box center [180, 121] width 6 height 11
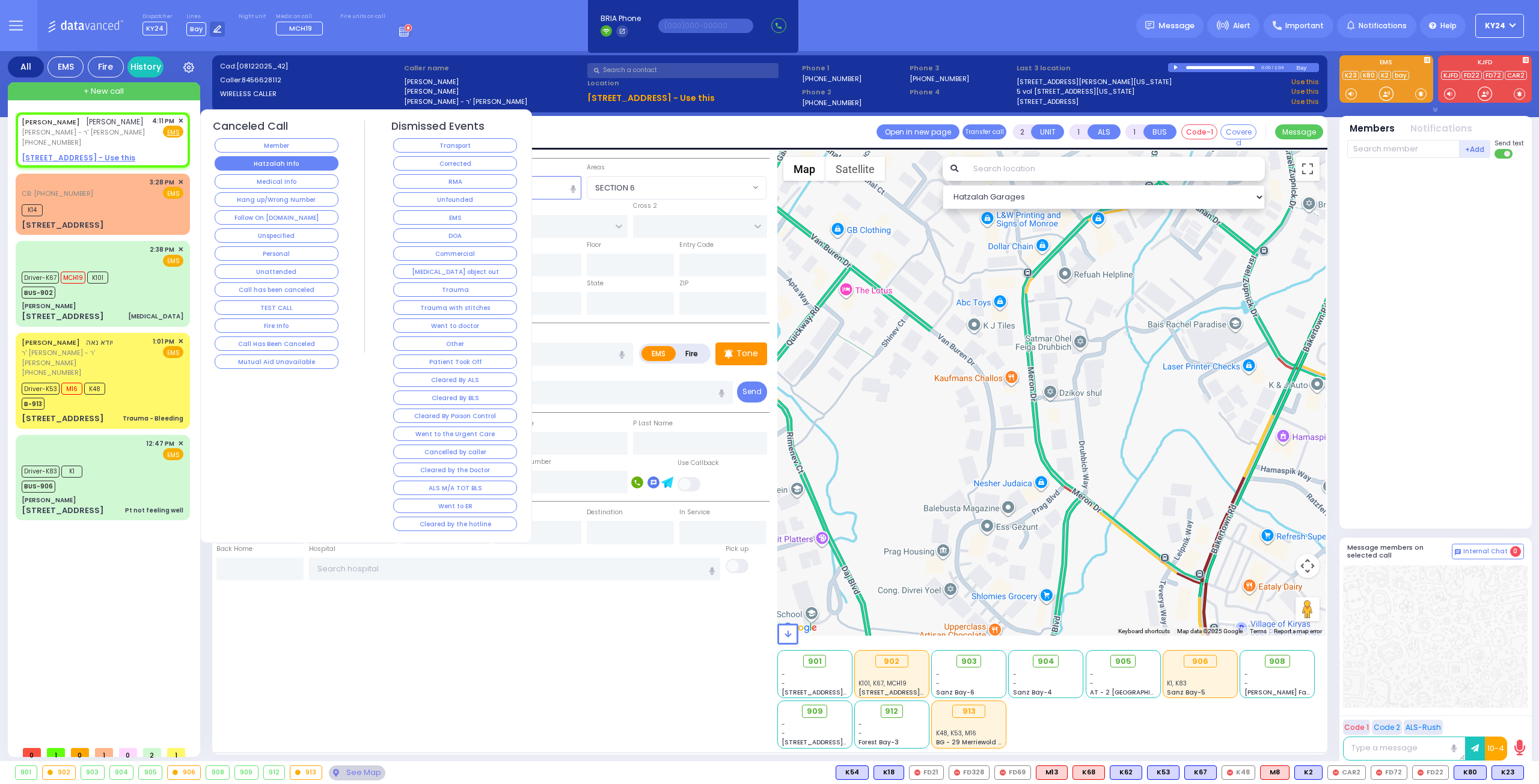
click at [314, 159] on button "Hatzalah Info" at bounding box center [276, 164] width 124 height 15
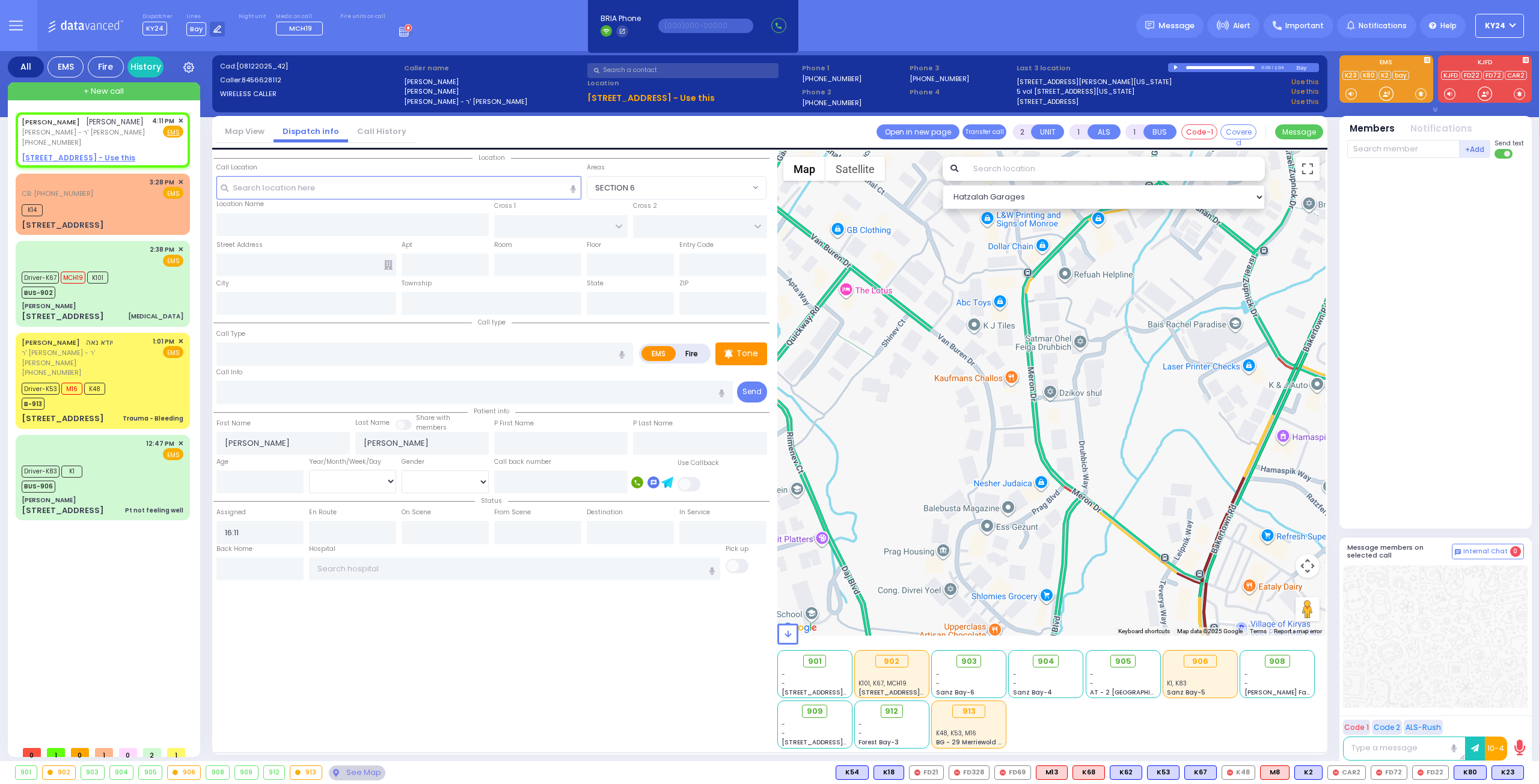
select select
radio input "true"
select select
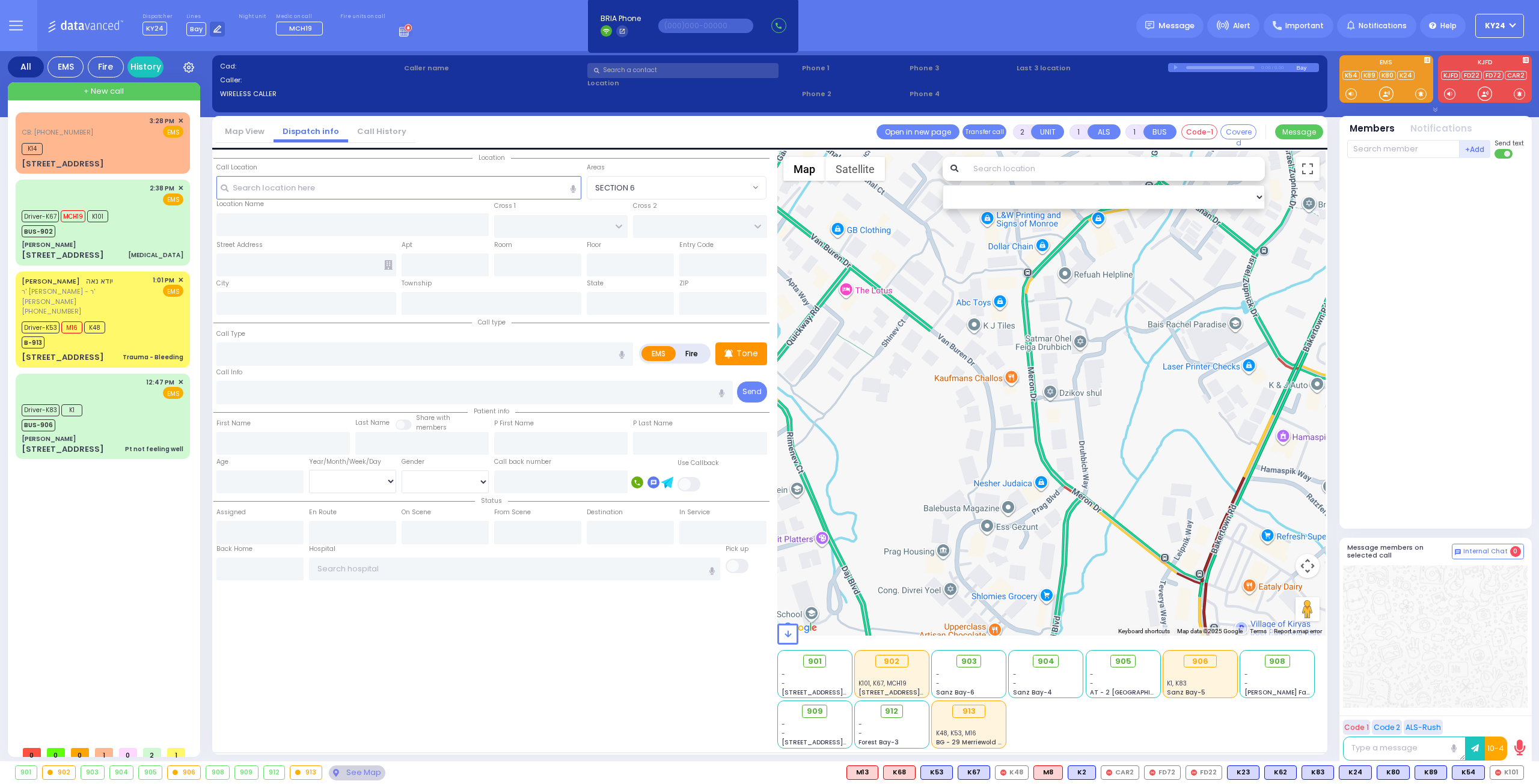
select select
radio input "true"
type input "[PERSON_NAME]"
select select
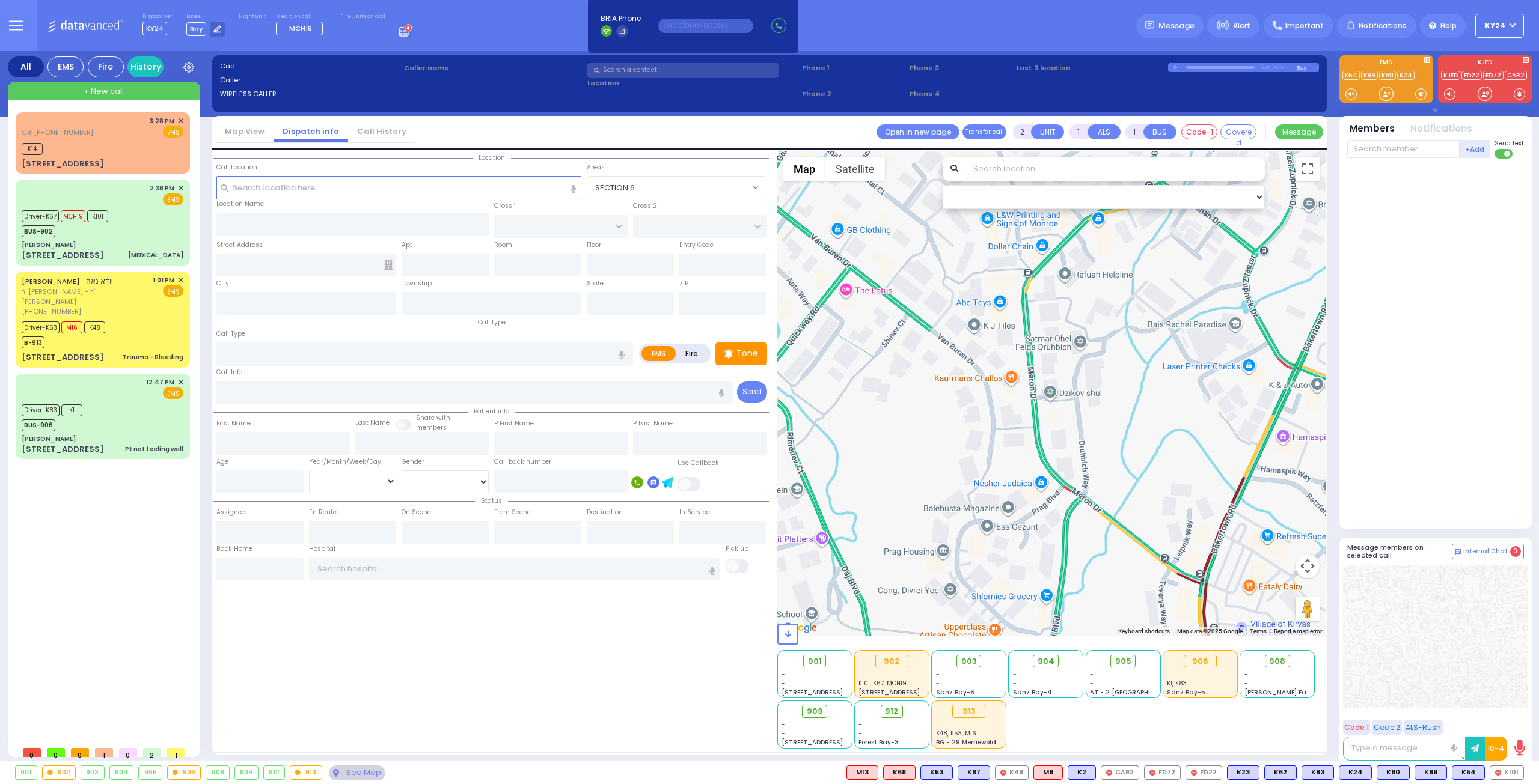
type input "16:41"
select select
radio input "true"
select select
select select "Hatzalah Garages"
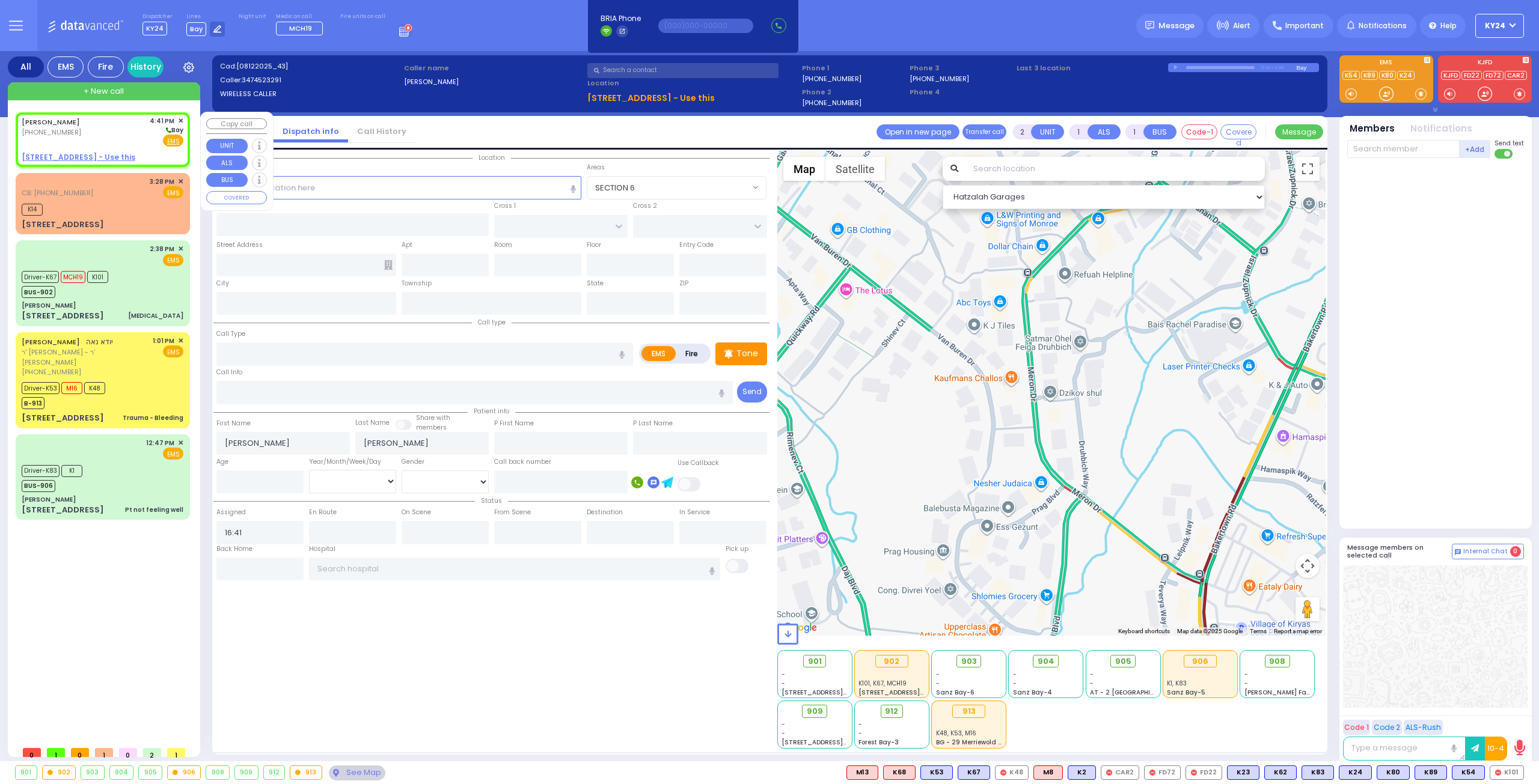
click at [84, 134] on div "[PHONE_NUMBER]" at bounding box center [53, 132] width 63 height 11
select select
radio input "true"
select select
select select "Hatzalah Garages"
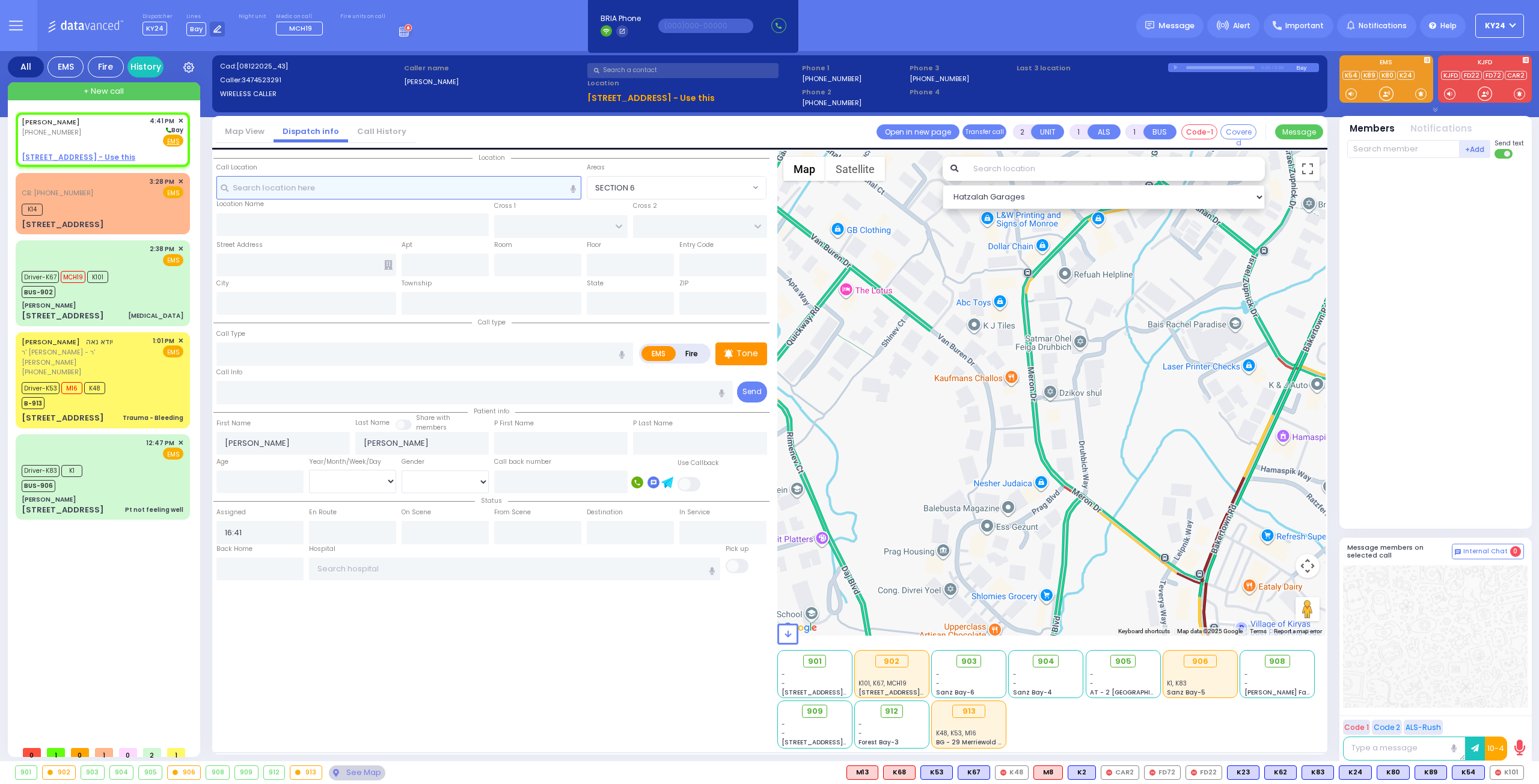
click at [441, 189] on input "text" at bounding box center [399, 187] width 365 height 23
click at [1324, 26] on span "Important" at bounding box center [1303, 25] width 38 height 11
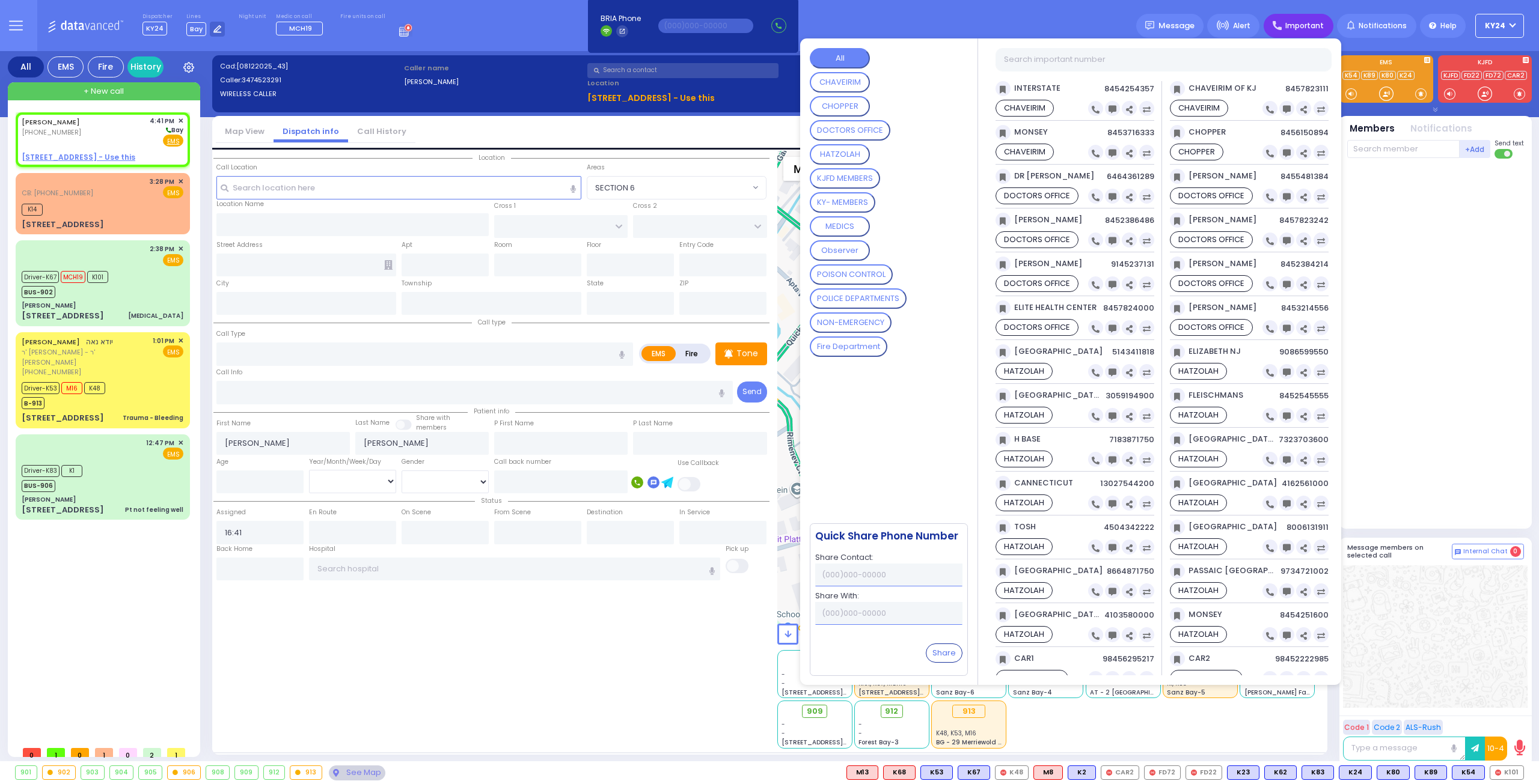
click at [863, 276] on CONTROL "POISON CONTROL" at bounding box center [851, 274] width 83 height 20
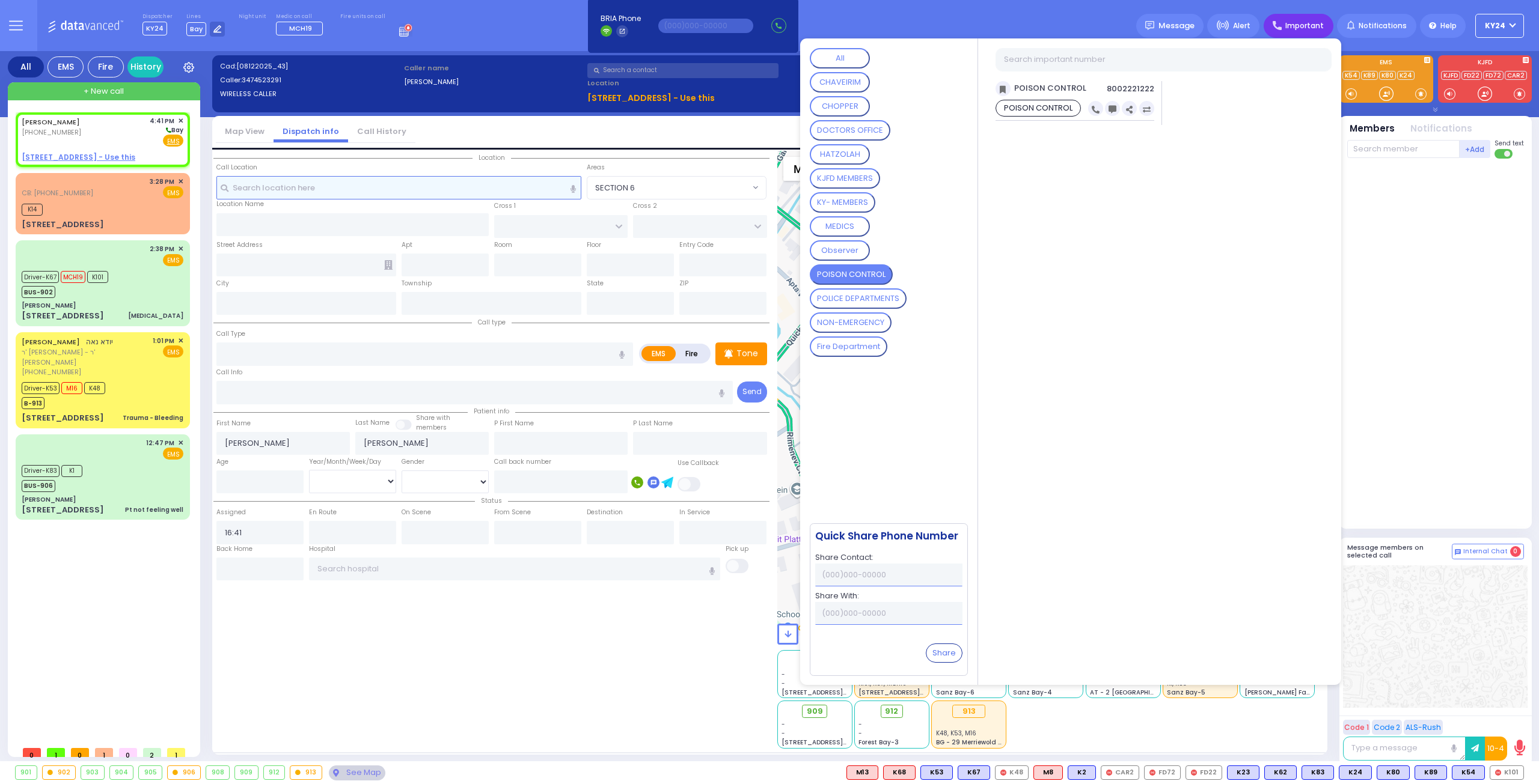
click at [496, 188] on input "text" at bounding box center [399, 187] width 365 height 23
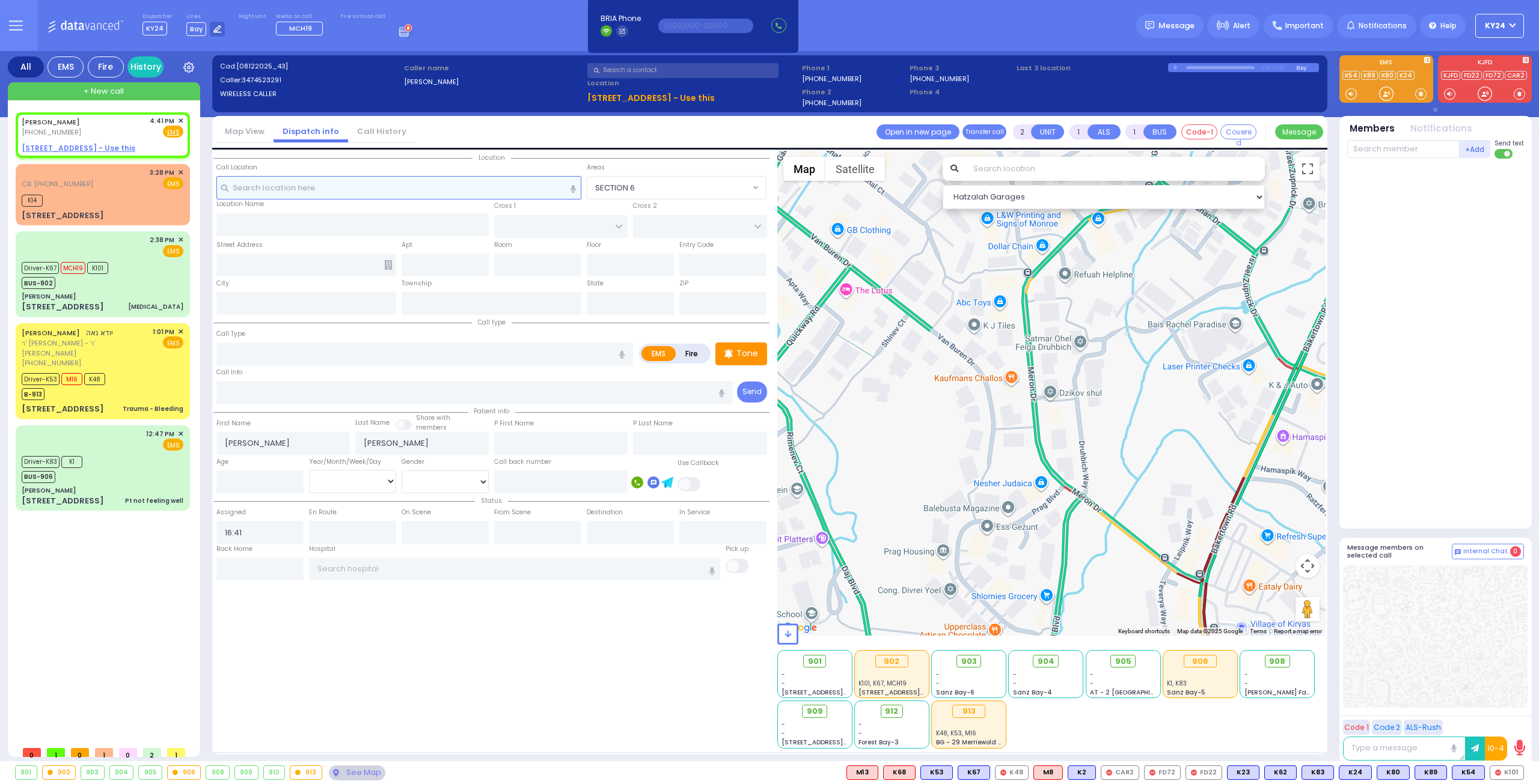
select select
radio input "true"
select select
select select "Hatzalah Garages"
click at [106, 151] on u "[STREET_ADDRESS] - Use this" at bounding box center [78, 148] width 113 height 11
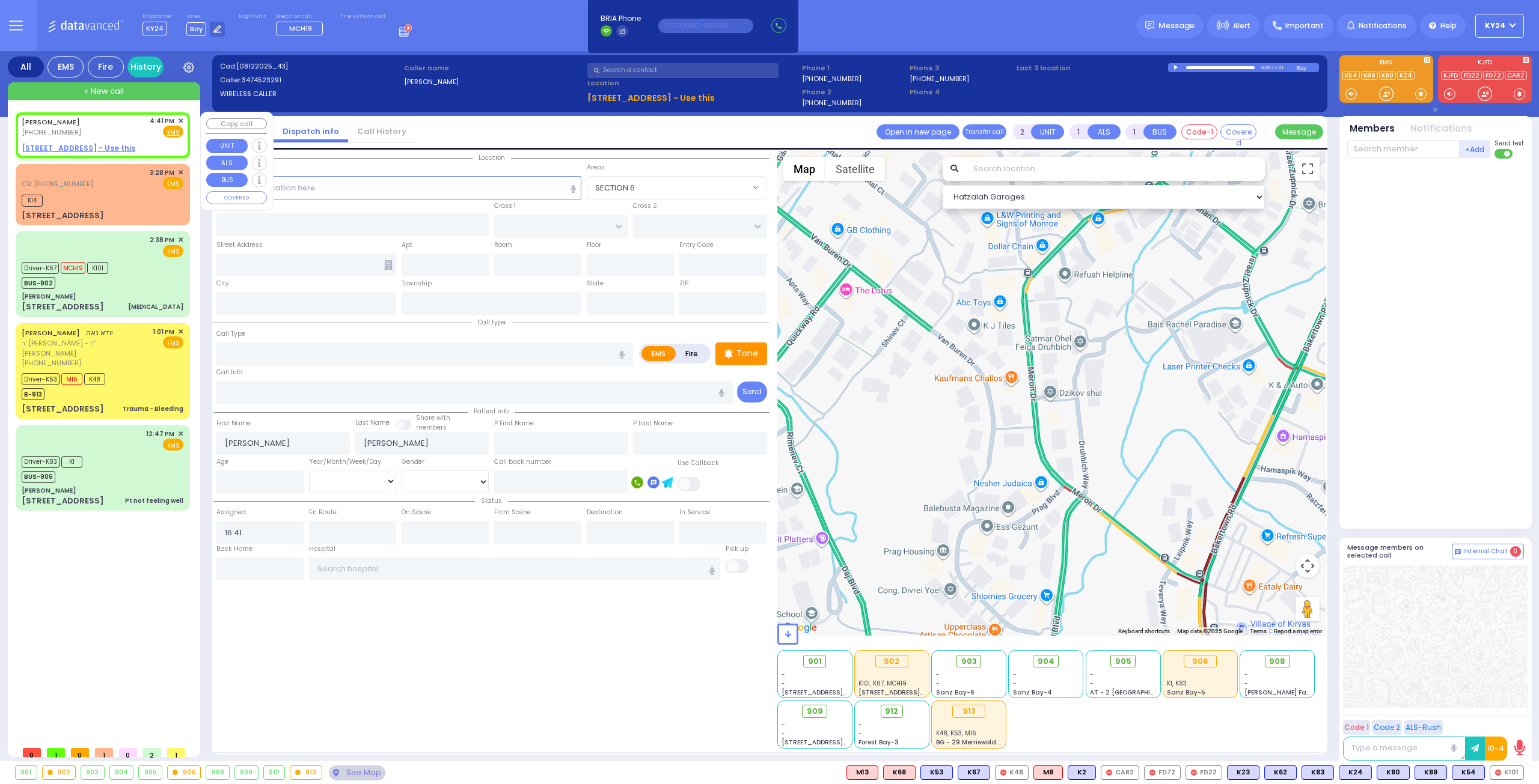
select select
radio input "true"
select select
select select "Hatzalah Garages"
select select
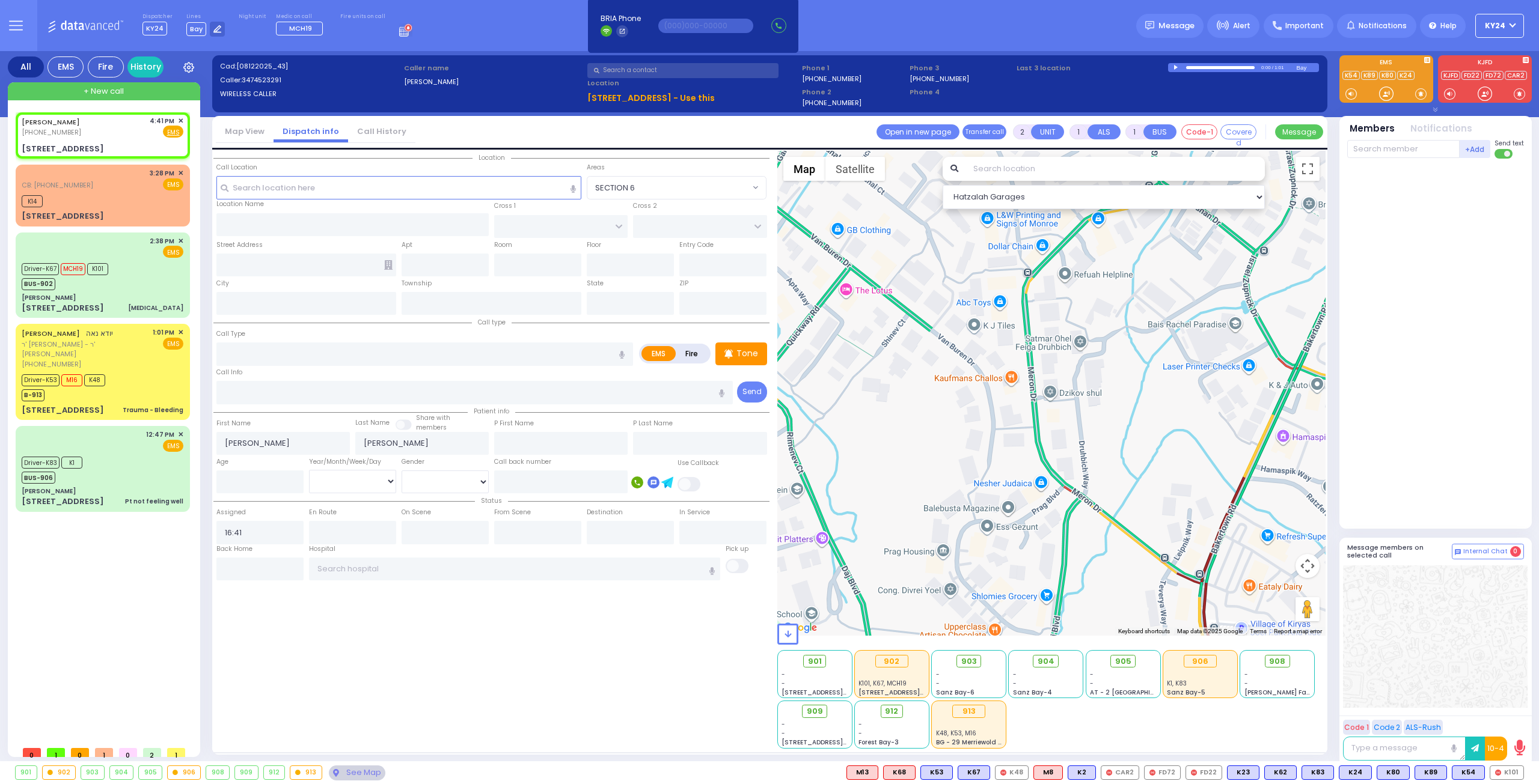
radio input "true"
select select
type input "CHUST RD"
type input "[GEOGRAPHIC_DATA]"
type input "[STREET_ADDRESS]"
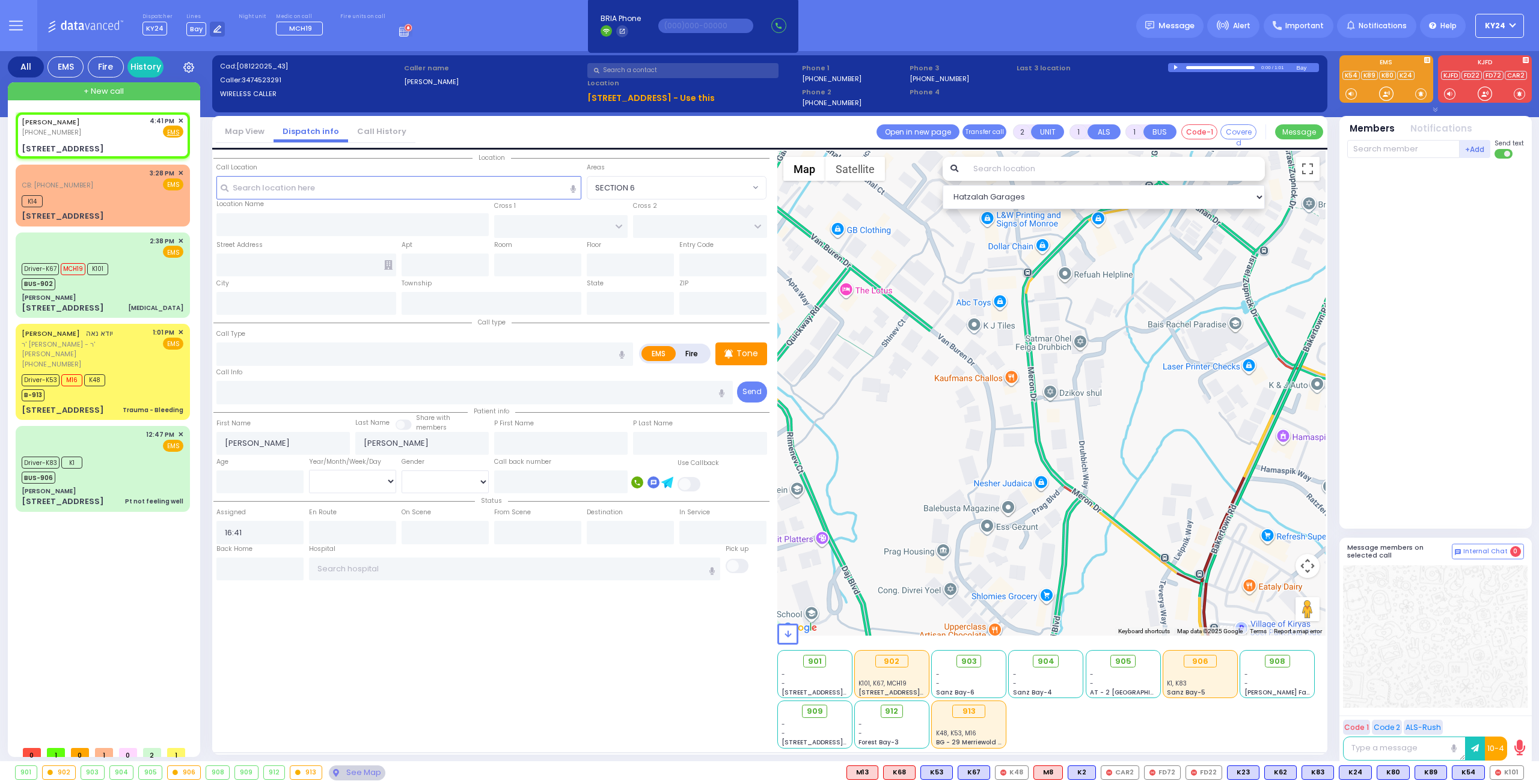
type input "304"
type input "Monroe"
type input "[US_STATE]"
type input "10950"
select select "[PERSON_NAME]"
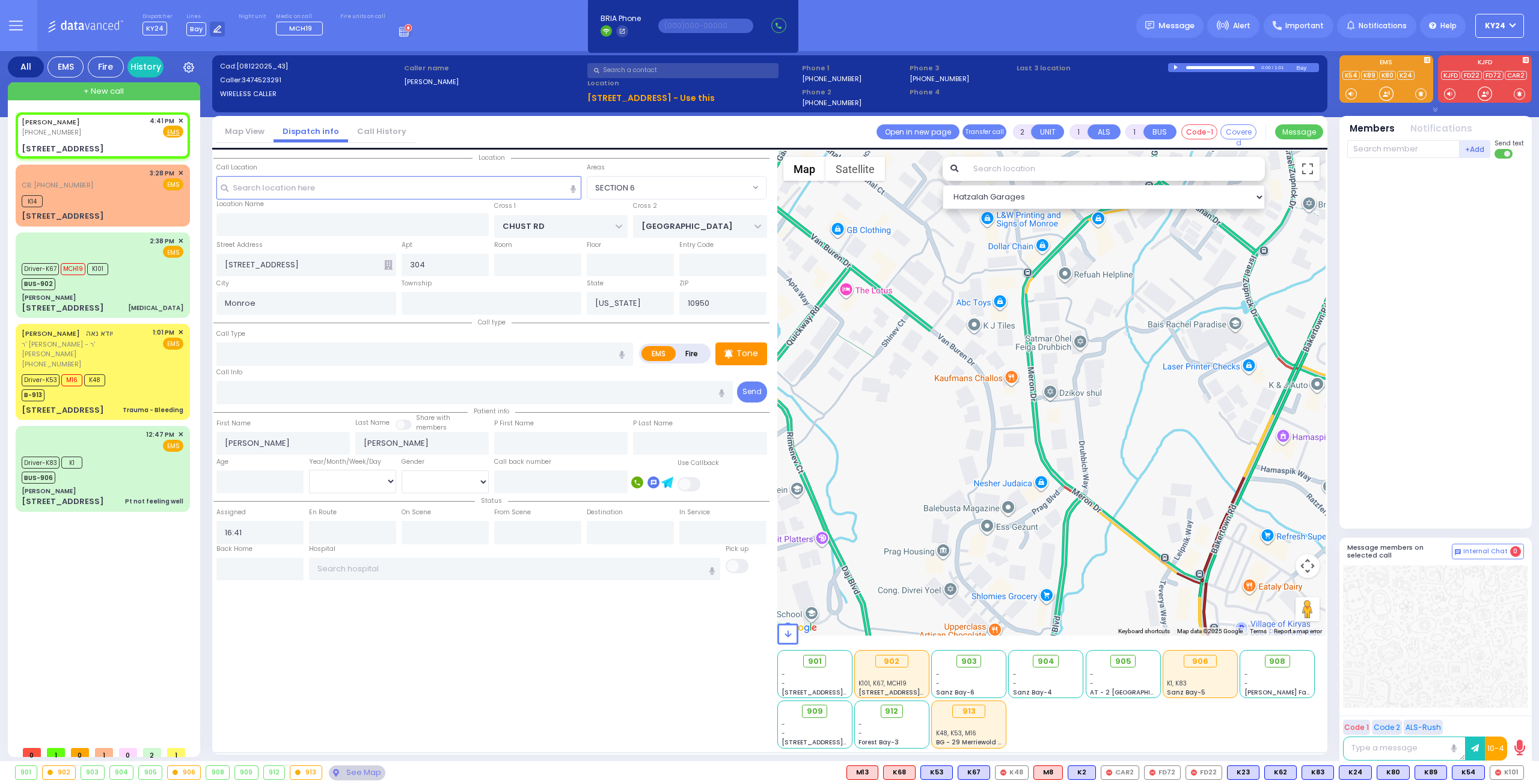
select select "Hatzalah Garages"
click at [329, 350] on input "text" at bounding box center [424, 354] width 417 height 23
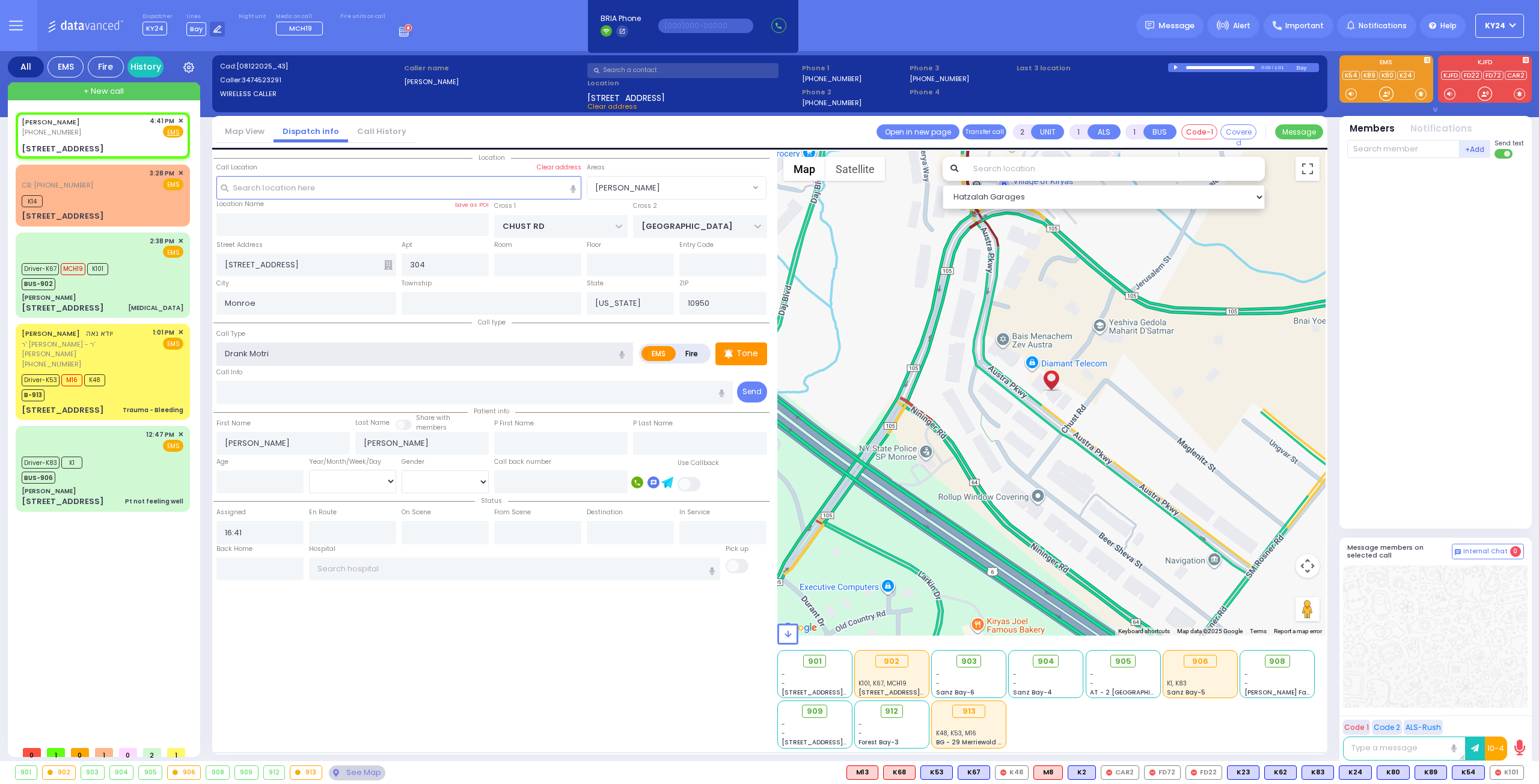
type input "Drank [MEDICAL_DATA]"
select select
radio input "true"
select select
select select "Hatzalah Garages"
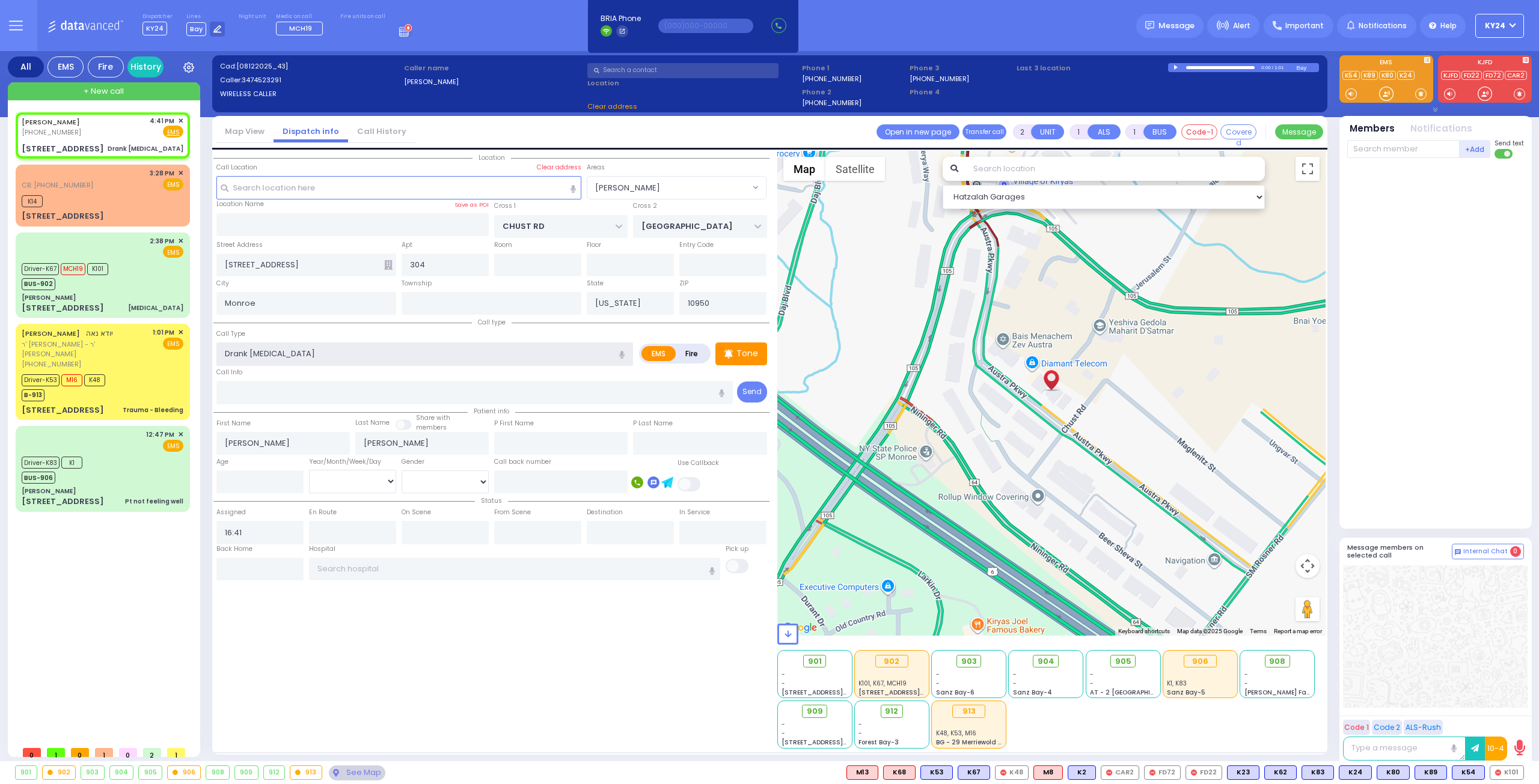
type input "Drank [MEDICAL_DATA]"
click at [1467, 407] on div at bounding box center [1436, 341] width 179 height 355
select select "[PERSON_NAME]"
select select
radio input "true"
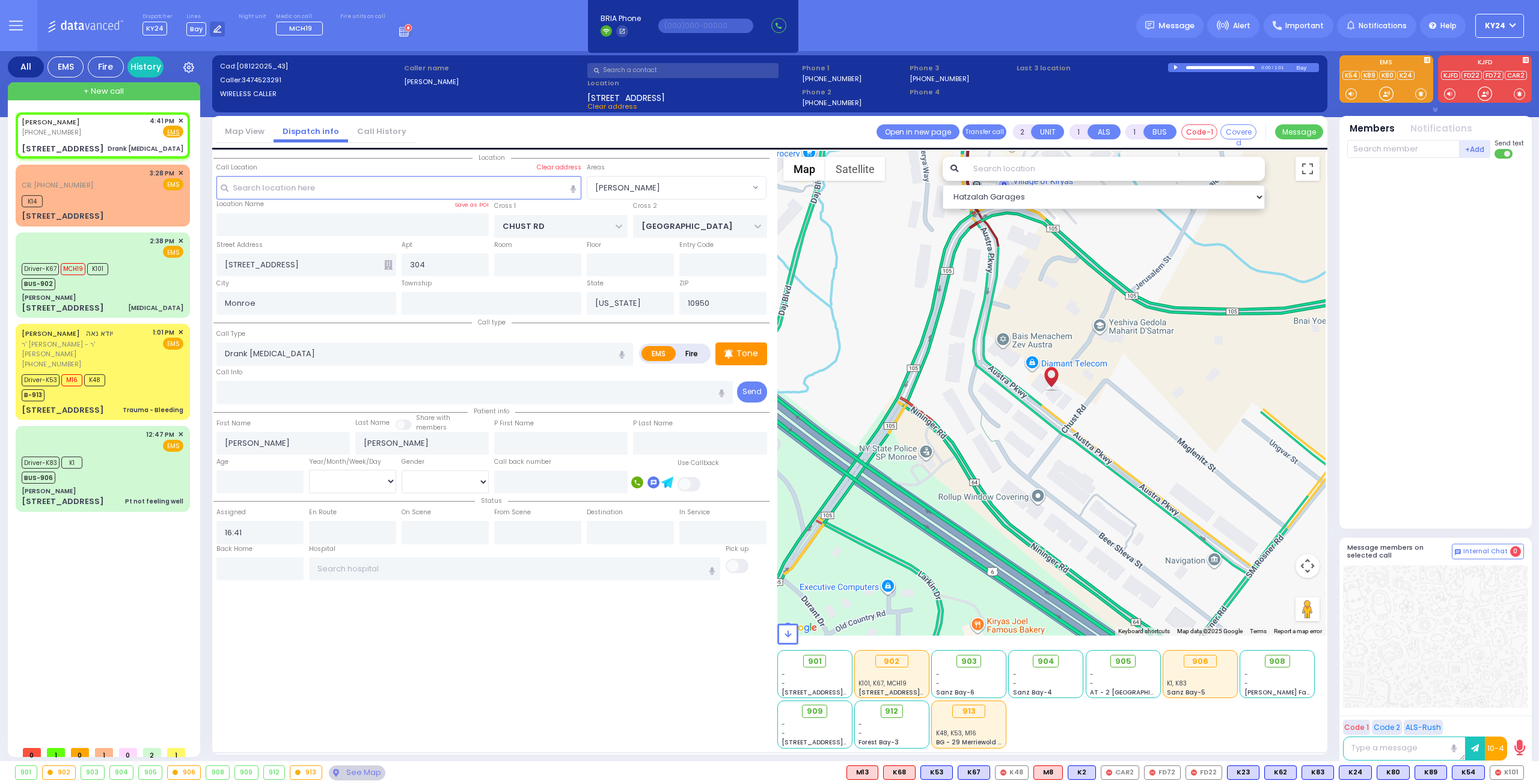
select select
select select "Hatzalah Garages"
select select "[PERSON_NAME]"
click at [1509, 772] on span "K101" at bounding box center [1507, 773] width 33 height 13
select select
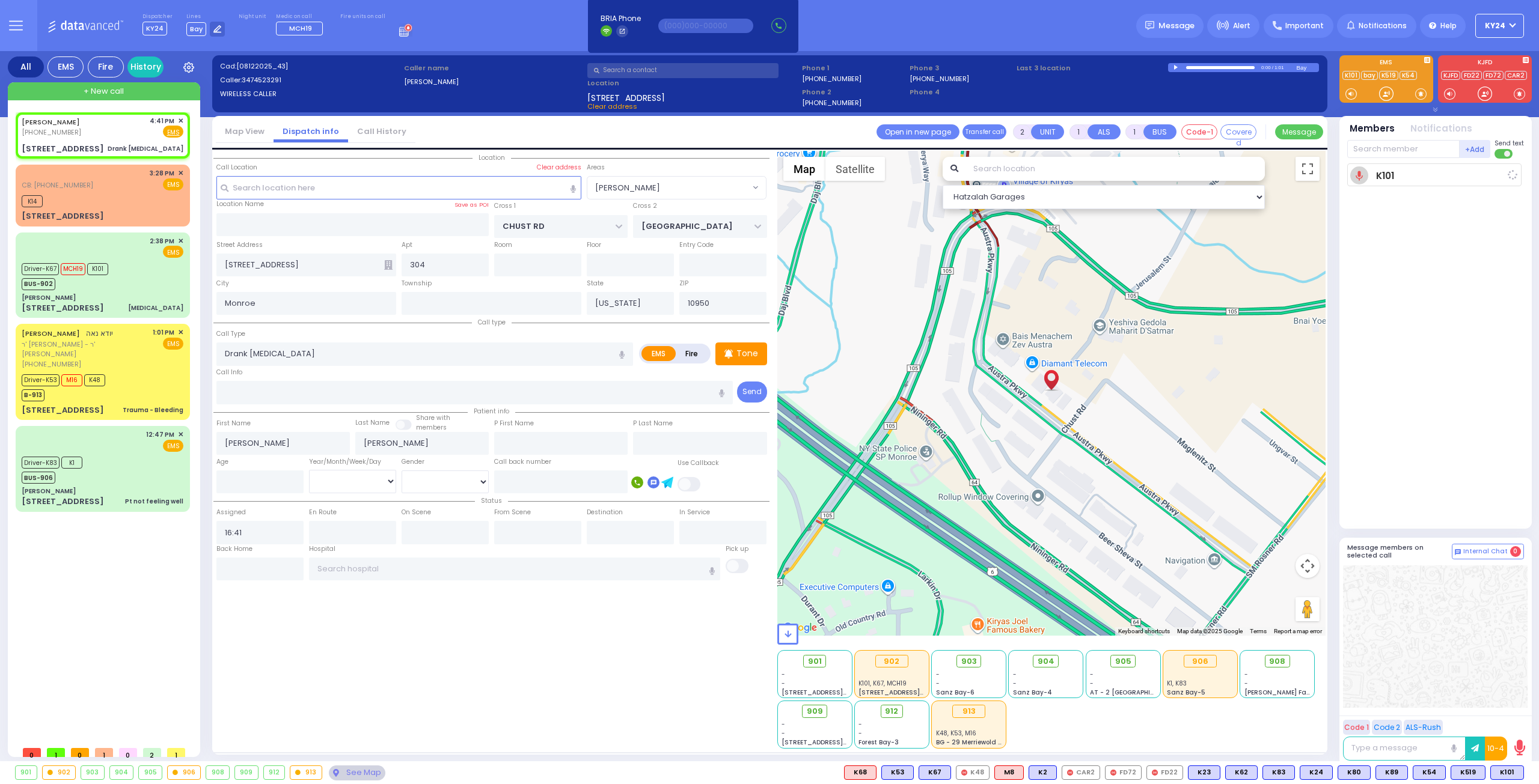
radio input "true"
select select
type input "16:43"
select select "Hatzalah Garages"
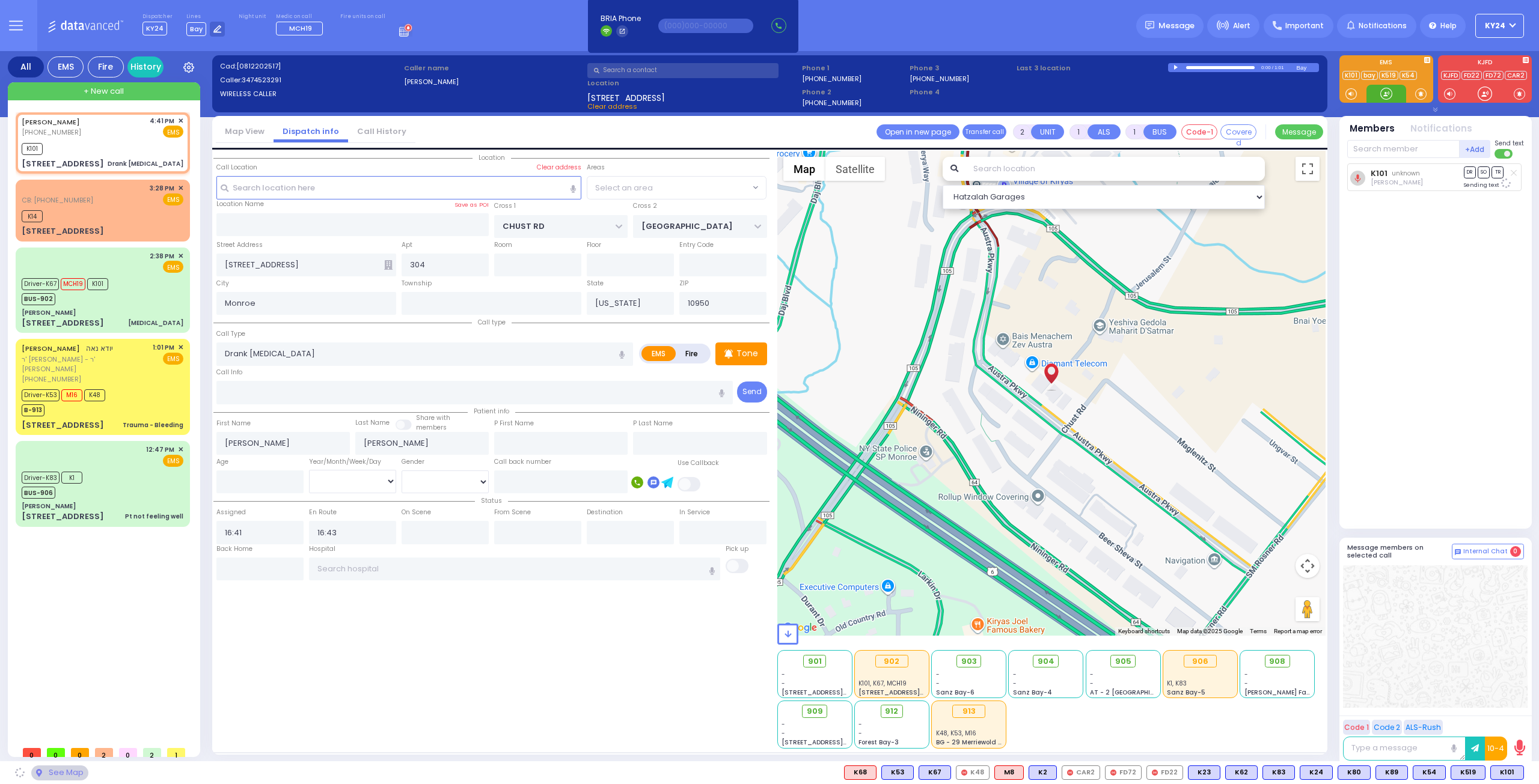
select select "[PERSON_NAME]"
click at [1506, 780] on div "901 902 903 904 905 906 K54 K2" at bounding box center [770, 773] width 1539 height 15
click at [1507, 774] on span "K54" at bounding box center [1506, 773] width 32 height 13
select select
radio input "true"
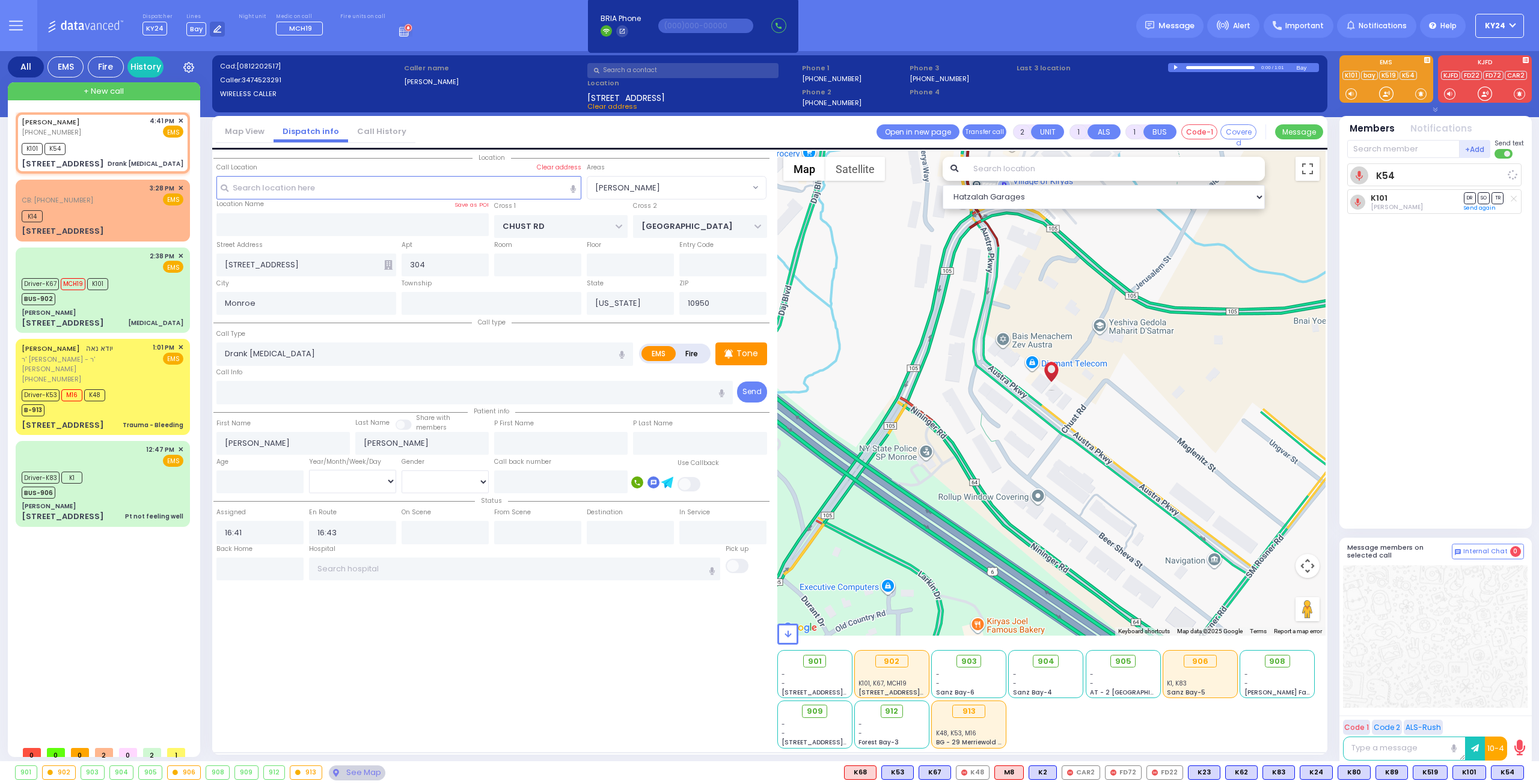
select select
select select "Hatzalah Garages"
select select "[PERSON_NAME]"
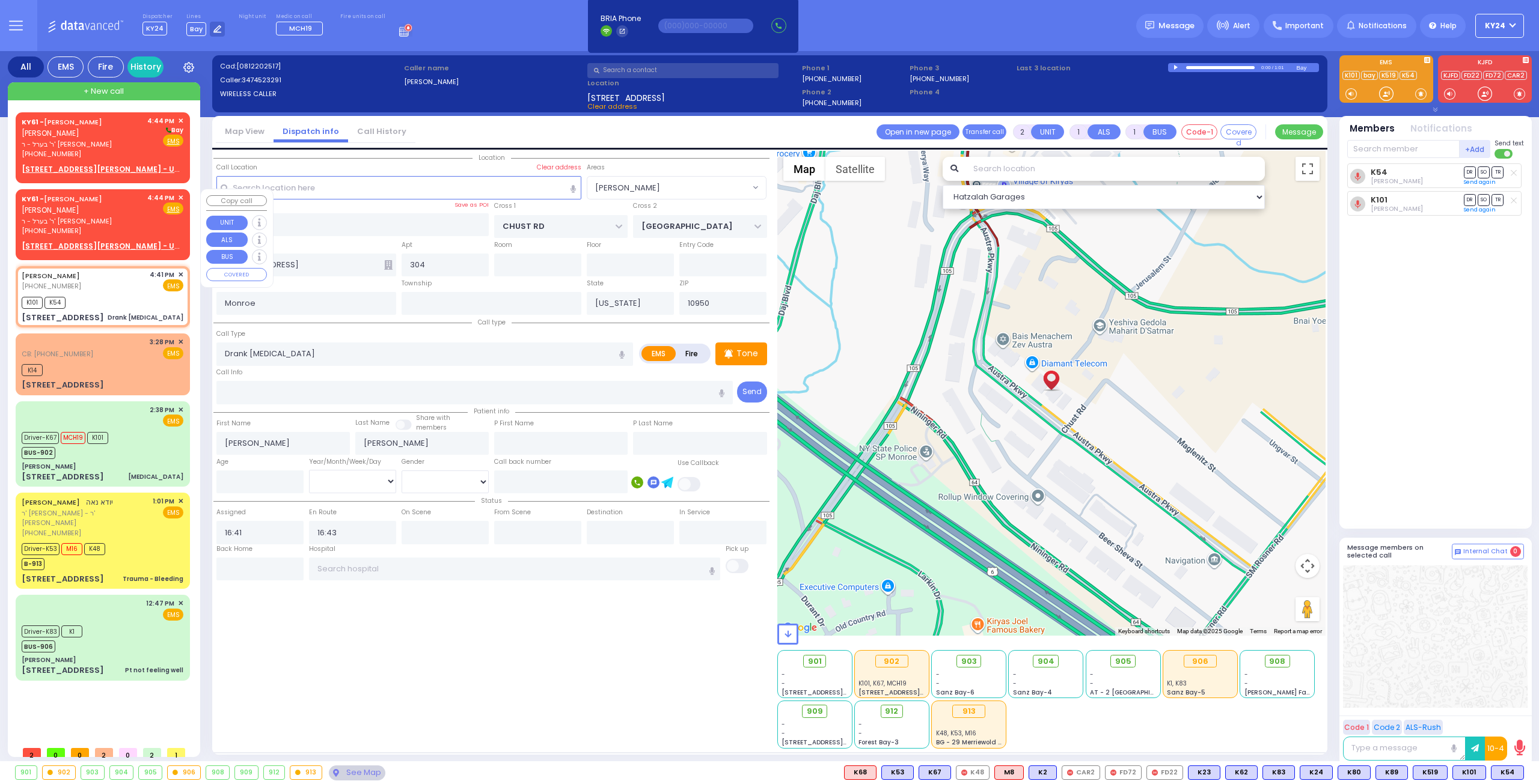
click at [179, 197] on span "✕" at bounding box center [180, 198] width 6 height 11
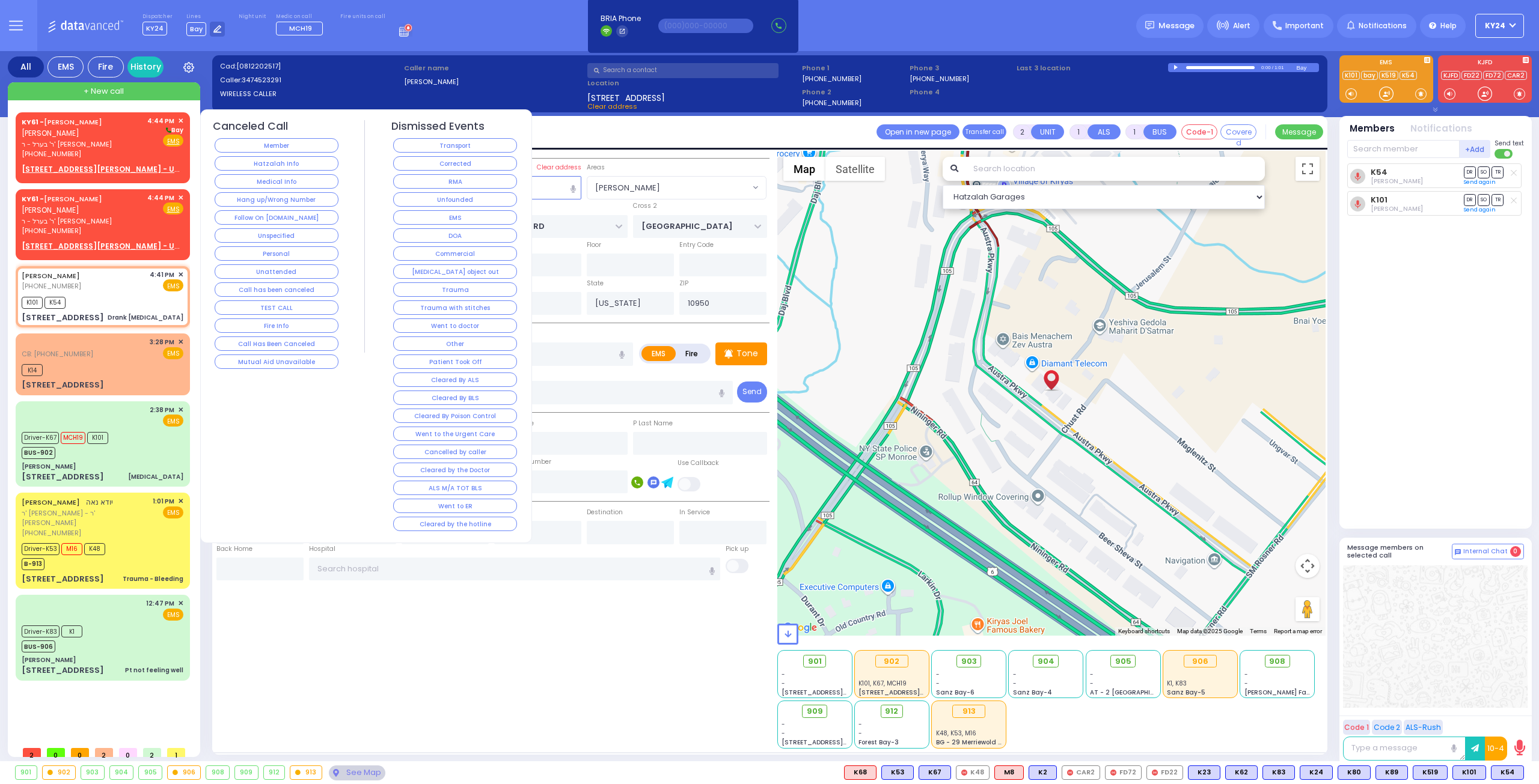
click at [323, 148] on button "Member" at bounding box center [276, 146] width 124 height 15
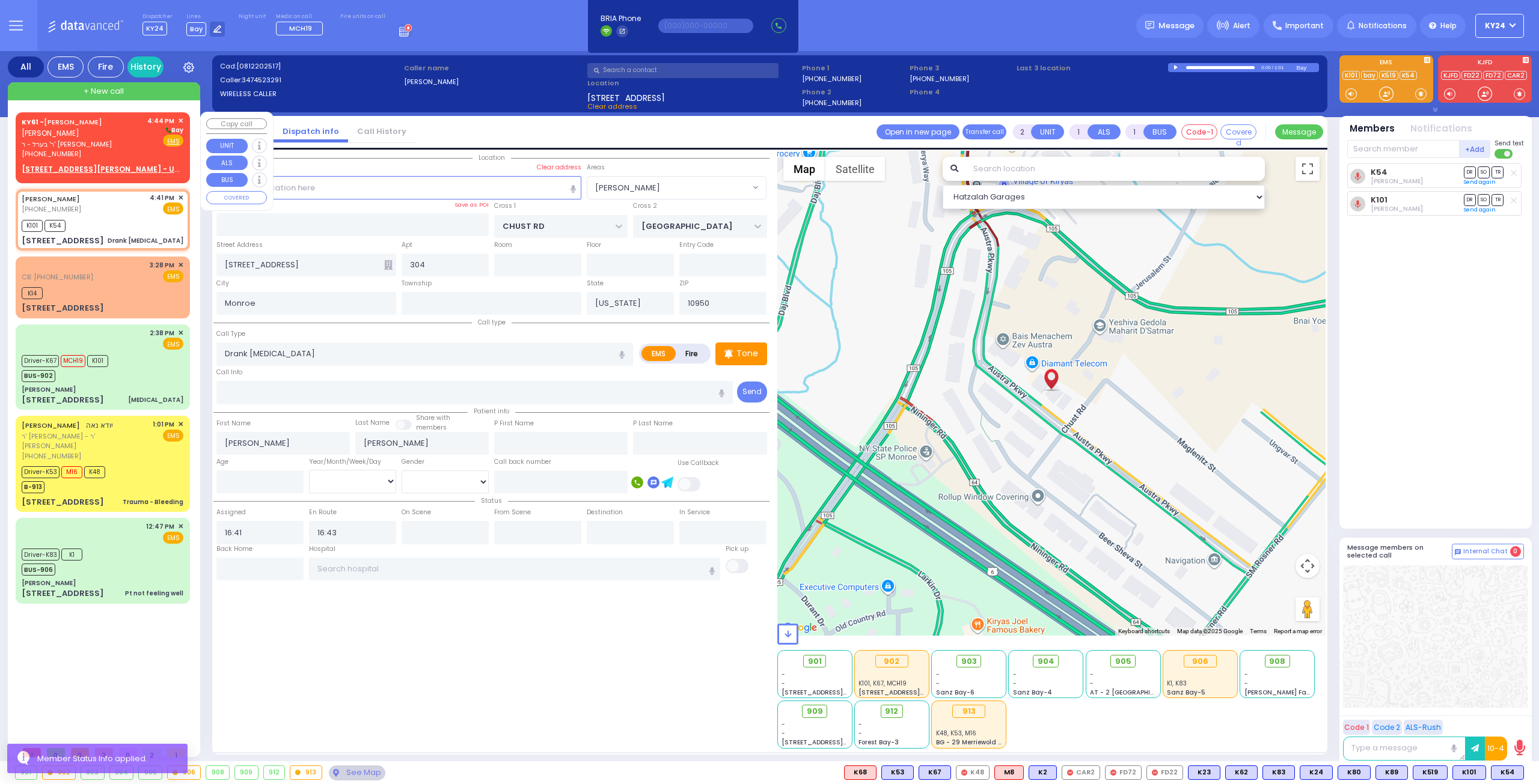
click at [121, 148] on span "ר' בערל - ר' [PERSON_NAME]" at bounding box center [82, 144] width 121 height 11
select select
radio input "true"
type input "[PERSON_NAME]"
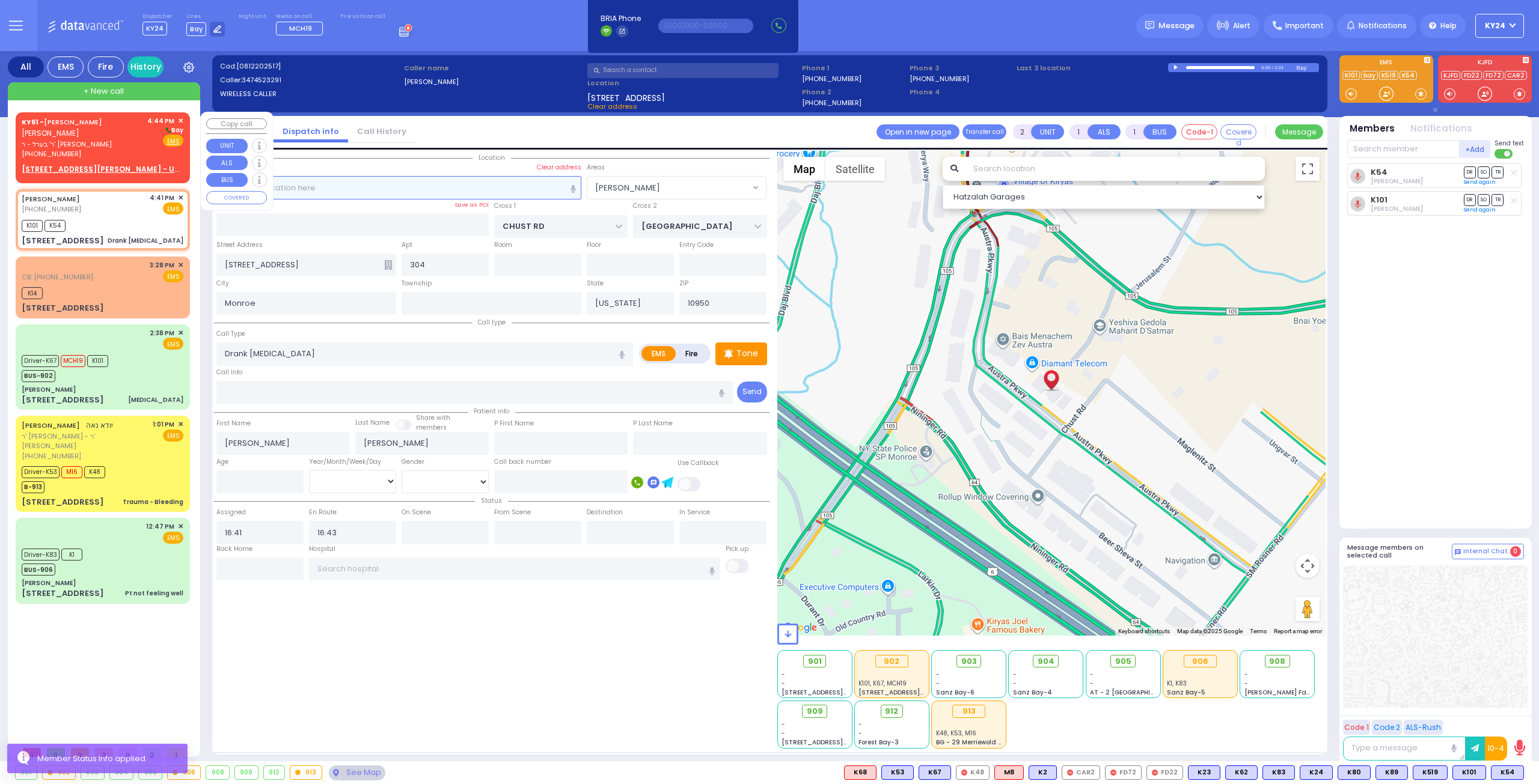
select select
type input "16:44"
select select "Hatzalah Garages"
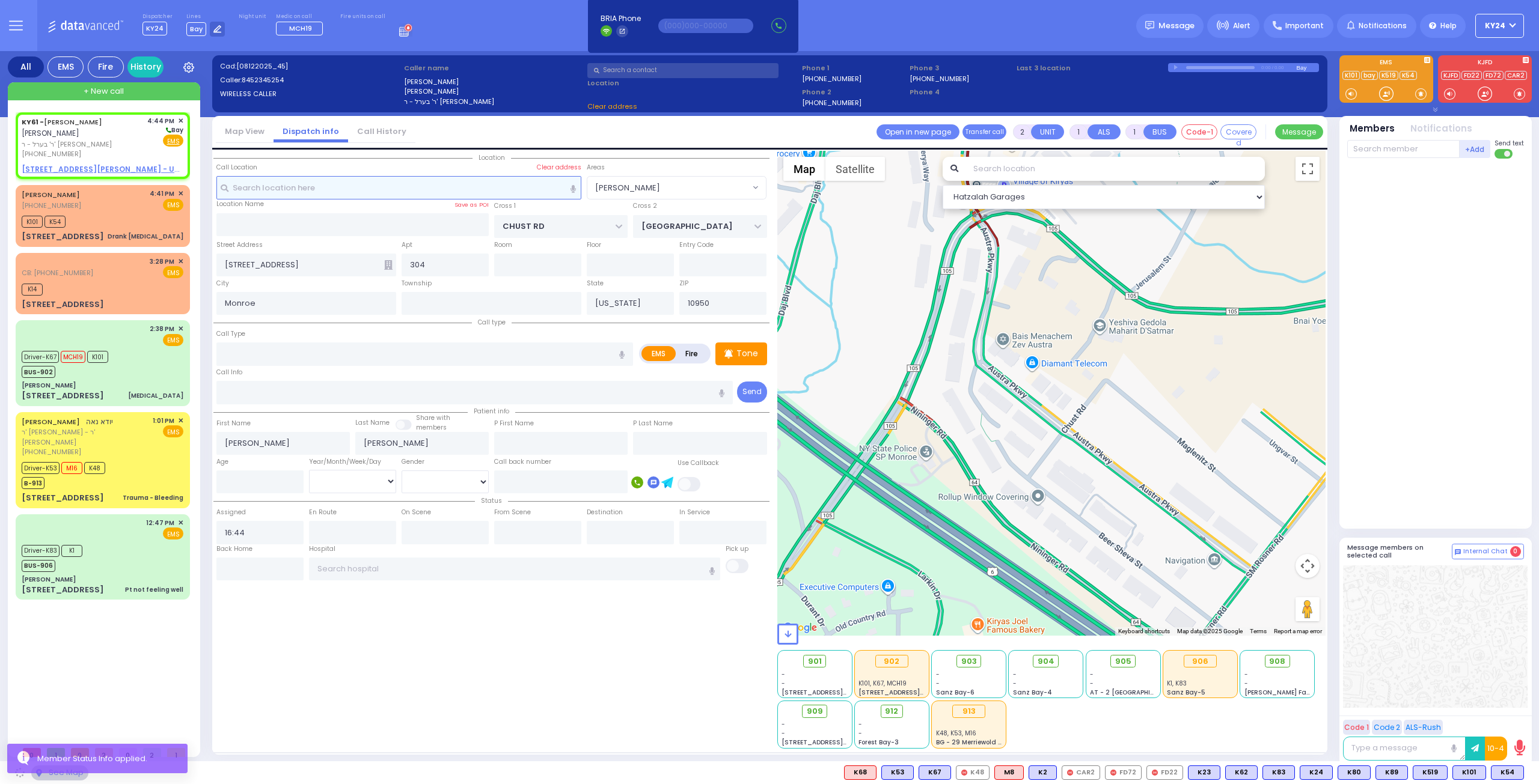
select select
radio input "true"
select select
select select "Hatzalah Garages"
click at [436, 185] on input "text" at bounding box center [399, 187] width 365 height 23
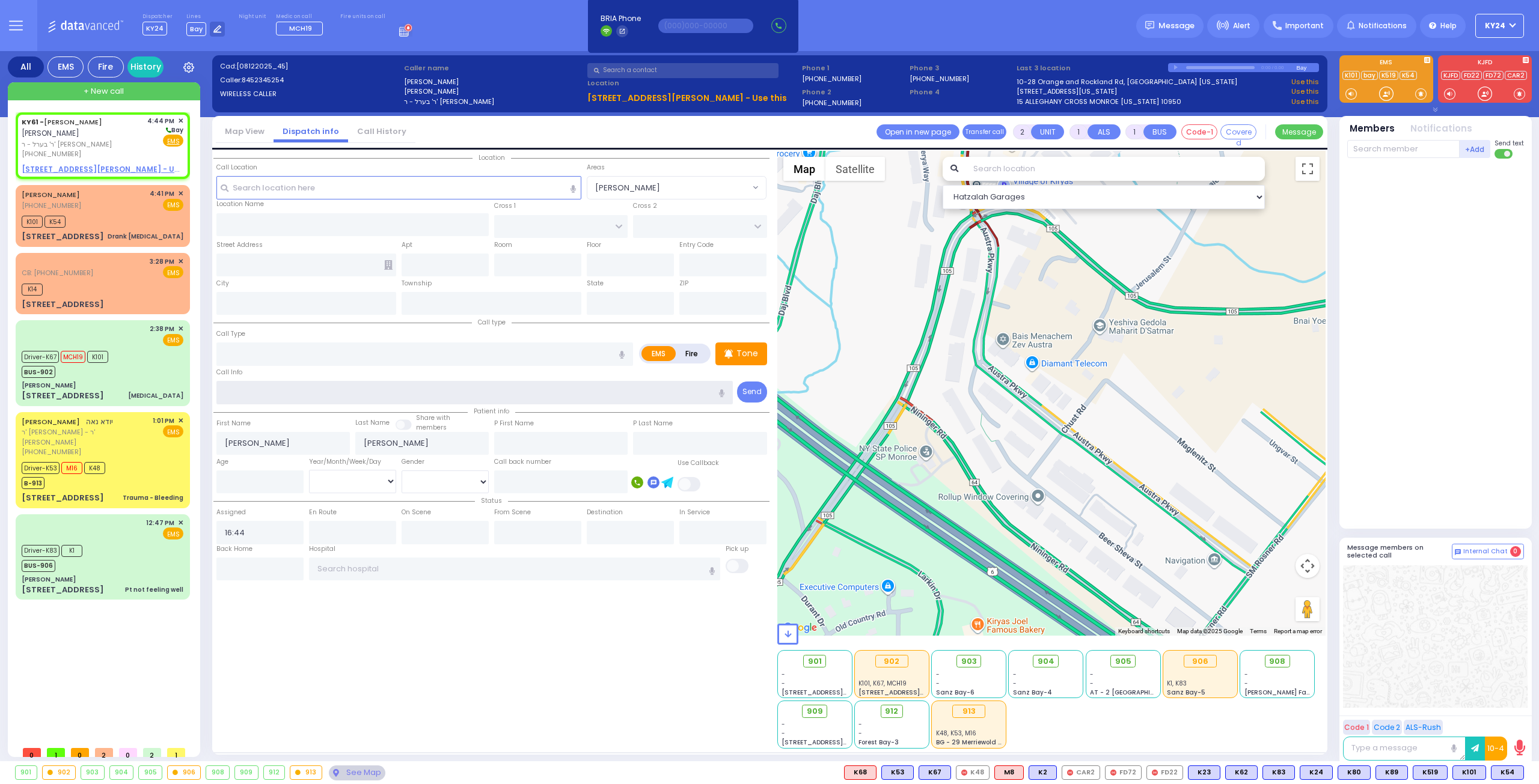
click at [393, 386] on input "text" at bounding box center [474, 392] width 517 height 23
click at [380, 353] on input "text" at bounding box center [424, 354] width 417 height 23
type input "9 Month"
select select
radio input "true"
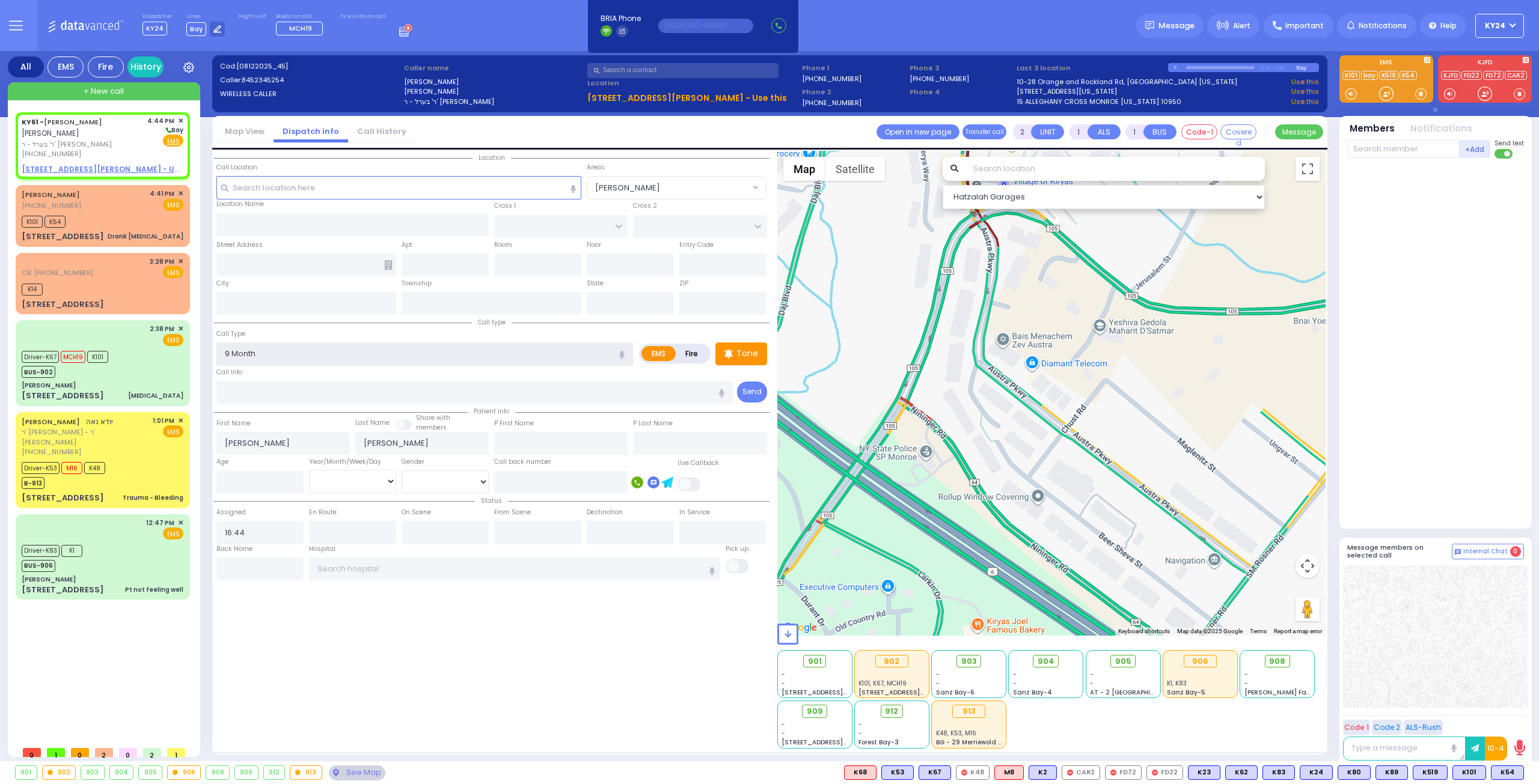
select select
select select "Hatzalah Garages"
select select
radio input "true"
select select
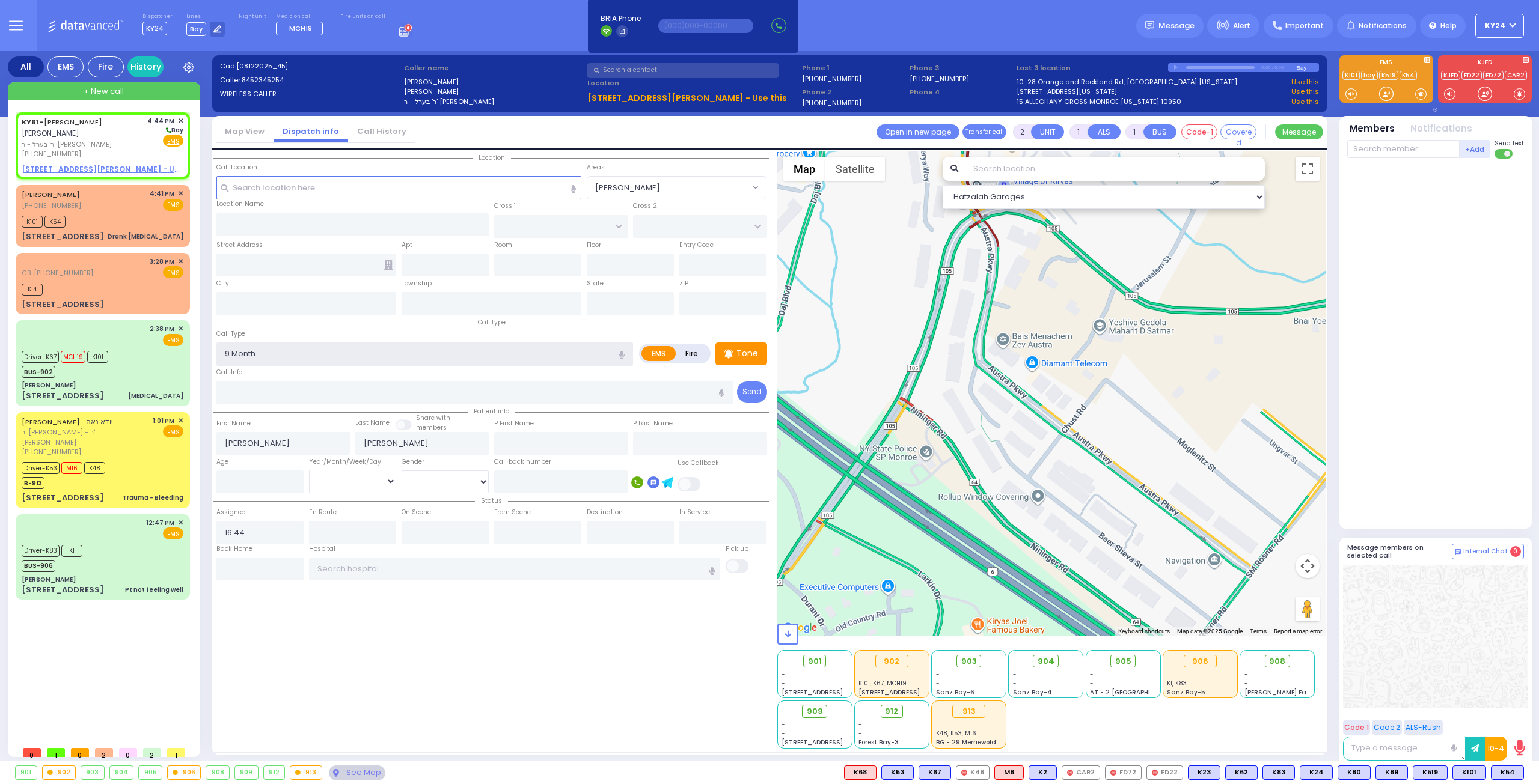
select select "Hatzalah Garages"
select select
radio input "true"
select select
select select "Hatzalah Garages"
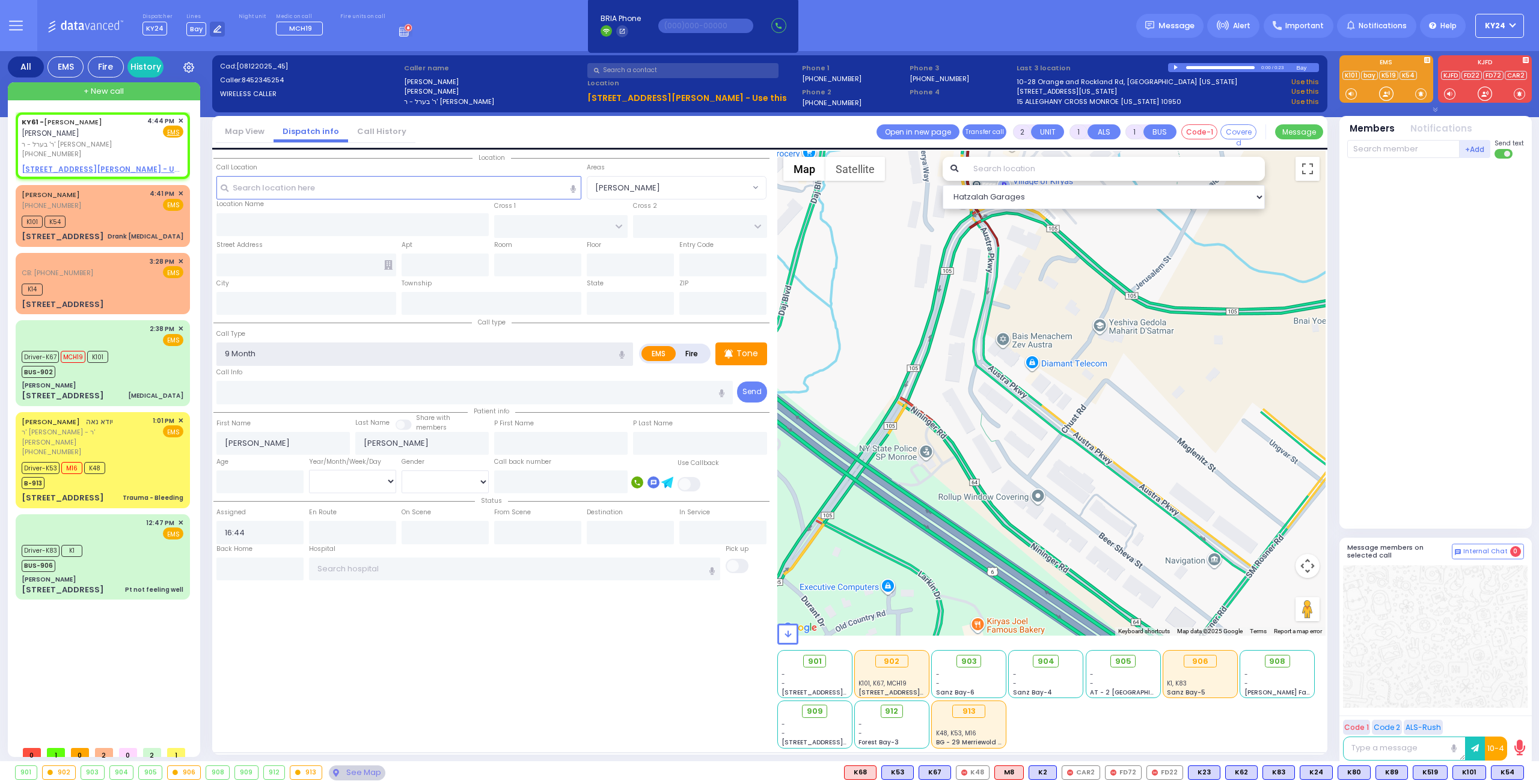
type input "9 Month"
click at [487, 191] on input "text" at bounding box center [399, 187] width 365 height 23
select select
radio input "true"
select select
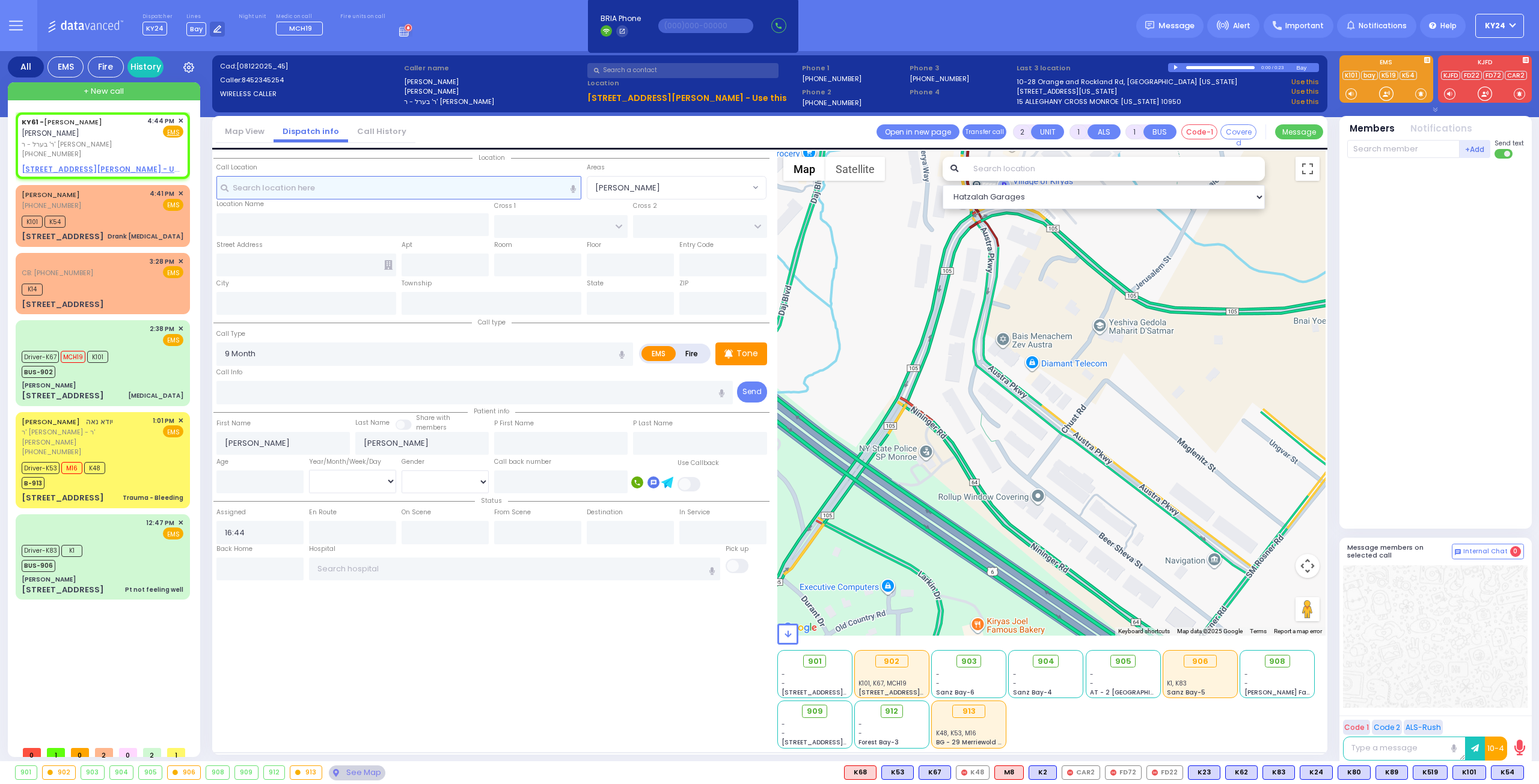
select select "Hatzalah Garages"
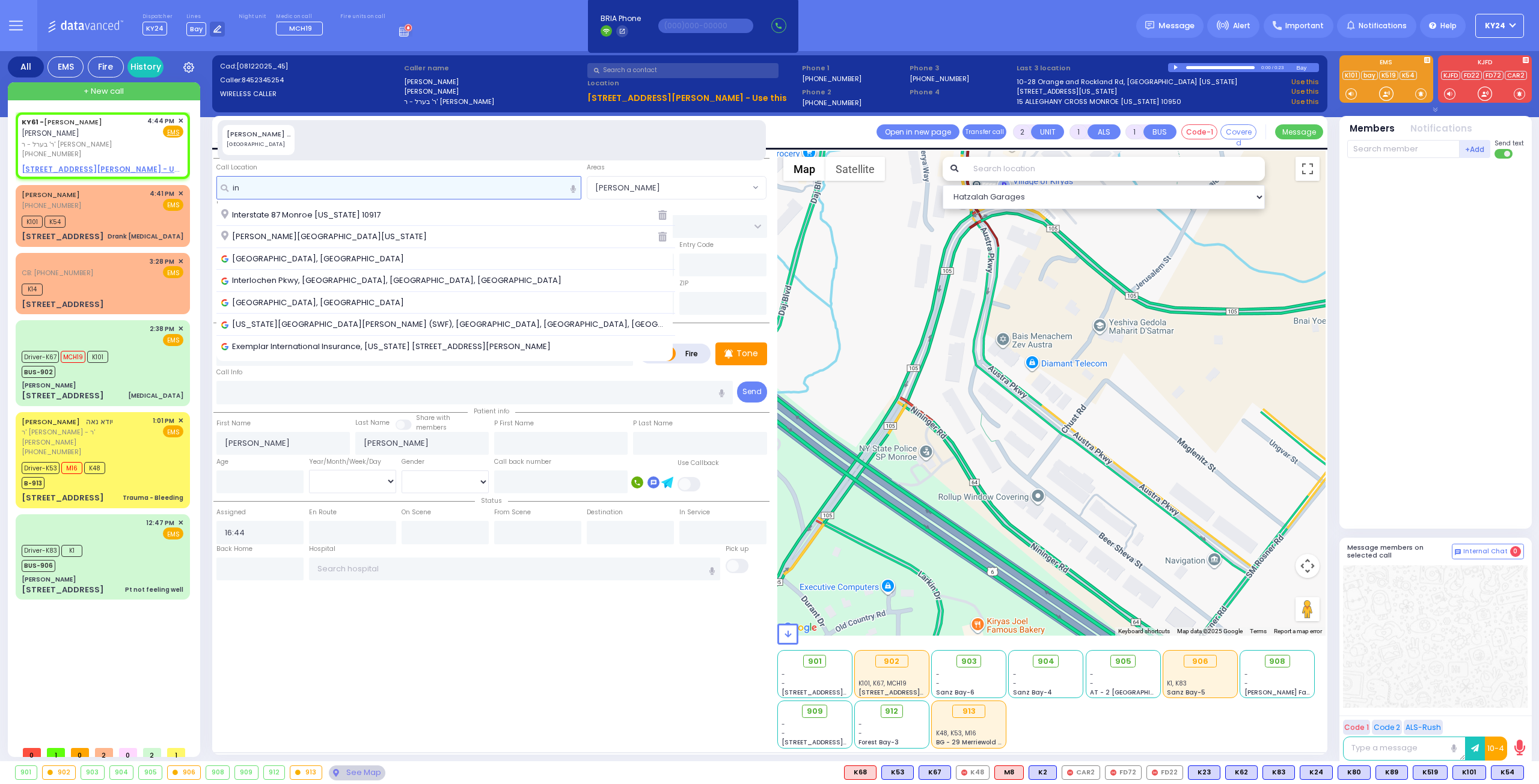
type input "i"
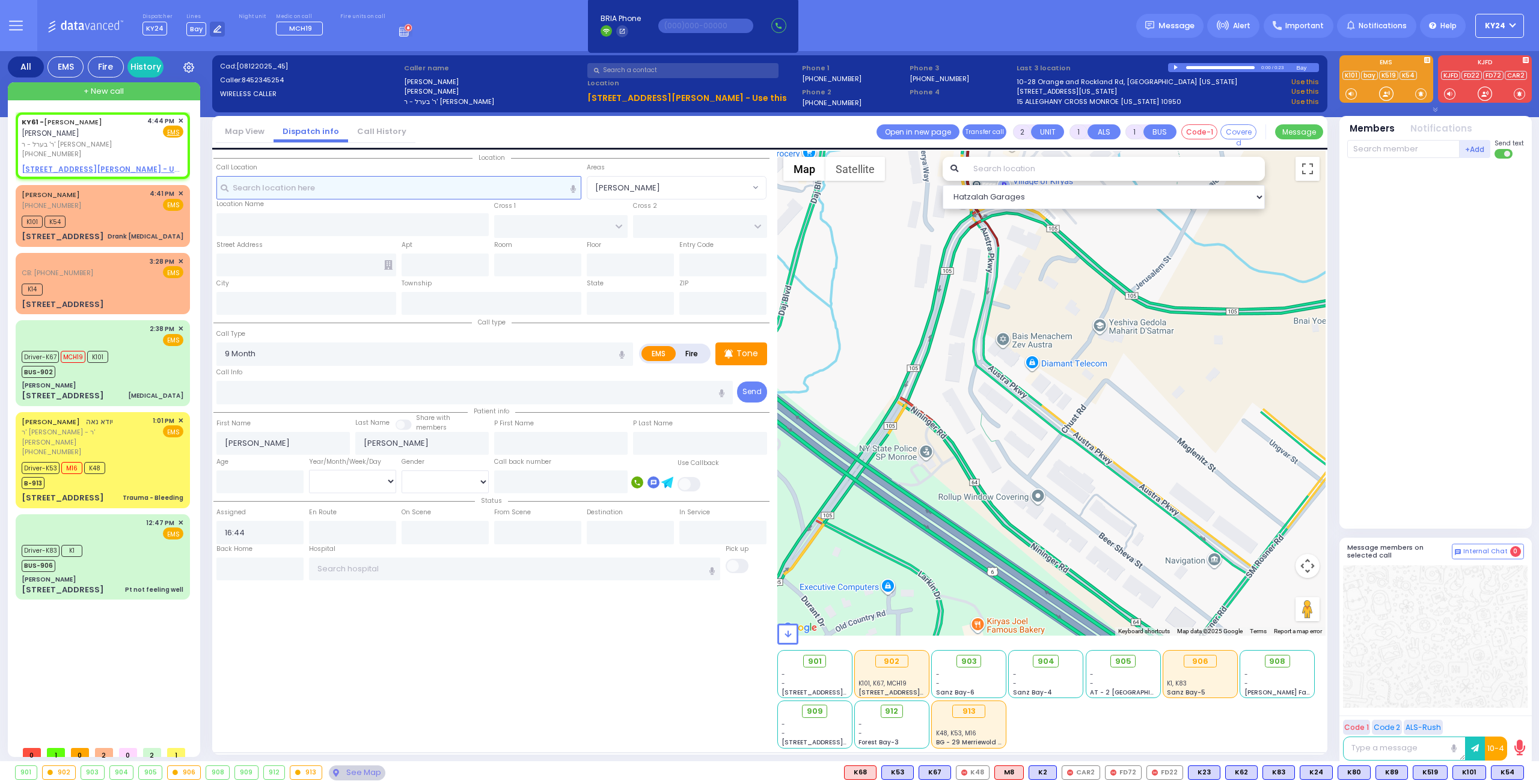
click at [408, 188] on input "text" at bounding box center [399, 187] width 365 height 23
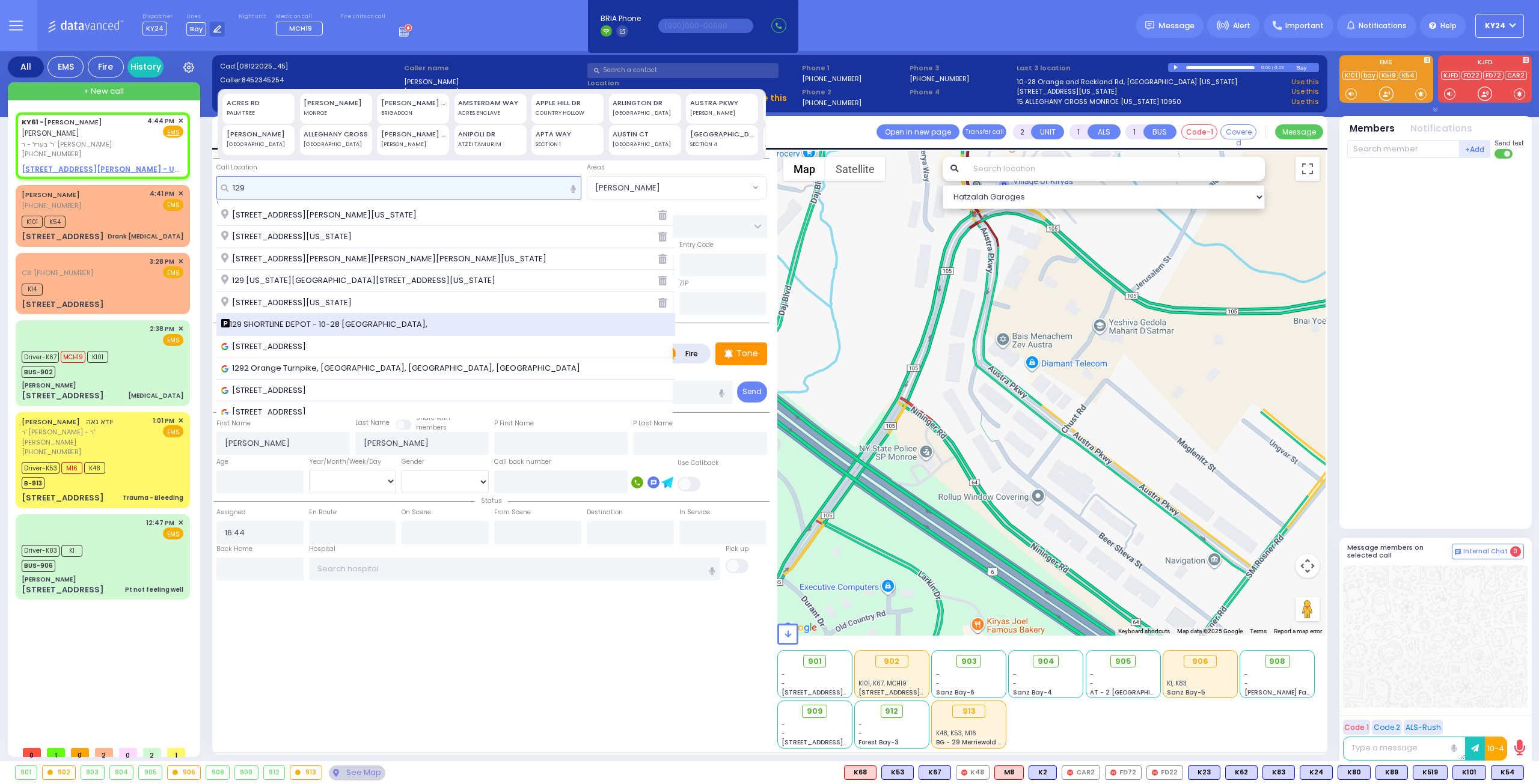
type input "129"
click at [372, 323] on span "129 SHORTLINE DEPOT - 10-28 [GEOGRAPHIC_DATA]," at bounding box center [326, 324] width 210 height 12
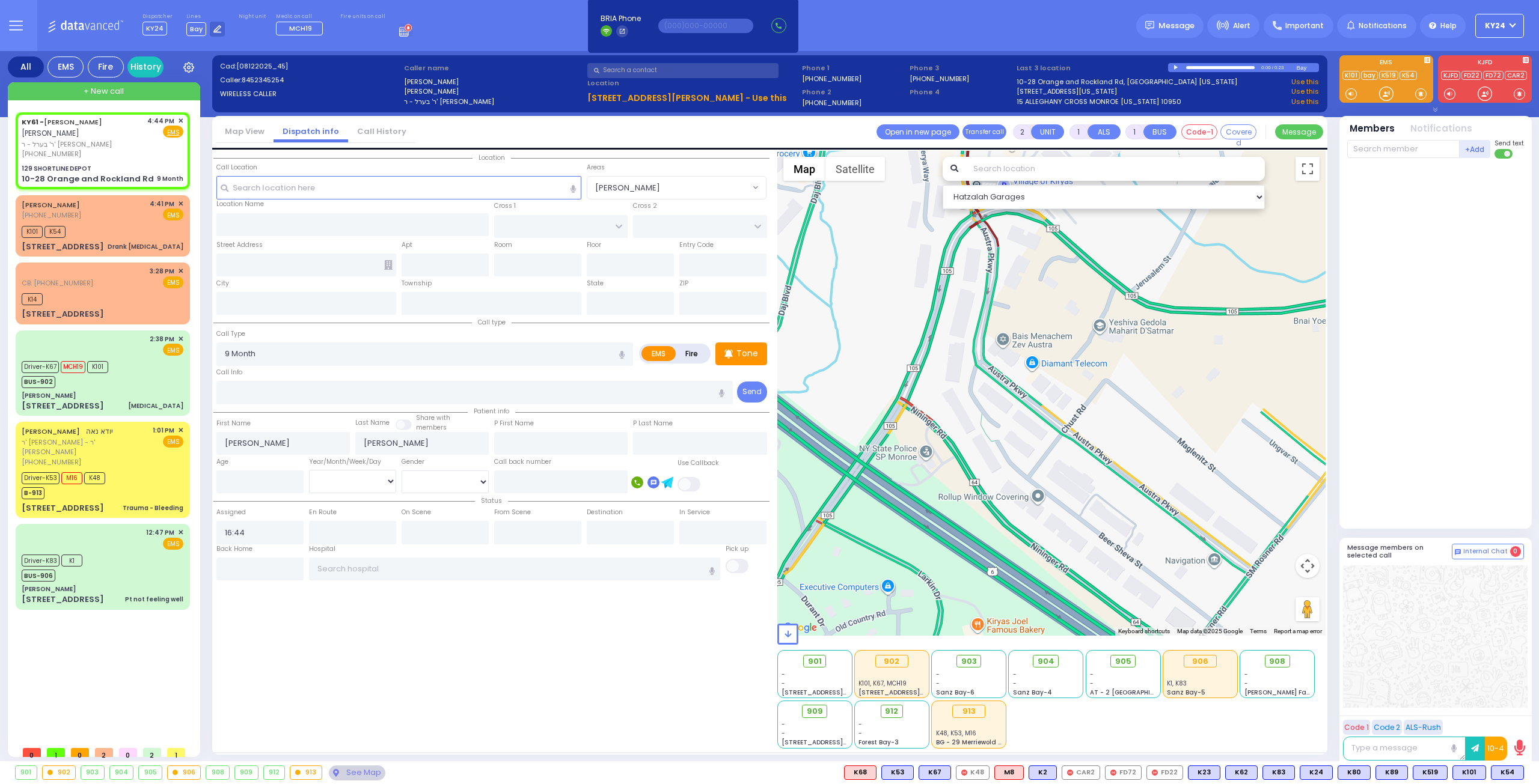
select select
radio input "true"
select select
select select "Hatzalah Garages"
type input "129 SHORTLINE DEPOT"
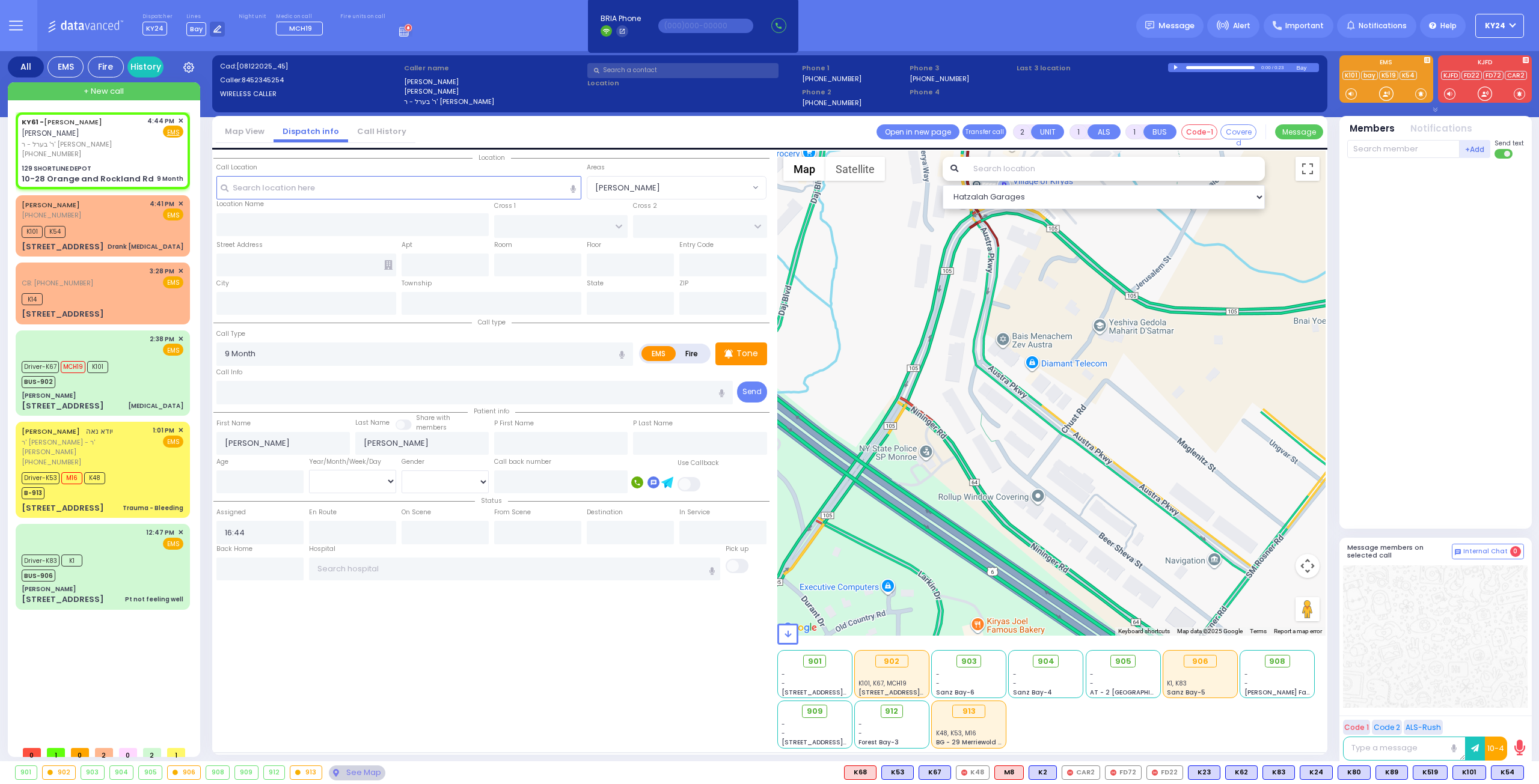
type input "10-28 Orange and Rockland Rd"
type input "Monroe"
type input "[US_STATE]"
type input "10950"
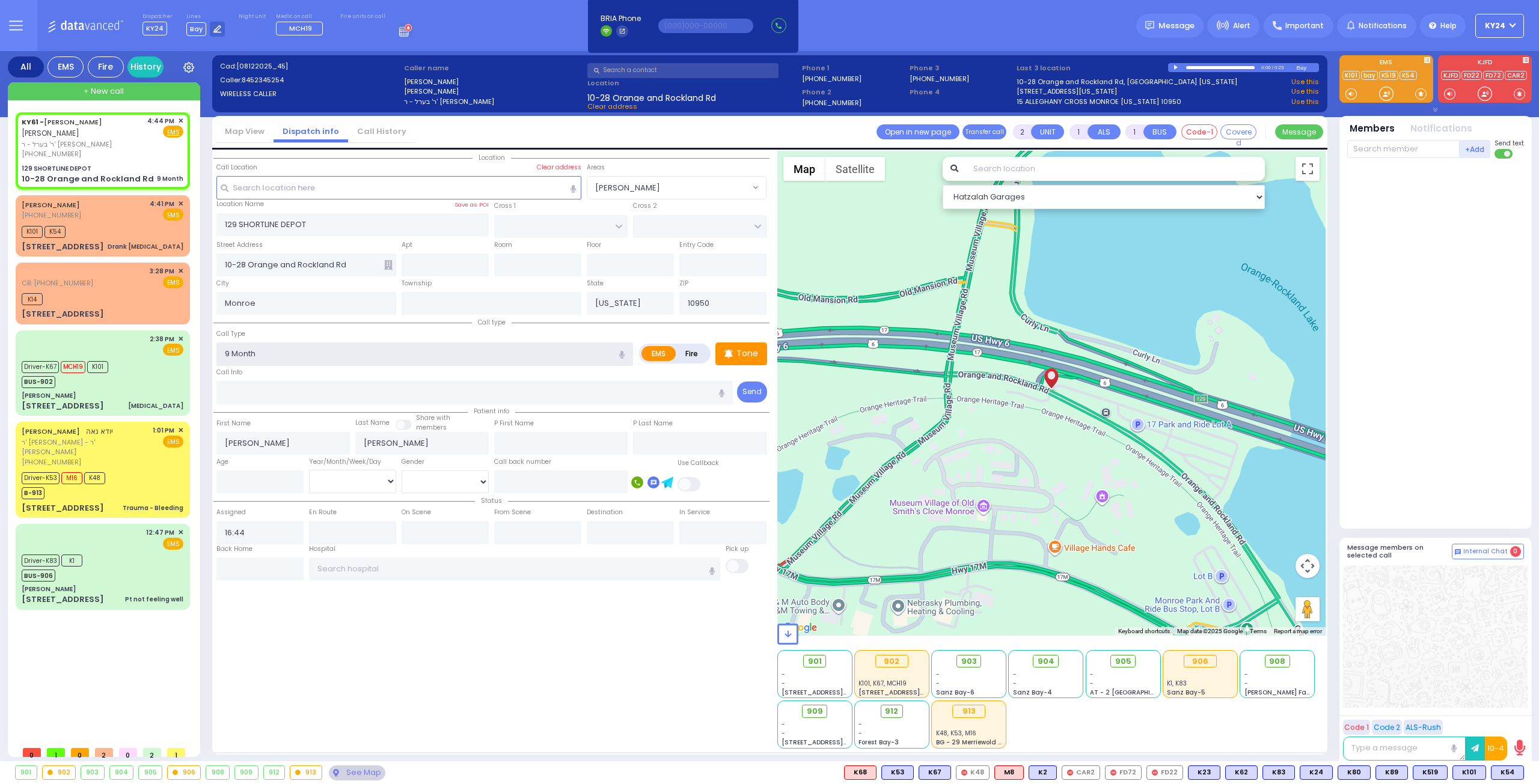
click at [296, 348] on input "9 Month" at bounding box center [424, 354] width 417 height 23
select select
radio input "true"
select select
select select "Hatzalah Garages"
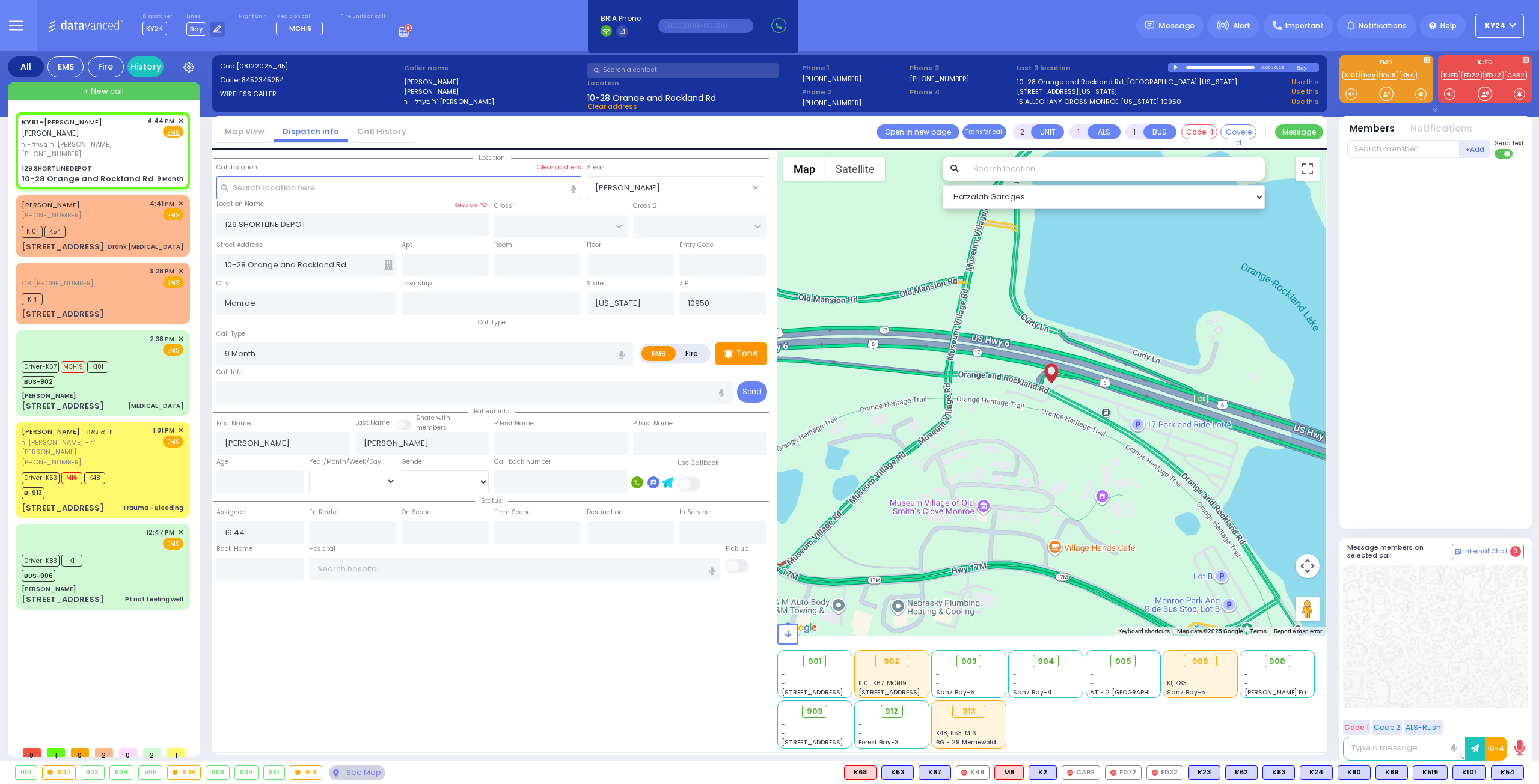
select select
radio input "true"
select select
select select "Hatzalah Garages"
paste input "[MEDICAL_DATA]"
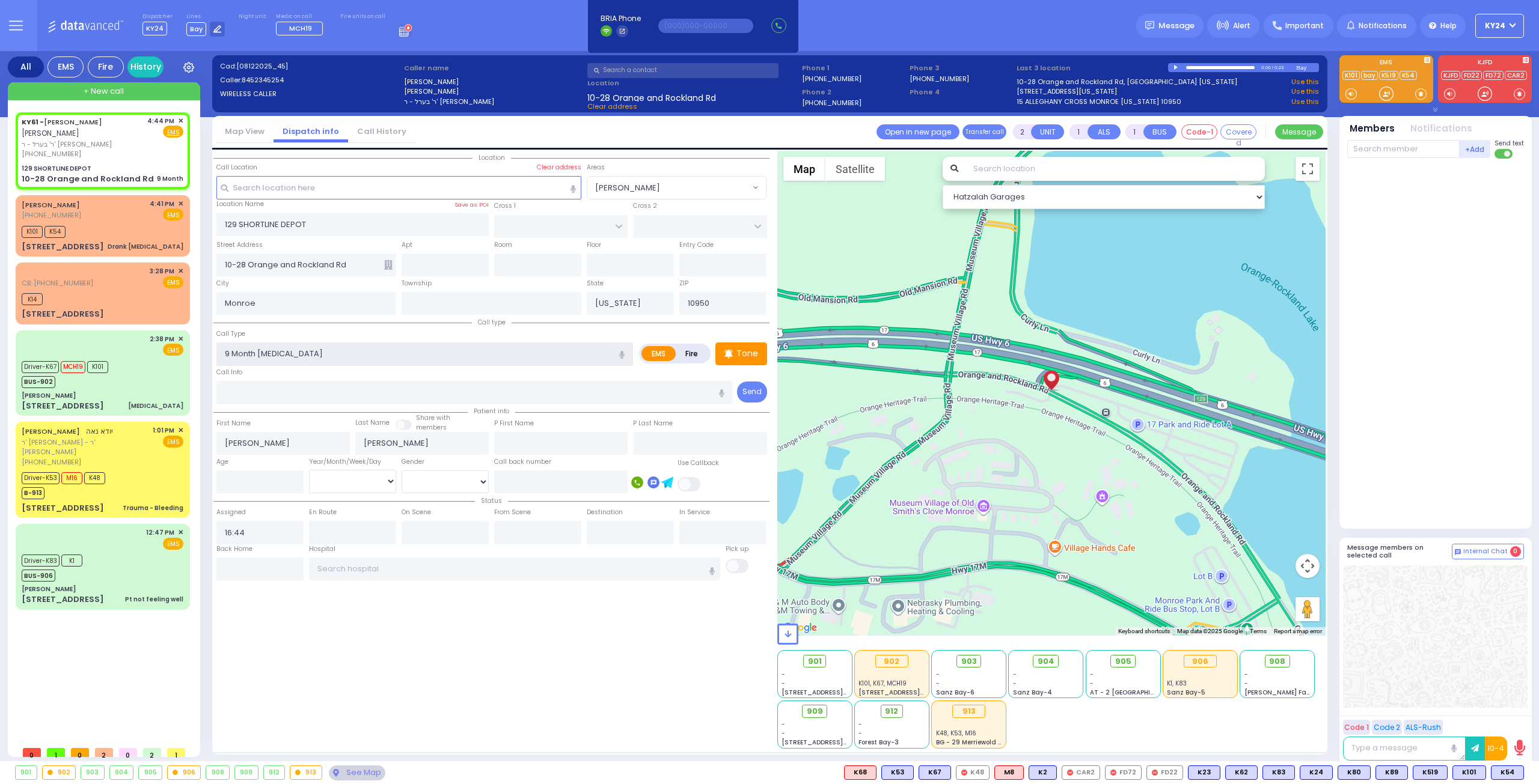
drag, startPoint x: 332, startPoint y: 353, endPoint x: 261, endPoint y: 350, distance: 71.1
click at [261, 350] on input "9 Month [MEDICAL_DATA]" at bounding box center [424, 354] width 417 height 23
type input "9 Month"
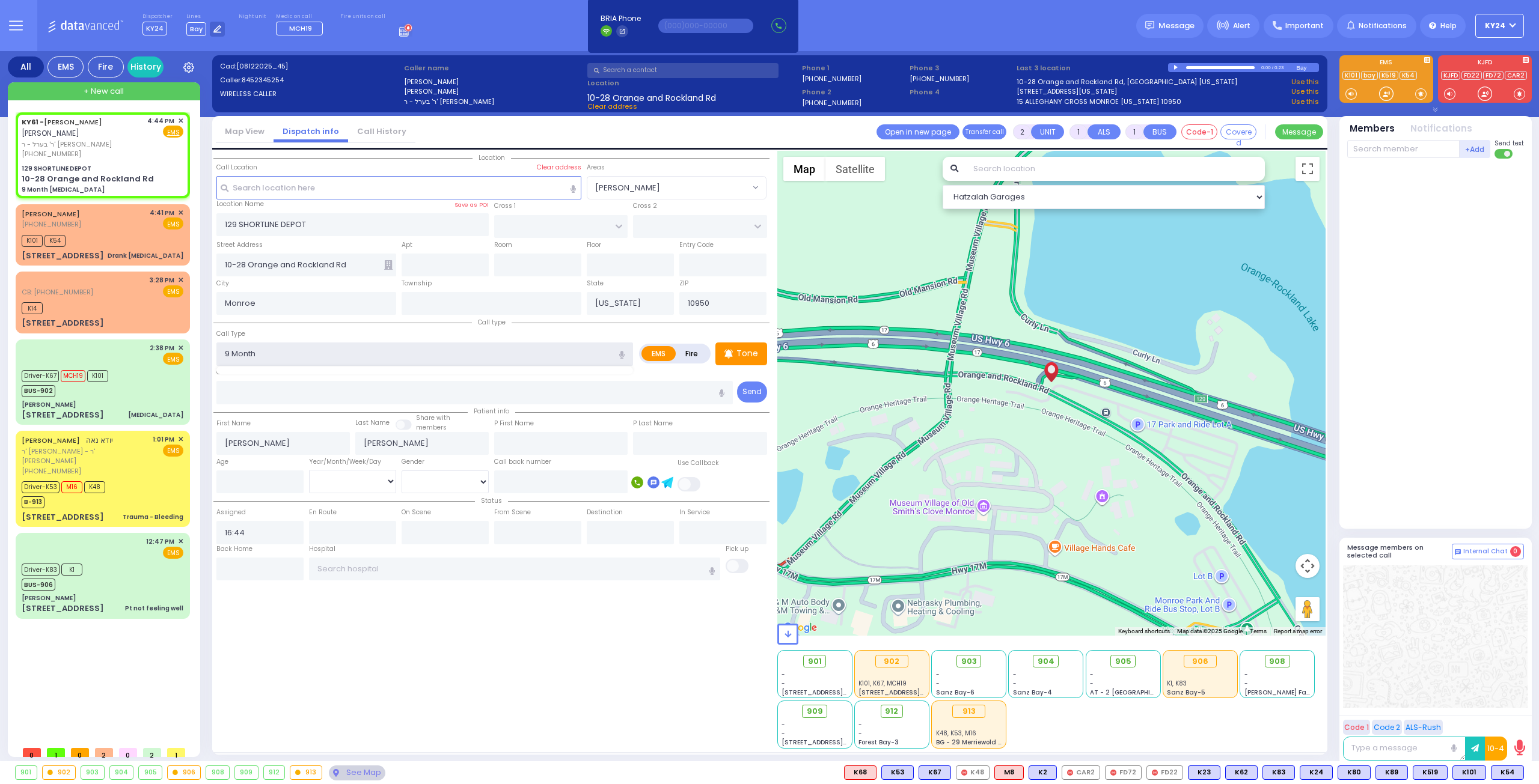
select select
radio input "true"
select select
select select "Hatzalah Garages"
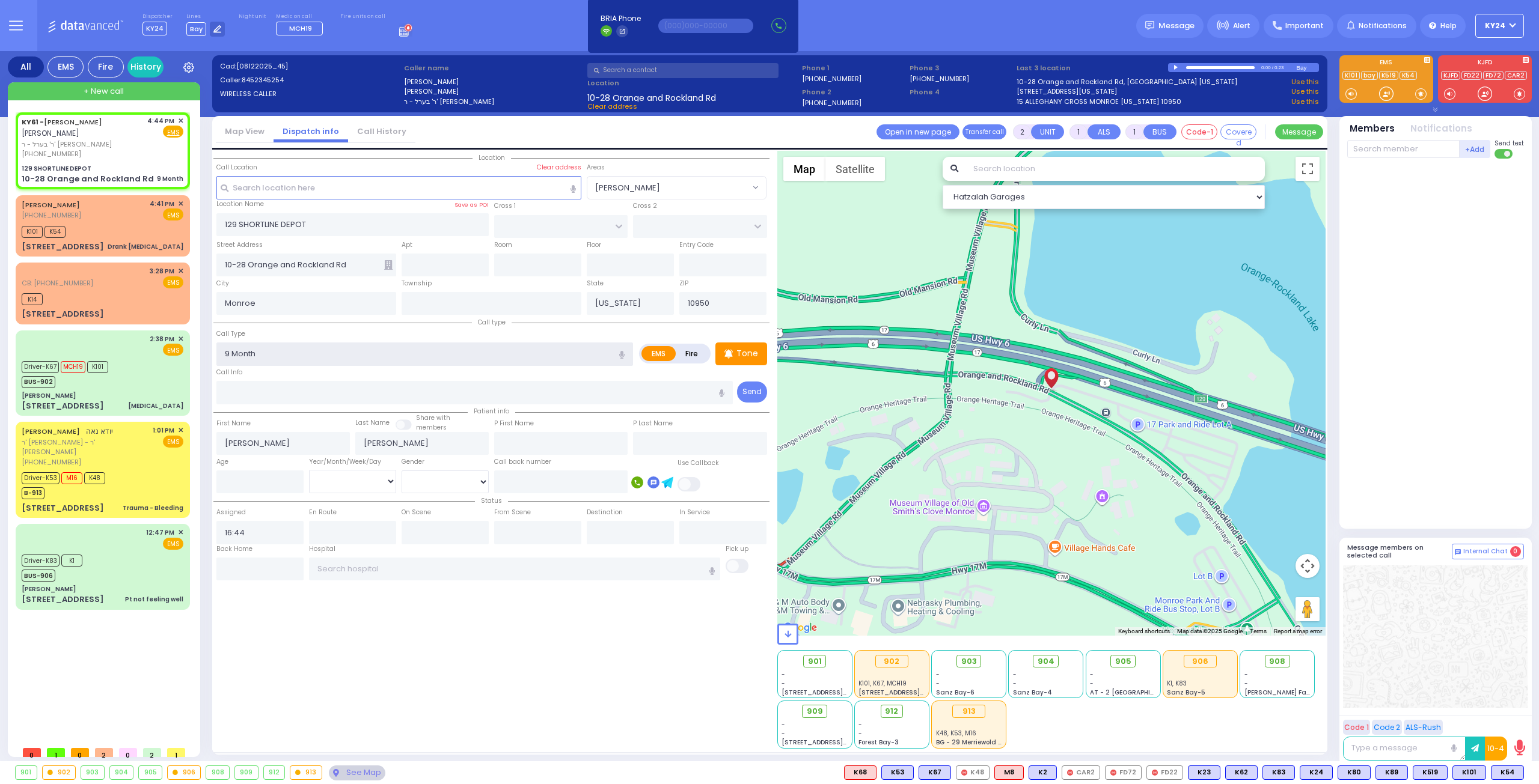
select select
radio input "true"
select select
type input "9 Month"
select select "Hatzalah Garages"
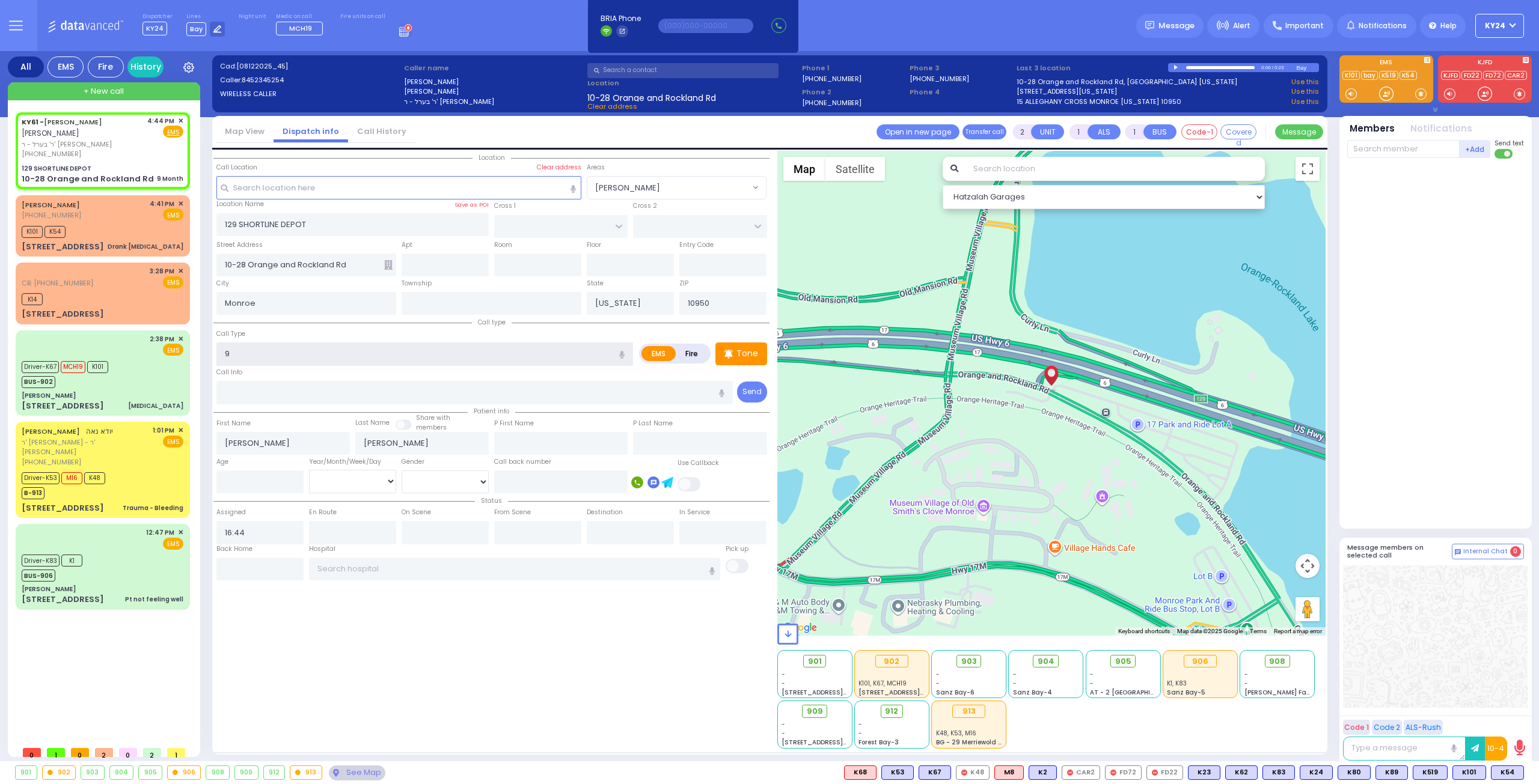
type input "9"
select select
radio input "true"
select select
select select "Hatzalah Garages"
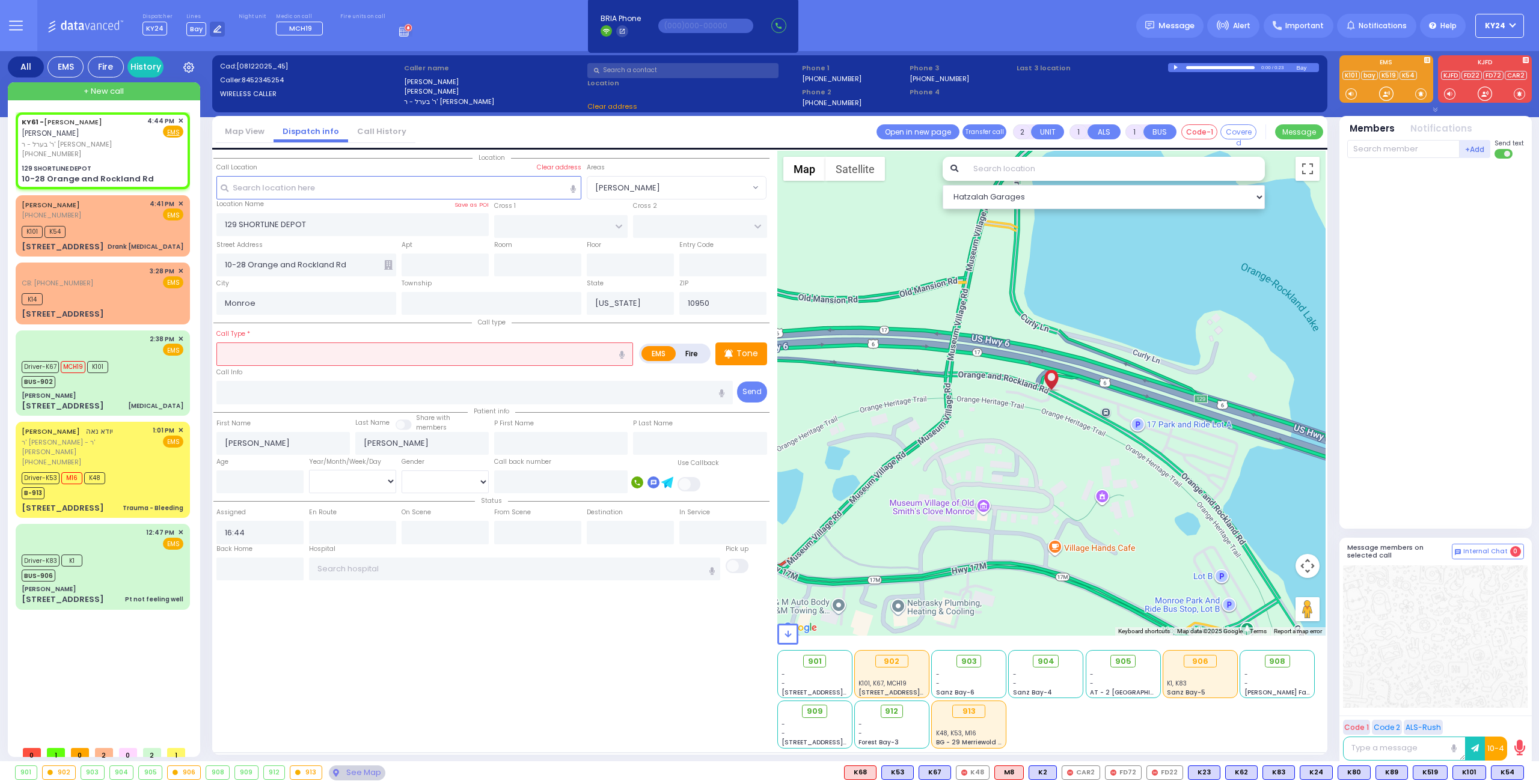
click at [624, 351] on icon "button" at bounding box center [621, 355] width 6 height 8
select select
radio input "true"
select select
select select "Hatzalah Garages"
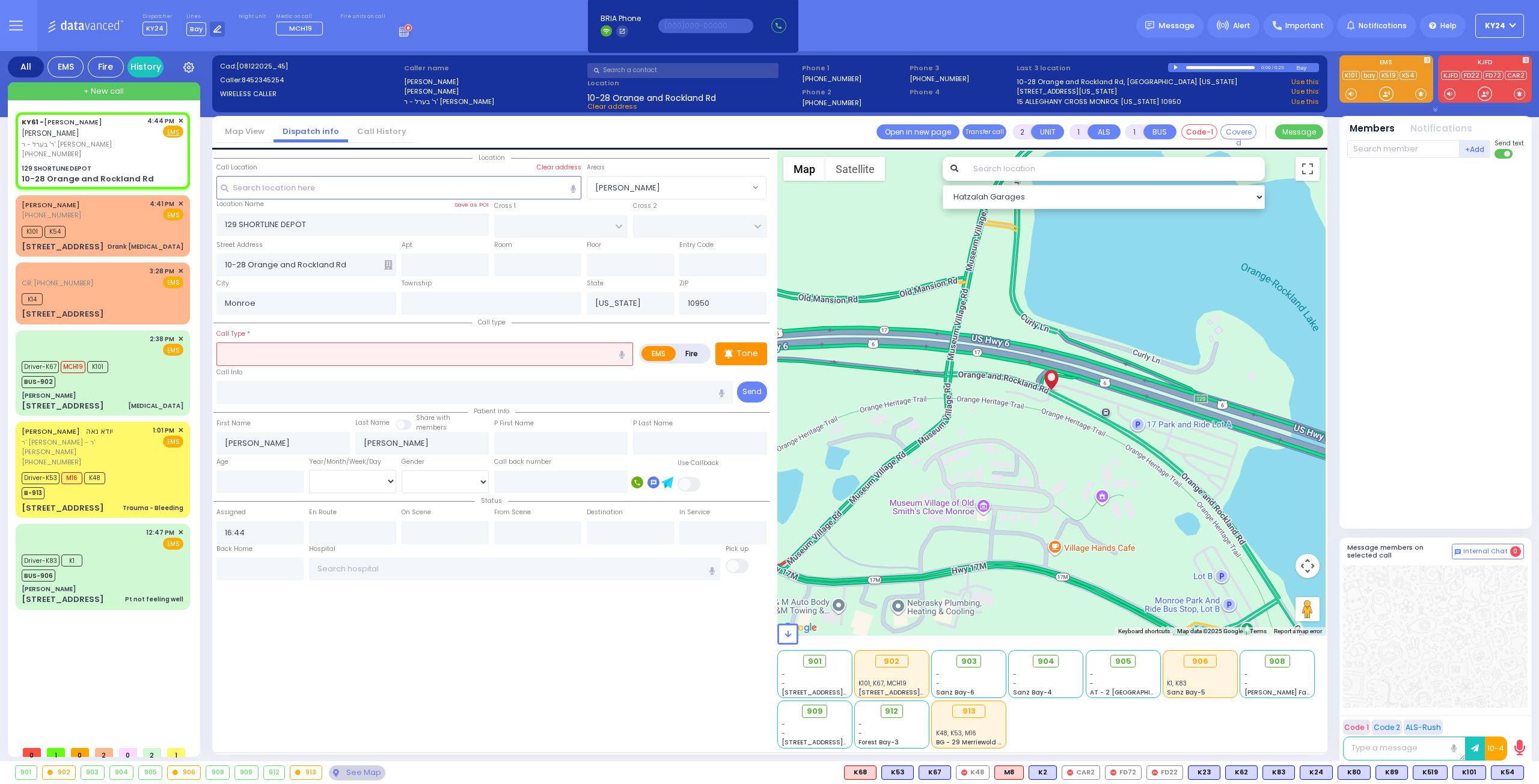
click at [624, 351] on icon "button" at bounding box center [621, 355] width 6 height 8
click at [620, 351] on icon "button" at bounding box center [621, 355] width 6 height 8
type input "[MEDICAL_DATA]"
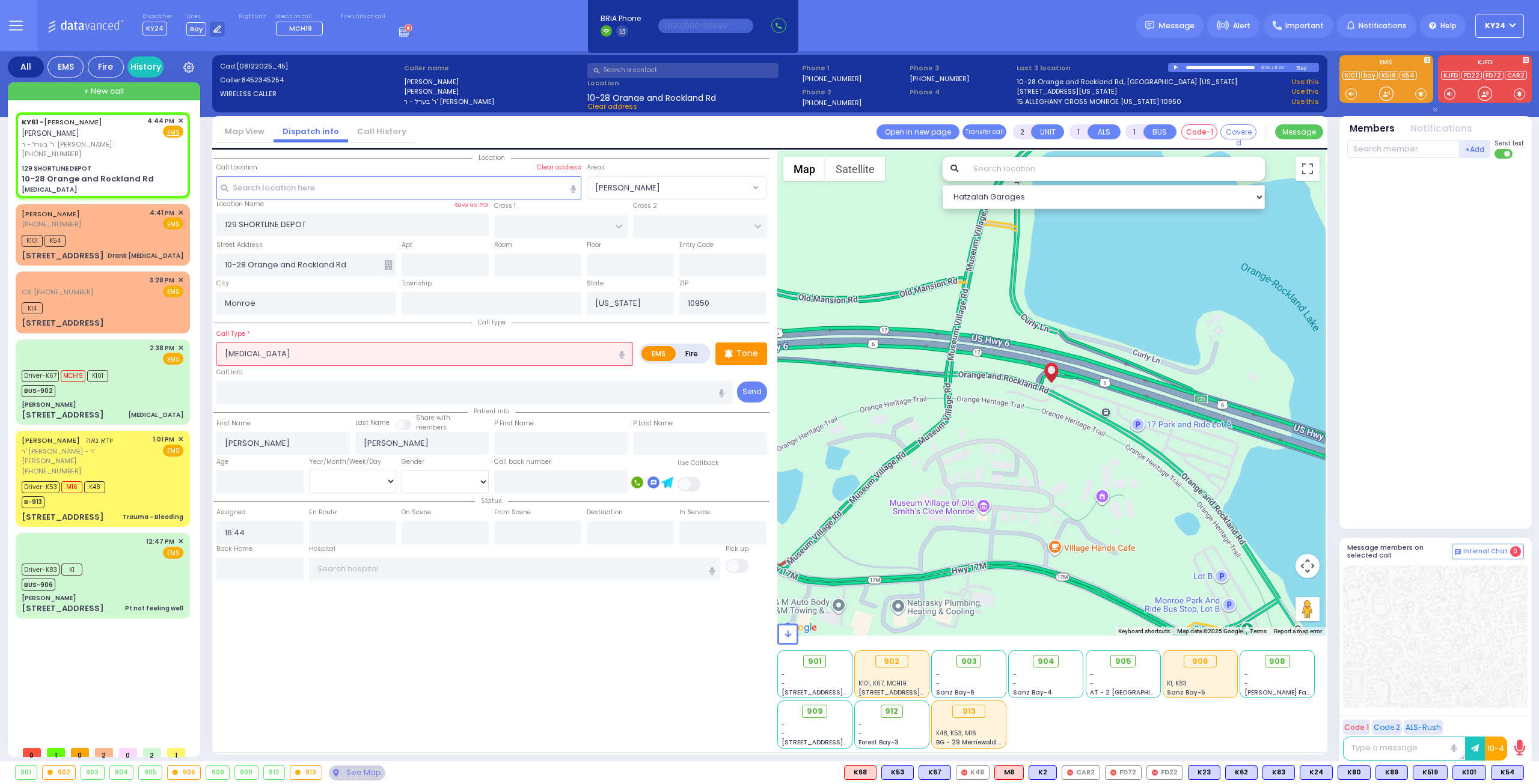
select select
radio input "true"
select select
select select "Hatzalah Garages"
click at [309, 346] on input "[MEDICAL_DATA]" at bounding box center [424, 354] width 417 height 23
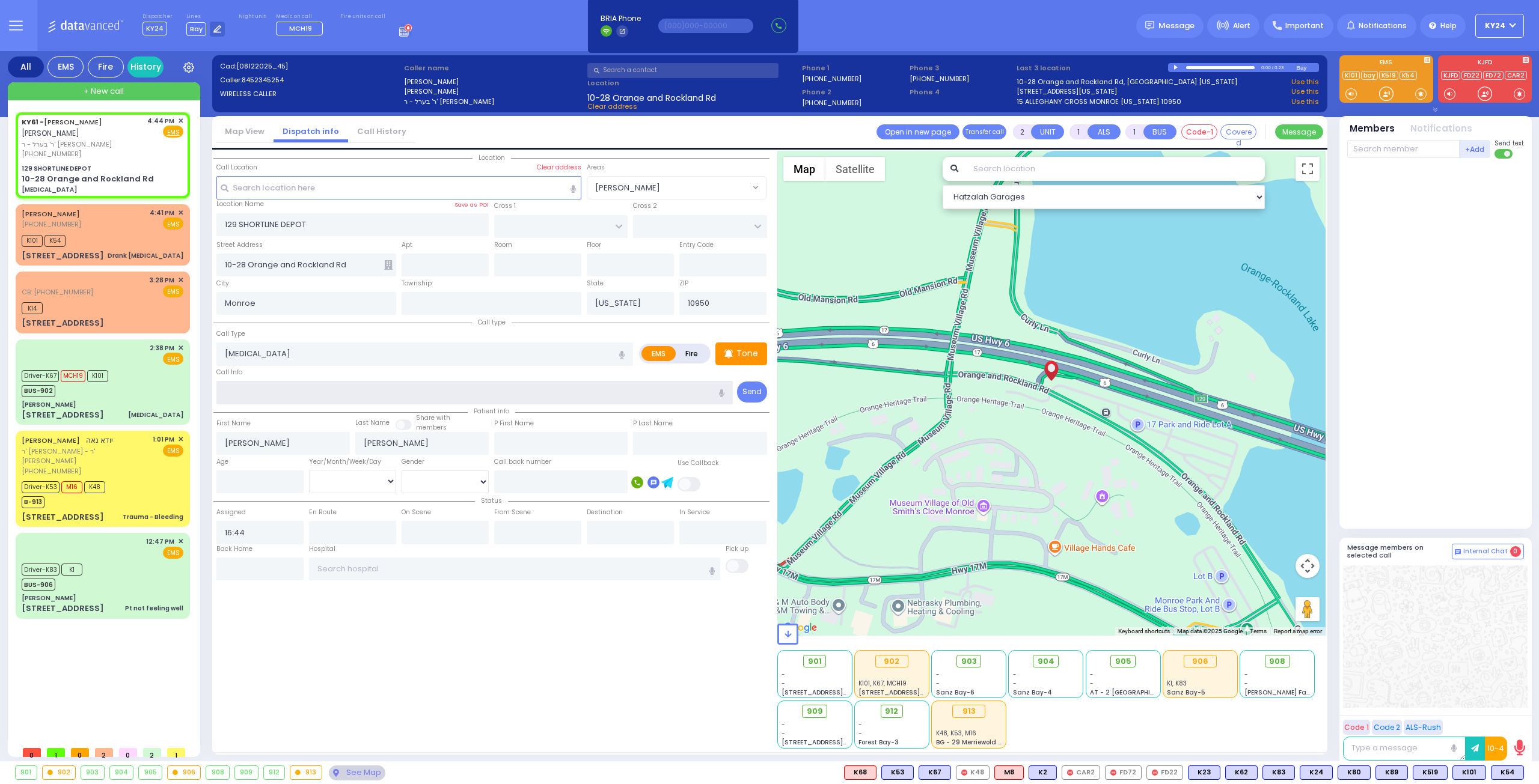
click at [293, 390] on input "text" at bounding box center [474, 392] width 517 height 23
select select
radio input "true"
select select
select select "Hatzalah Garages"
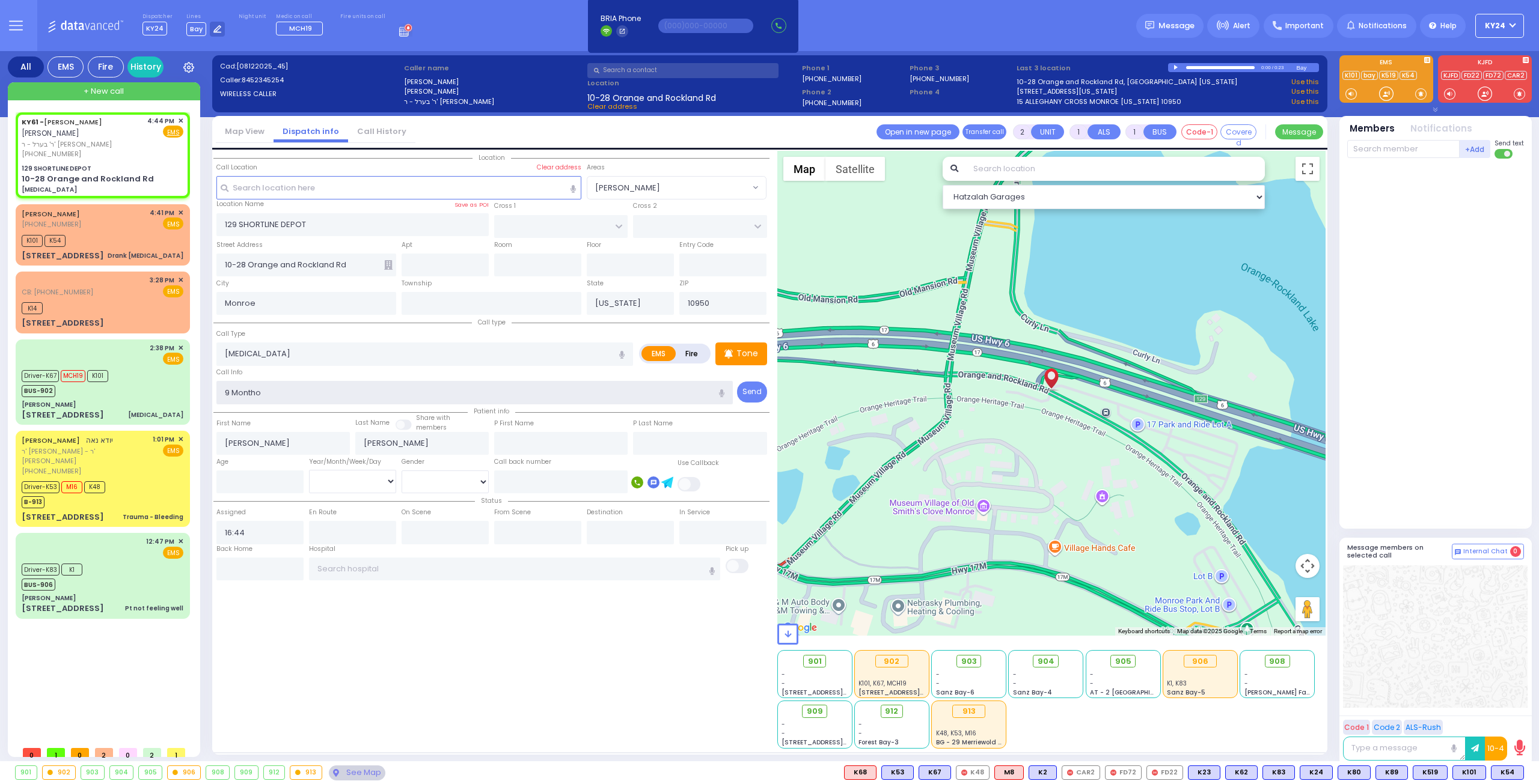
type input "9 Month"
drag, startPoint x: 256, startPoint y: 396, endPoint x: 139, endPoint y: 379, distance: 118.2
click at [140, 381] on div "All EMS Fire History Settings" at bounding box center [770, 408] width 1524 height 715
click at [242, 472] on input "number" at bounding box center [259, 482] width 87 height 23
type input "9"
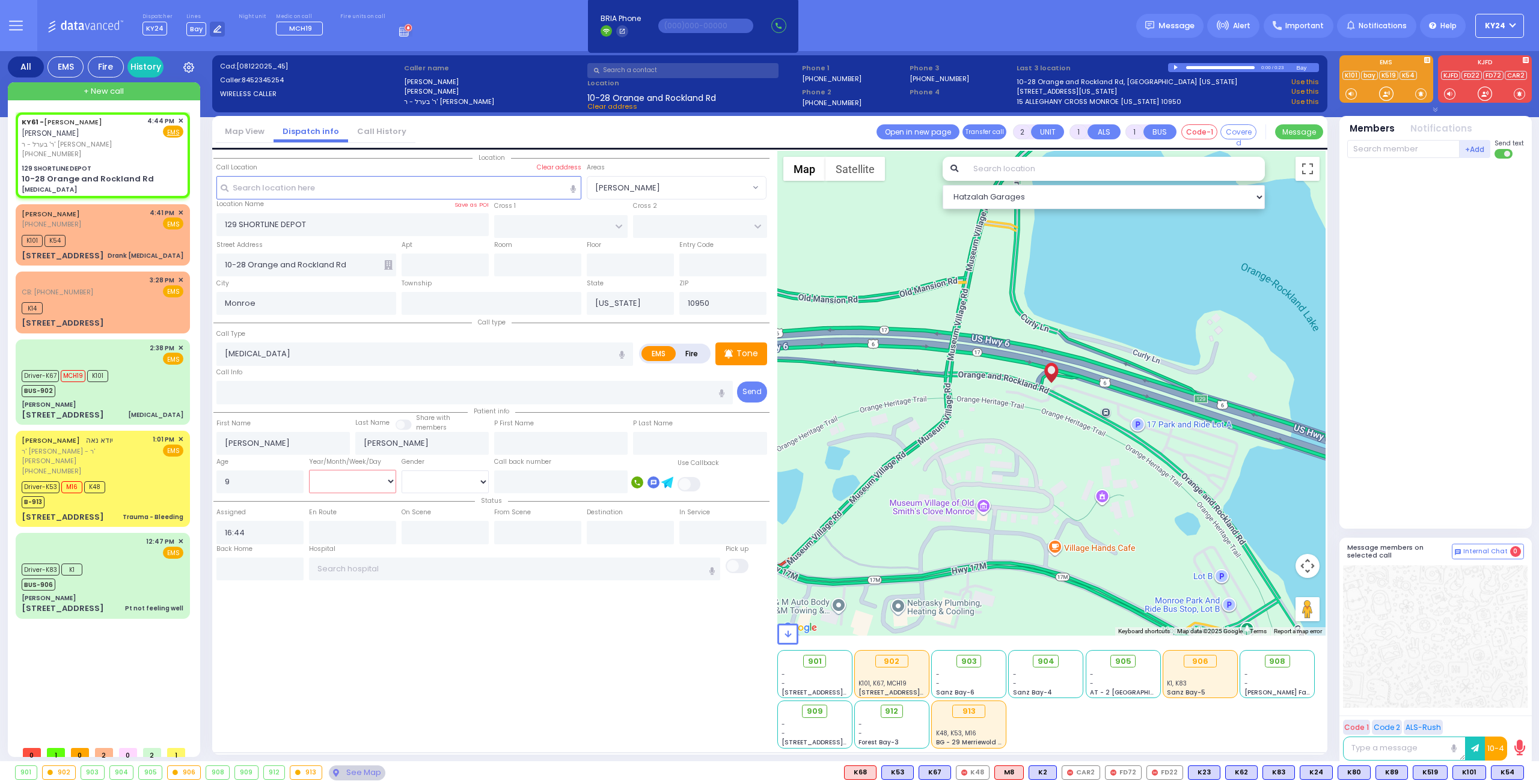
click at [387, 482] on select "Year Month Week Day" at bounding box center [352, 482] width 87 height 23
select select
radio input "true"
select select
select select "Hatzalah Garages"
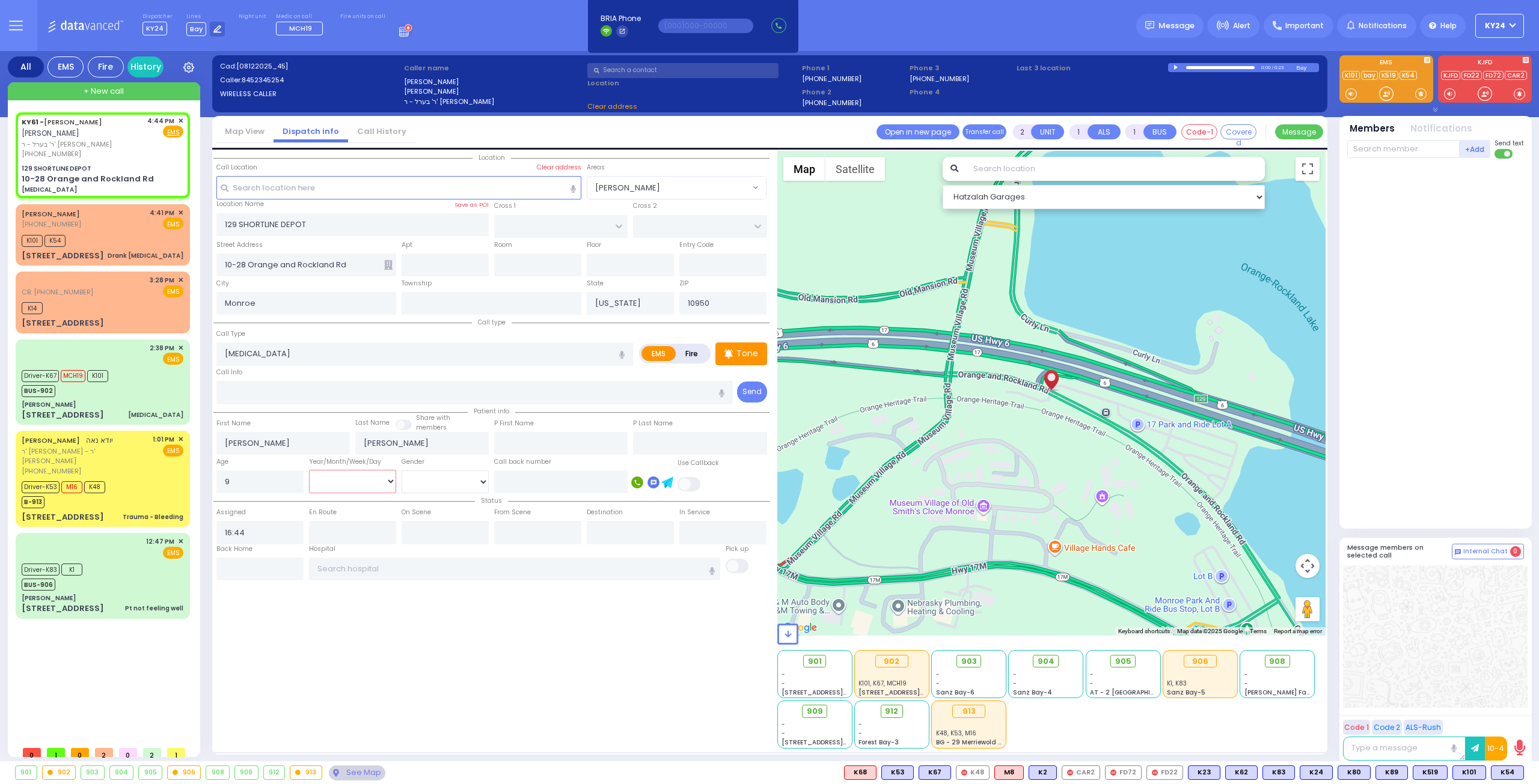
select select "Month"
click at [309, 470] on select "Year Month Week Day" at bounding box center [352, 482] width 87 height 23
click at [478, 605] on div "Location" at bounding box center [492, 450] width 556 height 598
select select
radio input "true"
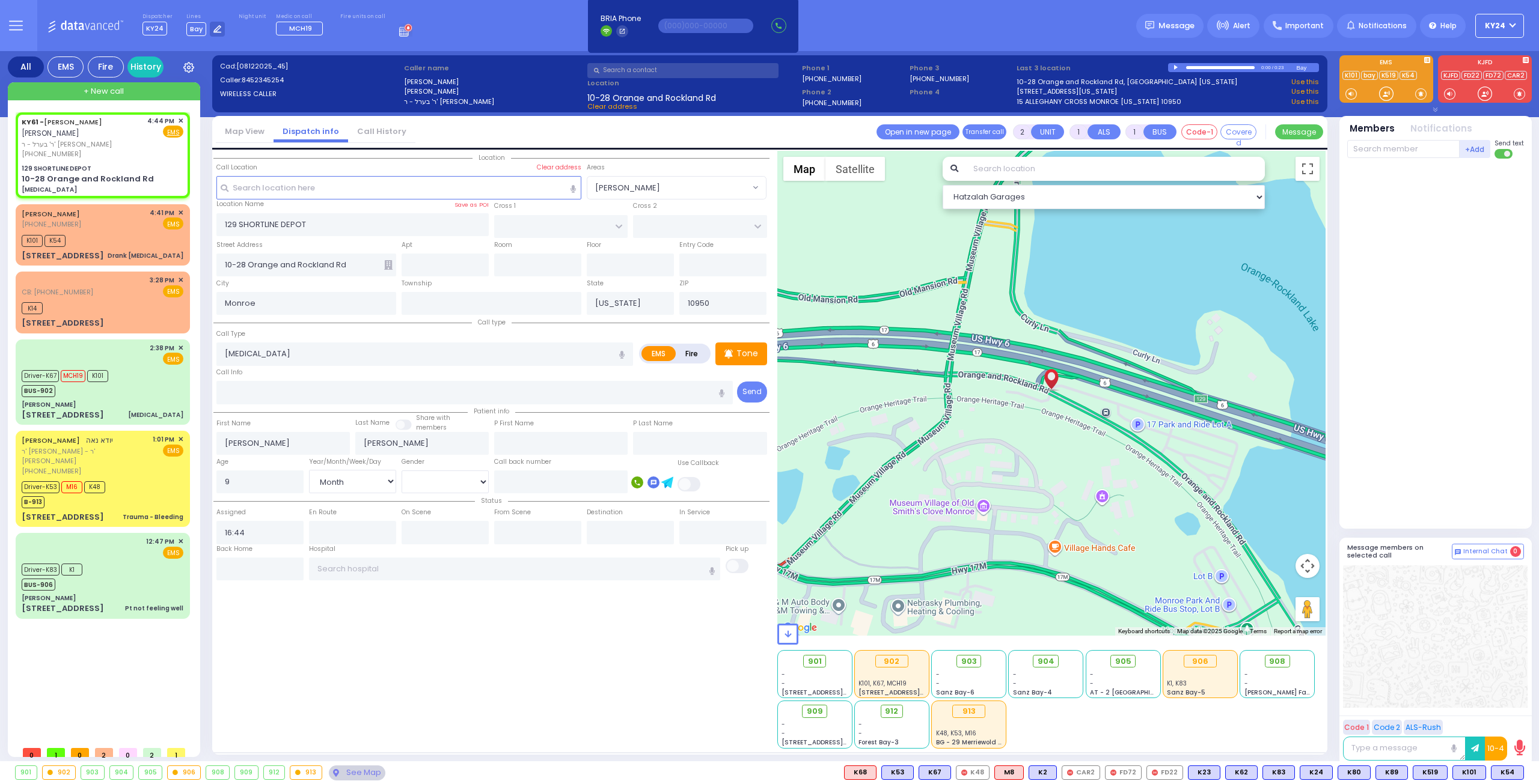
select select "Month"
select select "Hatzalah Garages"
click at [182, 208] on span "✕" at bounding box center [180, 213] width 6 height 11
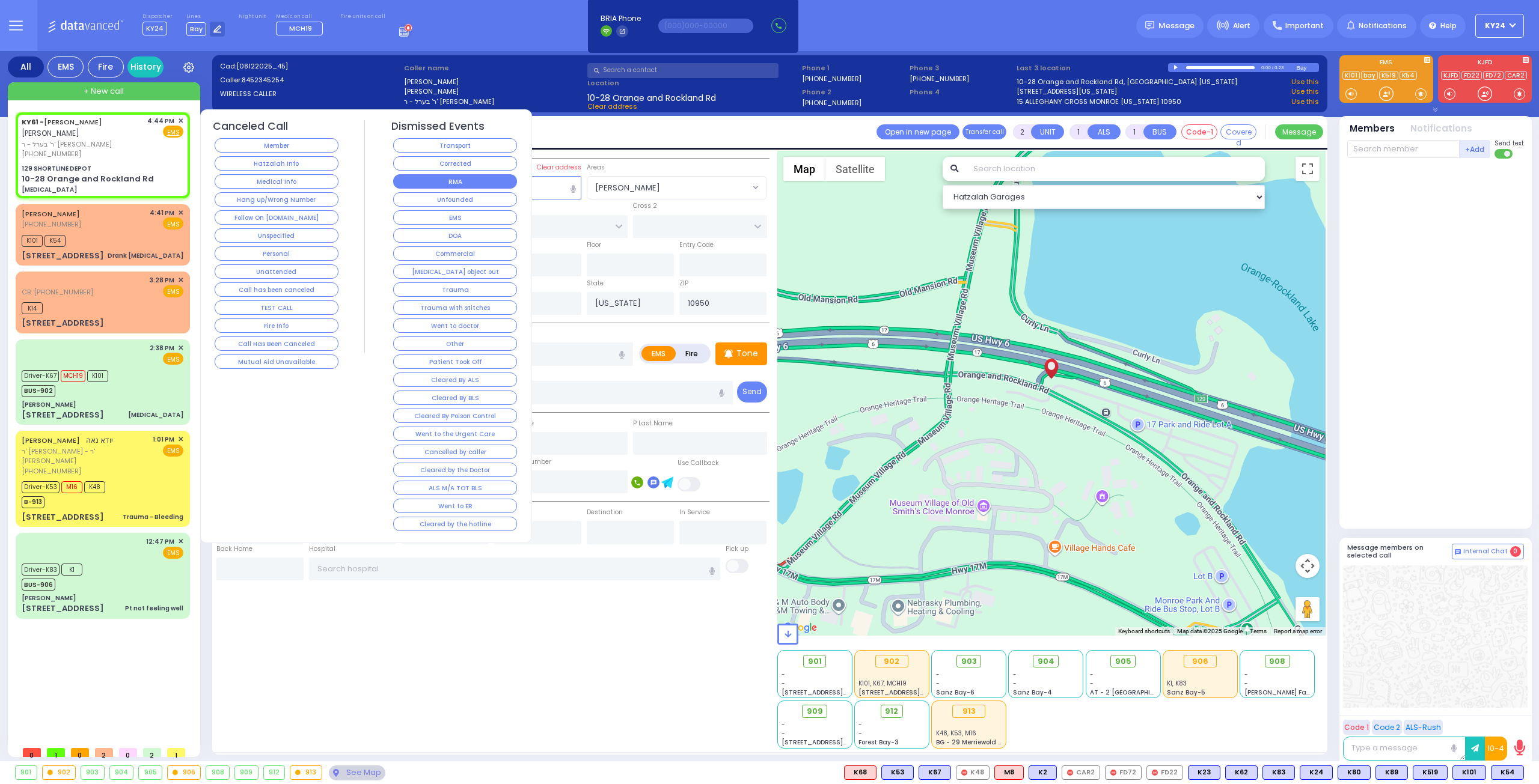
click at [467, 179] on button "RMA" at bounding box center [455, 182] width 124 height 15
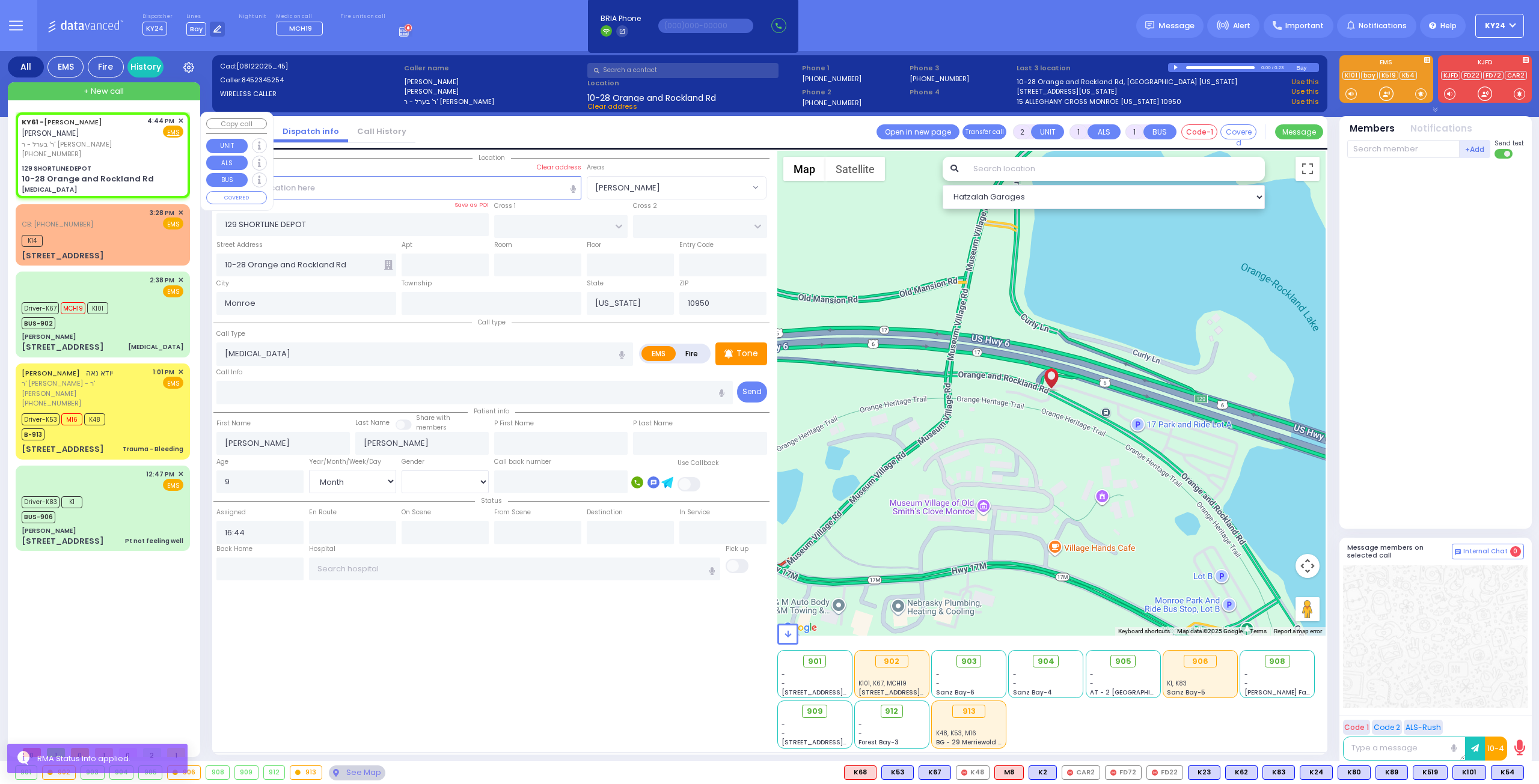
click at [117, 156] on div "[PHONE_NUMBER]" at bounding box center [82, 154] width 121 height 11
select select
radio input "true"
select select "Month"
select select "Hatzalah Garages"
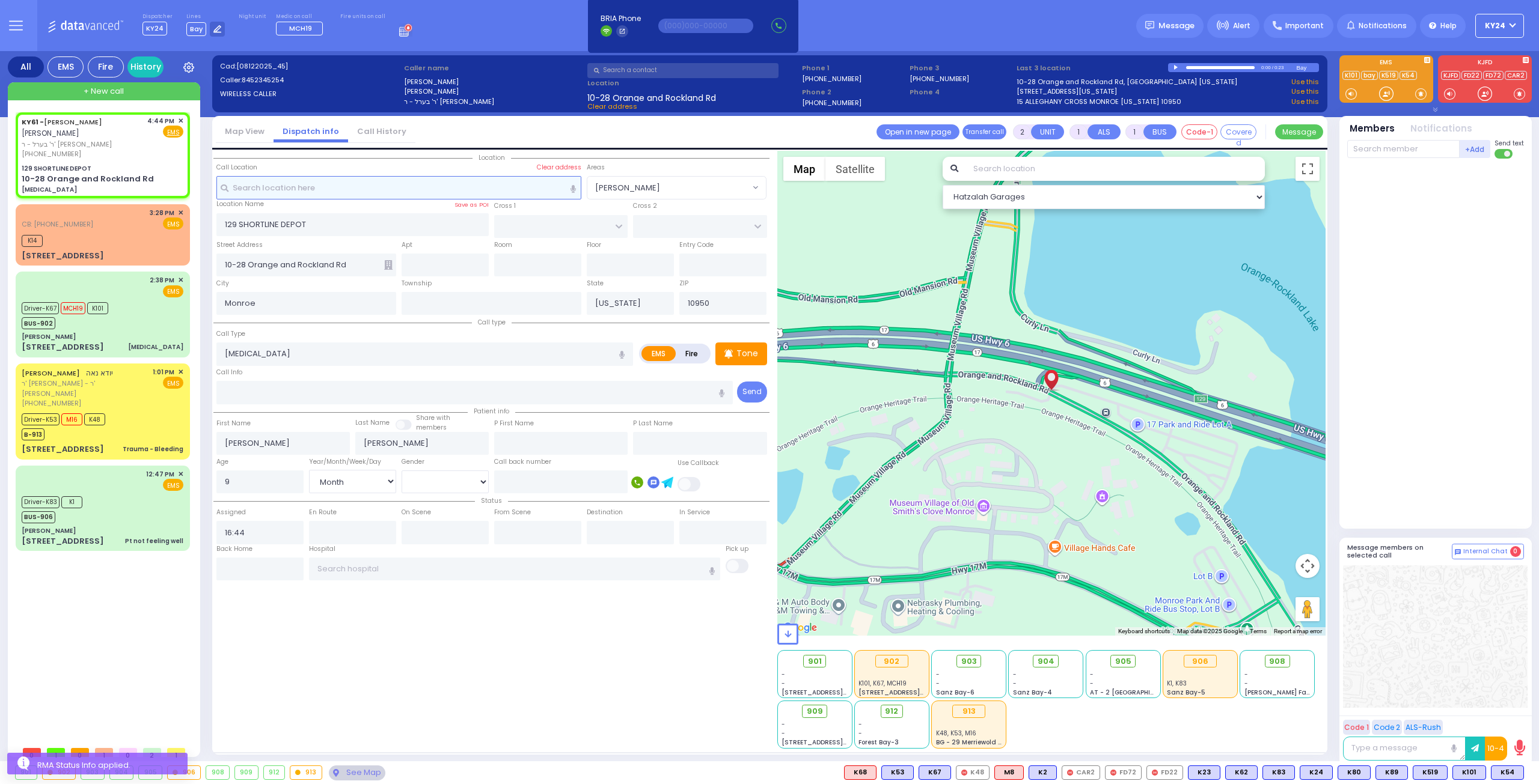
click at [425, 191] on input "text" at bounding box center [399, 187] width 365 height 23
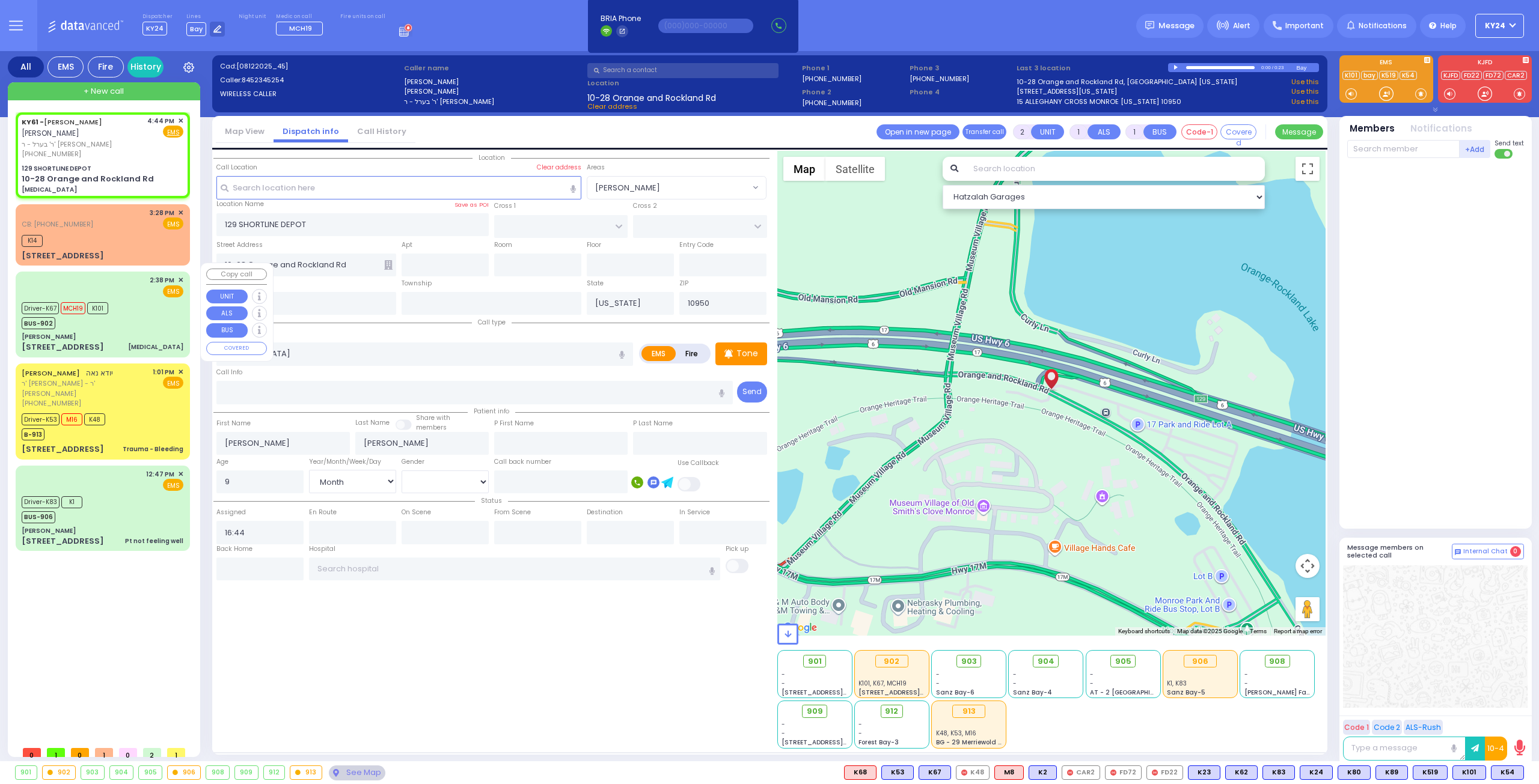
click at [159, 310] on div "Driver-K67 MCH19 K101 BUS-902" at bounding box center [103, 314] width 161 height 30
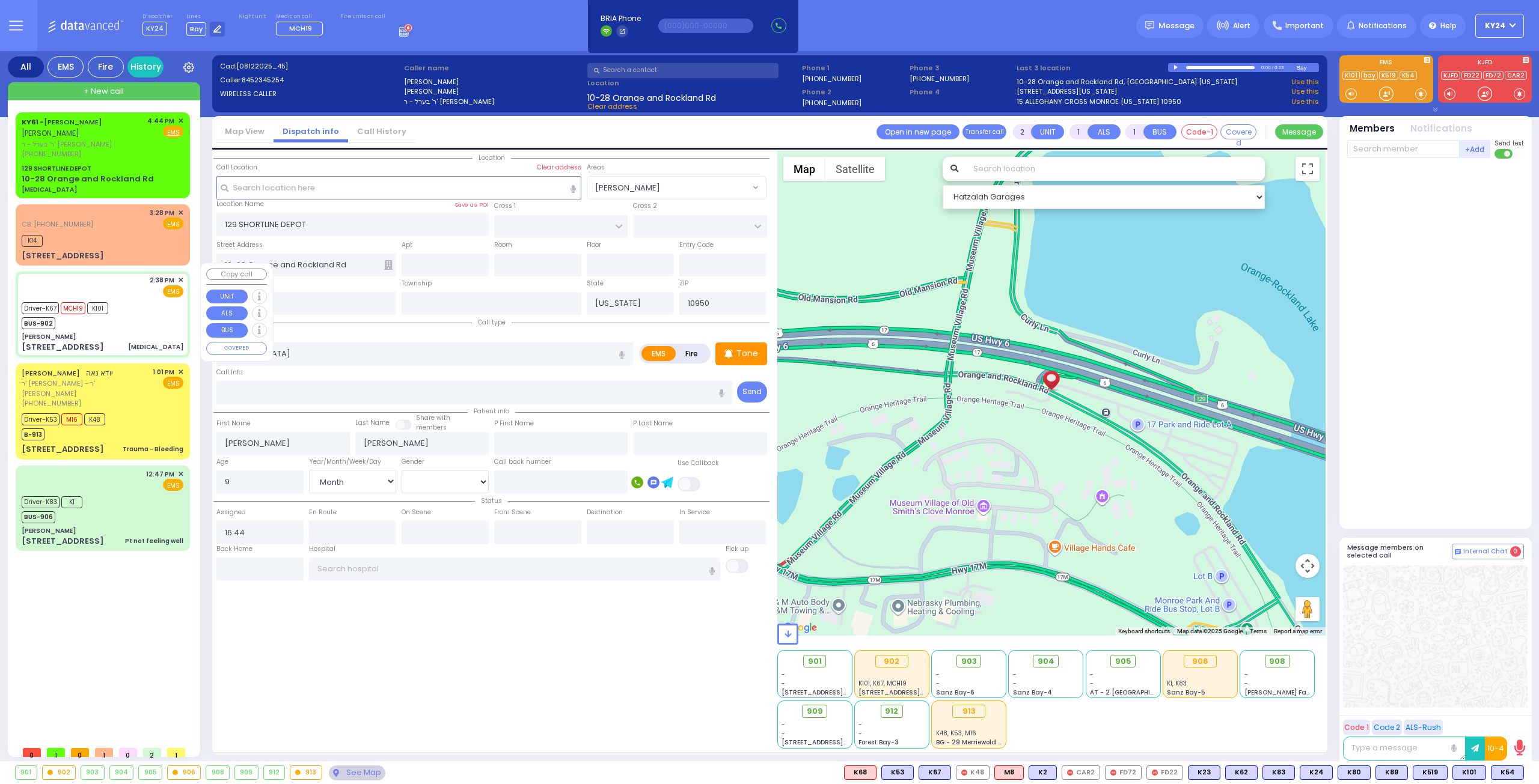
type input "6"
select select
type input "[MEDICAL_DATA]"
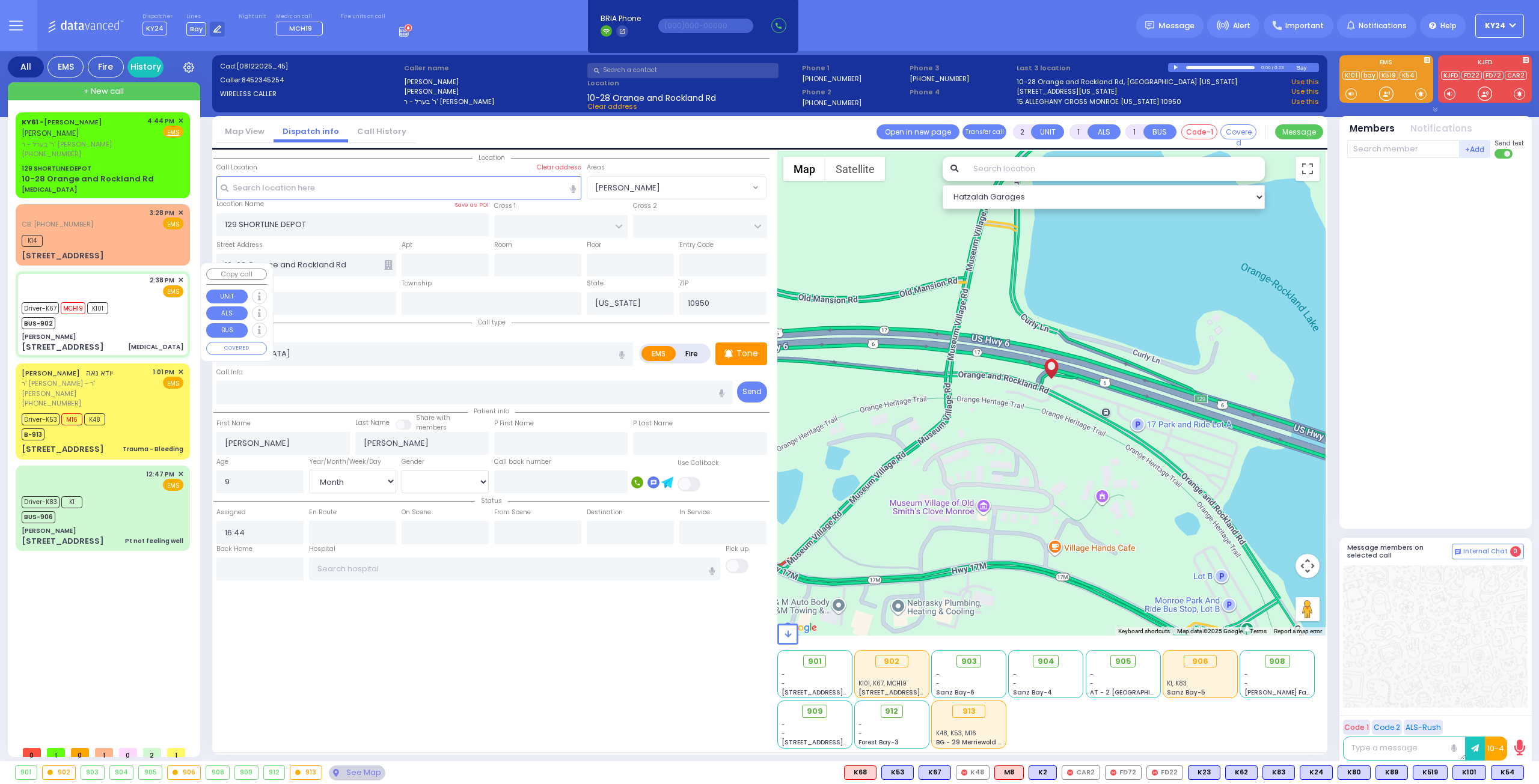
radio input "true"
type input "[PERSON_NAME]"
type input "72"
select select "Year"
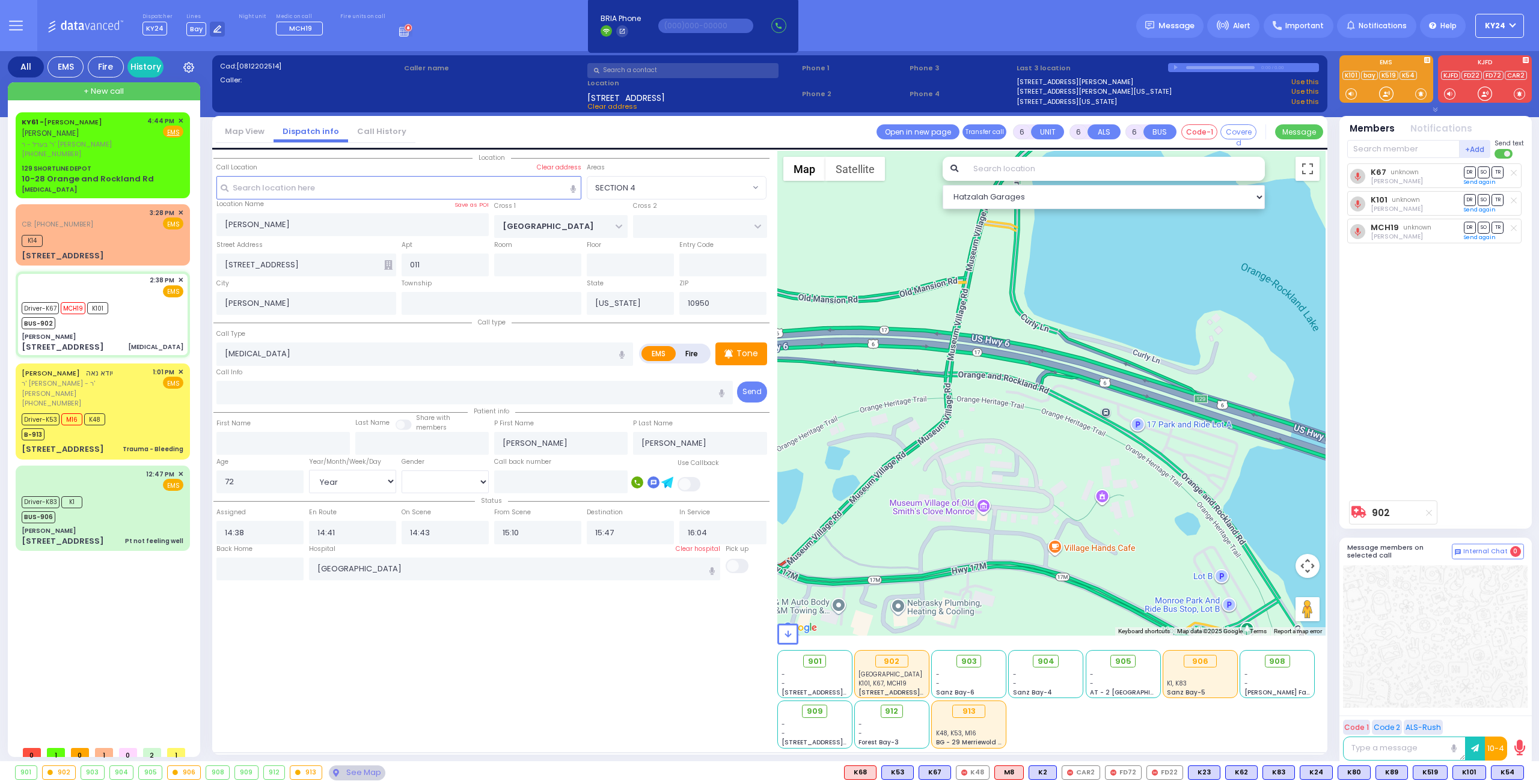
click at [291, 578] on div "Location" at bounding box center [492, 450] width 556 height 598
click at [292, 573] on input "text" at bounding box center [259, 569] width 87 height 23
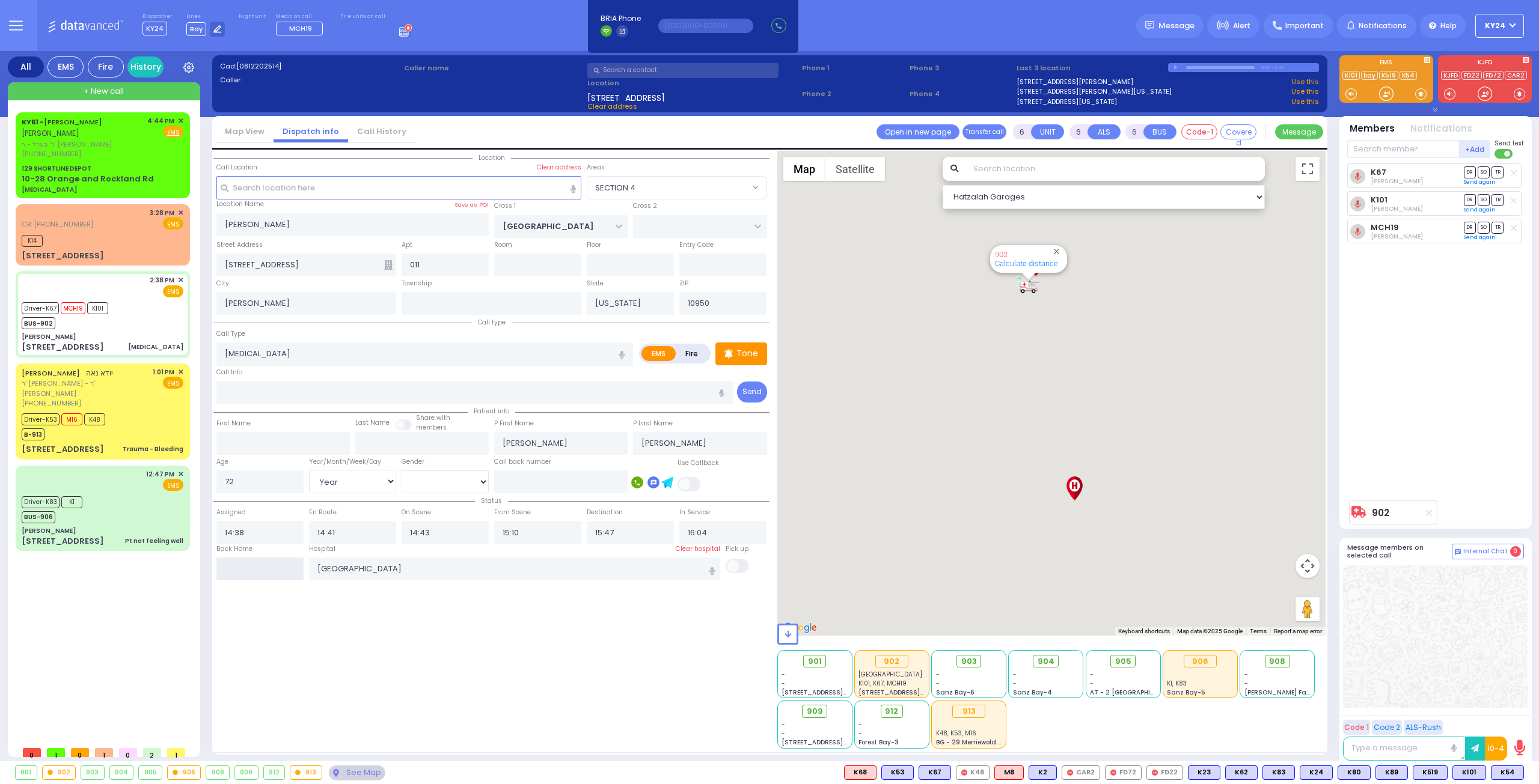
click at [293, 565] on input "text" at bounding box center [259, 569] width 87 height 23
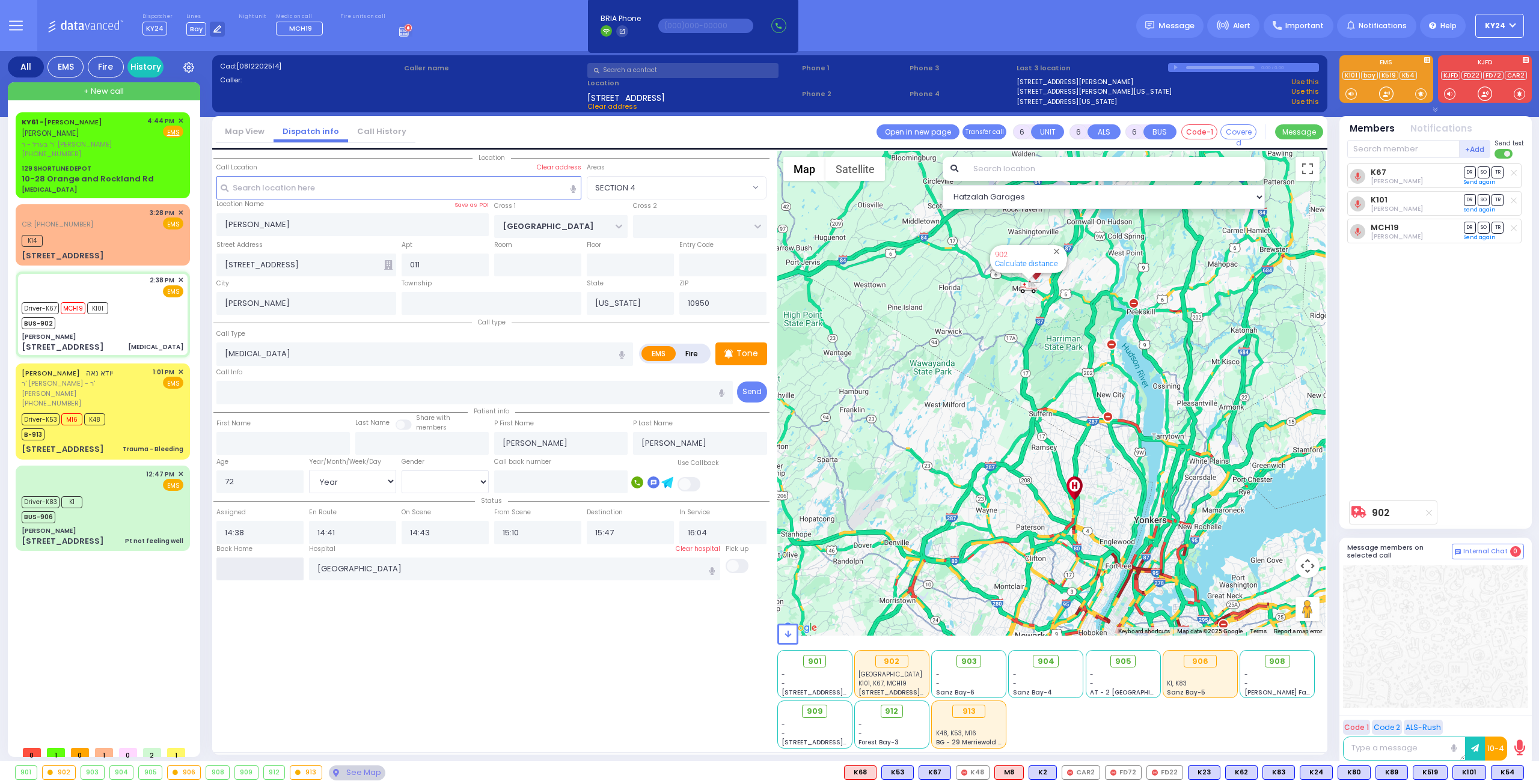
click at [284, 566] on input "text" at bounding box center [259, 569] width 87 height 23
click at [285, 566] on input "text" at bounding box center [259, 569] width 87 height 23
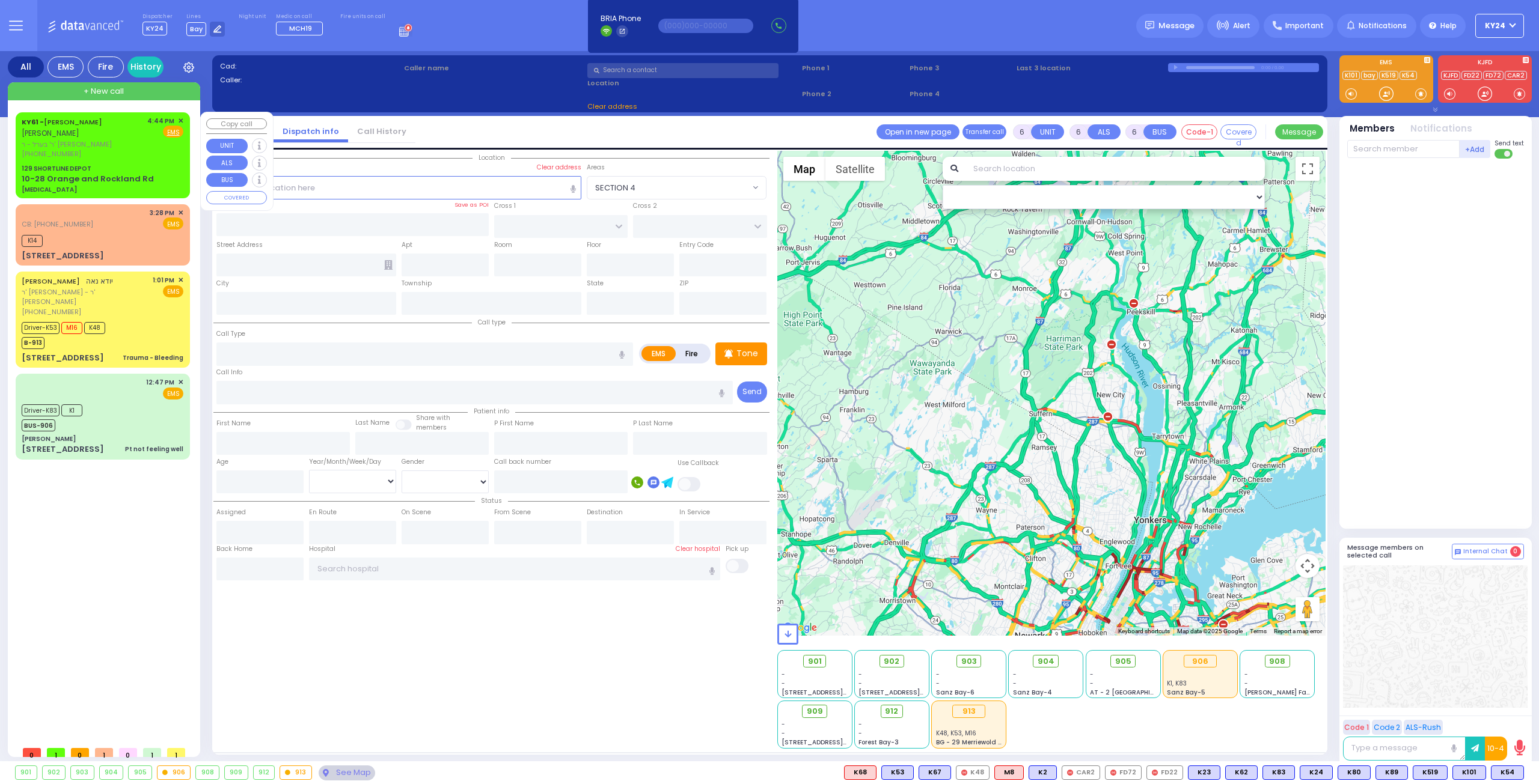
click at [161, 150] on div "4:44 PM ✕ Fire EMS" at bounding box center [165, 137] width 37 height 43
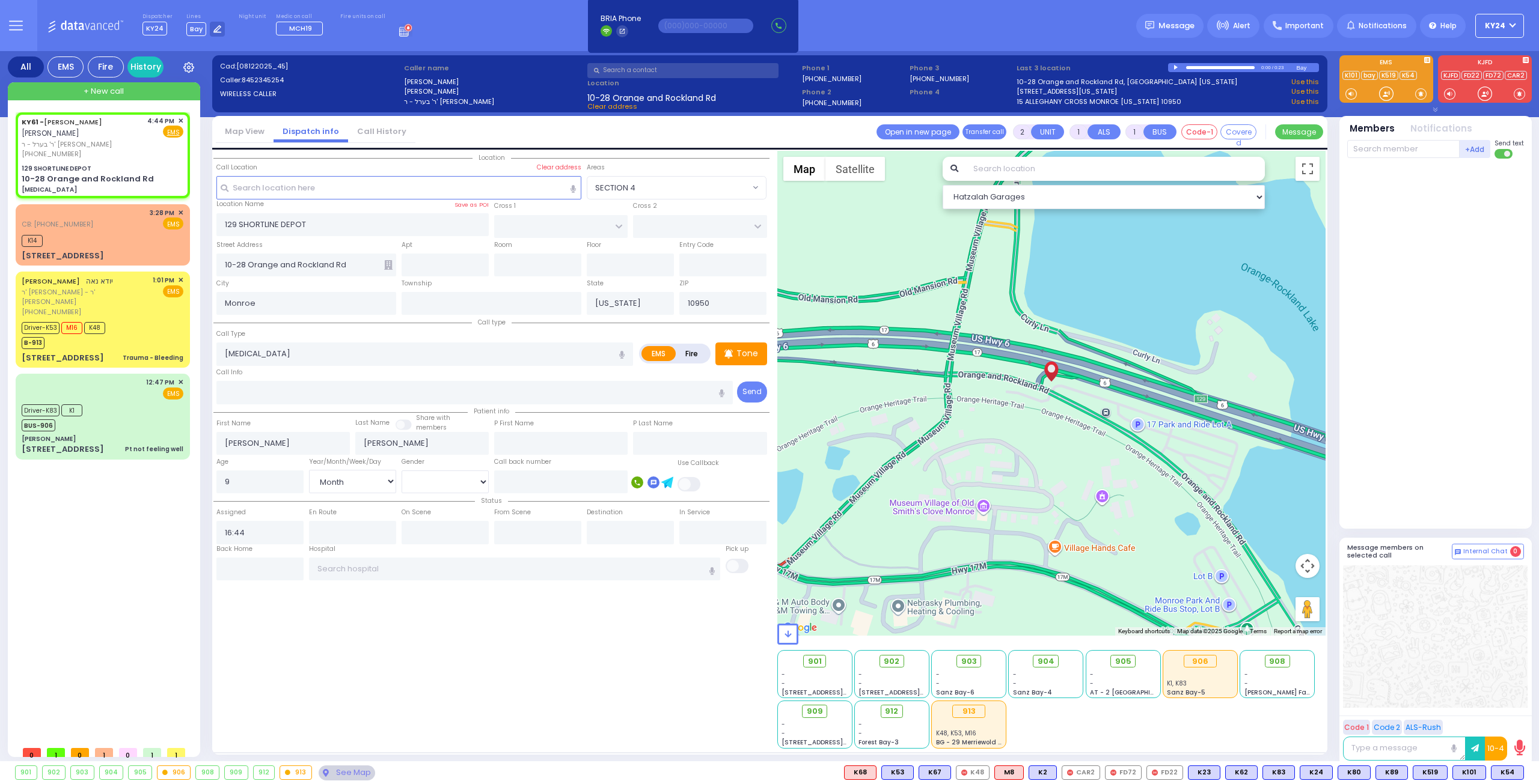
select select
select select "Month"
click at [1177, 66] on div at bounding box center [1176, 68] width 7 height 6
click at [1225, 67] on div at bounding box center [1220, 68] width 68 height 3
click at [1171, 68] on div "0:16 / 0:23" at bounding box center [1233, 67] width 129 height 9
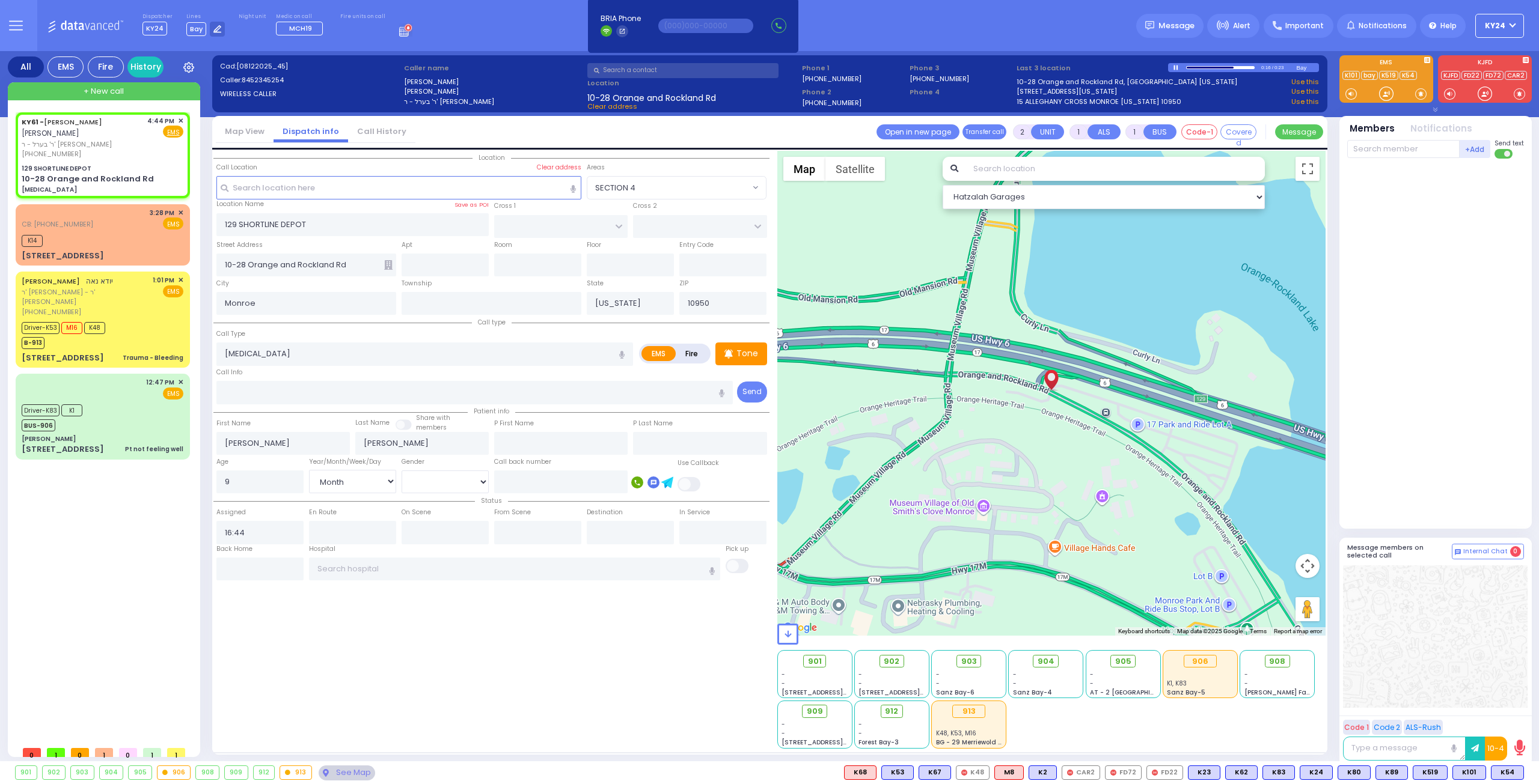
click at [1175, 65] on div at bounding box center [1176, 68] width 7 height 5
drag, startPoint x: 1502, startPoint y: 777, endPoint x: 1501, endPoint y: 771, distance: 6.1
click at [1501, 772] on span "K50" at bounding box center [1506, 773] width 32 height 13
select select
radio input "true"
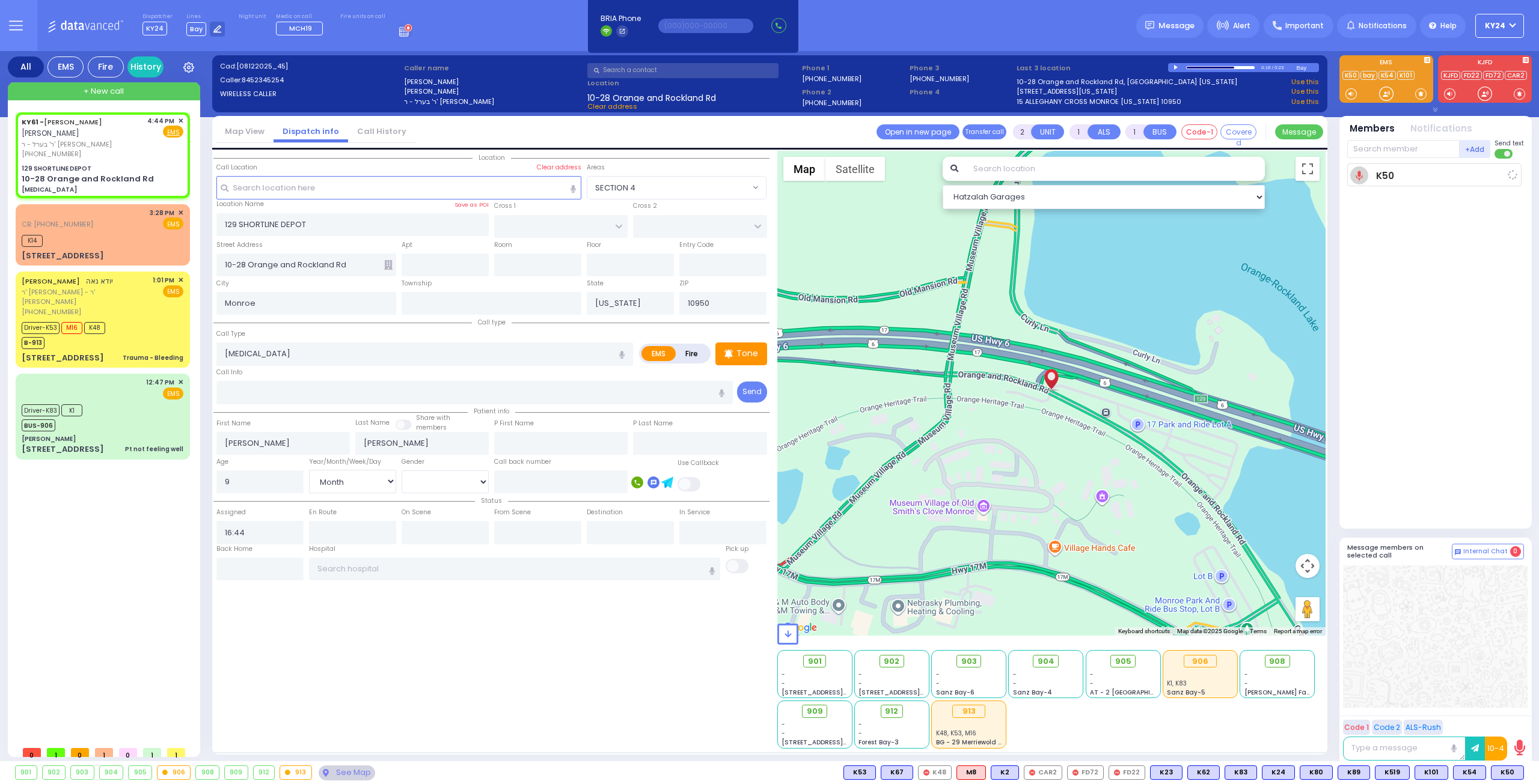
select select "Month"
type input "16:48"
select select "Hatzalah Garages"
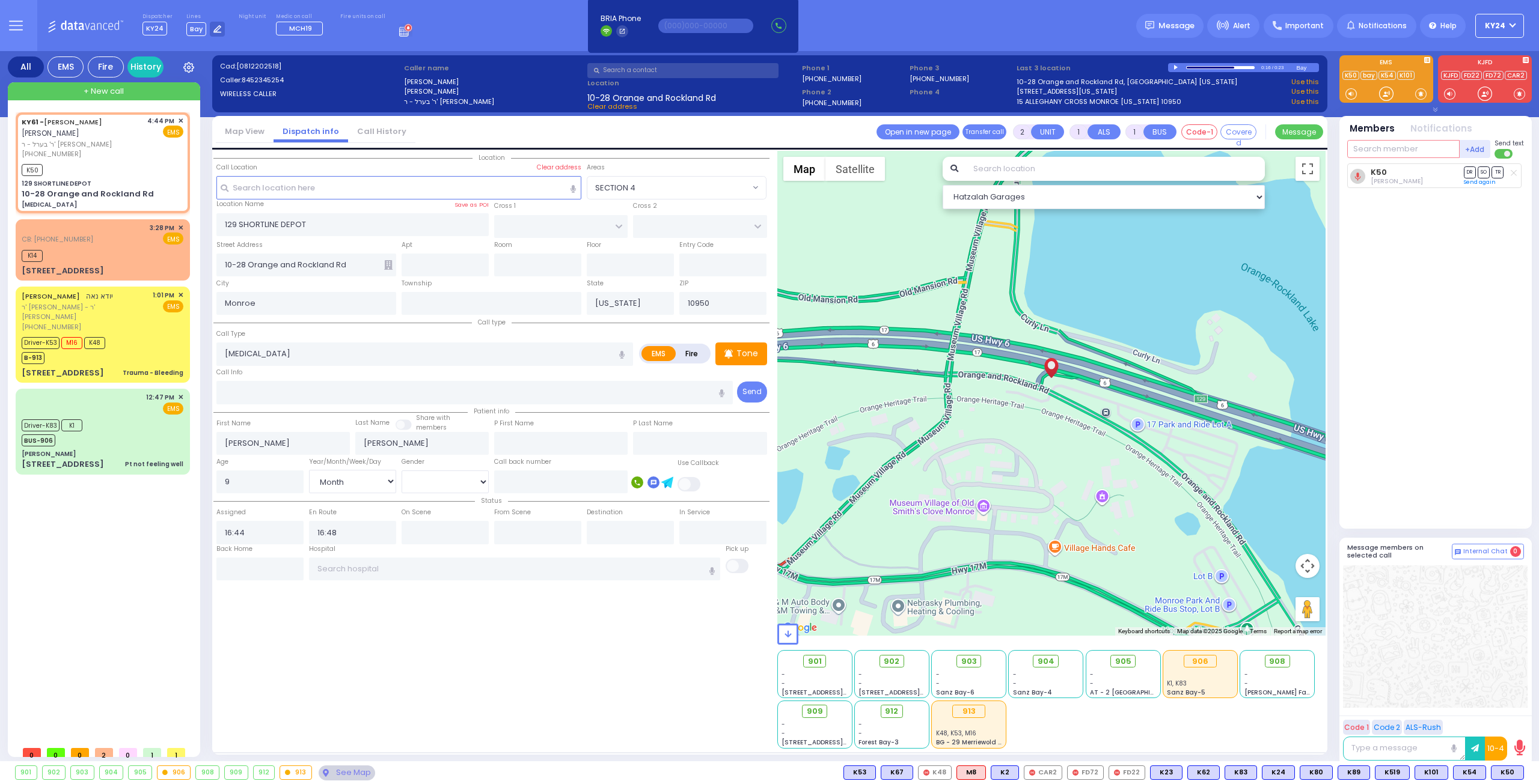
click at [1378, 154] on input "text" at bounding box center [1403, 149] width 112 height 18
type input "52"
click at [1375, 178] on div "KY52" at bounding box center [1387, 174] width 60 height 12
select select
radio input "true"
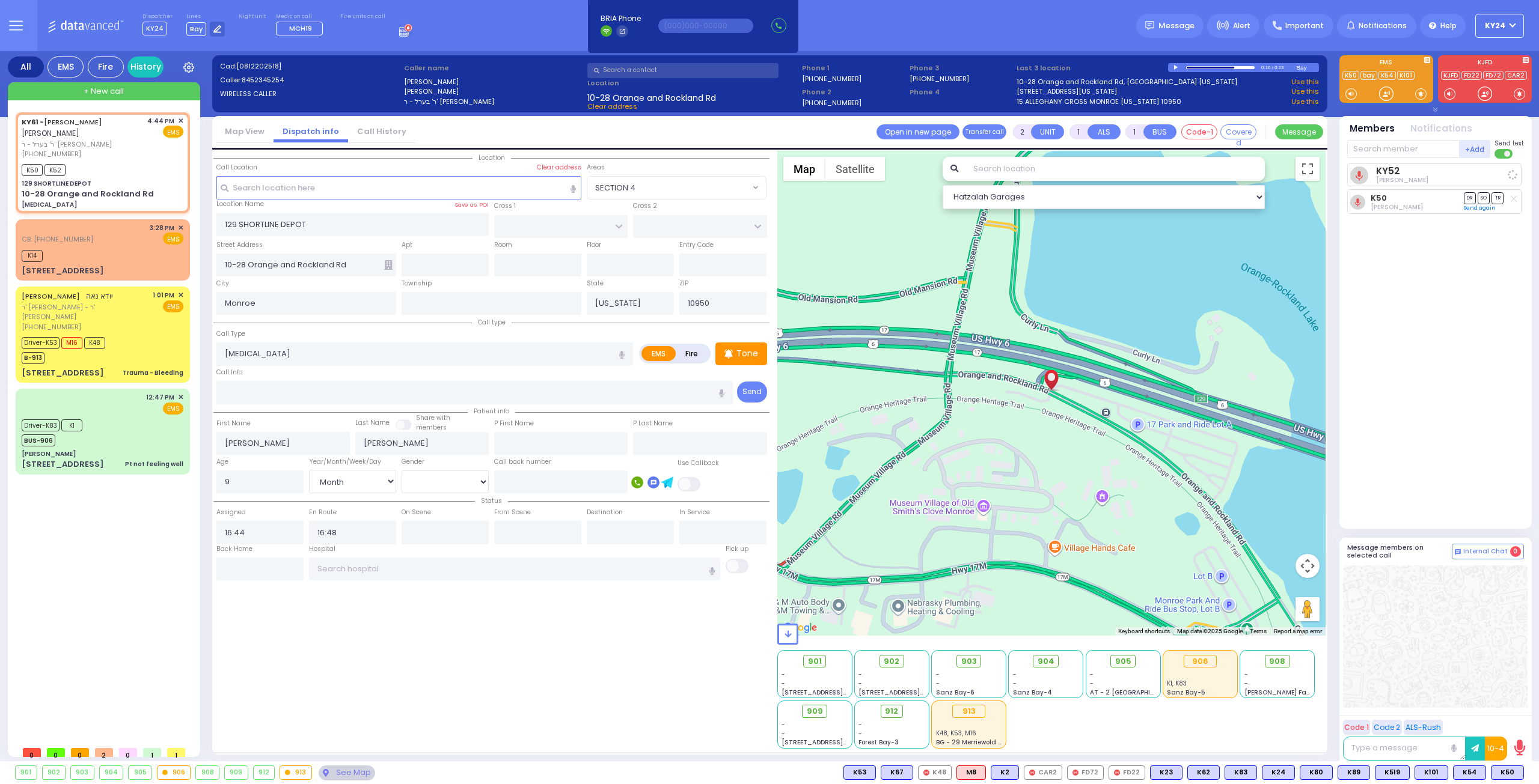
select select "Month"
select select "Hatzalah Garages"
click at [400, 31] on rect at bounding box center [400, 31] width 1 height 1
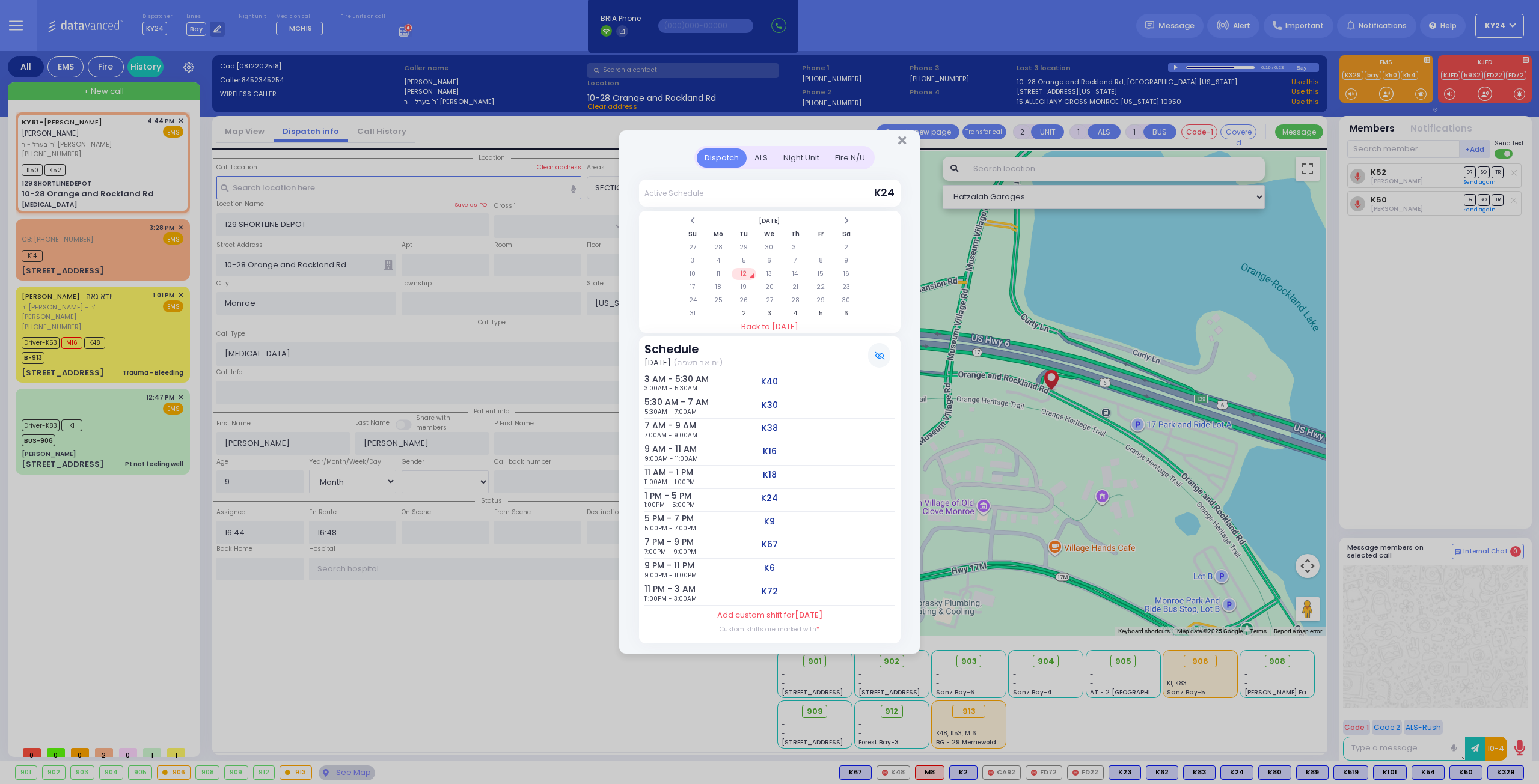
click at [424, 23] on div "Dispatch ALS Night Unit Active Schedule Su" at bounding box center [770, 392] width 1539 height 784
click at [901, 143] on icon "Close" at bounding box center [902, 140] width 8 height 12
